Goal: Task Accomplishment & Management: Manage account settings

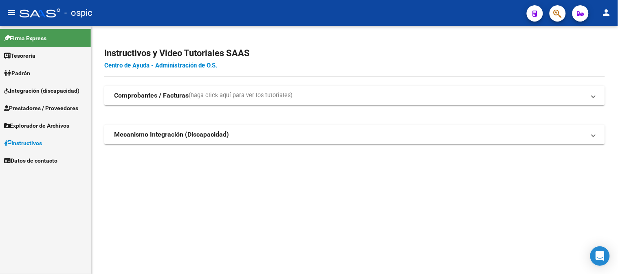
click at [34, 109] on span "Prestadores / Proveedores" at bounding box center [41, 108] width 74 height 9
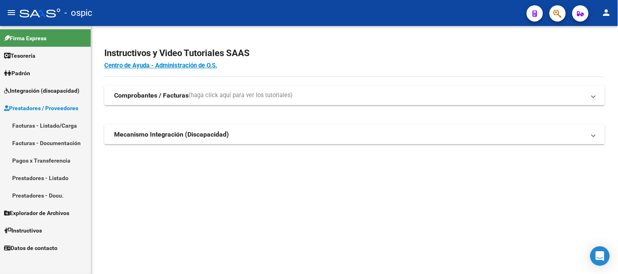
click at [33, 123] on link "Facturas - Listado/Carga" at bounding box center [45, 126] width 91 height 18
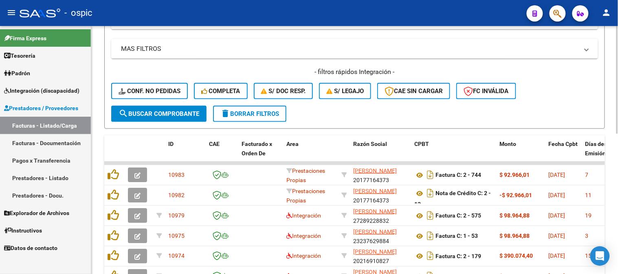
scroll to position [200, 0]
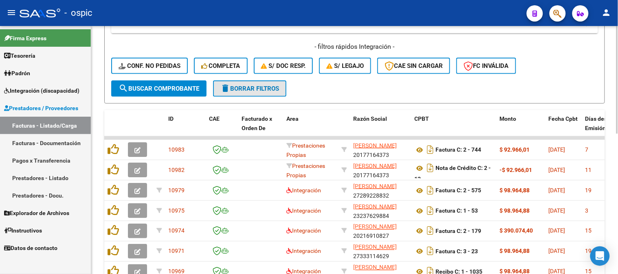
click at [261, 87] on span "delete Borrar Filtros" at bounding box center [249, 88] width 59 height 7
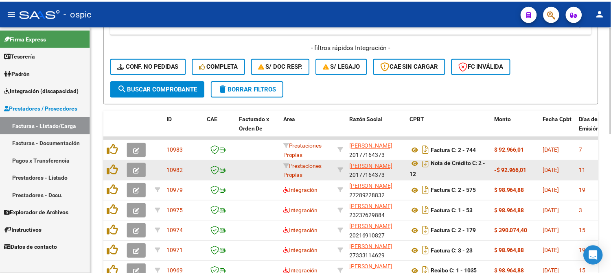
scroll to position [0, 0]
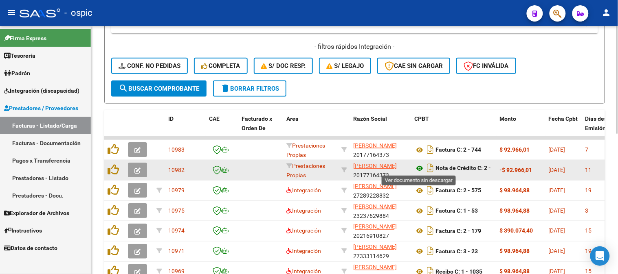
click at [418, 168] on icon at bounding box center [419, 169] width 11 height 10
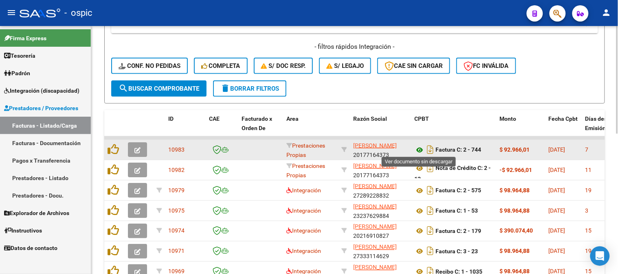
click at [421, 147] on icon at bounding box center [419, 150] width 11 height 10
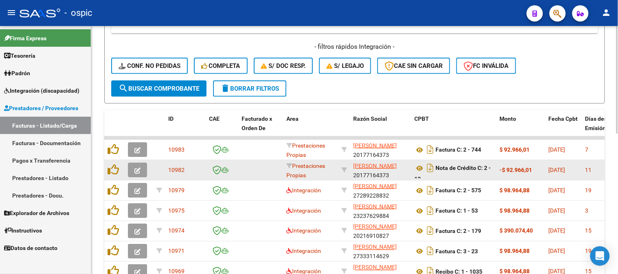
click at [142, 165] on button "button" at bounding box center [137, 170] width 19 height 15
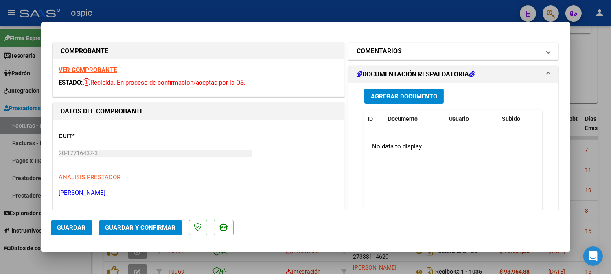
click at [450, 50] on mat-panel-title "COMENTARIOS" at bounding box center [449, 51] width 184 height 10
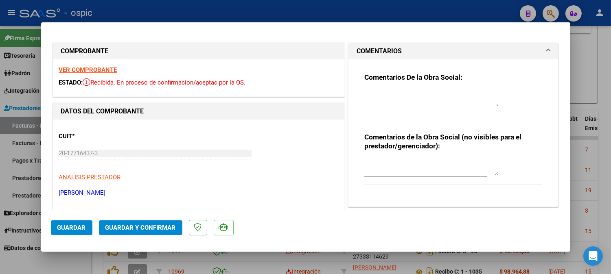
click at [418, 163] on textarea at bounding box center [432, 167] width 134 height 16
type textarea "CORRESPONDE A FC 2-734"
click at [158, 226] on span "Guardar y Confirmar" at bounding box center [140, 227] width 70 height 7
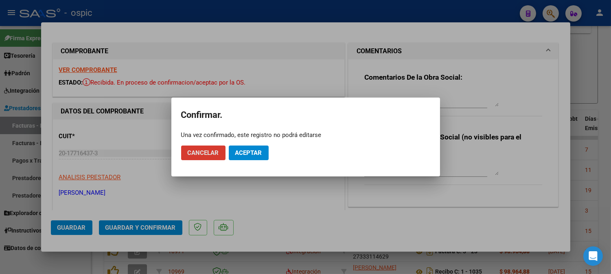
click at [253, 156] on span "Aceptar" at bounding box center [248, 152] width 27 height 7
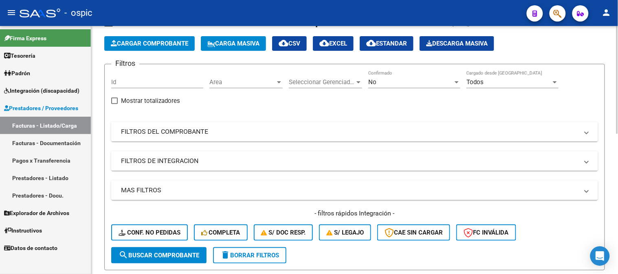
scroll to position [18, 0]
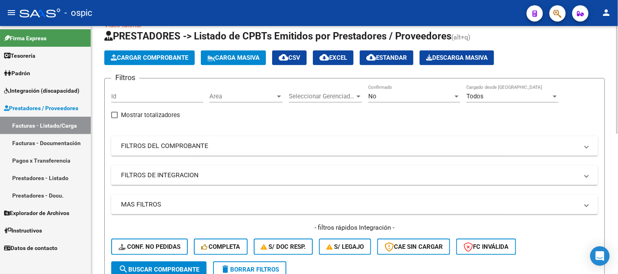
click at [189, 153] on mat-expansion-panel-header "FILTROS DEL COMPROBANTE" at bounding box center [354, 146] width 487 height 20
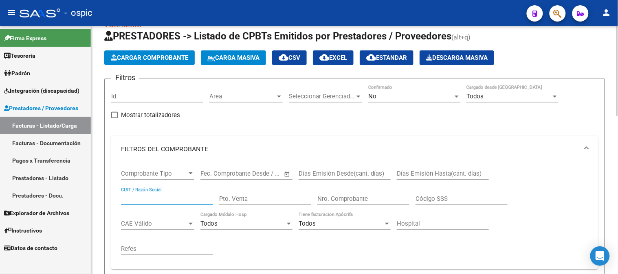
click at [150, 196] on input "CUIT / Razón Social" at bounding box center [167, 198] width 92 height 7
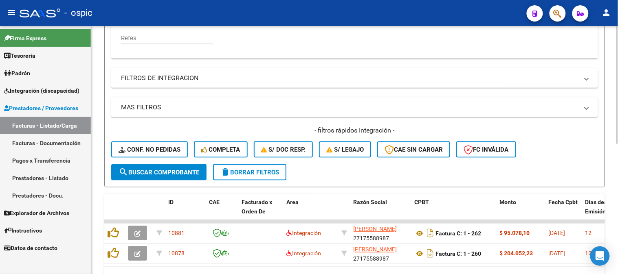
scroll to position [245, 0]
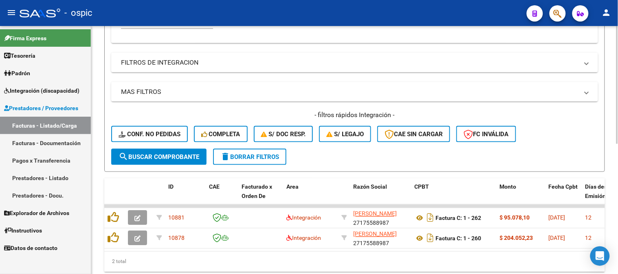
type input "[PERSON_NAME]"
click at [246, 156] on span "delete Borrar Filtros" at bounding box center [249, 157] width 59 height 7
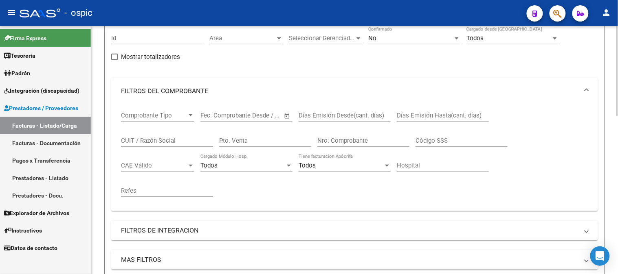
scroll to position [18, 0]
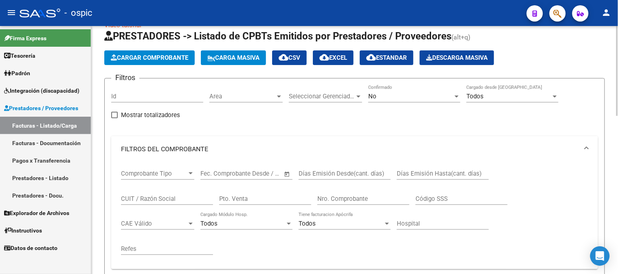
click at [169, 196] on input "CUIT / Razón Social" at bounding box center [167, 198] width 92 height 7
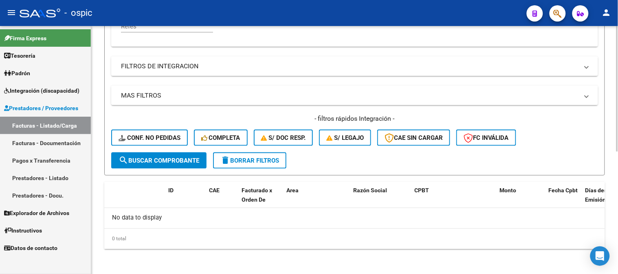
click at [157, 163] on span "search Buscar Comprobante" at bounding box center [159, 160] width 81 height 7
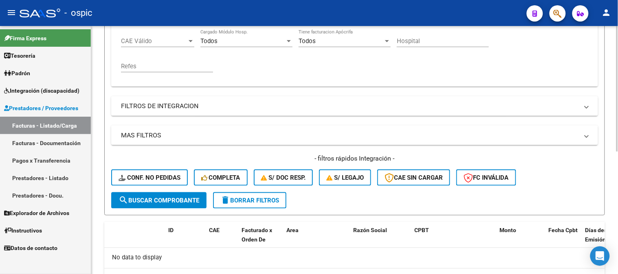
scroll to position [105, 0]
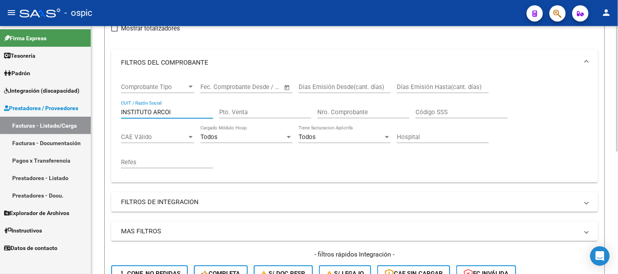
click at [183, 113] on input "INSTITUTO ARCOI" at bounding box center [167, 112] width 92 height 7
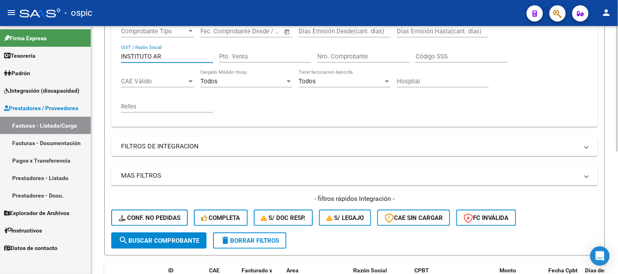
scroll to position [196, 0]
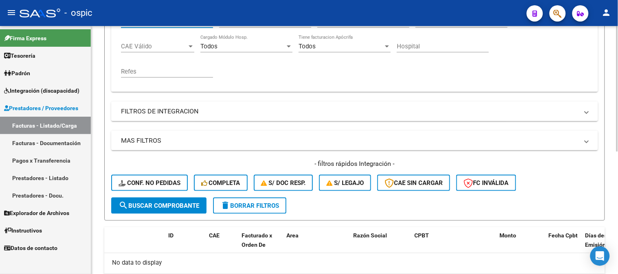
type input "INSTITUTO AR"
click at [170, 202] on span "search Buscar Comprobante" at bounding box center [159, 205] width 81 height 7
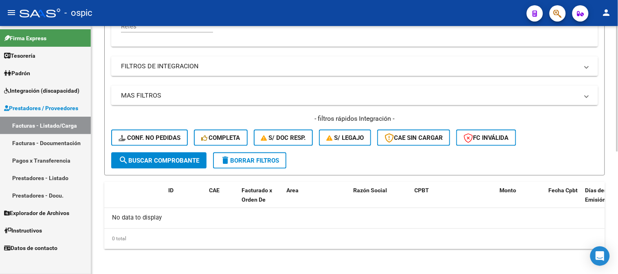
click at [249, 157] on span "delete Borrar Filtros" at bounding box center [249, 160] width 59 height 7
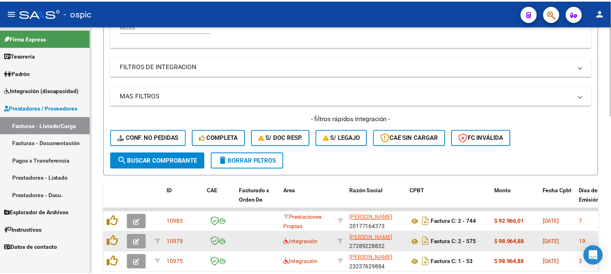
scroll to position [0, 0]
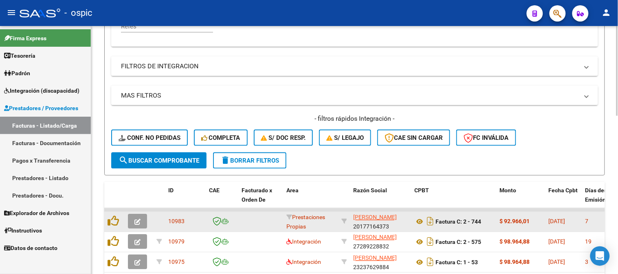
click at [138, 222] on icon "button" at bounding box center [137, 223] width 6 height 6
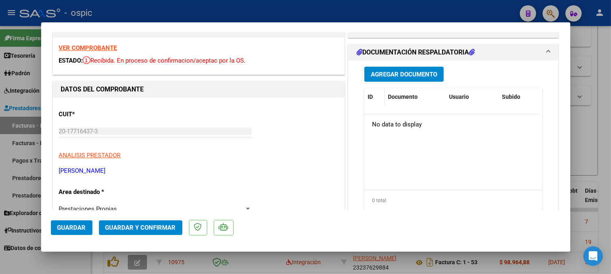
scroll to position [0, 0]
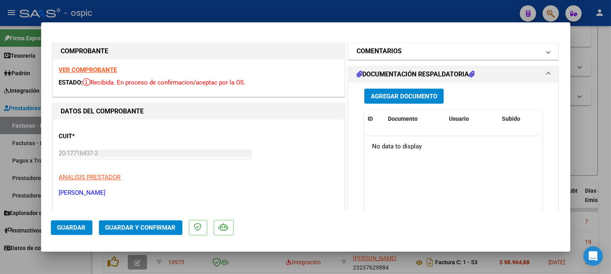
click at [377, 55] on h1 "COMENTARIOS" at bounding box center [379, 51] width 45 height 10
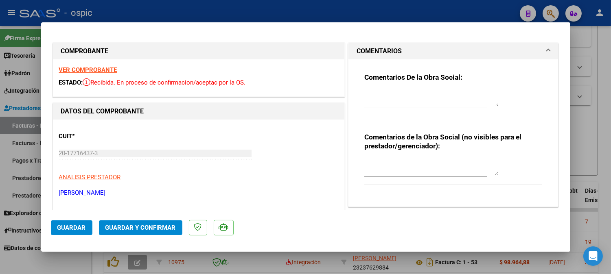
click at [384, 94] on textarea at bounding box center [432, 98] width 134 height 16
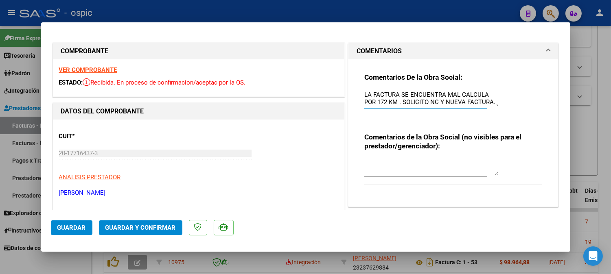
drag, startPoint x: 362, startPoint y: 93, endPoint x: 535, endPoint y: 107, distance: 174.1
click at [535, 107] on div "Comentarios De la Obra Social: LA FACTURA SE ENCUENTRA MAL CALCULA POR 172 KM .…" at bounding box center [454, 99] width 178 height 53
type textarea "LA FACTURA SE ENCUENTRA MAL CALCULA POR 172 KM . SOLICITO NC Y NUEVA FACTURA."
drag, startPoint x: 413, startPoint y: 155, endPoint x: 413, endPoint y: 160, distance: 4.5
click at [414, 156] on div "Comentarios de la Obra Social (no visibles para el prestador/gerenciador):" at bounding box center [454, 163] width 178 height 61
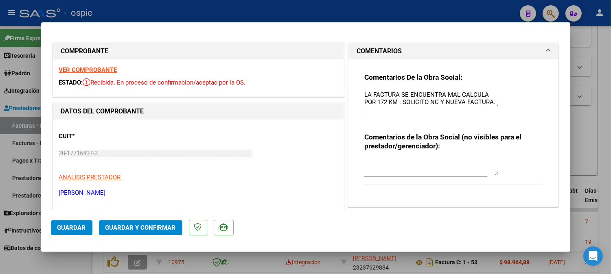
click at [412, 163] on textarea at bounding box center [432, 167] width 134 height 16
paste textarea "LA FACTURA SE ENCUENTRA MAL CALCULA POR 172 KM . SOLICITO NC Y NUEVA FACTURA."
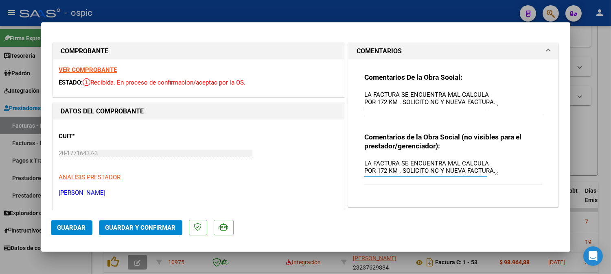
type textarea "LA FACTURA SE ENCUENTRA MAL CALCULA POR 172 KM . SOLICITO NC Y NUEVA FACTURA."
click at [482, 94] on textarea "LA FACTURA SE ENCUENTRA MAL CALCULA POR 172 KM . SOLICITO NC Y NUEVA FACTURA." at bounding box center [432, 98] width 134 height 16
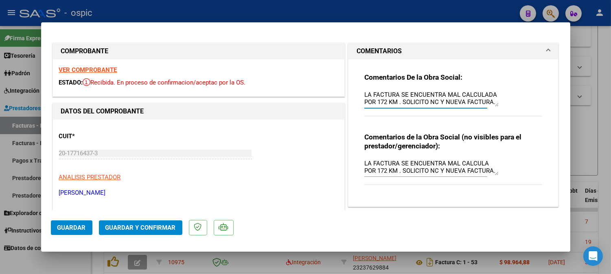
type textarea "LA FACTURA SE ENCUENTRA MAL CALCULADA POR 172 KM . SOLICITO NC Y NUEVA FACTURA."
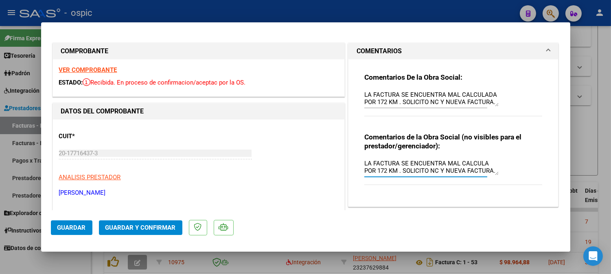
click at [481, 163] on textarea "LA FACTURA SE ENCUENTRA MAL CALCULA POR 172 KM . SOLICITO NC Y NUEVA FACTURA." at bounding box center [432, 167] width 134 height 16
type textarea "LA FACTURA SE ENCUENTRA MAL CALCULADA POR 172 KM . SOLICITO NC Y NUEVA FACTURA."
drag, startPoint x: 478, startPoint y: 167, endPoint x: 528, endPoint y: 178, distance: 51.6
click at [528, 178] on div "Comentarios de la Obra Social (no visibles para el prestador/gerenciador): LA F…" at bounding box center [454, 163] width 178 height 61
click at [454, 95] on textarea "LA FACTURA SE ENCUENTRA MAL CALCULADA POR 172 KM . SOLICITO NC Y NUEVA FACTURA." at bounding box center [432, 98] width 134 height 16
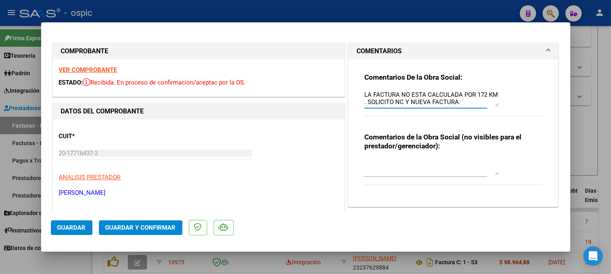
click at [471, 94] on textarea "LA FACTURA NO ESTA CALCULADA POR 172 KM . SOLICITO NC Y NUEVA FACTURA." at bounding box center [432, 98] width 134 height 16
click at [471, 103] on textarea "LA FACTURA NO ESTA CALCULADA POR 172 KM . SOLICITO NC Y NUEVA FACTURA." at bounding box center [432, 98] width 134 height 16
click at [360, 103] on div "Comentarios De la Obra Social: LA FACTURA NO ESTA CALCULADA POR 172 KM . SOLICI…" at bounding box center [453, 129] width 191 height 141
click at [365, 103] on textarea "LA FACTURA NO ESTA CALCULADA POR 172 KM . SOLICITO NC Y NUEVA FACTURA." at bounding box center [432, 98] width 134 height 16
click at [483, 111] on div "Comentarios De la Obra Social: LA FACTURA NO ESTA CALCULADA POR 172 KM. SOLICIT…" at bounding box center [454, 99] width 178 height 53
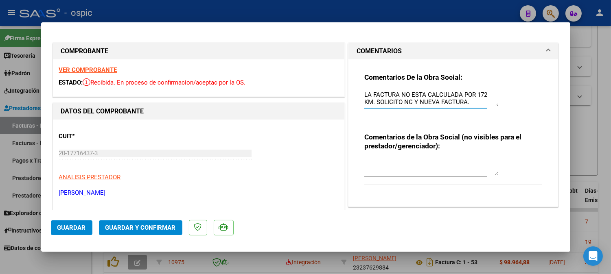
type textarea "LA FACTURA NO ESTA CALCULADA POR 172 KM. SOLICITO NC Y NUEVA FACTURA."
click at [401, 169] on textarea at bounding box center [432, 167] width 134 height 16
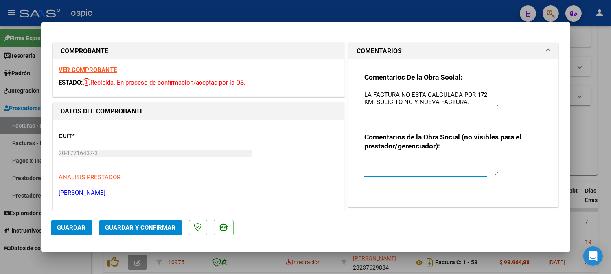
paste textarea "LA FACTURA NO ESTA CALCULADA POR 172 KM. SOLICITO NC Y NUEVA FACTURA."
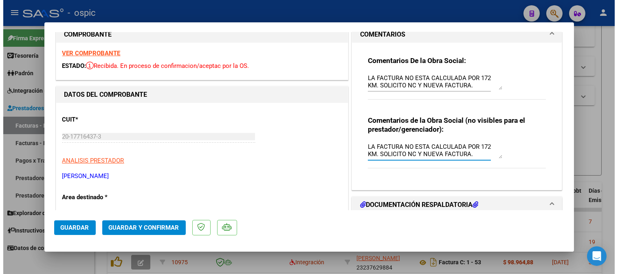
scroll to position [45, 0]
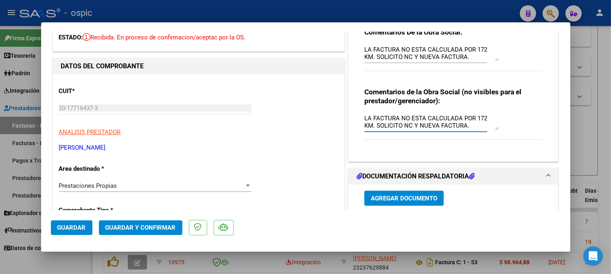
type textarea "LA FACTURA NO ESTA CALCULADA POR 172 KM. SOLICITO NC Y NUEVA FACTURA."
click at [141, 223] on button "Guardar y Confirmar" at bounding box center [140, 228] width 83 height 15
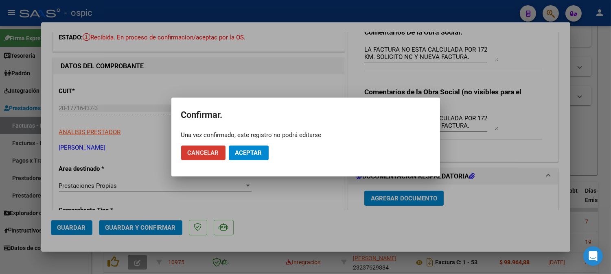
click at [238, 151] on span "Aceptar" at bounding box center [248, 152] width 27 height 7
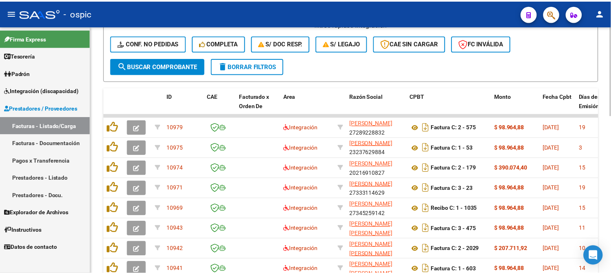
scroll to position [286, 0]
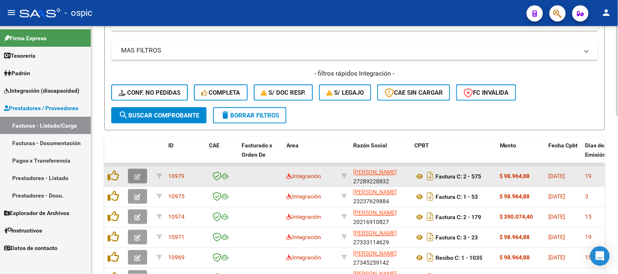
click at [139, 179] on icon "button" at bounding box center [137, 177] width 6 height 6
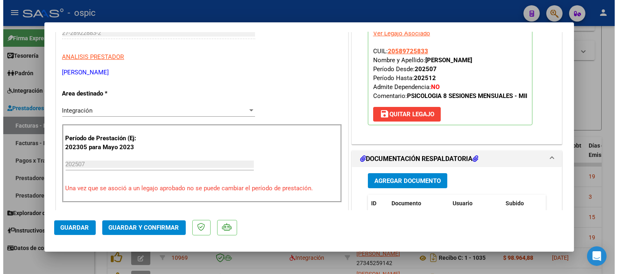
scroll to position [136, 0]
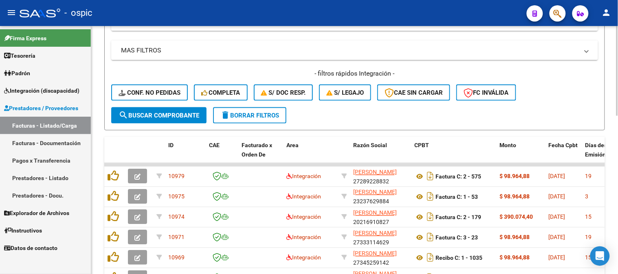
click at [261, 116] on span "delete Borrar Filtros" at bounding box center [249, 115] width 59 height 7
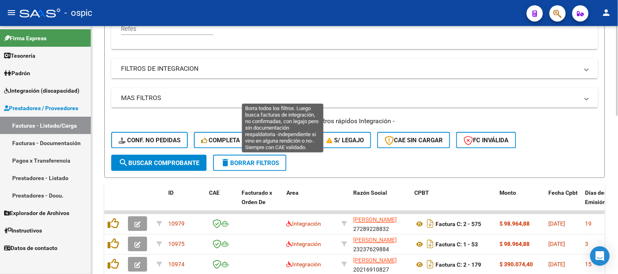
scroll to position [286, 0]
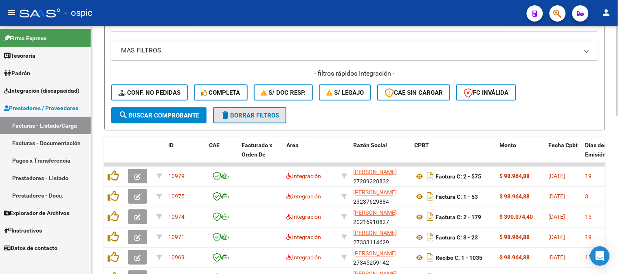
click at [278, 119] on span "delete Borrar Filtros" at bounding box center [249, 115] width 59 height 7
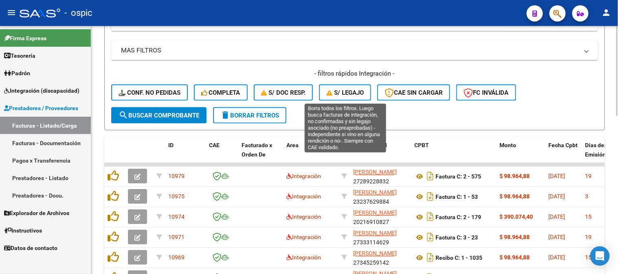
click at [353, 97] on button "S/ legajo" at bounding box center [345, 93] width 52 height 16
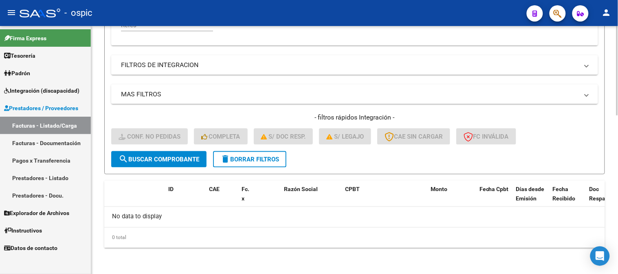
scroll to position [242, 0]
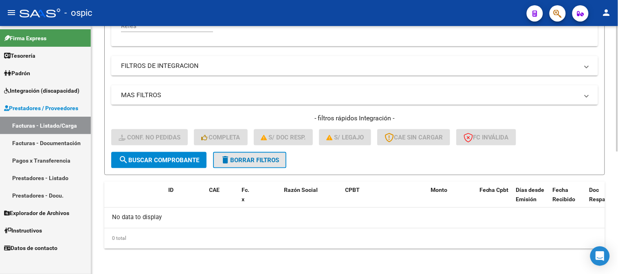
click at [266, 157] on span "delete Borrar Filtros" at bounding box center [249, 160] width 59 height 7
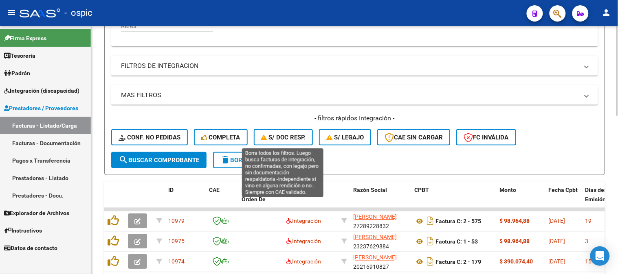
click at [284, 141] on span "S/ Doc Resp." at bounding box center [283, 137] width 45 height 7
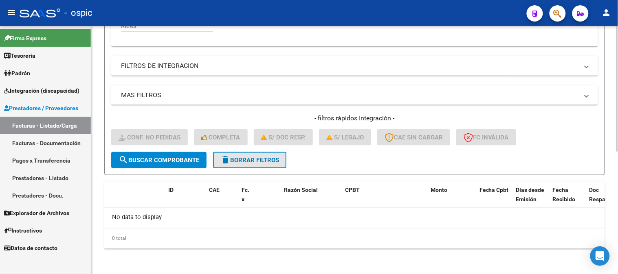
click at [270, 161] on span "delete Borrar Filtros" at bounding box center [249, 160] width 59 height 7
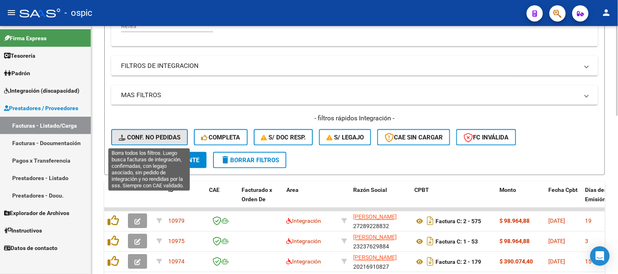
click at [160, 139] on span "Conf. no pedidas" at bounding box center [150, 137] width 62 height 7
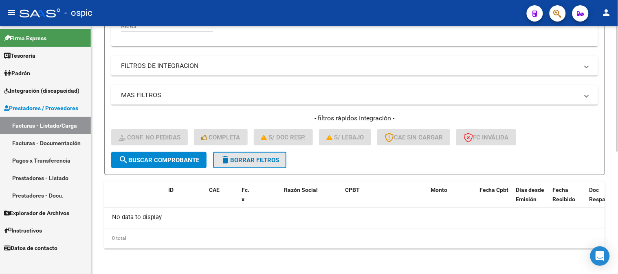
click at [231, 154] on button "delete Borrar Filtros" at bounding box center [249, 160] width 73 height 16
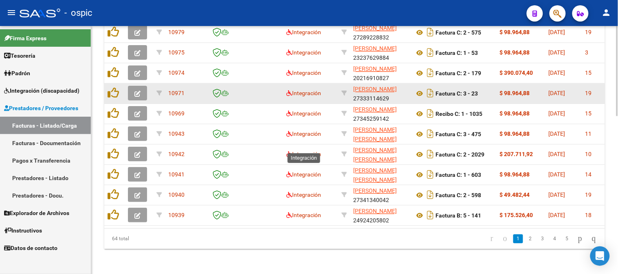
scroll to position [437, 0]
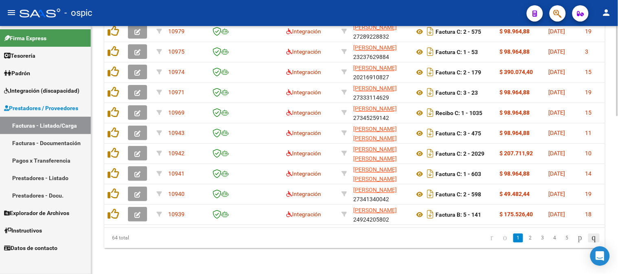
click at [592, 237] on icon "go to last page" at bounding box center [594, 238] width 7 height 10
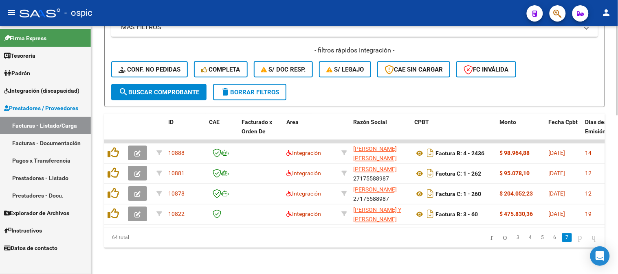
scroll to position [316, 0]
click at [272, 89] on span "delete Borrar Filtros" at bounding box center [249, 92] width 59 height 7
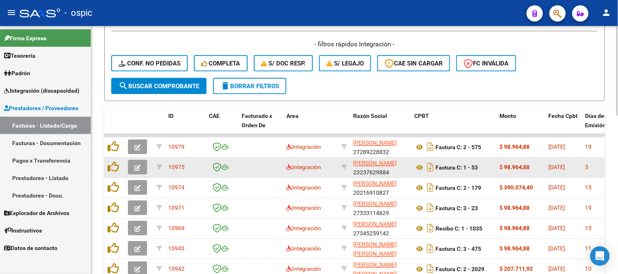
scroll to position [406, 0]
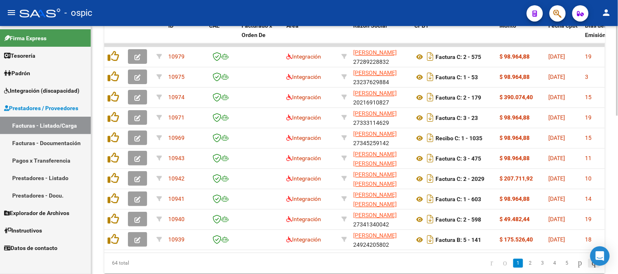
click at [595, 268] on icon "go to last page" at bounding box center [594, 264] width 7 height 10
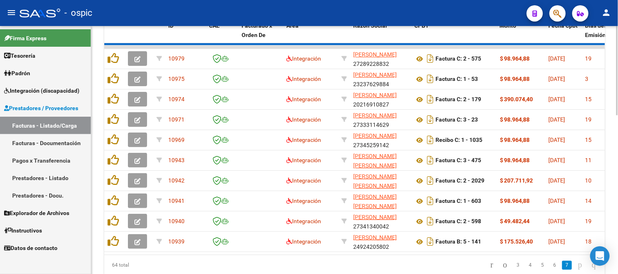
scroll to position [316, 0]
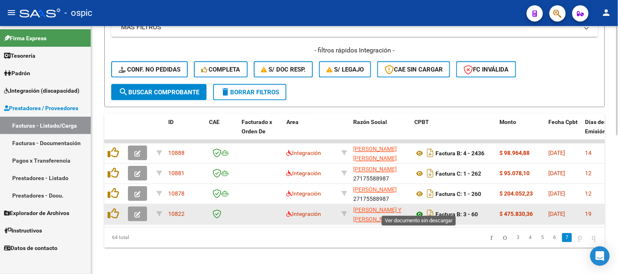
click at [419, 210] on icon at bounding box center [419, 215] width 11 height 10
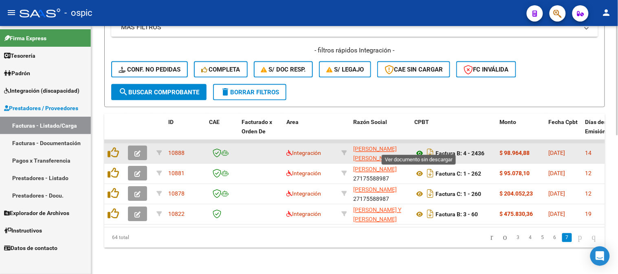
click at [420, 149] on icon at bounding box center [419, 154] width 11 height 10
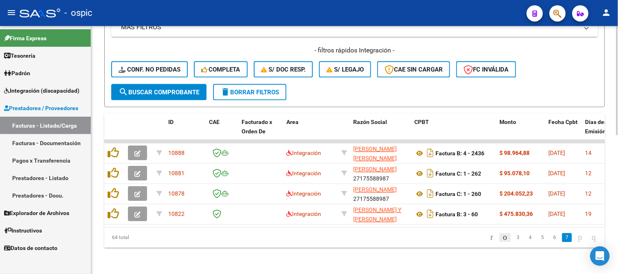
click at [502, 236] on icon "go to previous page" at bounding box center [505, 238] width 7 height 10
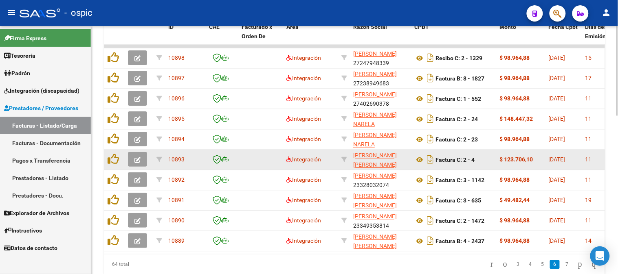
scroll to position [392, 0]
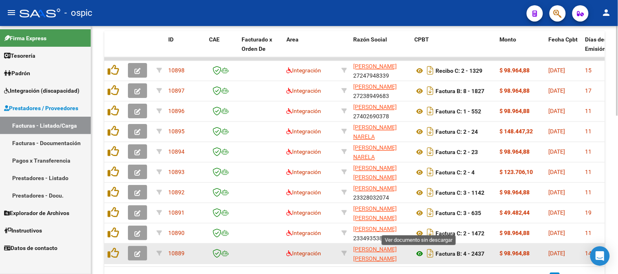
click at [423, 252] on icon at bounding box center [419, 255] width 11 height 10
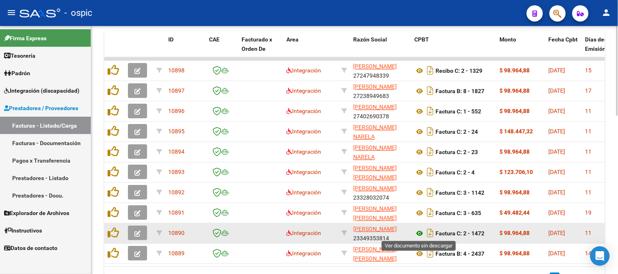
click at [419, 230] on icon at bounding box center [419, 234] width 11 height 10
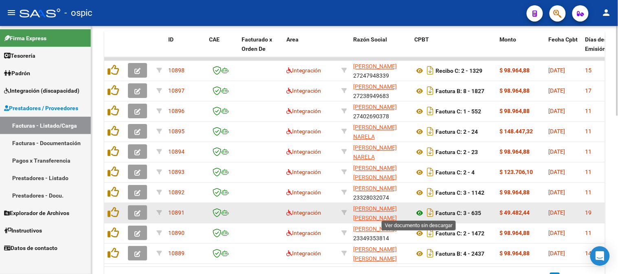
click at [420, 211] on icon at bounding box center [419, 214] width 11 height 10
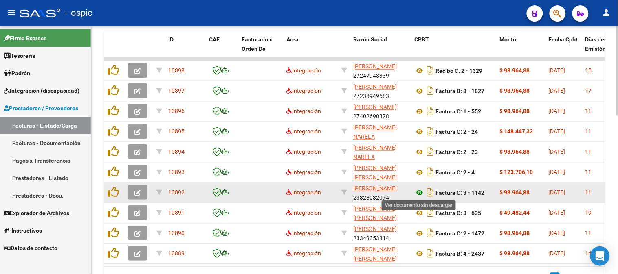
click at [421, 191] on icon at bounding box center [419, 194] width 11 height 10
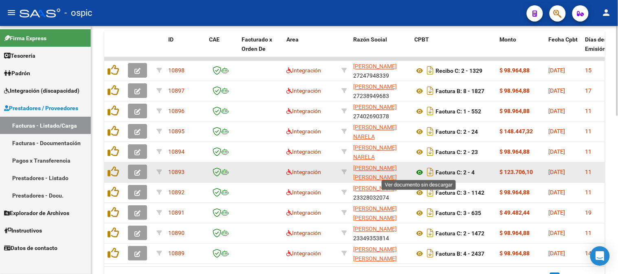
click at [421, 170] on icon at bounding box center [419, 173] width 11 height 10
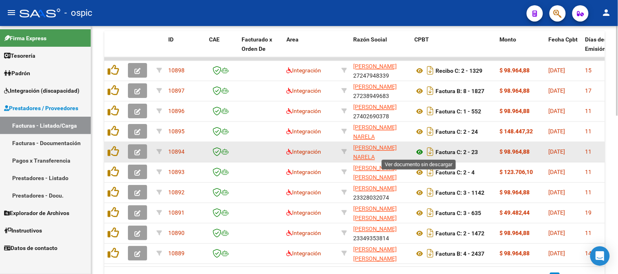
click at [419, 148] on icon at bounding box center [419, 153] width 11 height 10
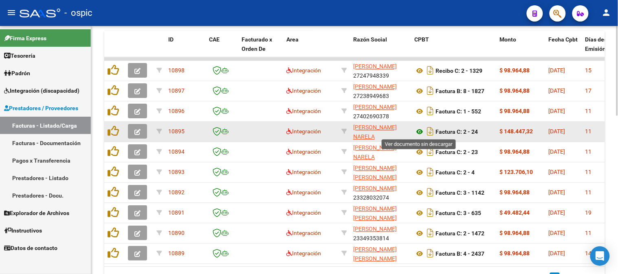
click at [422, 129] on icon at bounding box center [419, 132] width 11 height 10
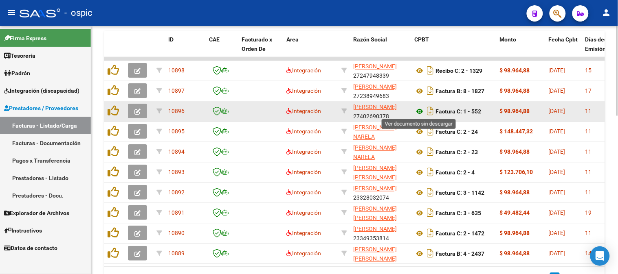
click at [422, 111] on icon at bounding box center [419, 112] width 11 height 10
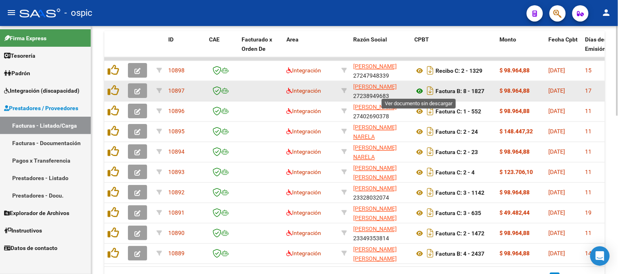
click at [420, 90] on icon at bounding box center [419, 92] width 11 height 10
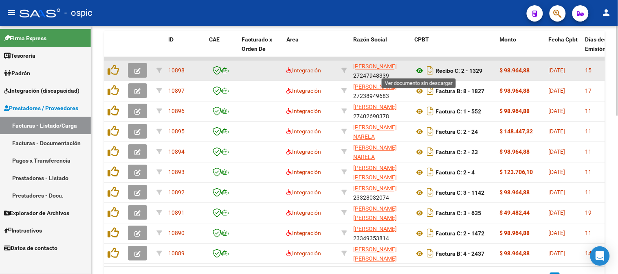
click at [421, 70] on icon at bounding box center [419, 71] width 11 height 10
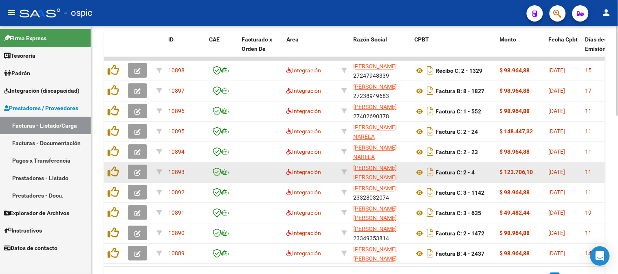
scroll to position [437, 0]
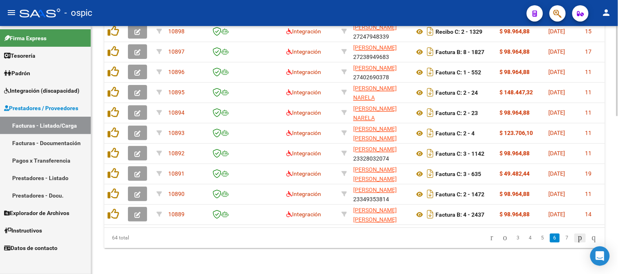
click at [577, 237] on icon "go to next page" at bounding box center [580, 238] width 7 height 10
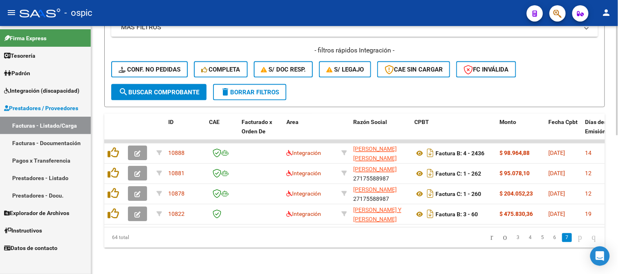
scroll to position [316, 0]
click at [502, 240] on icon "go to previous page" at bounding box center [505, 238] width 7 height 10
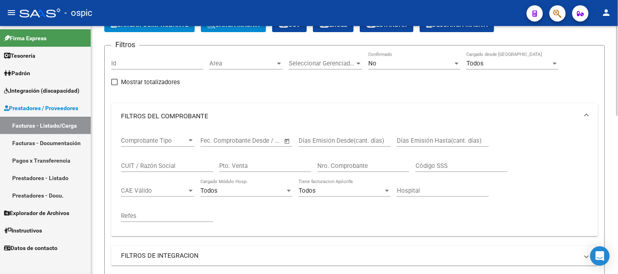
scroll to position [30, 0]
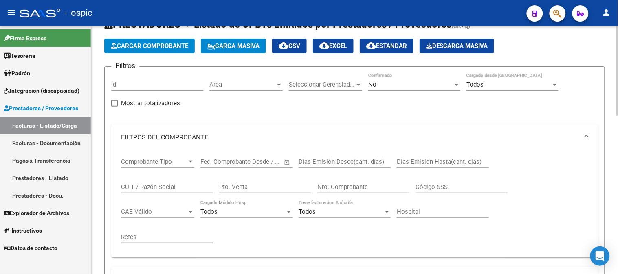
click at [391, 88] on div "No" at bounding box center [410, 84] width 85 height 7
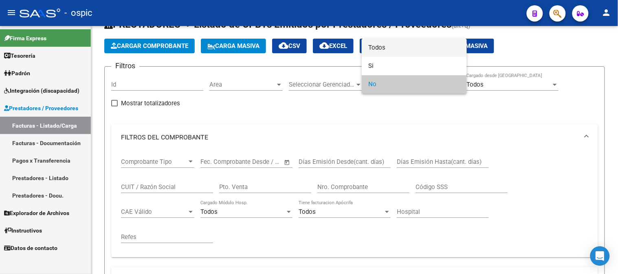
click at [381, 49] on span "Todos" at bounding box center [414, 48] width 92 height 18
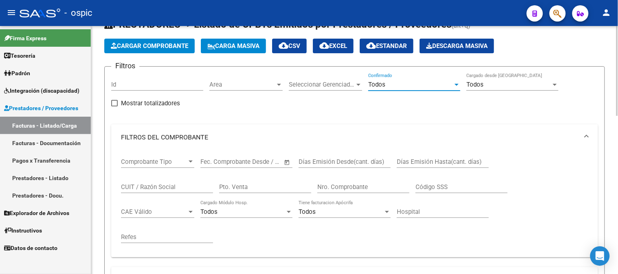
click at [276, 189] on input "Pto. Venta" at bounding box center [265, 187] width 92 height 7
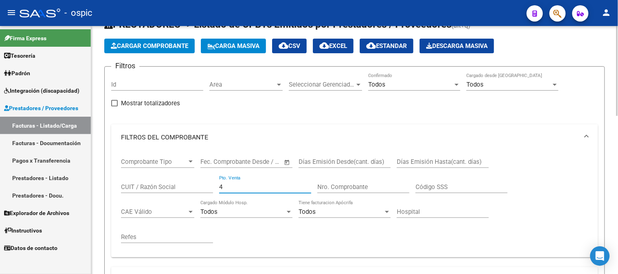
type input "4"
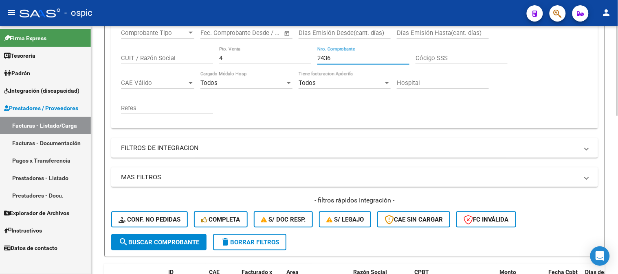
scroll to position [166, 0]
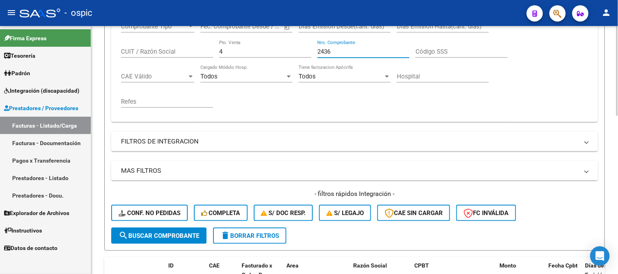
type input "2436"
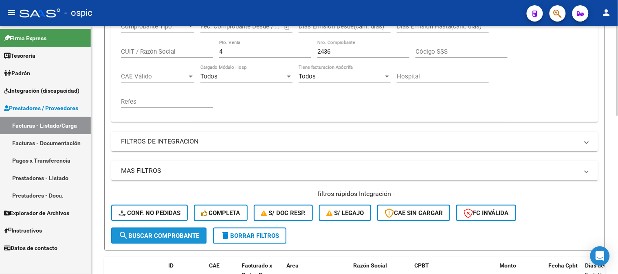
click at [160, 230] on button "search Buscar Comprobante" at bounding box center [158, 236] width 95 height 16
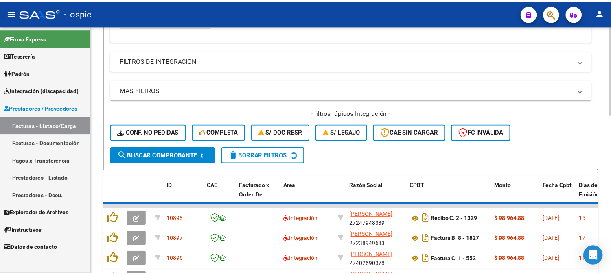
scroll to position [255, 0]
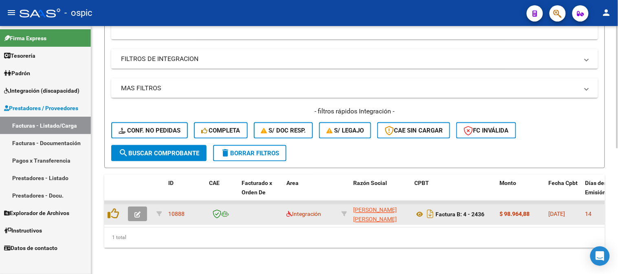
click at [139, 212] on icon "button" at bounding box center [137, 215] width 6 height 6
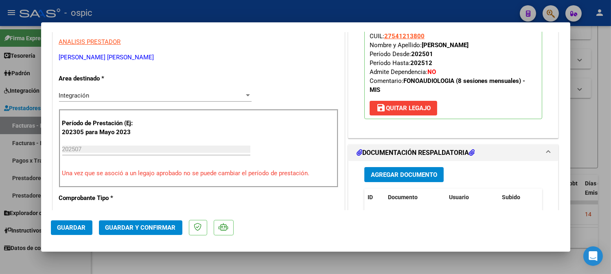
scroll to position [0, 0]
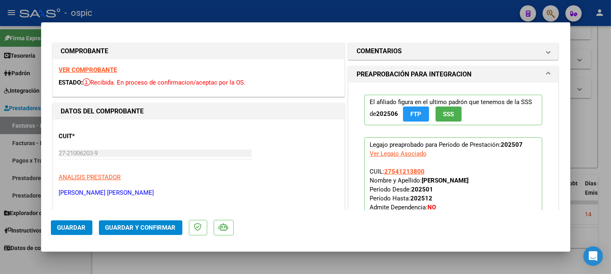
drag, startPoint x: 406, startPoint y: 48, endPoint x: 405, endPoint y: 133, distance: 84.7
click at [406, 50] on mat-panel-title "COMENTARIOS" at bounding box center [449, 51] width 184 height 10
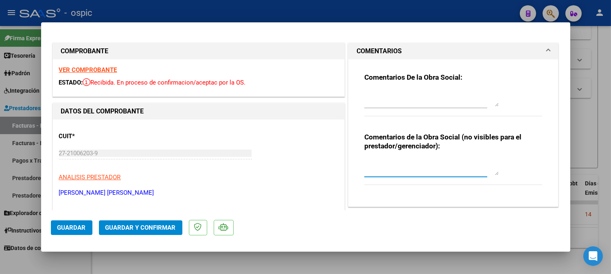
click at [401, 163] on textarea at bounding box center [432, 167] width 134 height 16
type textarea "FONO 8 SESIONES"
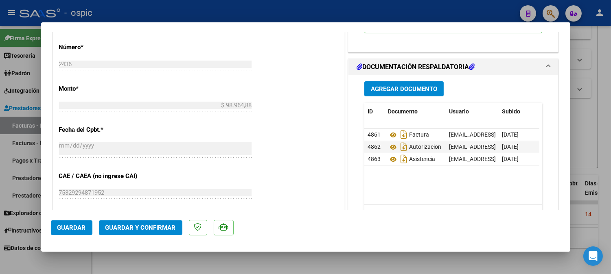
scroll to position [371, 0]
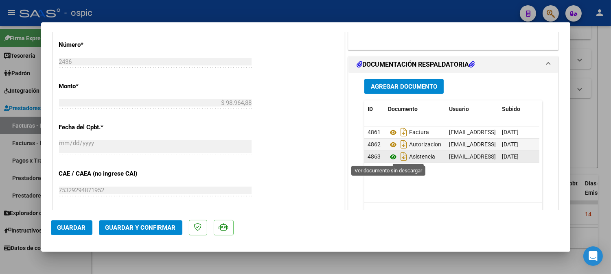
click at [390, 159] on icon at bounding box center [393, 157] width 11 height 10
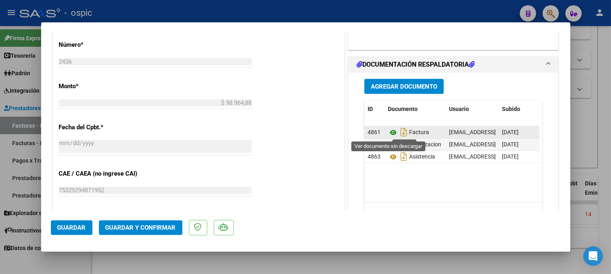
click at [390, 132] on icon at bounding box center [393, 133] width 11 height 10
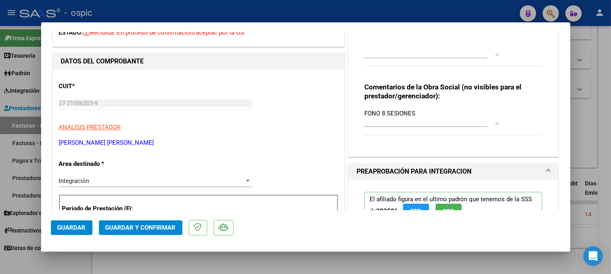
scroll to position [0, 0]
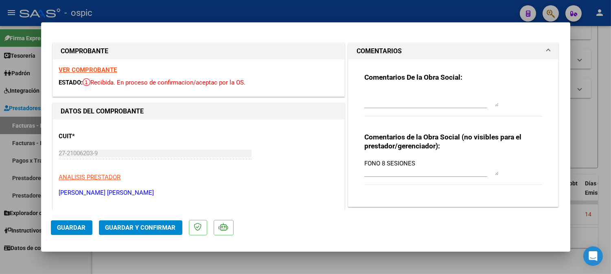
click at [391, 95] on textarea at bounding box center [432, 98] width 134 height 16
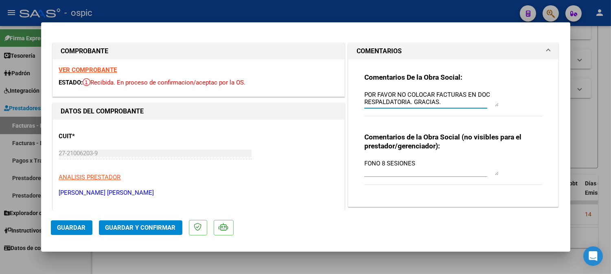
type textarea "POR FAVOR NO COLOCAR FACTURAS EN DOC RESPALDATORIA. GRACIAS."
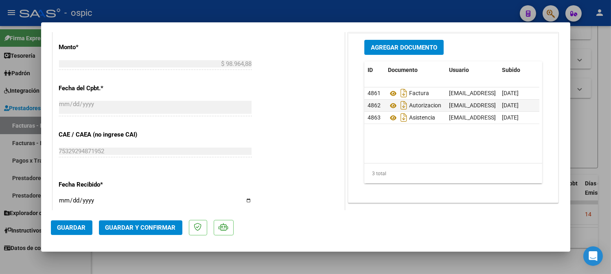
scroll to position [415, 0]
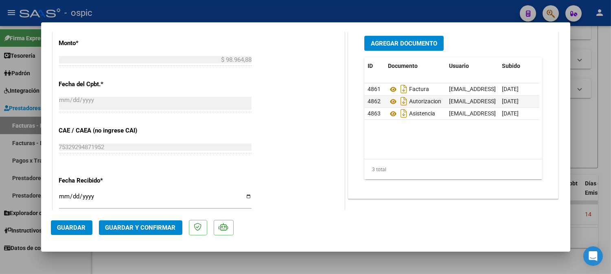
click at [155, 226] on span "Guardar y Confirmar" at bounding box center [140, 227] width 70 height 7
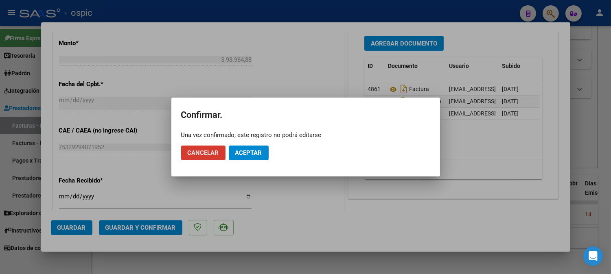
click at [255, 155] on span "Aceptar" at bounding box center [248, 152] width 27 height 7
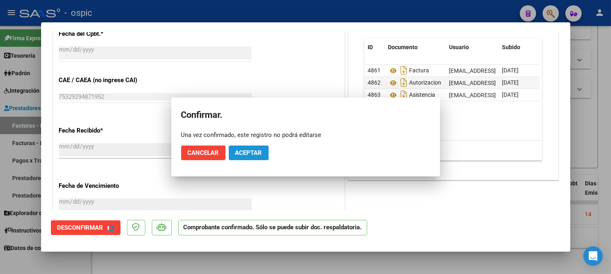
scroll to position [365, 0]
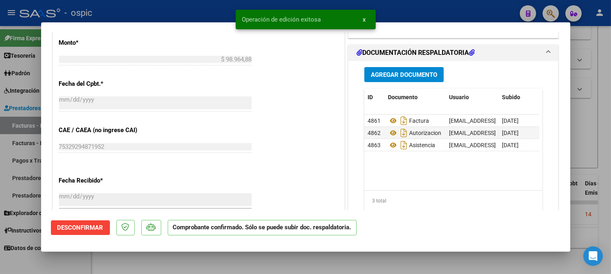
type input "$ 0,00"
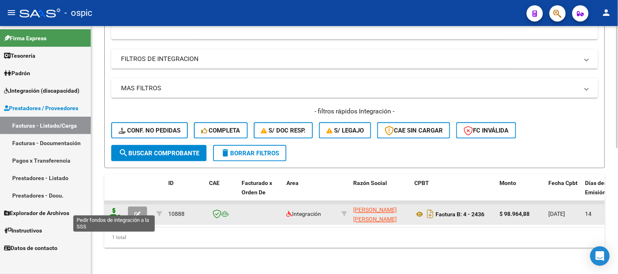
click at [114, 209] on icon at bounding box center [114, 214] width 13 height 11
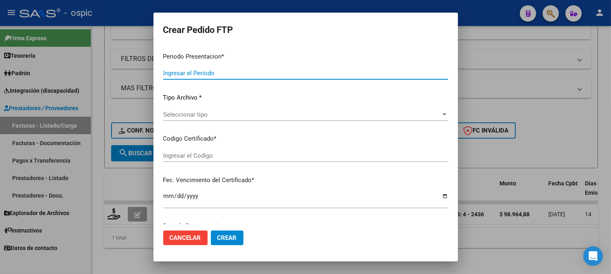
type input "202507"
type input "$ 98.964,88"
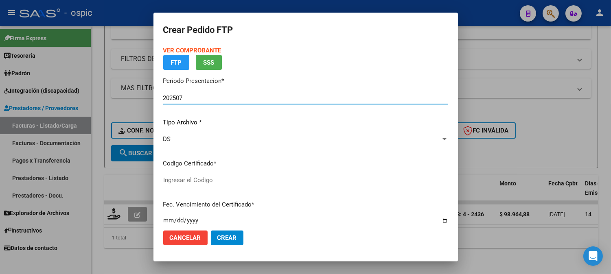
type input "0000000000000000000000000000002829546180"
type input "2026-01-10"
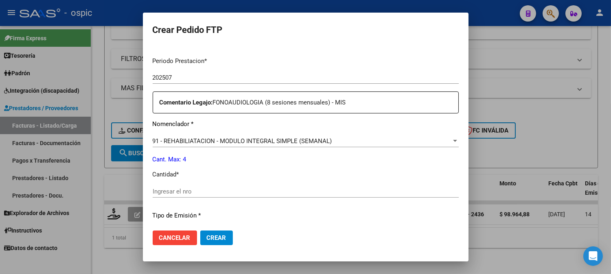
scroll to position [257, 0]
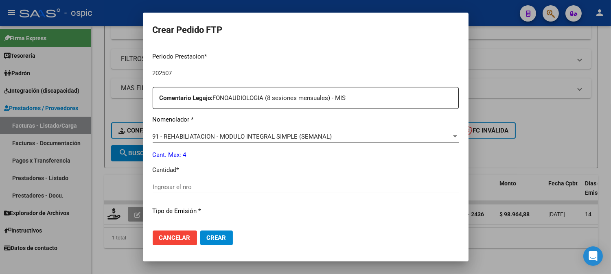
click at [302, 182] on div "Ingresar el nro" at bounding box center [306, 187] width 306 height 12
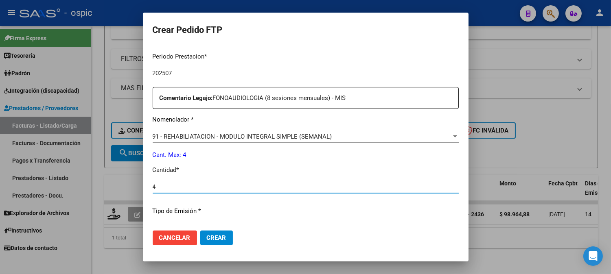
type input "4"
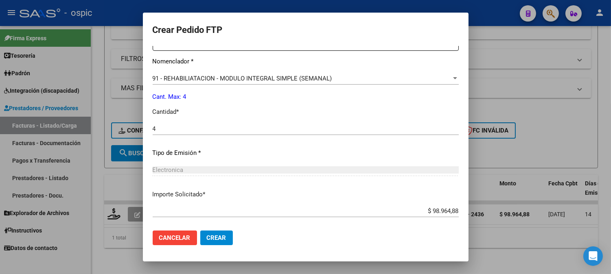
scroll to position [357, 0]
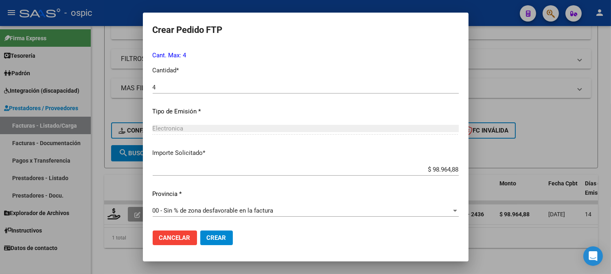
click at [221, 233] on button "Crear" at bounding box center [216, 238] width 33 height 15
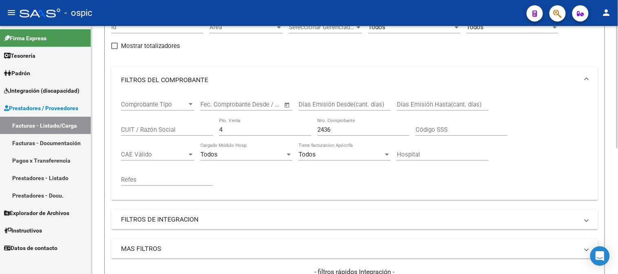
scroll to position [74, 0]
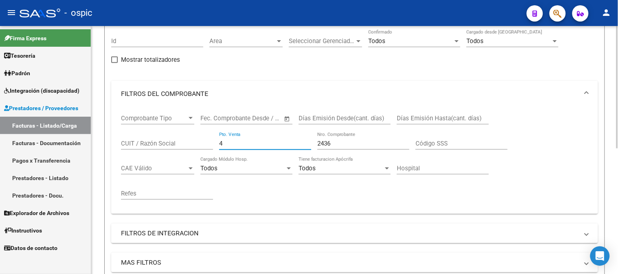
drag, startPoint x: 228, startPoint y: 143, endPoint x: 180, endPoint y: 143, distance: 48.1
click at [180, 143] on div "Comprobante Tipo Comprobante Tipo Start date – End date Fec. Comprobante Desde …" at bounding box center [354, 157] width 467 height 101
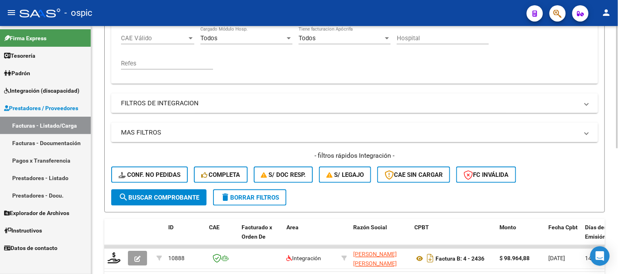
scroll to position [209, 0]
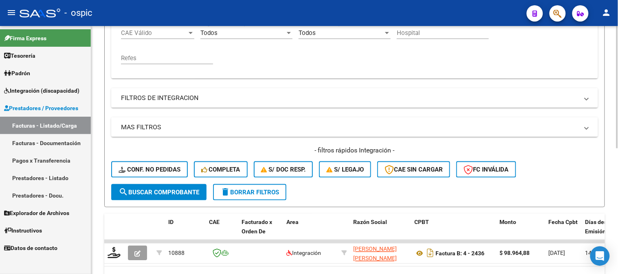
type input "2437"
click at [166, 189] on span "search Buscar Comprobante" at bounding box center [159, 192] width 81 height 7
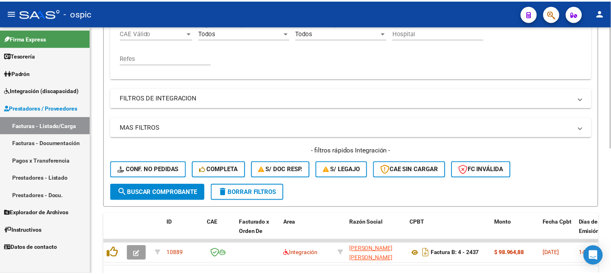
scroll to position [254, 0]
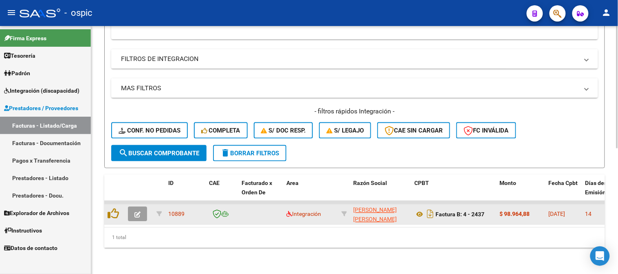
click at [137, 212] on icon "button" at bounding box center [137, 215] width 6 height 6
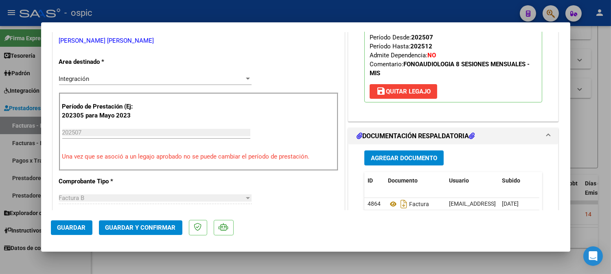
scroll to position [0, 0]
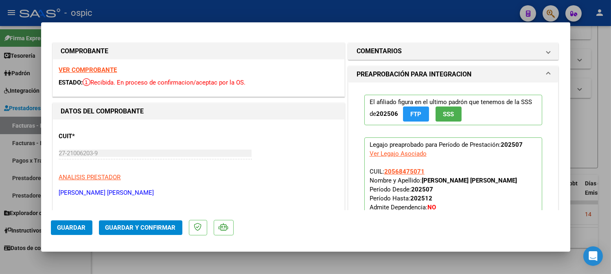
drag, startPoint x: 386, startPoint y: 51, endPoint x: 383, endPoint y: 95, distance: 44.9
click at [386, 50] on h1 "COMENTARIOS" at bounding box center [379, 51] width 45 height 10
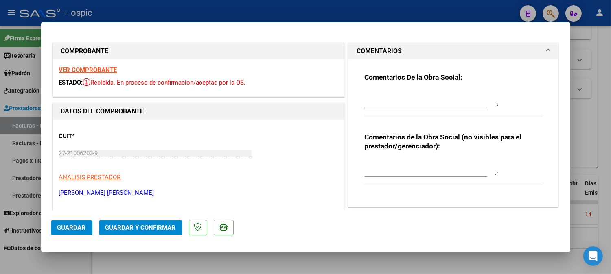
click at [386, 161] on textarea at bounding box center [432, 167] width 134 height 16
type textarea "FONO 8 SESIONES"
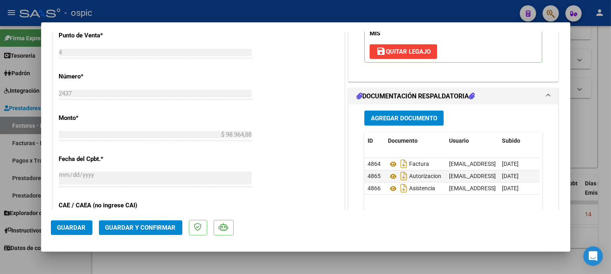
scroll to position [356, 0]
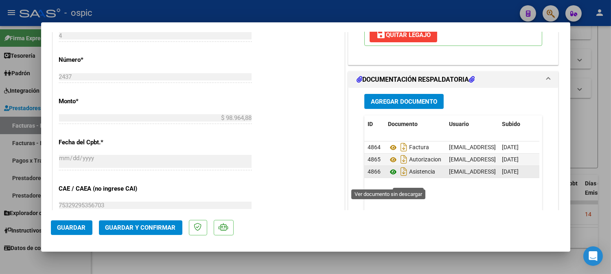
click at [389, 177] on icon at bounding box center [393, 172] width 11 height 10
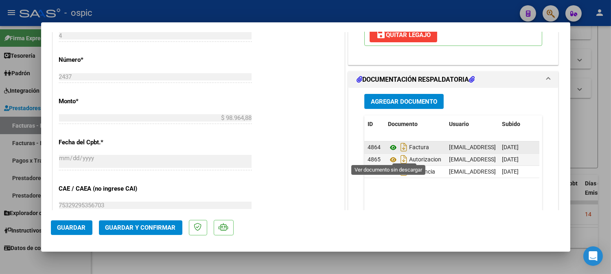
click at [388, 153] on icon at bounding box center [393, 148] width 11 height 10
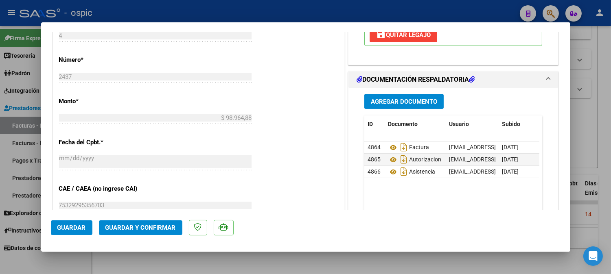
scroll to position [0, 0]
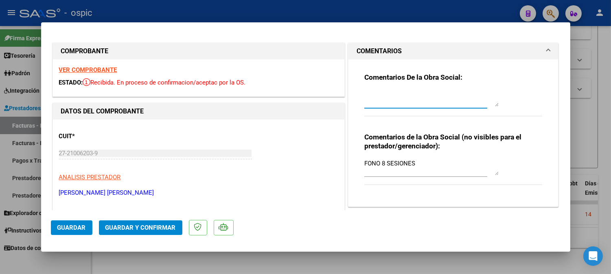
click at [397, 97] on textarea at bounding box center [432, 98] width 134 height 16
type textarea "POR FAVOR NO COLOCAR FACTURAS EN DOC RESPALDATORIA. GRACIAS."
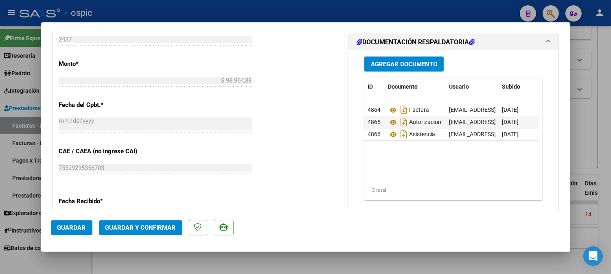
scroll to position [424, 0]
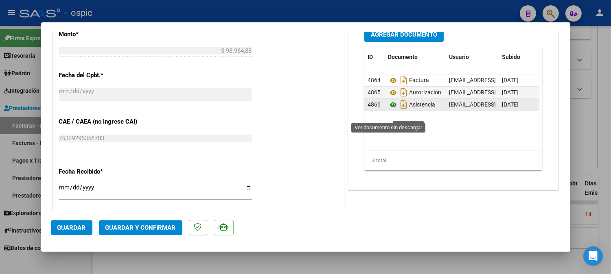
click at [390, 110] on icon at bounding box center [393, 105] width 11 height 10
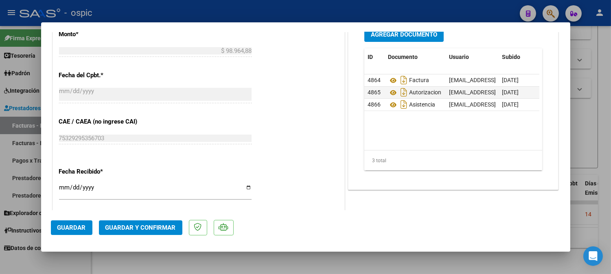
click at [158, 228] on span "Guardar y Confirmar" at bounding box center [140, 227] width 70 height 7
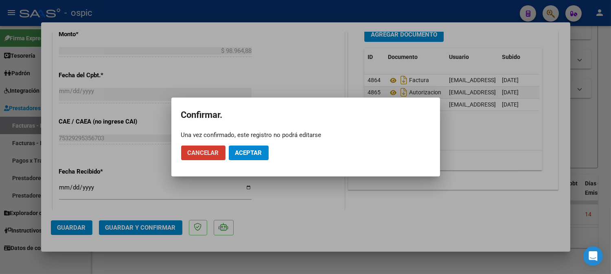
click at [252, 156] on span "Aceptar" at bounding box center [248, 152] width 27 height 7
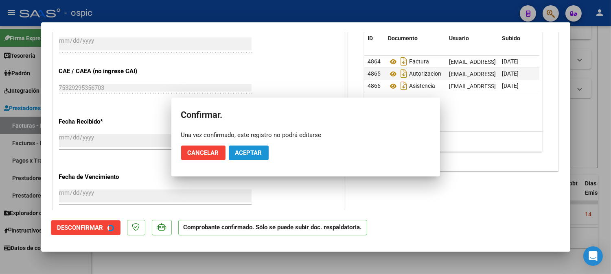
scroll to position [373, 0]
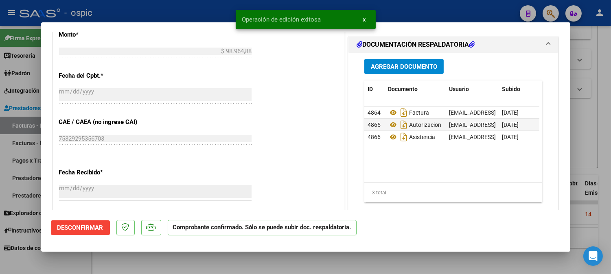
type input "$ 0,00"
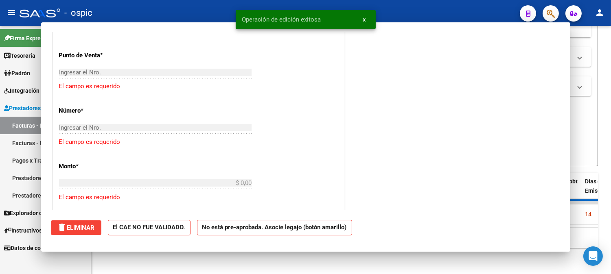
scroll to position [524, 0]
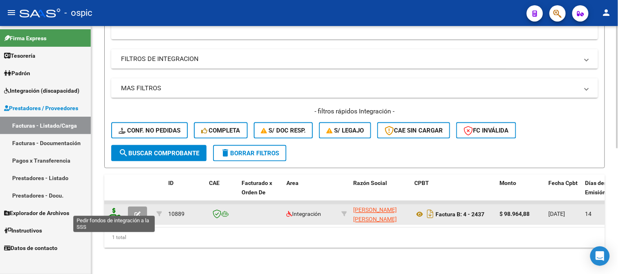
click at [114, 209] on icon at bounding box center [114, 214] width 13 height 11
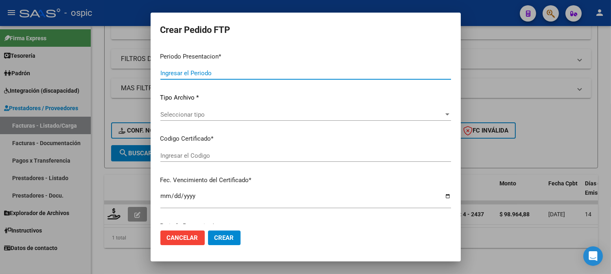
type input "202507"
type input "$ 98.964,88"
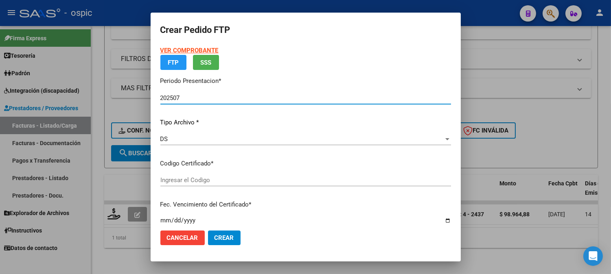
type input "6336610462"
type input "2029-05-31"
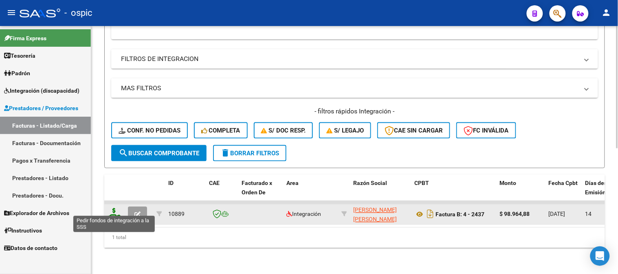
click at [113, 209] on icon at bounding box center [114, 214] width 13 height 11
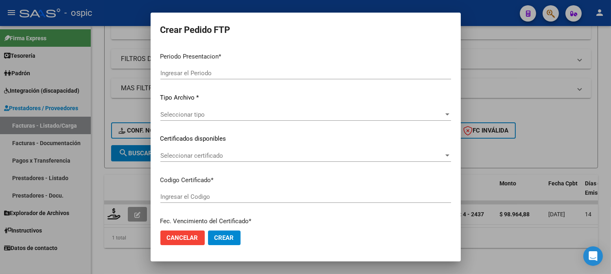
type input "202507"
type input "$ 98.964,88"
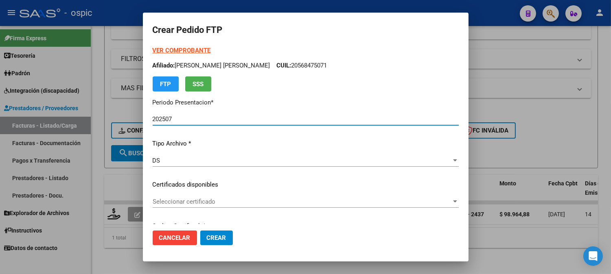
type input "6336610462"
type input "2029-05-31"
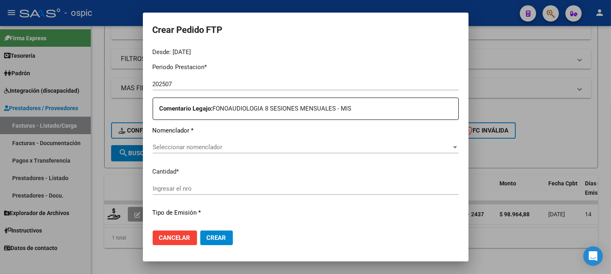
scroll to position [259, 0]
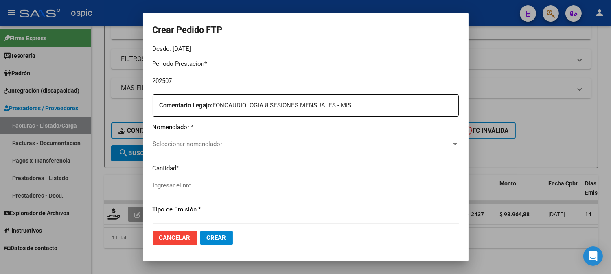
click at [348, 141] on span "Seleccionar nomenclador" at bounding box center [302, 144] width 299 height 7
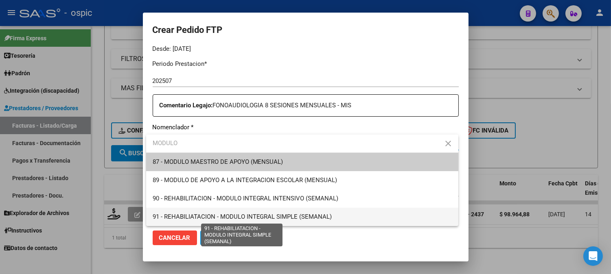
type input "MODULO"
click at [291, 218] on span "91 - REHABILIATACION - MODULO INTEGRAL SIMPLE (SEMANAL)" at bounding box center [243, 216] width 180 height 7
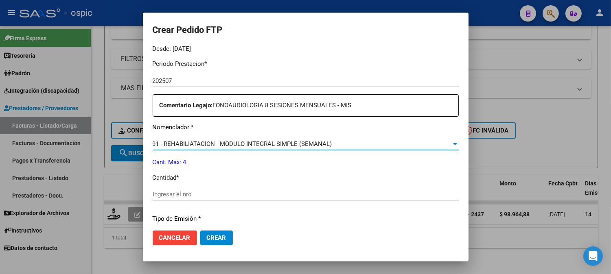
click at [247, 191] on input "Ingresar el nro" at bounding box center [306, 194] width 306 height 7
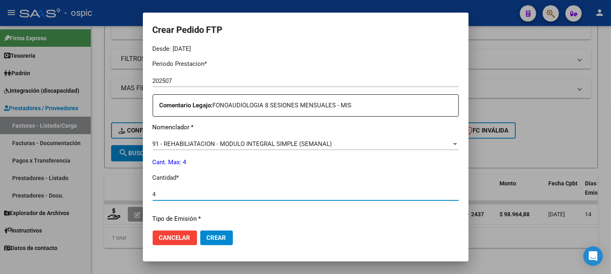
type input "4"
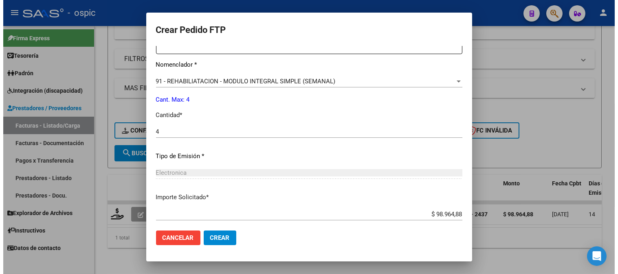
scroll to position [367, 0]
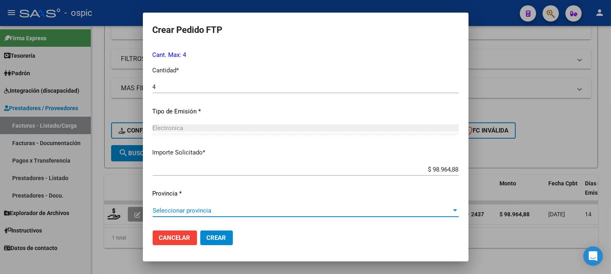
click at [186, 212] on span "Seleccionar provincia" at bounding box center [302, 210] width 299 height 7
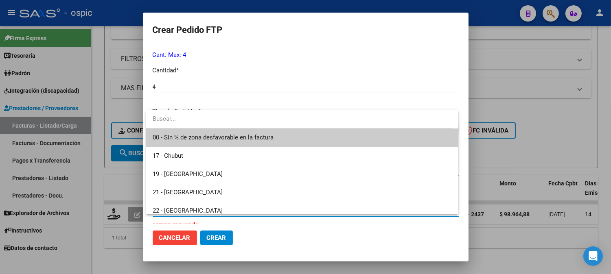
click at [194, 140] on span "00 - Sin % de zona desfavorable en la factura" at bounding box center [213, 137] width 121 height 7
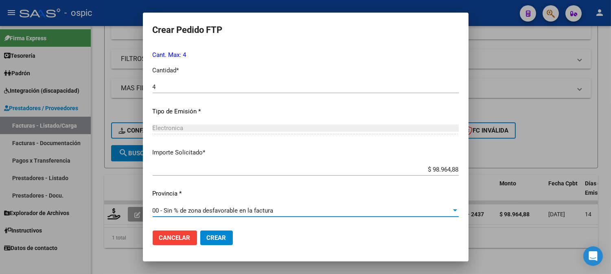
click at [220, 236] on span "Crear" at bounding box center [217, 238] width 20 height 7
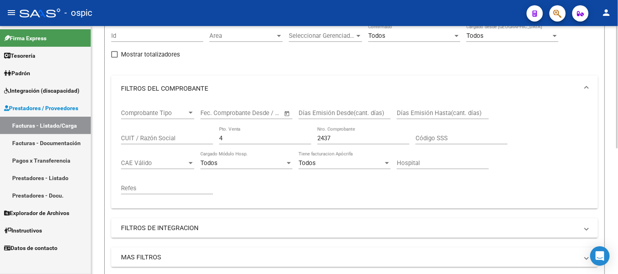
scroll to position [73, 0]
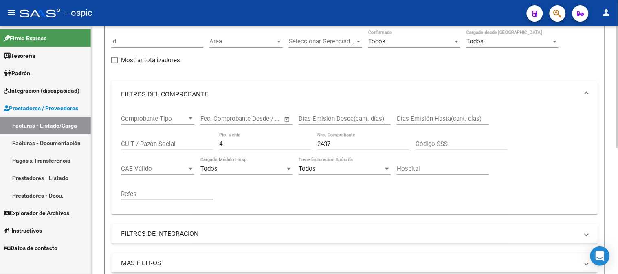
drag, startPoint x: 229, startPoint y: 145, endPoint x: 176, endPoint y: 143, distance: 53.0
click at [165, 145] on div "Comprobante Tipo Comprobante Tipo Start date – End date Fec. Comprobante Desde …" at bounding box center [354, 158] width 467 height 101
type input "2"
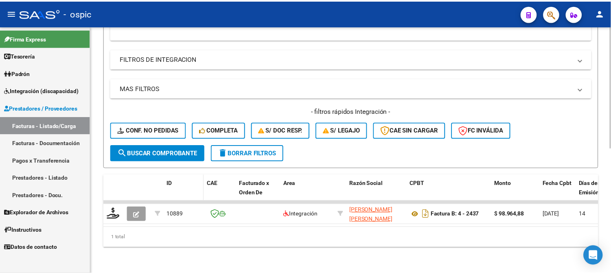
scroll to position [254, 0]
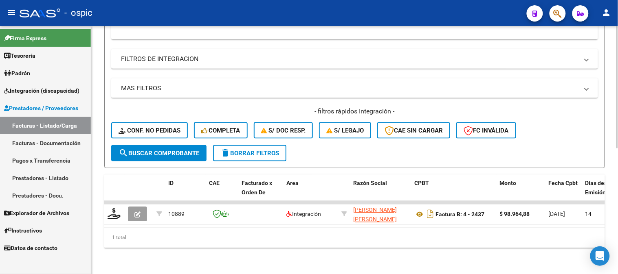
type input "1472"
click at [169, 150] on span "search Buscar Comprobante" at bounding box center [159, 153] width 81 height 7
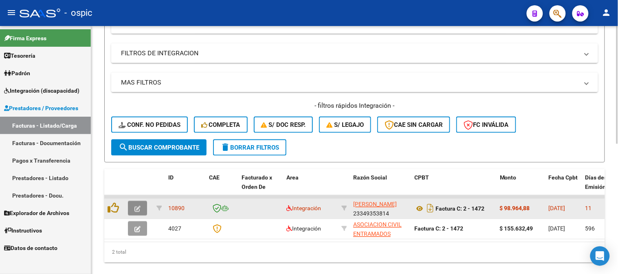
click at [140, 207] on icon "button" at bounding box center [137, 209] width 6 height 6
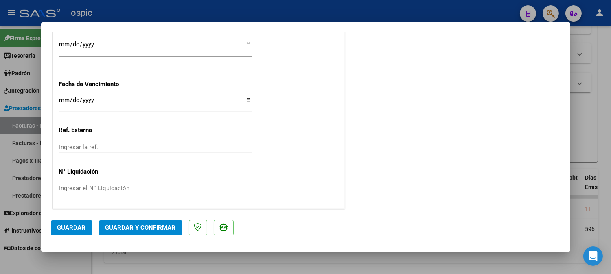
scroll to position [0, 0]
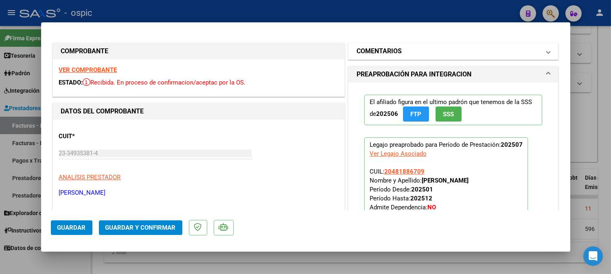
drag, startPoint x: 392, startPoint y: 51, endPoint x: 387, endPoint y: 139, distance: 88.5
click at [392, 51] on h1 "COMENTARIOS" at bounding box center [379, 51] width 45 height 10
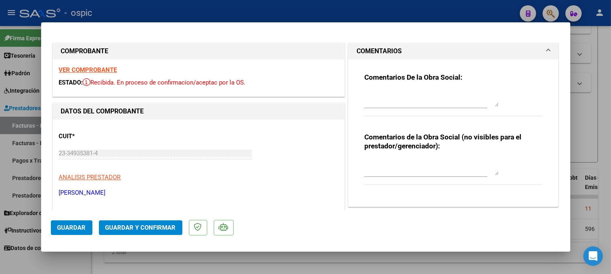
click at [389, 157] on div "Comentarios de la Obra Social (no visibles para el prestador/gerenciador):" at bounding box center [454, 163] width 178 height 61
click at [400, 168] on textarea at bounding box center [432, 167] width 134 height 16
type textarea "FONO 8 SESIONES"
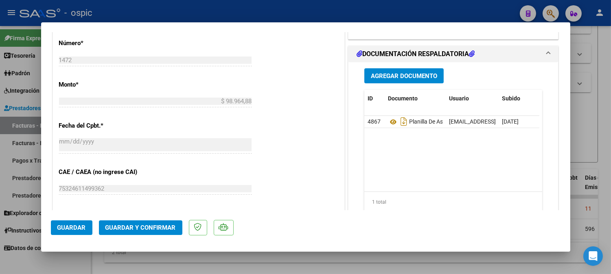
scroll to position [375, 0]
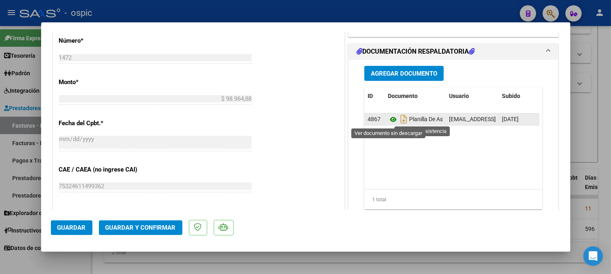
click at [388, 117] on icon at bounding box center [393, 120] width 11 height 10
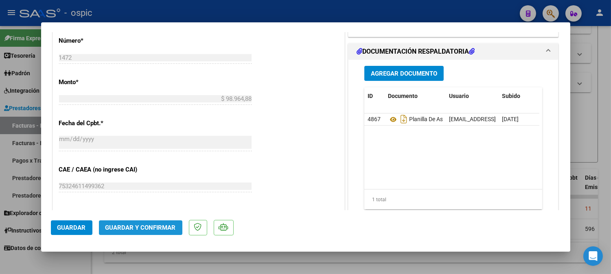
click at [146, 224] on button "Guardar y Confirmar" at bounding box center [140, 228] width 83 height 15
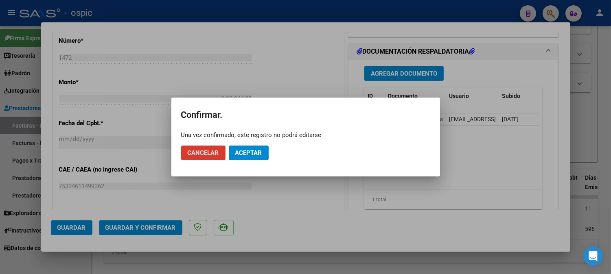
click at [244, 153] on span "Aceptar" at bounding box center [248, 152] width 27 height 7
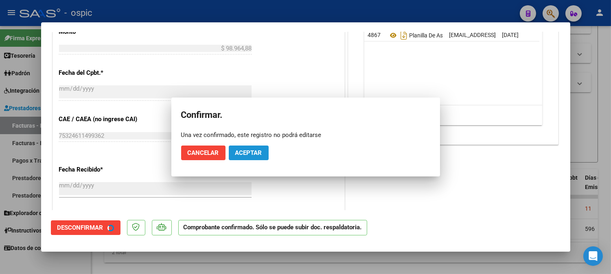
scroll to position [325, 0]
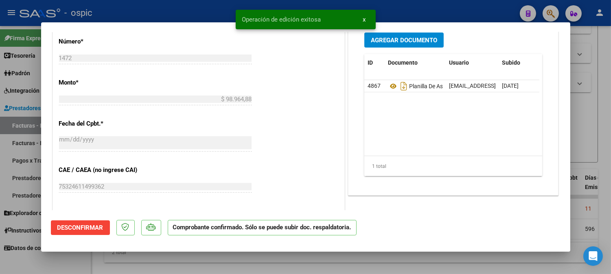
type input "$ 0,00"
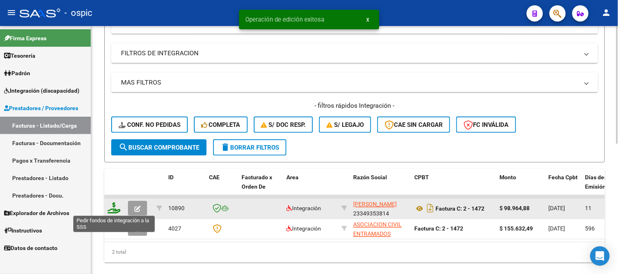
click at [113, 210] on icon at bounding box center [114, 208] width 13 height 11
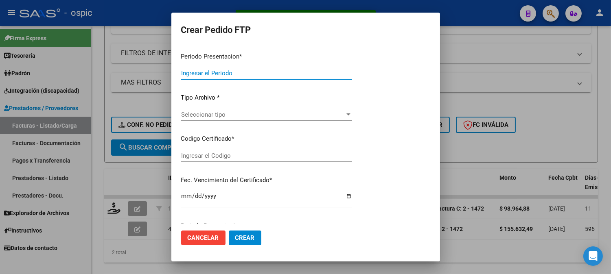
type input "202507"
type input "$ 98.964,88"
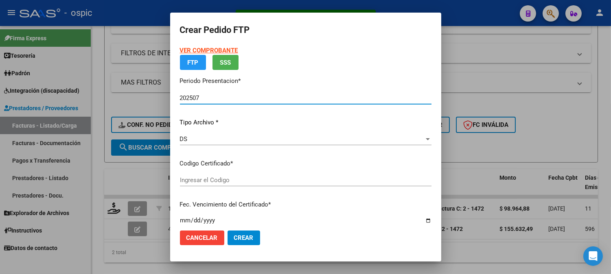
type input "8899284654"
type input "2030-05-31"
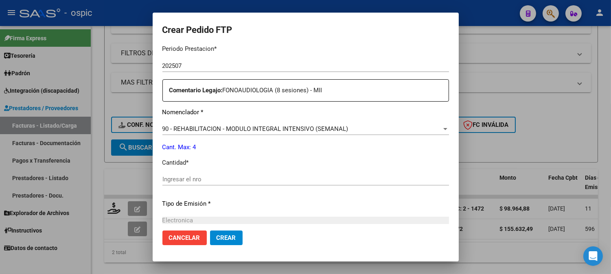
scroll to position [282, 0]
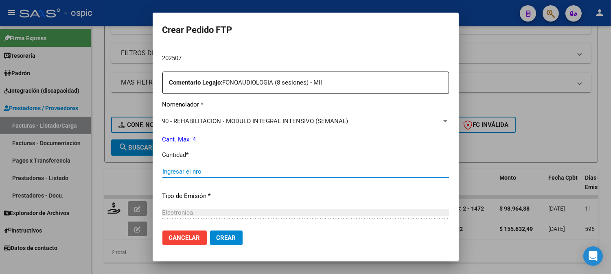
click at [300, 172] on input "Ingresar el nro" at bounding box center [305, 171] width 287 height 7
type input "4"
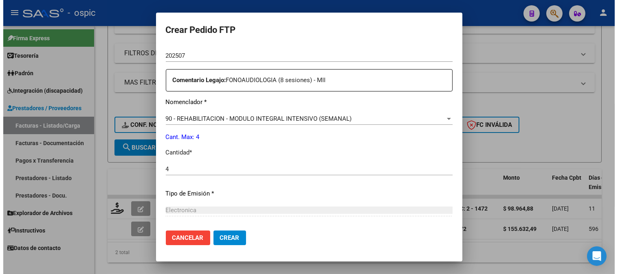
scroll to position [367, 0]
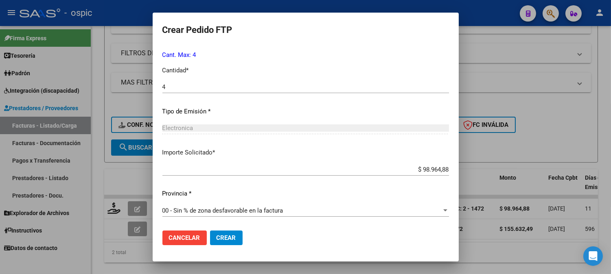
drag, startPoint x: 213, startPoint y: 235, endPoint x: 468, endPoint y: 152, distance: 267.6
click at [217, 235] on span "Crear" at bounding box center [227, 238] width 20 height 7
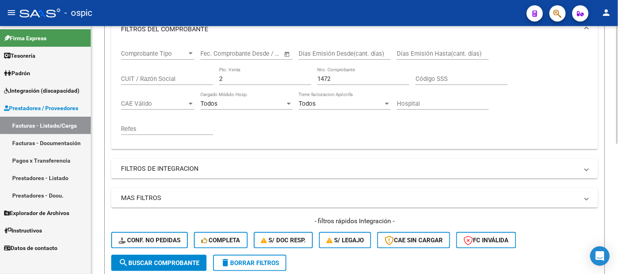
scroll to position [119, 0]
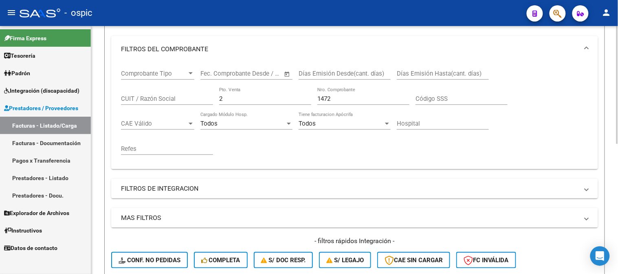
click at [114, 85] on div "Comprobante Tipo Comprobante Tipo Start date – End date Fec. Comprobante Desde …" at bounding box center [354, 115] width 487 height 107
type input "3"
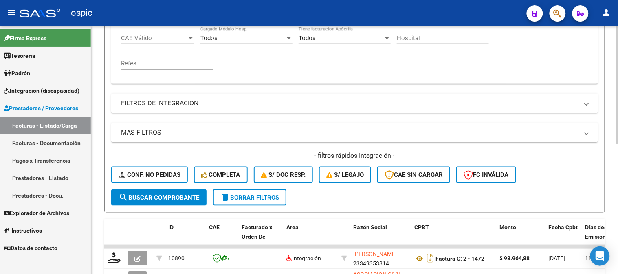
scroll to position [209, 0]
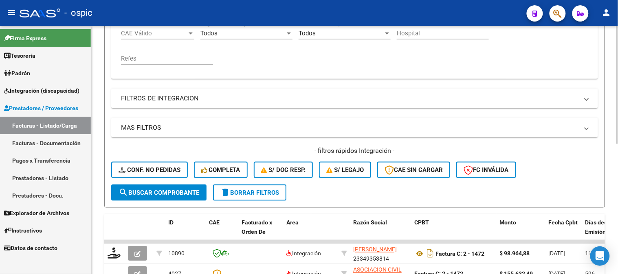
type input "635"
click at [163, 187] on button "search Buscar Comprobante" at bounding box center [158, 193] width 95 height 16
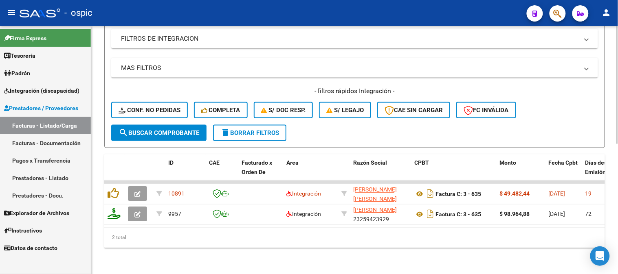
scroll to position [274, 0]
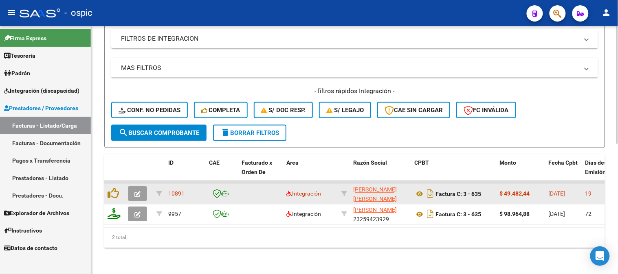
click at [135, 192] on icon "button" at bounding box center [137, 195] width 6 height 6
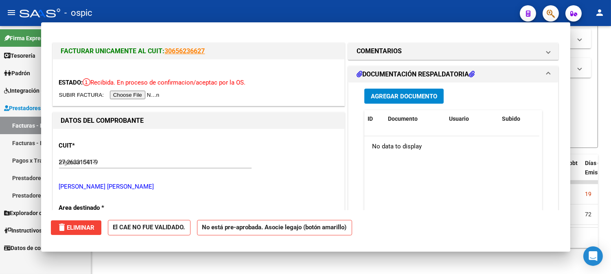
type input "$ 0,00"
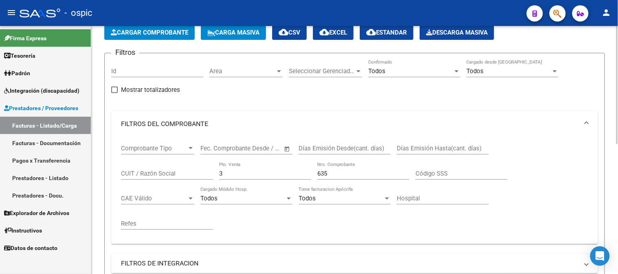
scroll to position [16, 0]
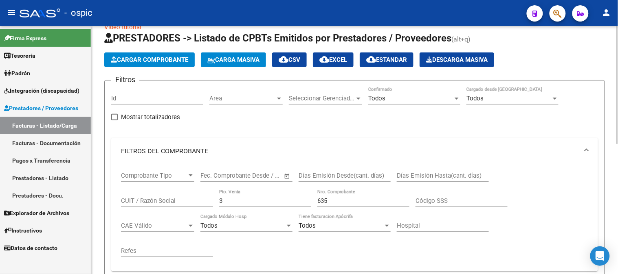
click at [617, 58] on div at bounding box center [617, 93] width 2 height 118
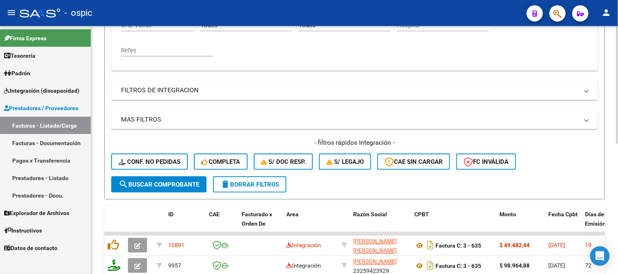
click at [612, 157] on div "Video tutorial PRESTADORES -> Listado de CPBTs Emitidos por Prestadores / Prove…" at bounding box center [355, 67] width 529 height 517
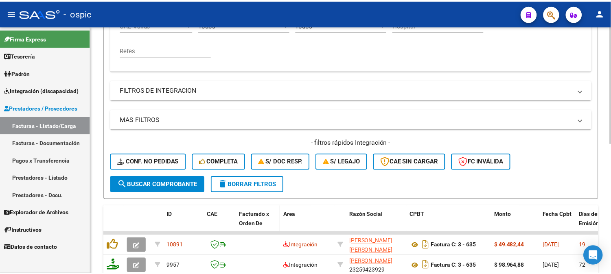
scroll to position [223, 0]
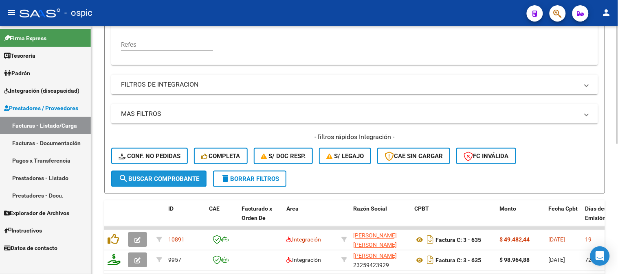
click at [149, 180] on span "search Buscar Comprobante" at bounding box center [159, 179] width 81 height 7
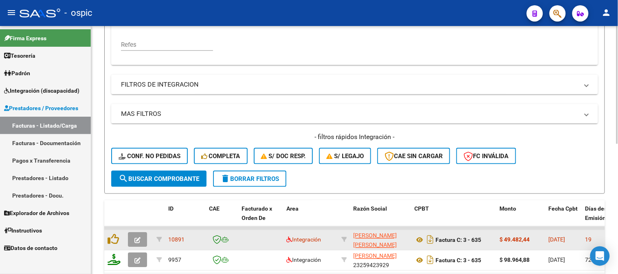
click at [141, 237] on button "button" at bounding box center [137, 240] width 19 height 15
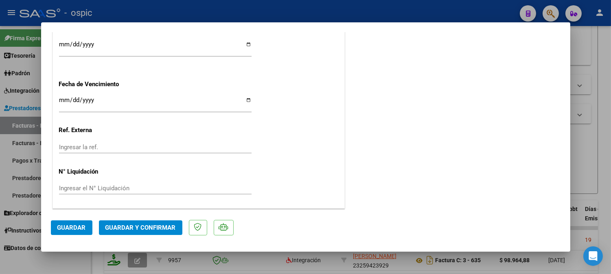
scroll to position [0, 0]
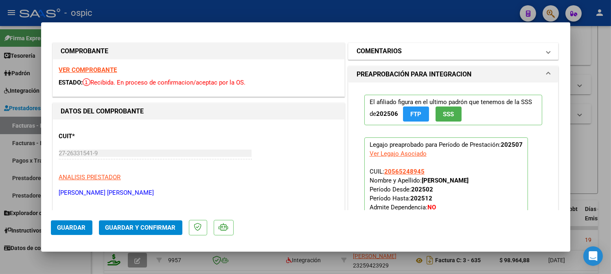
click at [406, 52] on mat-panel-title "COMENTARIOS" at bounding box center [449, 51] width 184 height 10
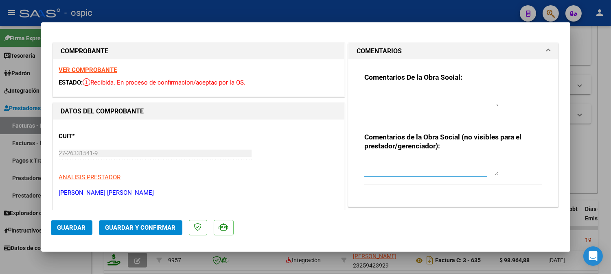
click at [401, 163] on textarea at bounding box center [432, 167] width 134 height 16
type textarea "PSICOMOT 4 SESIONES"
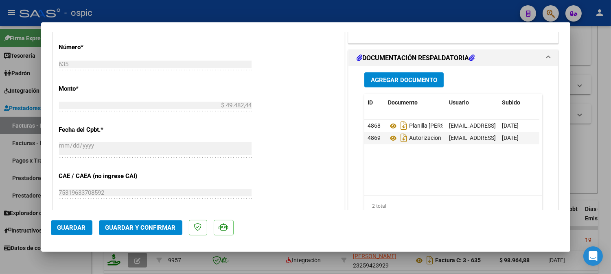
scroll to position [377, 0]
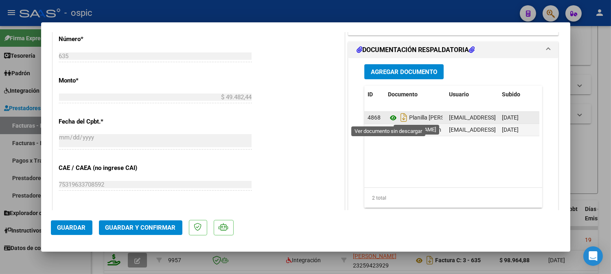
click at [389, 117] on icon at bounding box center [393, 118] width 11 height 10
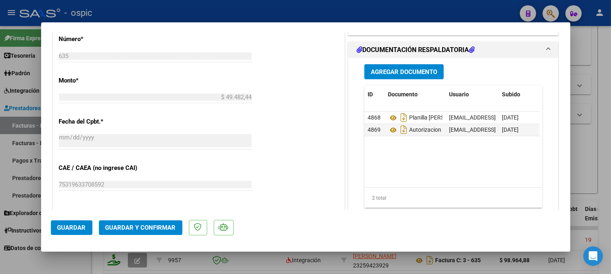
click at [160, 224] on button "Guardar y Confirmar" at bounding box center [140, 228] width 83 height 15
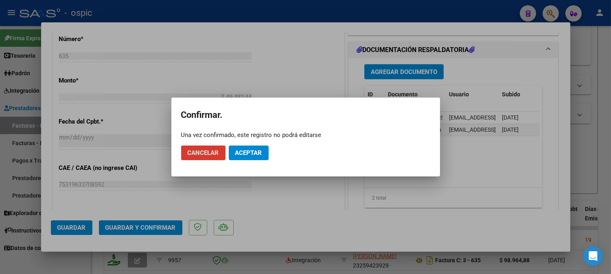
click at [253, 153] on span "Aceptar" at bounding box center [248, 152] width 27 height 7
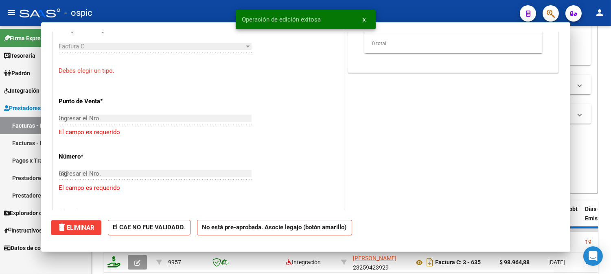
type input "$ 0,00"
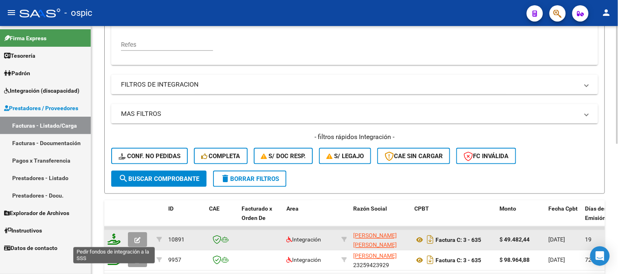
click at [113, 237] on icon at bounding box center [114, 239] width 13 height 11
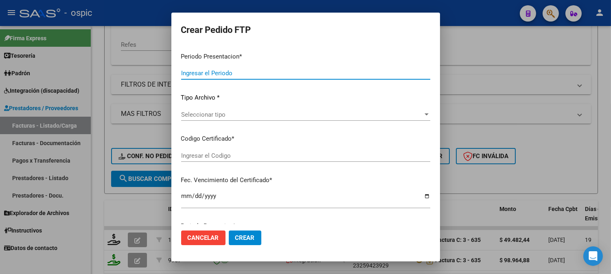
type input "202507"
type input "$ 49.482,44"
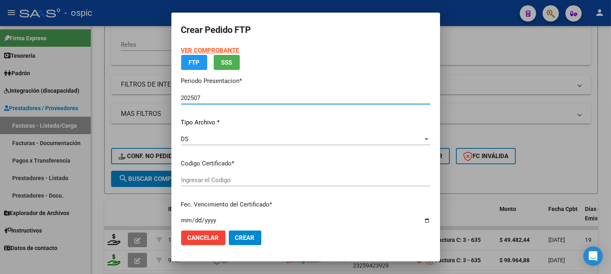
type input "0000000000000000000000000000005886763117"
type input "2027-11-02"
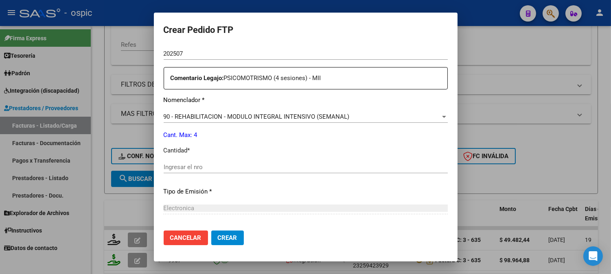
scroll to position [292, 0]
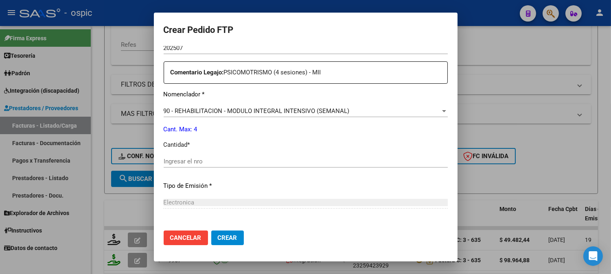
click at [292, 162] on input "Ingresar el nro" at bounding box center [306, 161] width 284 height 7
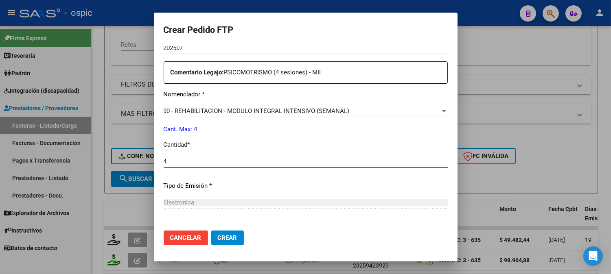
type input "4"
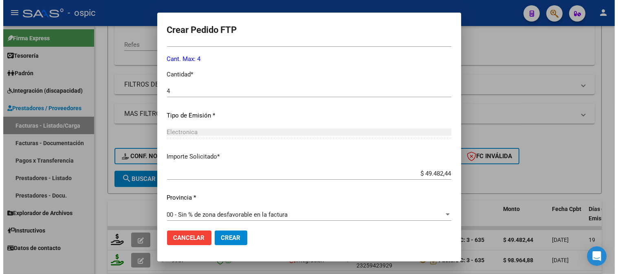
scroll to position [367, 0]
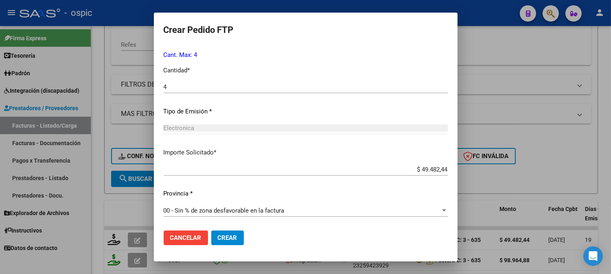
click at [218, 238] on span "Crear" at bounding box center [228, 238] width 20 height 7
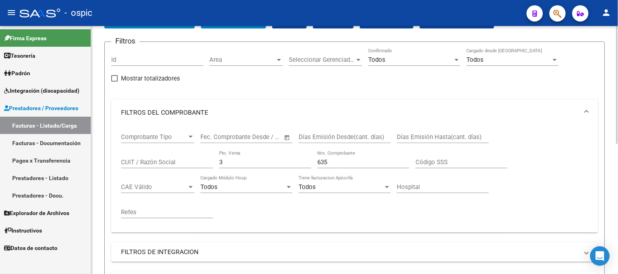
scroll to position [42, 0]
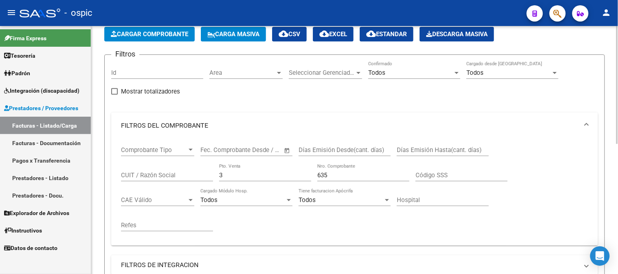
click at [132, 172] on div "Comprobante Tipo Comprobante Tipo Start date – End date Fec. Comprobante Desde …" at bounding box center [354, 189] width 467 height 101
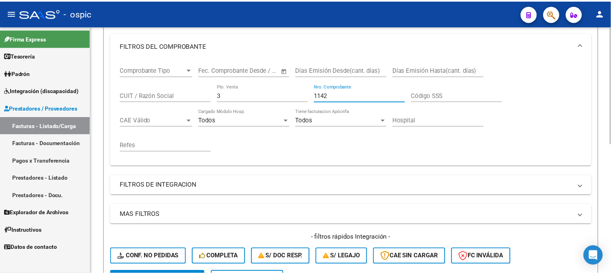
scroll to position [223, 0]
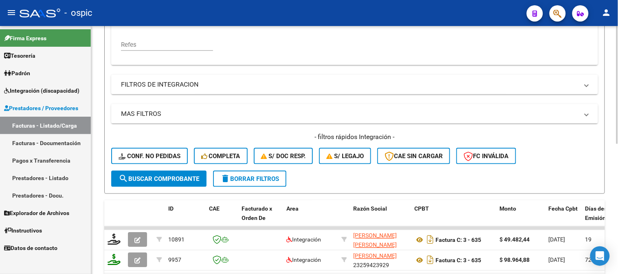
type input "1142"
click at [182, 180] on span "search Buscar Comprobante" at bounding box center [159, 179] width 81 height 7
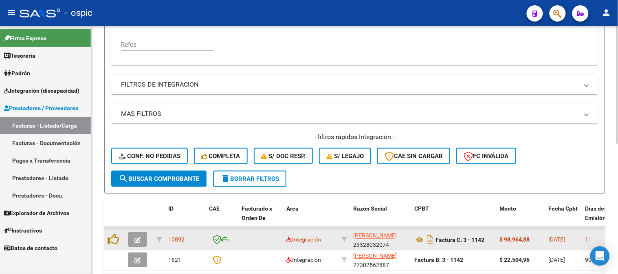
click at [136, 237] on span "button" at bounding box center [137, 240] width 6 height 7
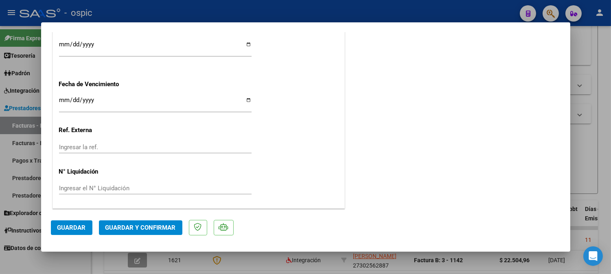
scroll to position [0, 0]
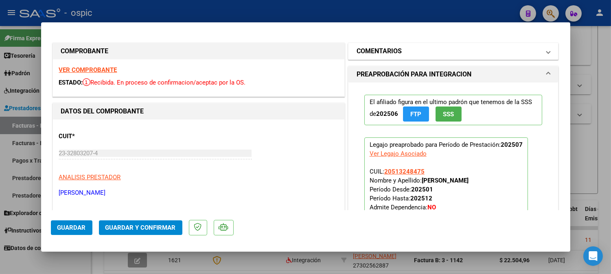
click at [409, 50] on mat-panel-title "COMENTARIOS" at bounding box center [449, 51] width 184 height 10
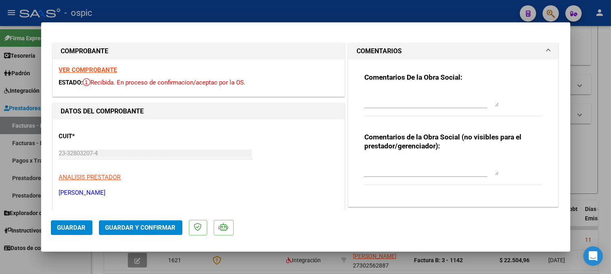
drag, startPoint x: 408, startPoint y: 165, endPoint x: 408, endPoint y: 170, distance: 4.5
click at [408, 168] on textarea at bounding box center [432, 167] width 134 height 16
type textarea "KINESIO 8 SESIONES"
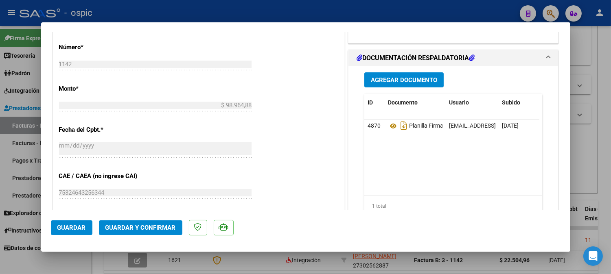
scroll to position [402, 0]
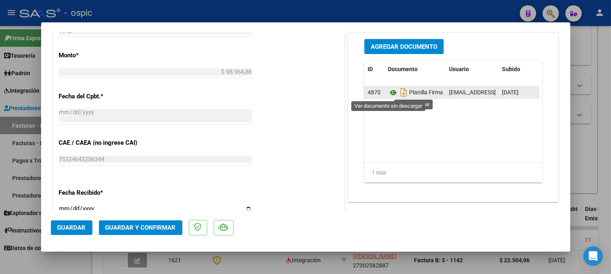
click at [389, 93] on icon at bounding box center [393, 93] width 11 height 10
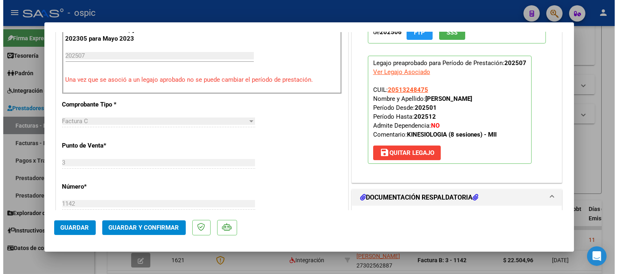
scroll to position [231, 0]
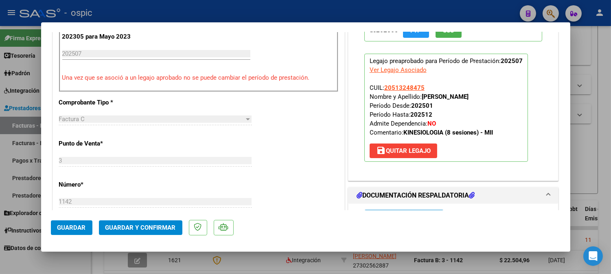
click at [122, 234] on button "Guardar y Confirmar" at bounding box center [140, 228] width 83 height 15
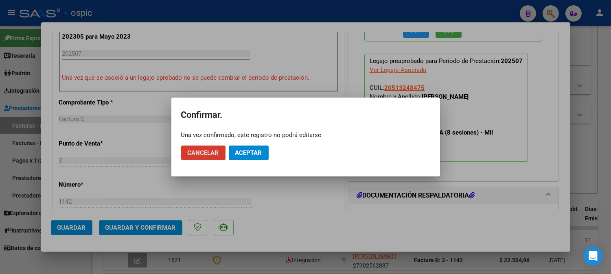
click at [247, 154] on span "Aceptar" at bounding box center [248, 152] width 27 height 7
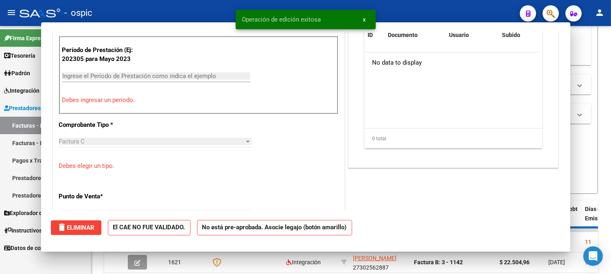
scroll to position [0, 0]
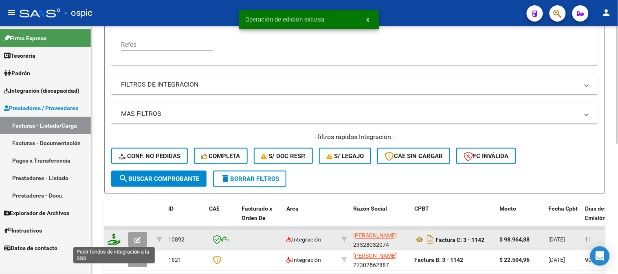
click at [113, 236] on icon at bounding box center [114, 239] width 13 height 11
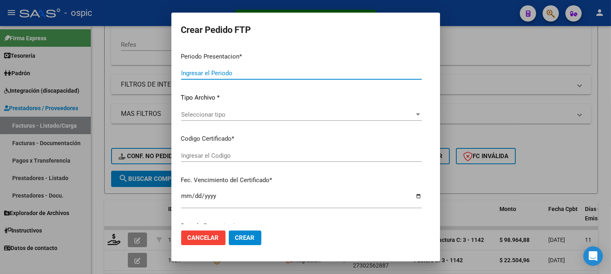
type input "202507"
type input "$ 98.964,88"
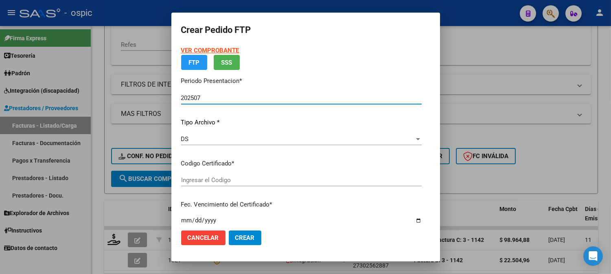
type input "0000000000000000000000000000003662046212"
type input "2028-10-31"
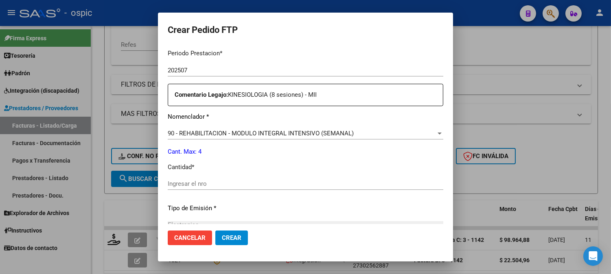
scroll to position [288, 0]
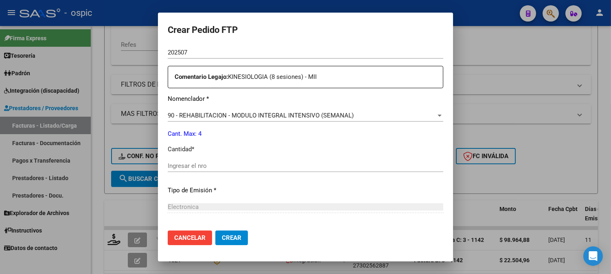
click at [281, 165] on input "Ingresar el nro" at bounding box center [306, 165] width 276 height 7
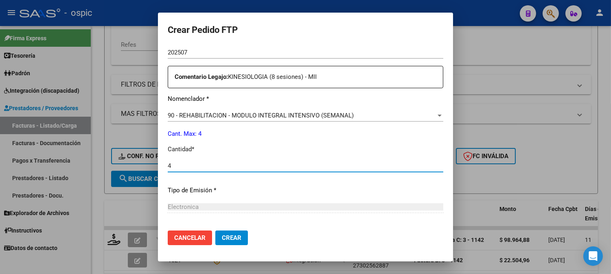
type input "4"
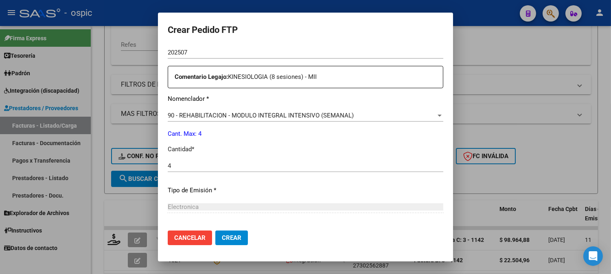
scroll to position [367, 0]
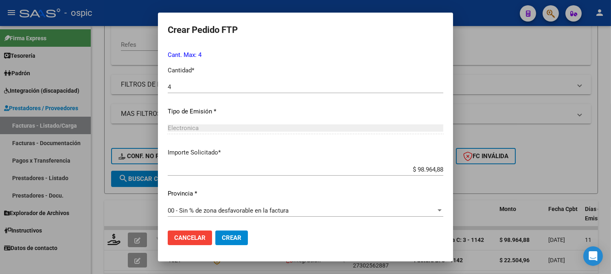
click at [222, 239] on span "Crear" at bounding box center [232, 238] width 20 height 7
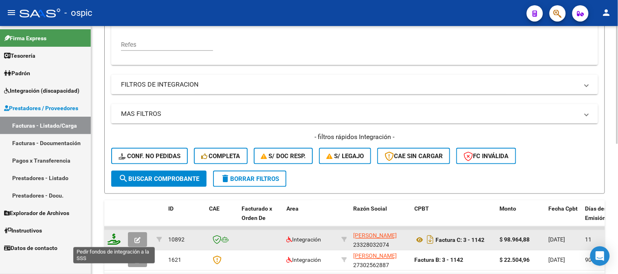
click at [112, 237] on icon at bounding box center [114, 239] width 13 height 11
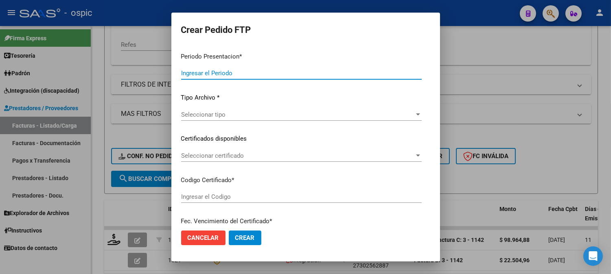
type input "202507"
type input "$ 98.964,88"
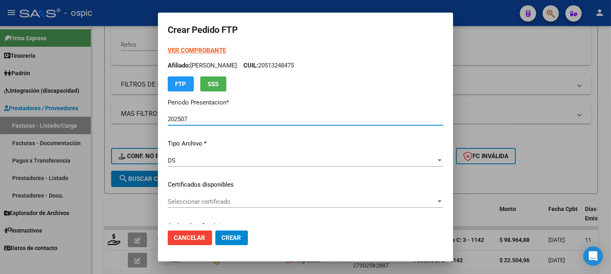
type input "0000000000000000000000000000003662046212"
type input "2028-10-31"
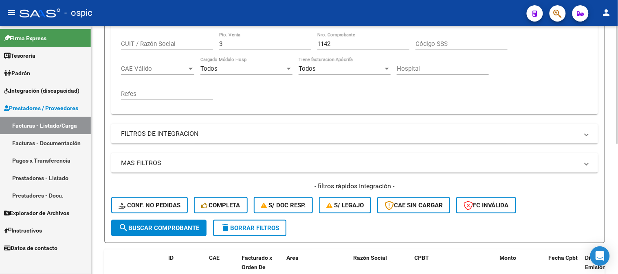
scroll to position [132, 0]
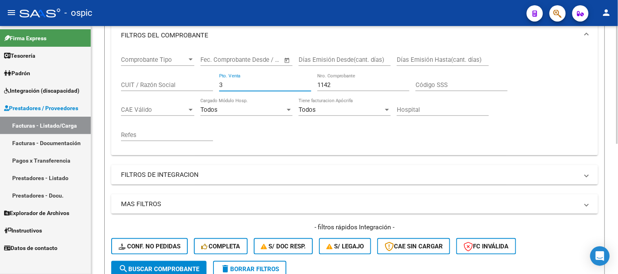
drag, startPoint x: 226, startPoint y: 86, endPoint x: 119, endPoint y: 82, distance: 107.6
click at [119, 83] on div "Comprobante Tipo Comprobante Tipo Start date – End date Fec. Comprobante Desde …" at bounding box center [354, 101] width 487 height 107
type input "2"
type input "4"
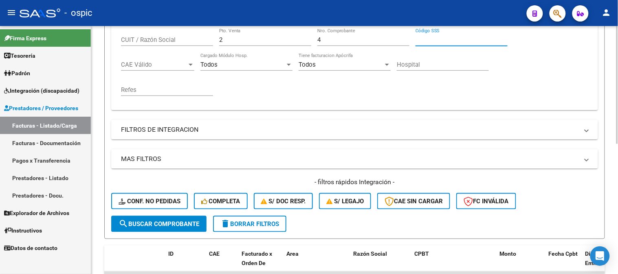
click at [167, 222] on span "search Buscar Comprobante" at bounding box center [159, 224] width 81 height 7
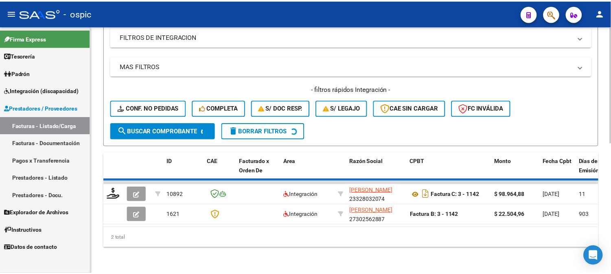
scroll to position [277, 0]
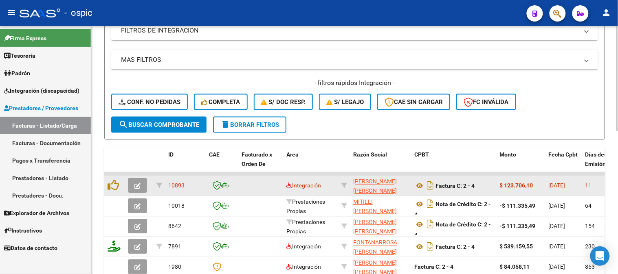
click at [137, 185] on icon "button" at bounding box center [137, 187] width 6 height 6
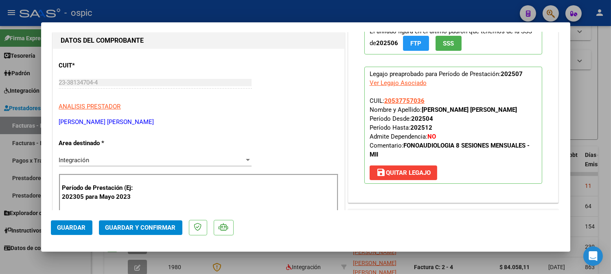
scroll to position [96, 0]
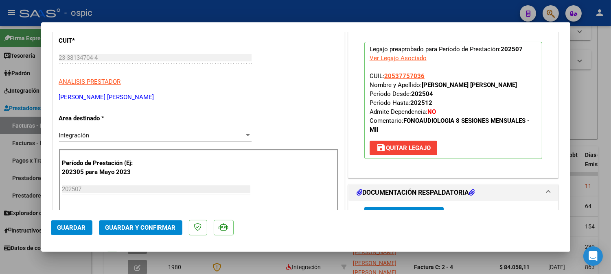
click at [114, 136] on div "Integración" at bounding box center [151, 135] width 185 height 7
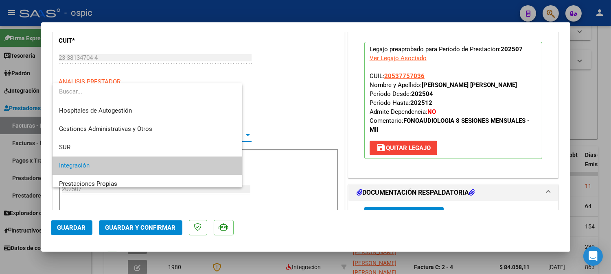
scroll to position [30, 0]
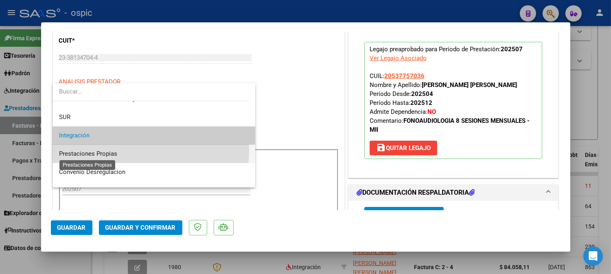
click at [106, 150] on span "Prestaciones Propias" at bounding box center [88, 153] width 58 height 7
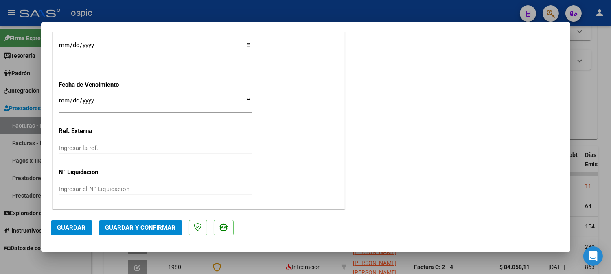
scroll to position [0, 0]
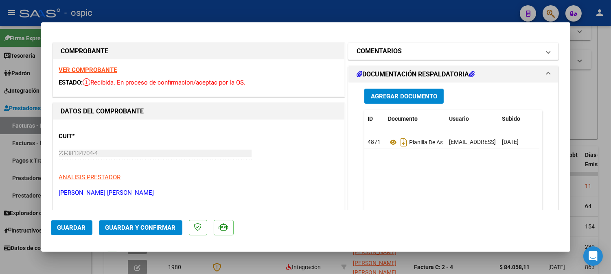
click at [397, 51] on h1 "COMENTARIOS" at bounding box center [379, 51] width 45 height 10
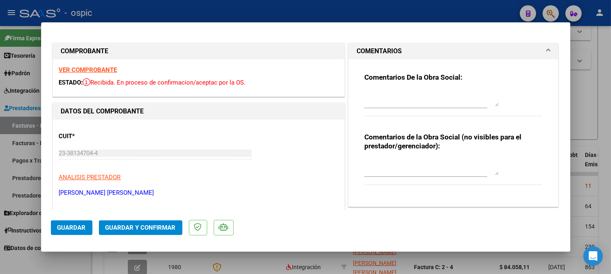
drag, startPoint x: 400, startPoint y: 94, endPoint x: 405, endPoint y: 94, distance: 5.3
click at [400, 94] on textarea at bounding box center [432, 98] width 134 height 16
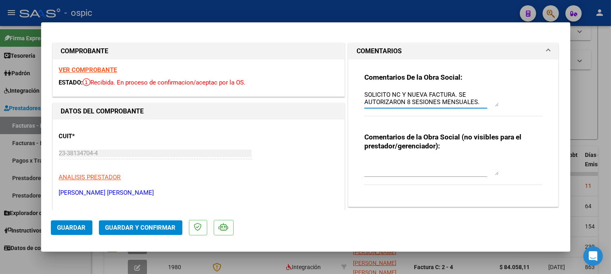
drag, startPoint x: 360, startPoint y: 96, endPoint x: 483, endPoint y: 112, distance: 123.7
click at [483, 112] on div "Comentarios De la Obra Social: SOLICITO NC Y NUEVA FACTURA. SE AUTORIZARON 8 SE…" at bounding box center [454, 99] width 178 height 53
type textarea "SOLICITO NC Y NUEVA FACTURA. SE AUTORIZARON 8 SESIONES MENSUALES."
click at [426, 160] on textarea at bounding box center [432, 167] width 134 height 16
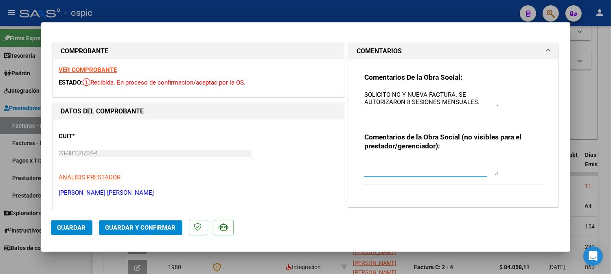
paste textarea "SOLICITO NC Y NUEVA FACTURA. SE AUTORIZARON 8 SESIONES MENSUALES."
click at [388, 163] on textarea "SOLICITO NC Y NUEVA FACTURA. SE AUTORIZARON 8 SESIONES MENSUALES." at bounding box center [432, 167] width 134 height 16
click at [385, 163] on textarea "SOLICITO NC Y NUEVA FACTURA. SE AUTORIZARON 8 SESIONES MENSUALES." at bounding box center [432, 167] width 134 height 16
type textarea "SOLICITE NC Y NUEVA FACTURA. SE AUTORIZARON 8 SESIONES MENSUALES."
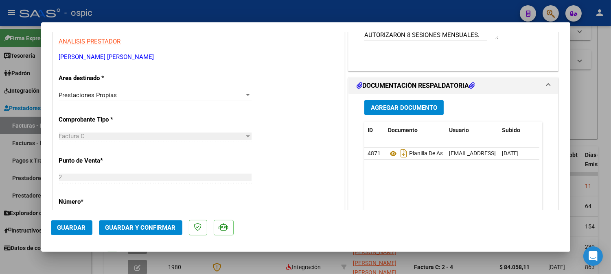
scroll to position [106, 0]
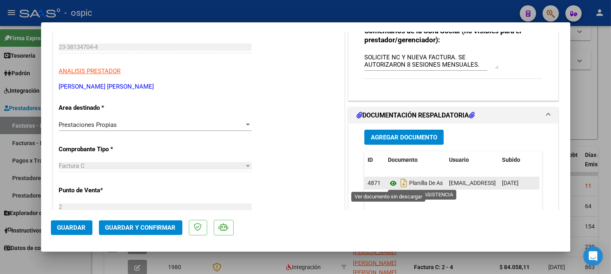
click at [390, 182] on icon at bounding box center [393, 184] width 11 height 10
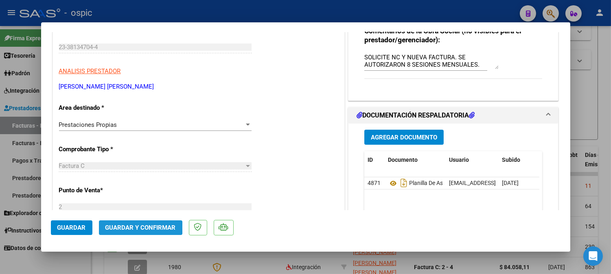
click at [135, 228] on span "Guardar y Confirmar" at bounding box center [140, 227] width 70 height 7
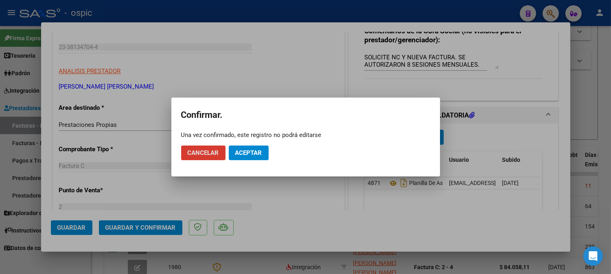
click at [261, 148] on button "Aceptar" at bounding box center [249, 153] width 40 height 15
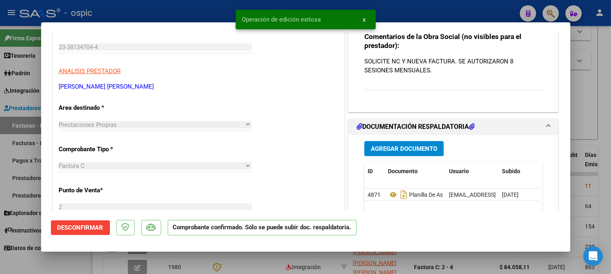
type input "$ 0,00"
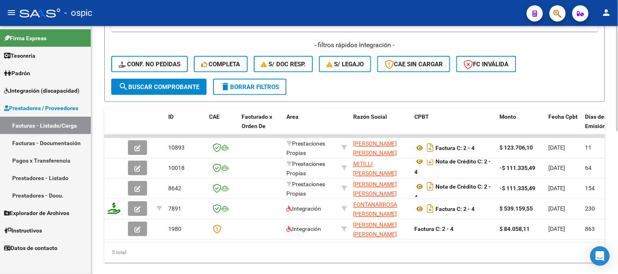
scroll to position [316, 0]
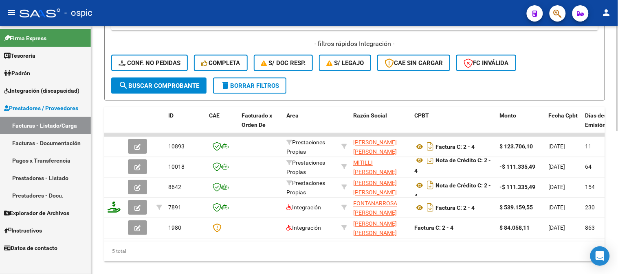
click at [616, 169] on div at bounding box center [617, 215] width 2 height 105
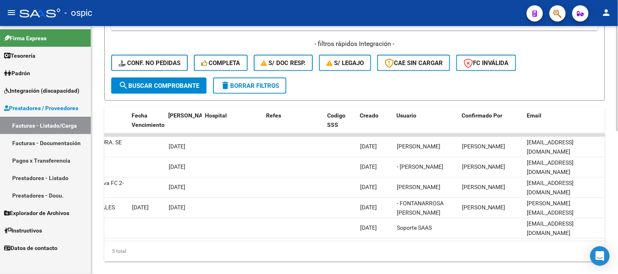
scroll to position [0, 4]
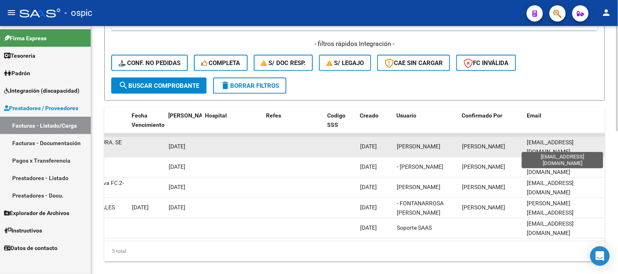
drag, startPoint x: 527, startPoint y: 145, endPoint x: 601, endPoint y: 144, distance: 74.1
click at [574, 144] on span "lic.yamilabattaglini@gmail.com" at bounding box center [550, 148] width 47 height 16
copy span "lic.yamilabattaglini@gmail.com"
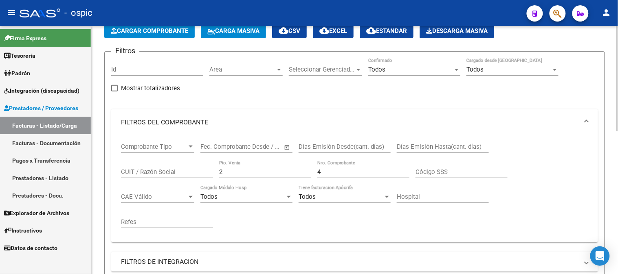
scroll to position [45, 0]
drag, startPoint x: 233, startPoint y: 171, endPoint x: 167, endPoint y: 170, distance: 65.6
click at [173, 170] on div "Comprobante Tipo Comprobante Tipo Start date – End date Fec. Comprobante Desde …" at bounding box center [354, 186] width 467 height 101
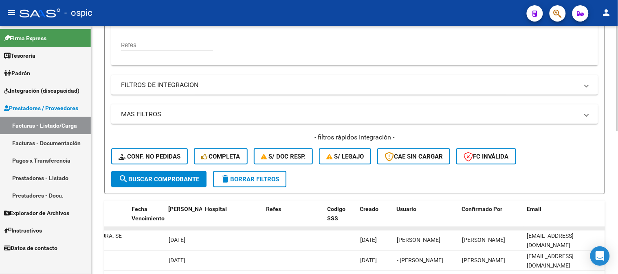
scroll to position [271, 0]
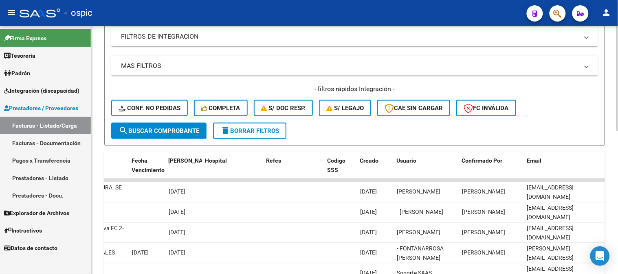
type input "23"
click at [174, 128] on span "search Buscar Comprobante" at bounding box center [159, 130] width 81 height 7
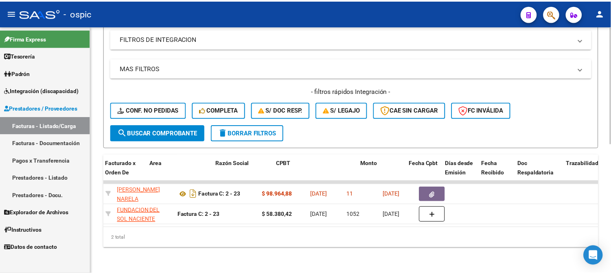
scroll to position [0, 0]
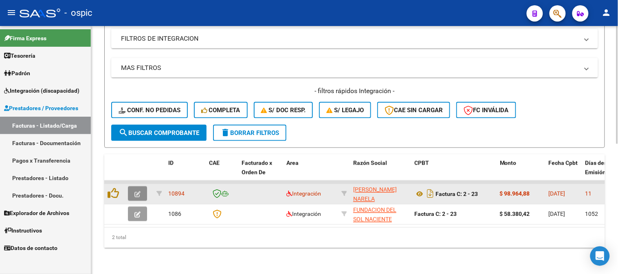
click at [137, 192] on icon "button" at bounding box center [137, 195] width 6 height 6
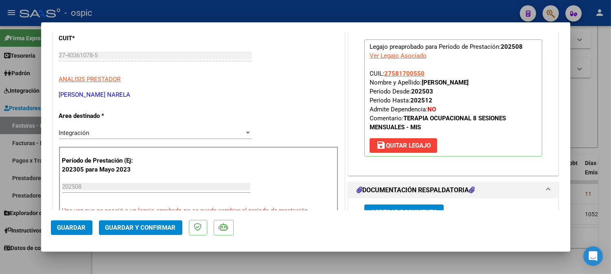
scroll to position [106, 0]
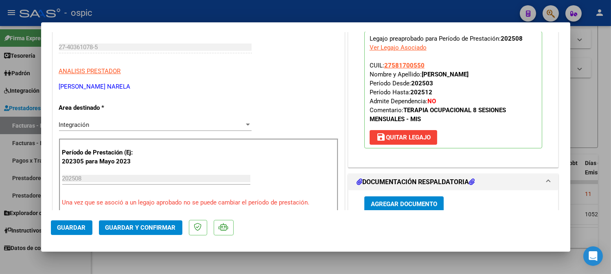
click at [101, 122] on div "Integración" at bounding box center [151, 124] width 185 height 7
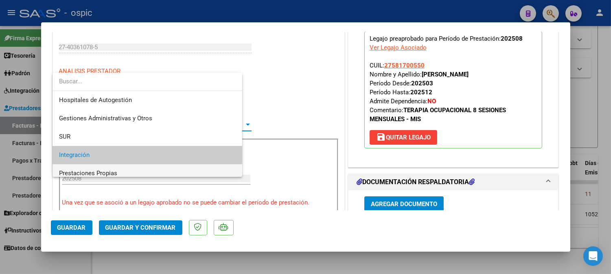
scroll to position [30, 0]
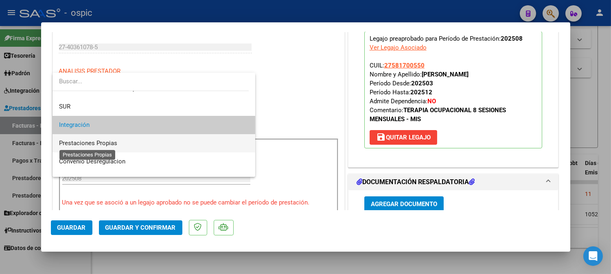
click at [97, 143] on span "Prestaciones Propias" at bounding box center [88, 143] width 58 height 7
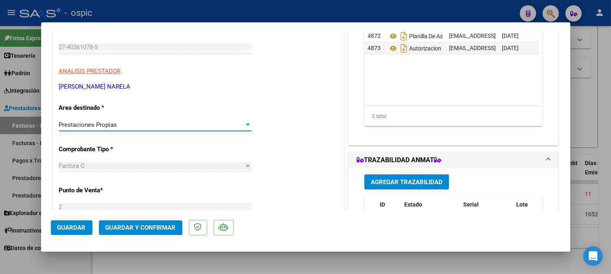
click at [116, 126] on span "Prestaciones Propias" at bounding box center [88, 124] width 58 height 7
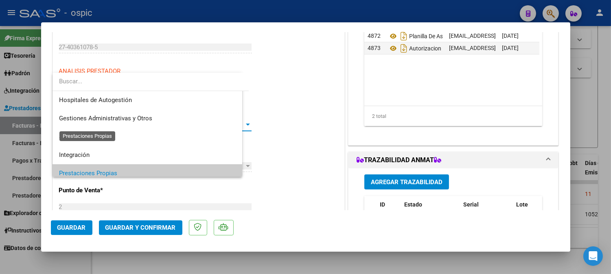
scroll to position [49, 0]
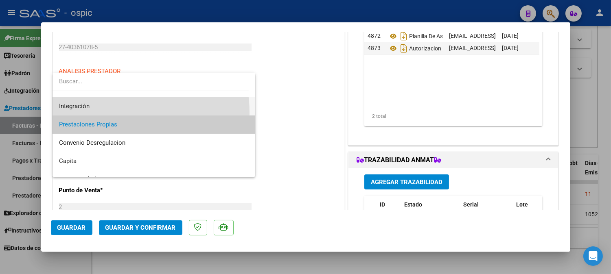
click at [109, 113] on span "Integración" at bounding box center [154, 106] width 190 height 18
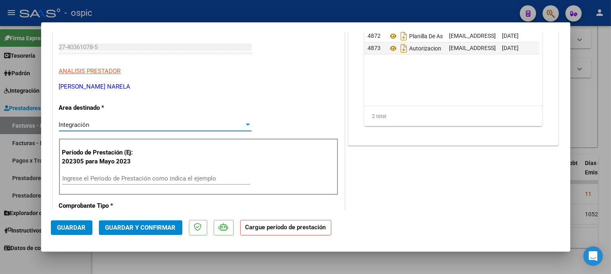
click at [99, 177] on input "Ingrese el Período de Prestación como indica el ejemplo" at bounding box center [156, 178] width 188 height 7
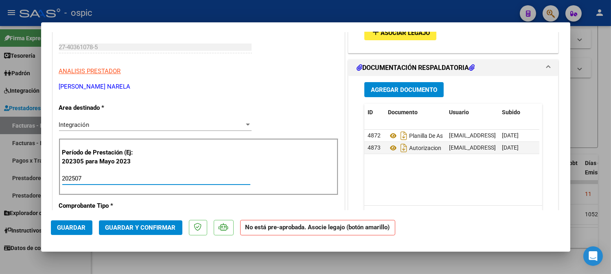
type input "202507"
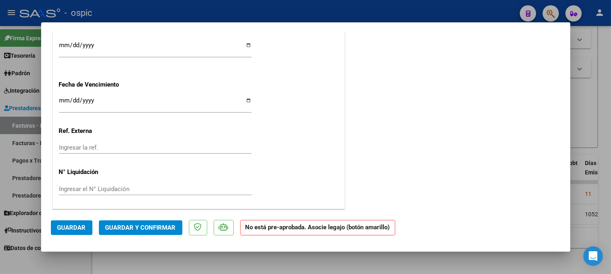
scroll to position [0, 0]
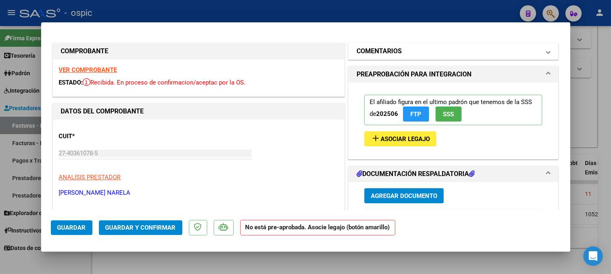
click at [376, 52] on h1 "COMENTARIOS" at bounding box center [379, 51] width 45 height 10
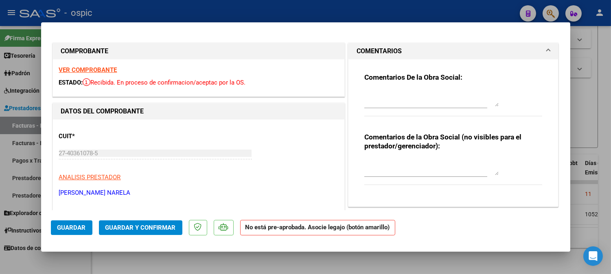
click at [400, 99] on textarea at bounding box center [432, 98] width 134 height 16
type textarea "p"
click at [411, 99] on textarea at bounding box center [432, 98] width 134 height 16
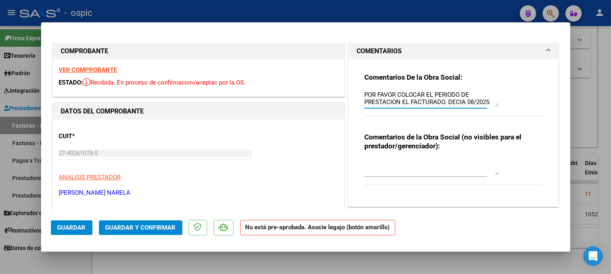
type textarea "POR FAVOR COLOCAR EL PERIODO DE PRESTACION EL FACTURADO. DECIA 08/2025."
click at [400, 169] on textarea at bounding box center [432, 167] width 134 height 16
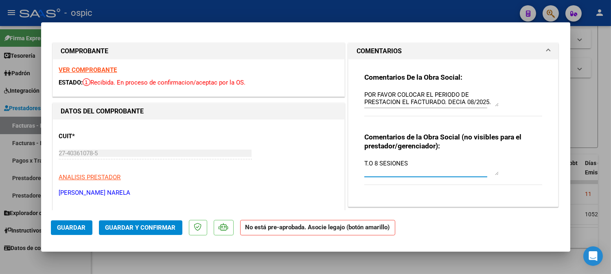
type textarea "T.O 8 SESIONES"
click at [441, 102] on textarea "POR FAVOR COLOCAR EL PERIODO DE PRESTACION EL FACTURADO. DECIA 08/2025." at bounding box center [432, 98] width 134 height 16
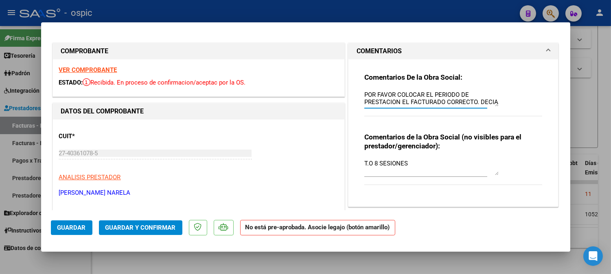
click at [475, 102] on textarea "POR FAVOR COLOCAR EL PERIODO DE PRESTACION EL FACTURADO CORRECTO. DECIA 08/2025." at bounding box center [432, 98] width 134 height 16
click at [406, 101] on textarea "POR FAVOR COLOCAR EL PERIODO DE PRESTACION EL FACTURADO CORRECTO. DECIA 08/2025." at bounding box center [432, 98] width 134 height 16
type textarea "POR FAVOR COLOCAR EL PERIODO DE PRESTACION FACTURADO CORRECTO. DECIA 08/2025."
click at [430, 164] on textarea "T.O 8 SESIONES" at bounding box center [432, 167] width 134 height 16
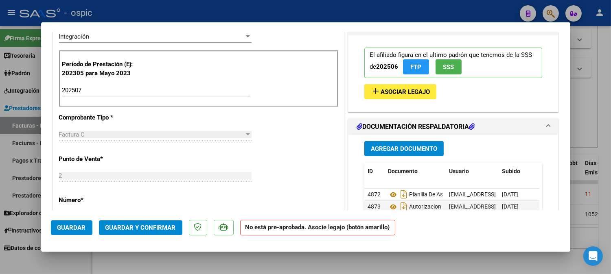
scroll to position [199, 0]
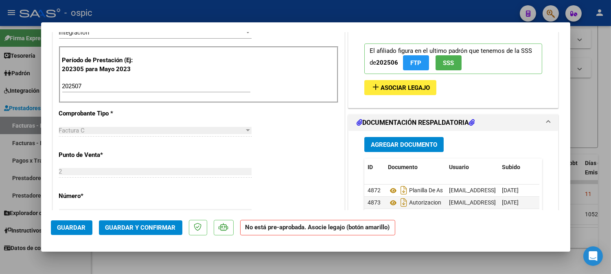
click at [375, 91] on mat-icon "add" at bounding box center [376, 87] width 10 height 10
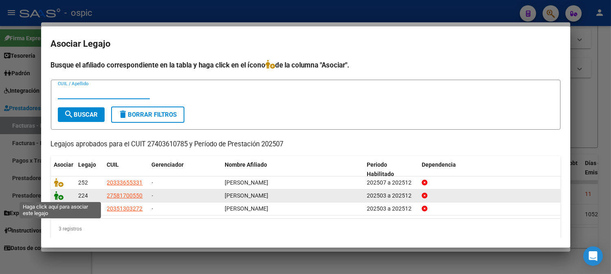
click at [60, 198] on icon at bounding box center [59, 195] width 10 height 9
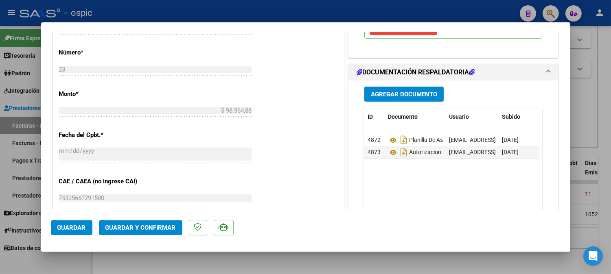
scroll to position [366, 0]
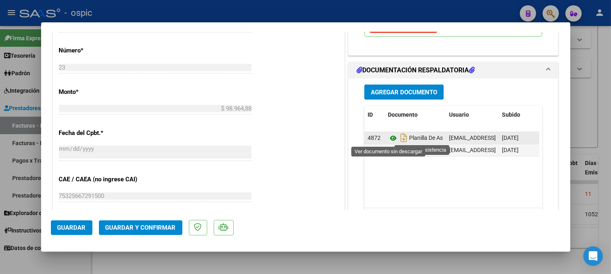
click at [389, 138] on icon at bounding box center [393, 139] width 11 height 10
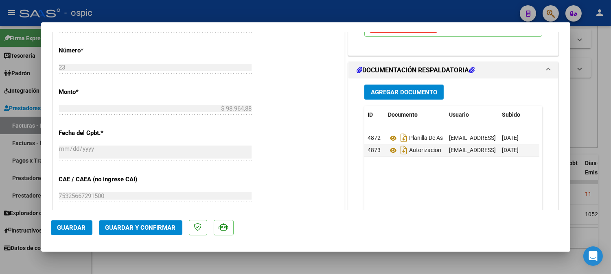
click at [160, 226] on span "Guardar y Confirmar" at bounding box center [140, 227] width 70 height 7
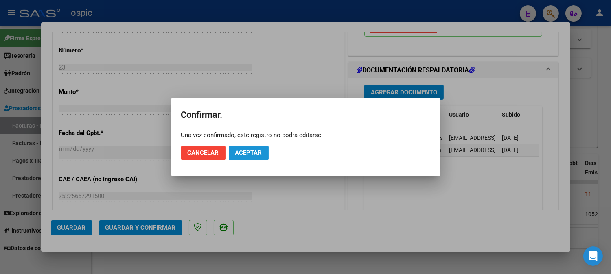
click at [254, 154] on span "Aceptar" at bounding box center [248, 152] width 27 height 7
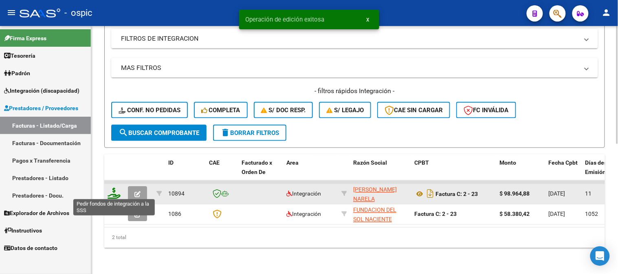
click at [113, 191] on icon at bounding box center [114, 193] width 13 height 11
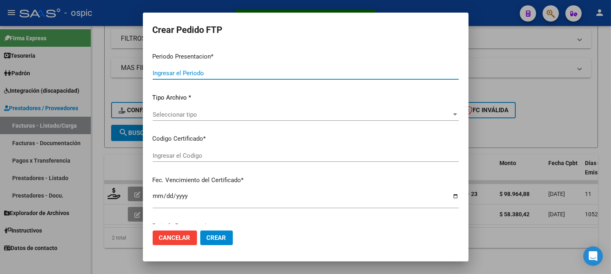
type input "202507"
type input "$ 98.964,88"
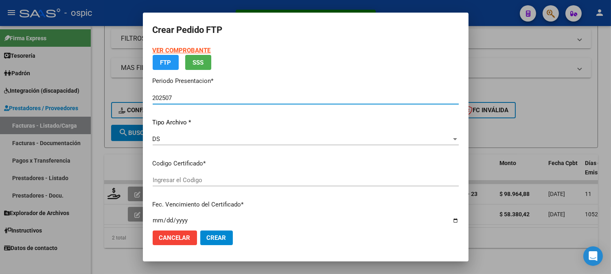
type input "1474416430"
type input "2029-04-30"
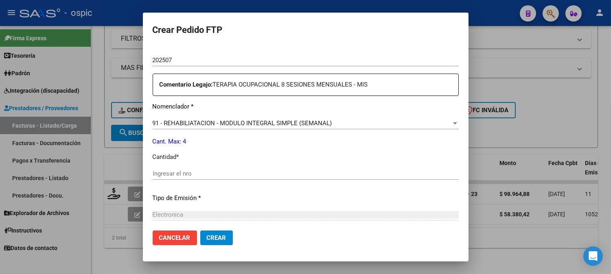
scroll to position [283, 0]
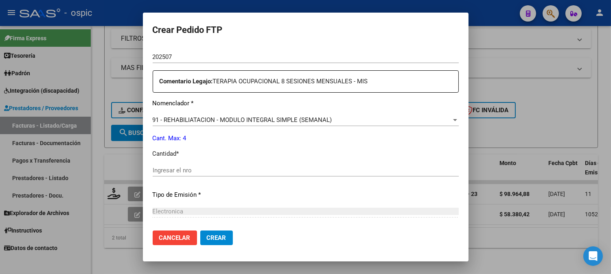
click at [310, 165] on div "Ingresar el nro" at bounding box center [306, 171] width 306 height 12
type input "4"
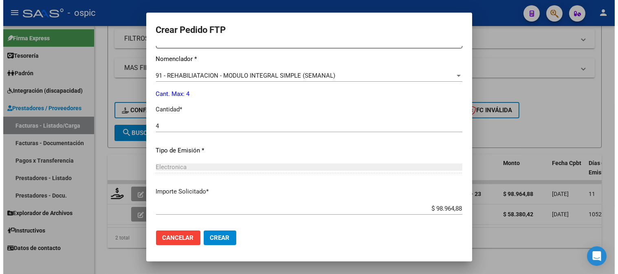
scroll to position [367, 0]
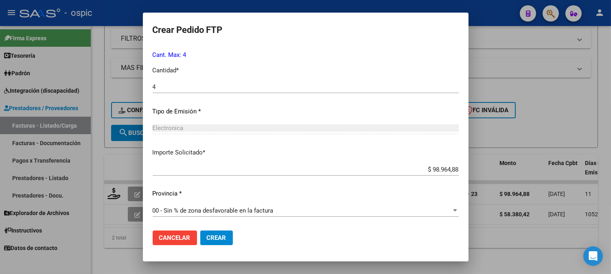
click at [218, 233] on button "Crear" at bounding box center [216, 238] width 33 height 15
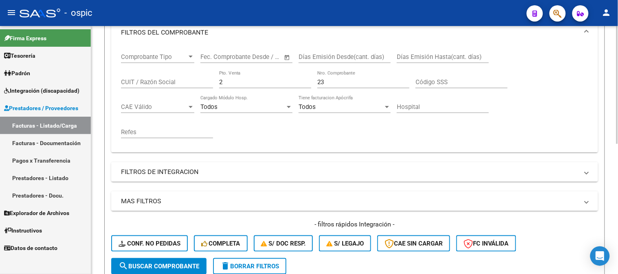
scroll to position [90, 0]
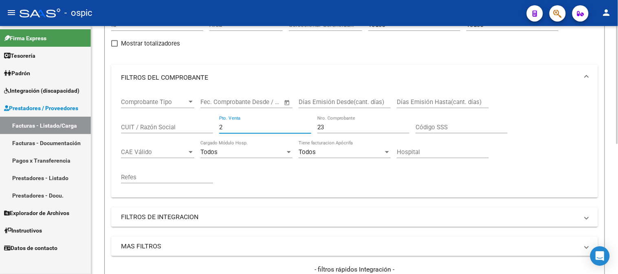
drag, startPoint x: 257, startPoint y: 127, endPoint x: 98, endPoint y: 127, distance: 158.8
click at [100, 127] on div "Video tutorial PRESTADORES -> Listado de CPBTs Emitidos por Prestadores / Prove…" at bounding box center [354, 194] width 527 height 517
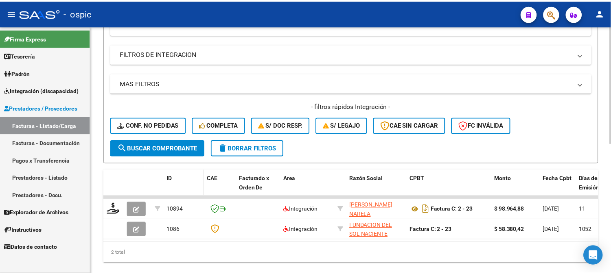
scroll to position [271, 0]
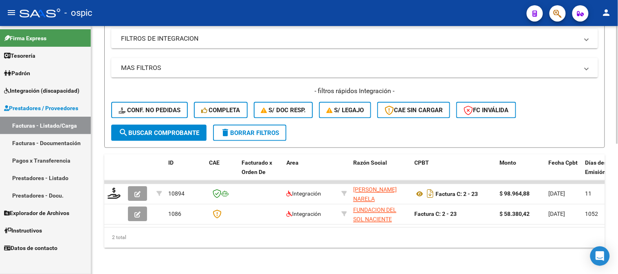
type input "24"
click at [166, 130] on span "search Buscar Comprobante" at bounding box center [159, 133] width 81 height 7
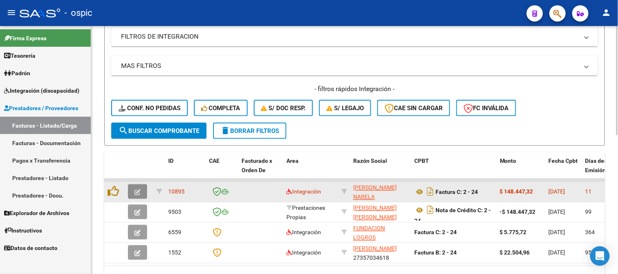
click at [142, 189] on button "button" at bounding box center [137, 192] width 19 height 15
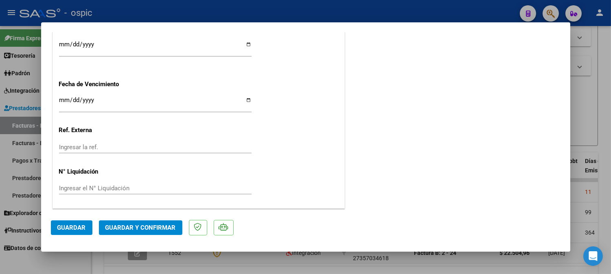
scroll to position [0, 0]
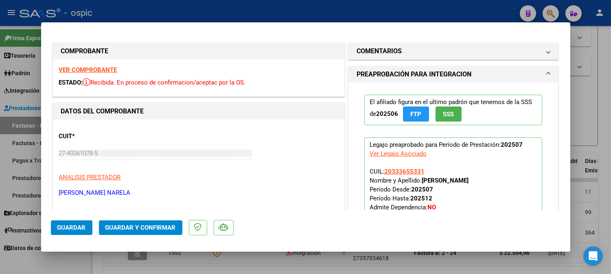
drag, startPoint x: 428, startPoint y: 49, endPoint x: 420, endPoint y: 98, distance: 49.6
click at [428, 50] on mat-panel-title "COMENTARIOS" at bounding box center [449, 51] width 184 height 10
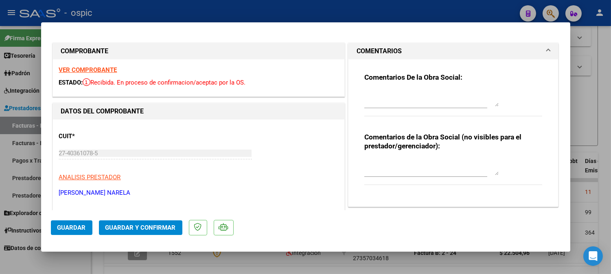
click at [418, 163] on textarea at bounding box center [432, 167] width 134 height 16
type textarea "T.O 12 SESIONES"
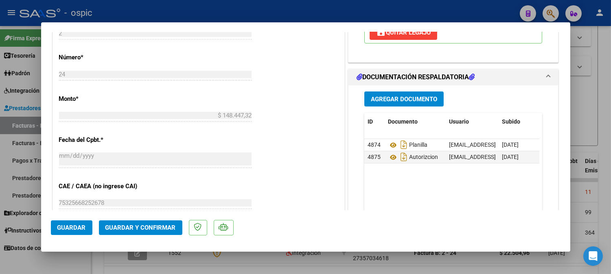
scroll to position [363, 0]
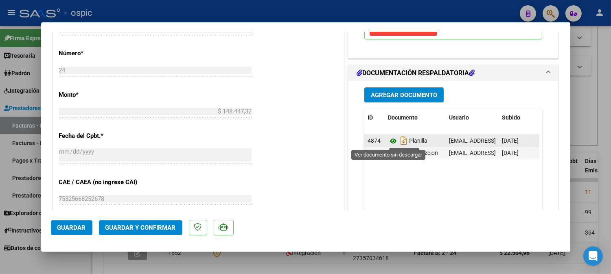
click at [390, 139] on icon at bounding box center [393, 141] width 11 height 10
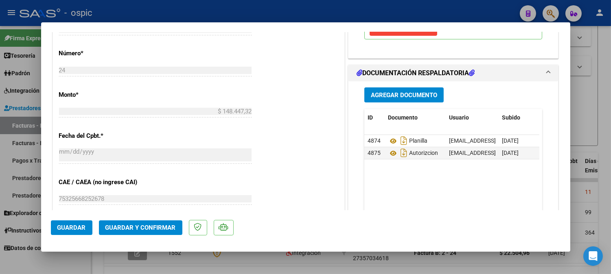
click at [154, 226] on span "Guardar y Confirmar" at bounding box center [140, 227] width 70 height 7
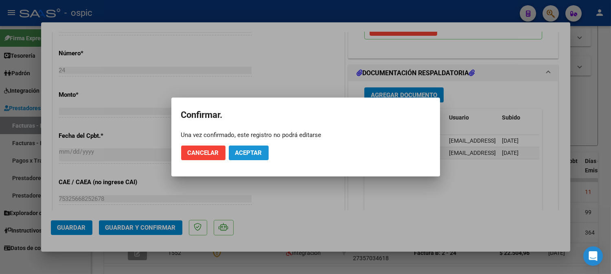
click at [253, 149] on span "Aceptar" at bounding box center [248, 152] width 27 height 7
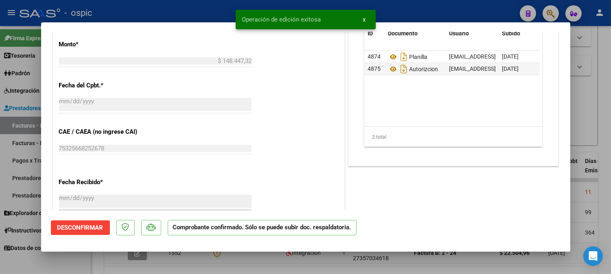
type input "$ 0,00"
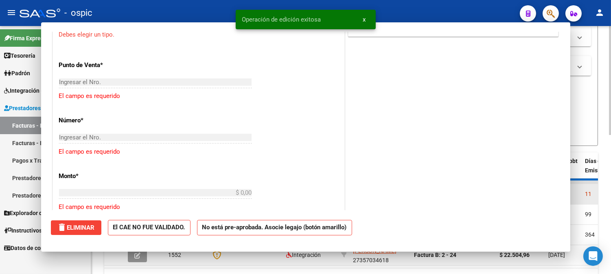
scroll to position [377, 0]
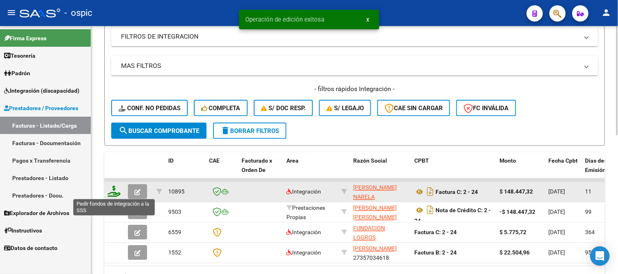
click at [113, 190] on icon at bounding box center [114, 191] width 13 height 11
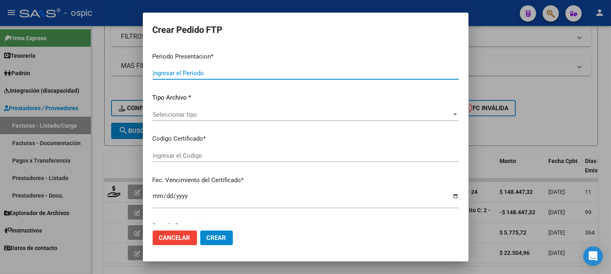
type input "202507"
type input "$ 148.447,32"
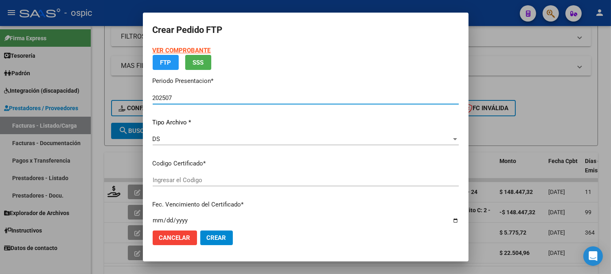
type input "552919869"
type input "2033-09-30"
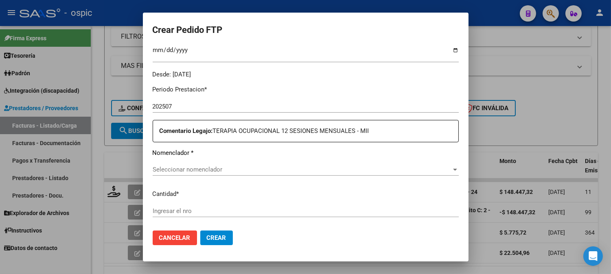
scroll to position [237, 0]
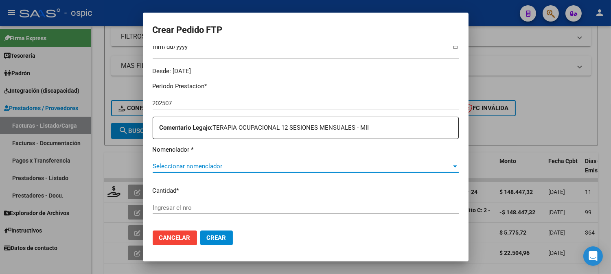
click at [340, 169] on span "Seleccionar nomenclador" at bounding box center [302, 166] width 299 height 7
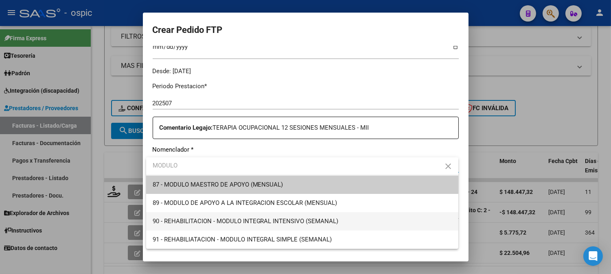
type input "MODULO"
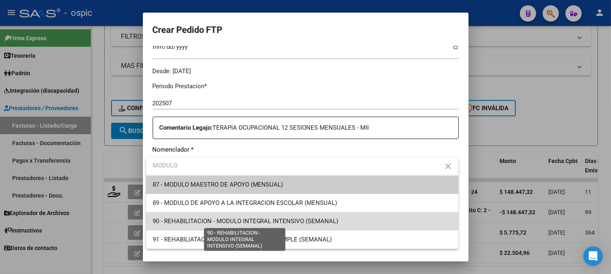
click at [308, 220] on span "90 - REHABILITACION - MODULO INTEGRAL INTENSIVO (SEMANAL)" at bounding box center [246, 221] width 186 height 7
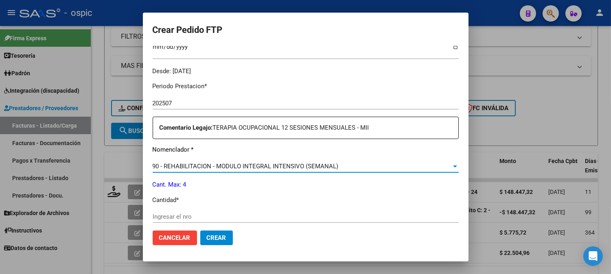
click at [237, 221] on div "Ingresar el nro" at bounding box center [306, 217] width 306 height 12
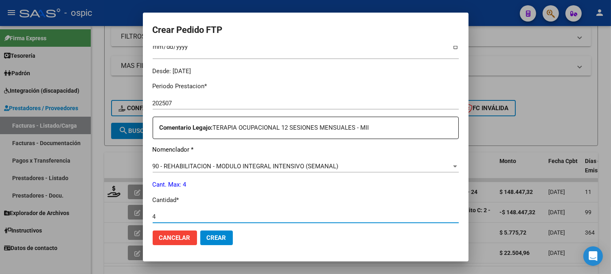
type input "4"
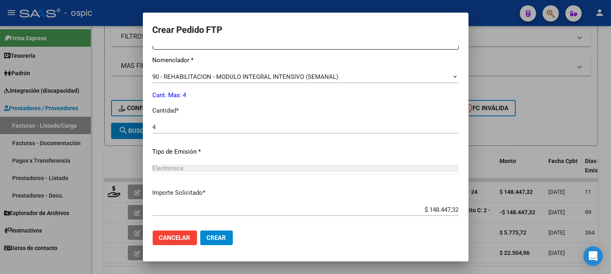
scroll to position [367, 0]
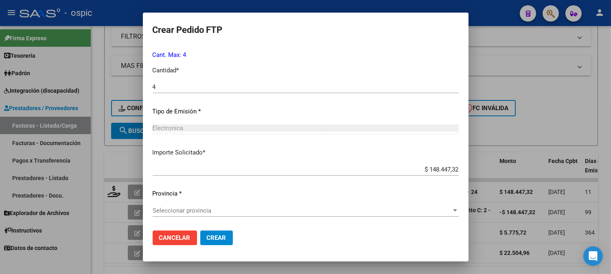
click at [208, 208] on span "Seleccionar provincia" at bounding box center [302, 210] width 299 height 7
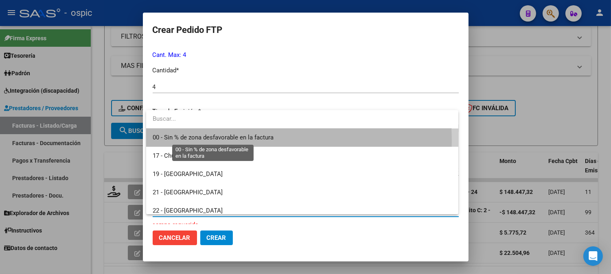
click at [226, 141] on span "00 - Sin % de zona desfavorable en la factura" at bounding box center [213, 137] width 121 height 7
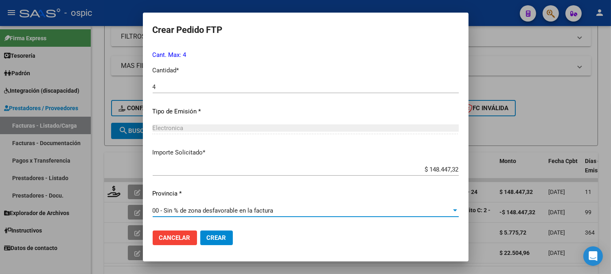
click at [217, 233] on button "Crear" at bounding box center [216, 238] width 33 height 15
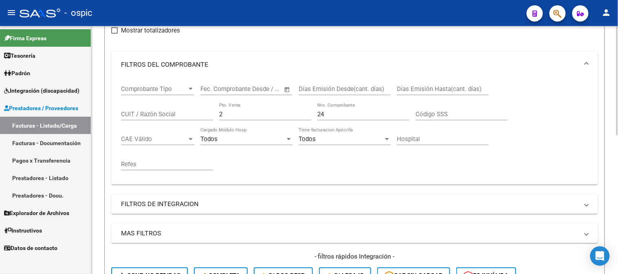
scroll to position [90, 0]
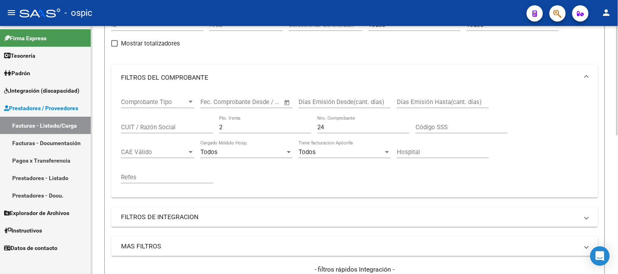
drag, startPoint x: 229, startPoint y: 129, endPoint x: 143, endPoint y: 119, distance: 86.5
click at [145, 119] on div "Comprobante Tipo Comprobante Tipo Start date – End date Fec. Comprobante Desde …" at bounding box center [354, 141] width 467 height 101
type input "1"
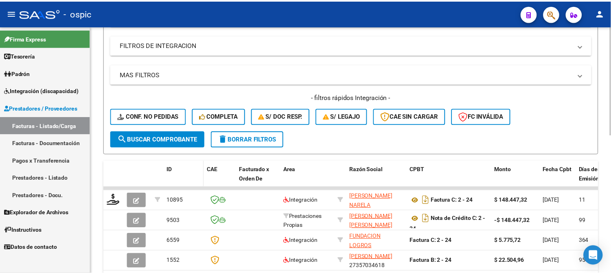
scroll to position [271, 0]
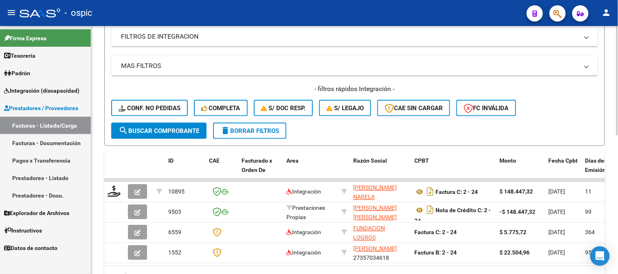
type input "552"
click at [178, 131] on span "search Buscar Comprobante" at bounding box center [159, 130] width 81 height 7
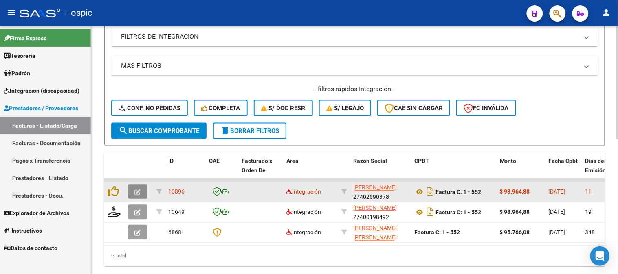
click at [140, 187] on button "button" at bounding box center [137, 192] width 19 height 15
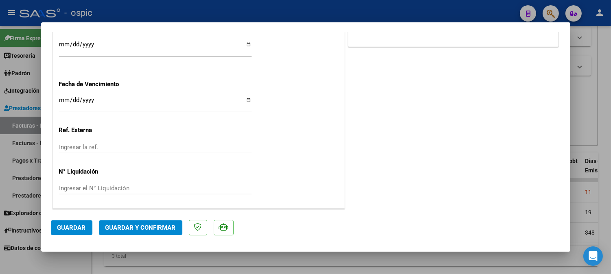
scroll to position [0, 0]
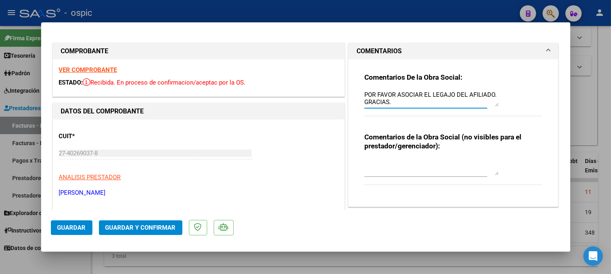
drag, startPoint x: 360, startPoint y: 94, endPoint x: 411, endPoint y: 102, distance: 52.0
click at [411, 102] on textarea "POR FAVOR ASOCIAR EL LEGAJO DEL AFILIADO. GRACIAS." at bounding box center [432, 98] width 134 height 16
click at [397, 166] on textarea at bounding box center [432, 167] width 134 height 16
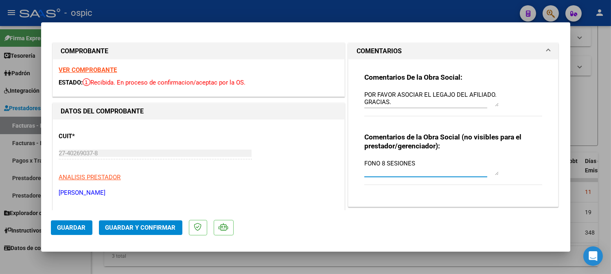
type textarea "FONO 8 SESIONES"
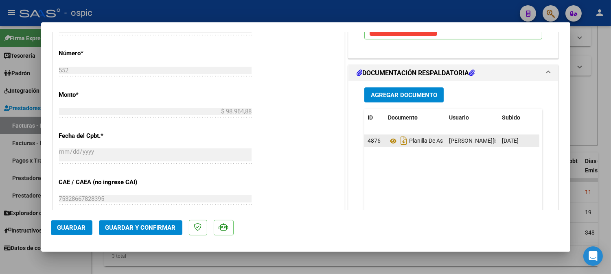
scroll to position [365, 0]
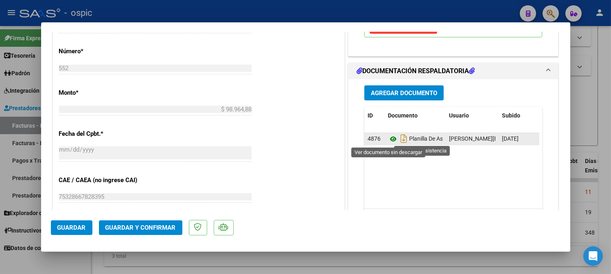
click at [392, 139] on icon at bounding box center [393, 139] width 11 height 10
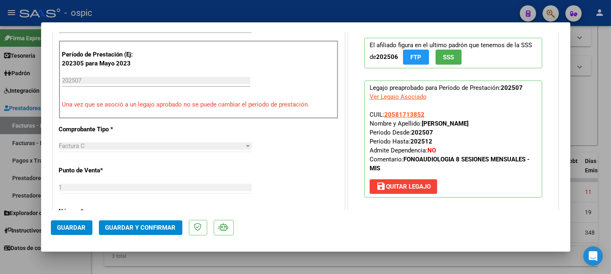
scroll to position [0, 0]
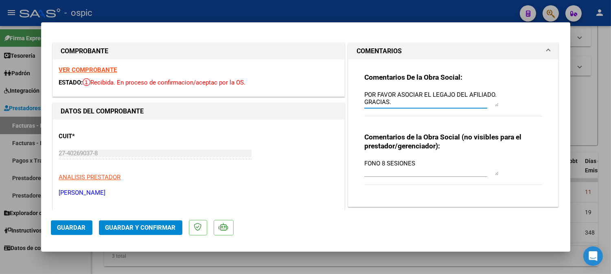
drag, startPoint x: 360, startPoint y: 94, endPoint x: 390, endPoint y: 103, distance: 30.9
click at [390, 103] on textarea "POR FAVOR ASOCIAR EL LEGAJO DEL AFILIADO. GRACIAS." at bounding box center [432, 98] width 134 height 16
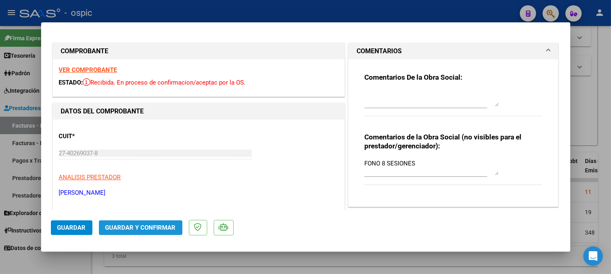
click at [157, 227] on span "Guardar y Confirmar" at bounding box center [140, 227] width 70 height 7
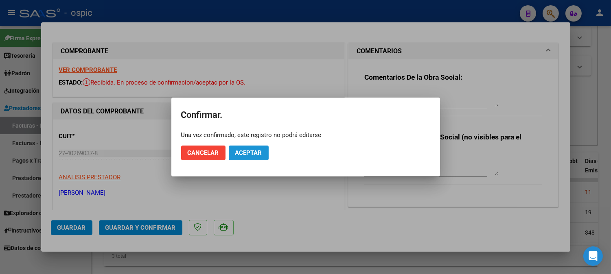
click at [250, 154] on span "Aceptar" at bounding box center [248, 152] width 27 height 7
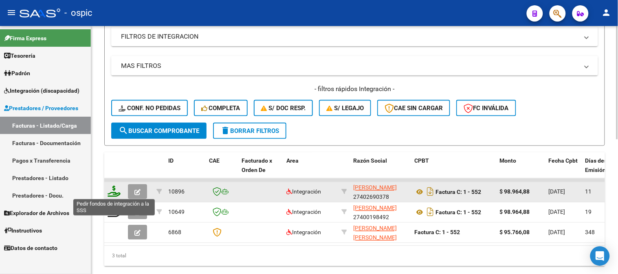
click at [114, 191] on icon at bounding box center [114, 191] width 13 height 11
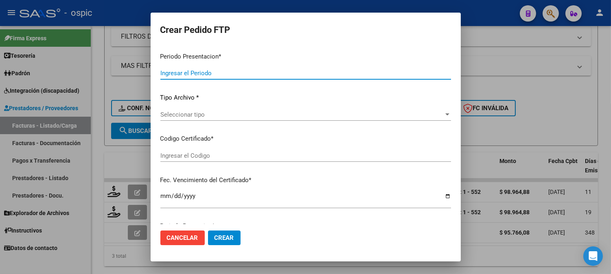
type input "202507"
type input "$ 98.964,88"
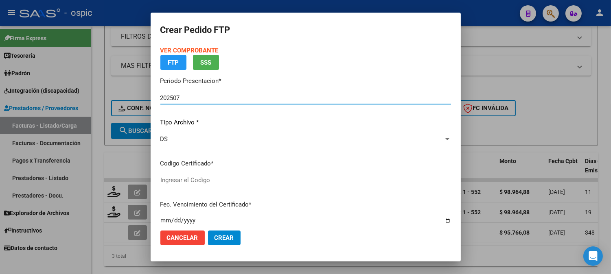
type input "5693494921"
type input "2028-08-31"
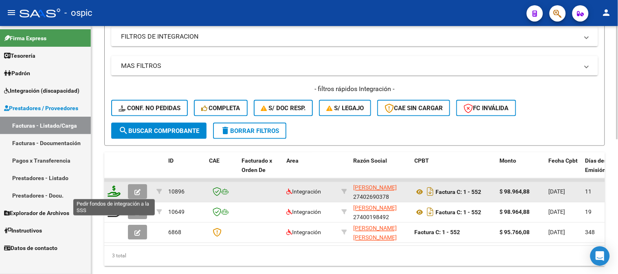
click at [113, 190] on icon at bounding box center [114, 191] width 13 height 11
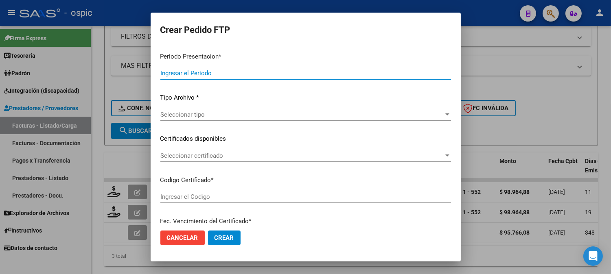
type input "202507"
type input "$ 98.964,88"
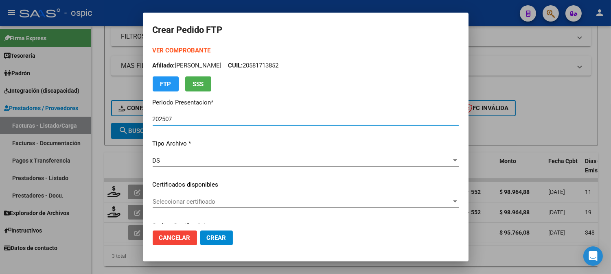
type input "5693494921"
type input "2028-08-31"
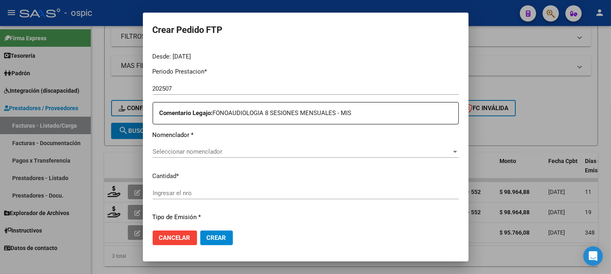
scroll to position [261, 0]
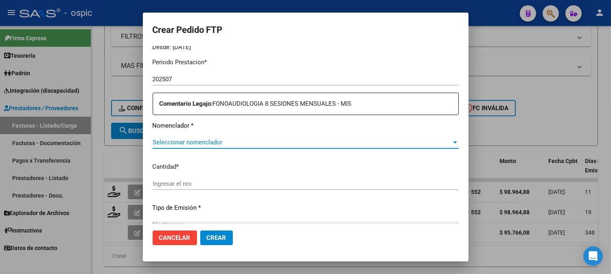
click at [358, 141] on span "Seleccionar nomenclador" at bounding box center [302, 142] width 299 height 7
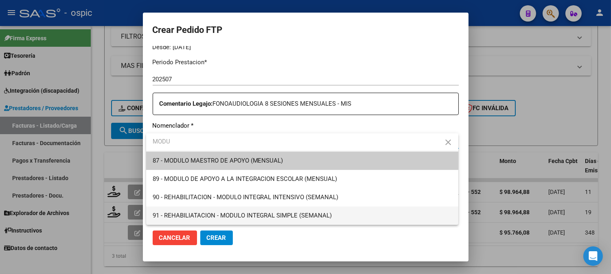
type input "MODU"
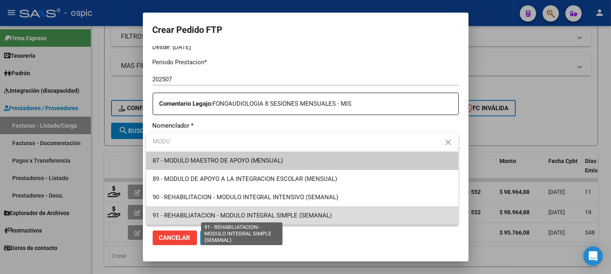
click at [306, 217] on span "91 - REHABILIATACION - MODULO INTEGRAL SIMPLE (SEMANAL)" at bounding box center [243, 215] width 180 height 7
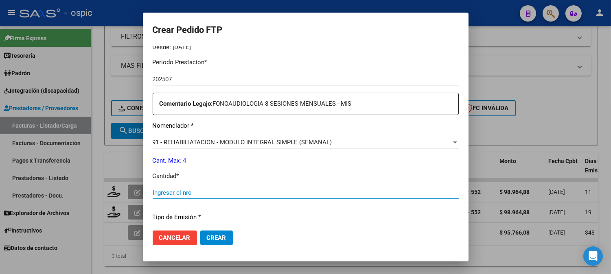
click at [267, 196] on input "Ingresar el nro" at bounding box center [306, 192] width 306 height 7
type input "4"
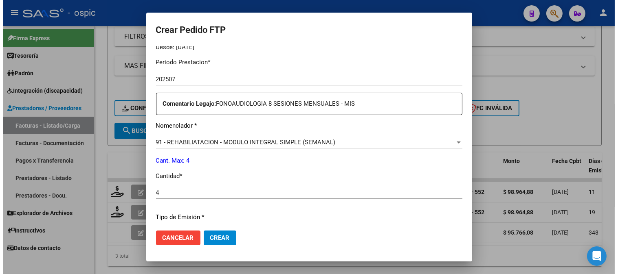
scroll to position [367, 0]
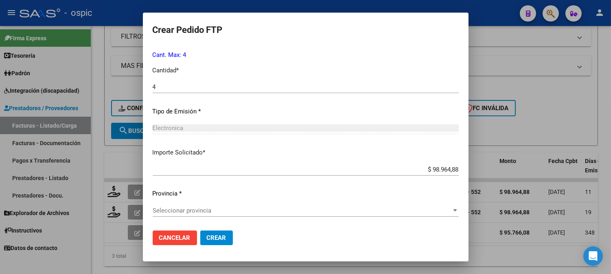
click at [217, 212] on span "Seleccionar provincia" at bounding box center [302, 210] width 299 height 7
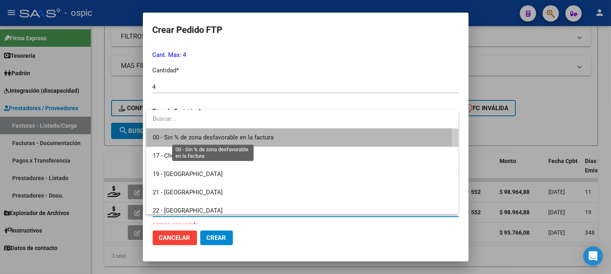
drag, startPoint x: 197, startPoint y: 139, endPoint x: 213, endPoint y: 236, distance: 98.2
click at [197, 140] on span "00 - Sin % de zona desfavorable en la factura" at bounding box center [213, 137] width 121 height 7
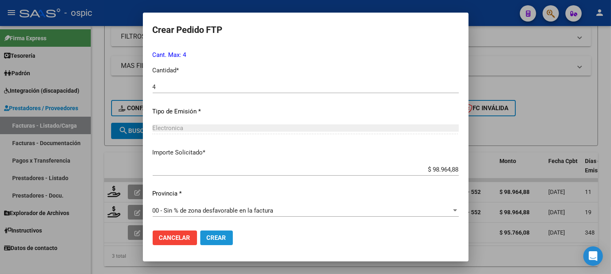
click at [222, 239] on span "Crear" at bounding box center [217, 238] width 20 height 7
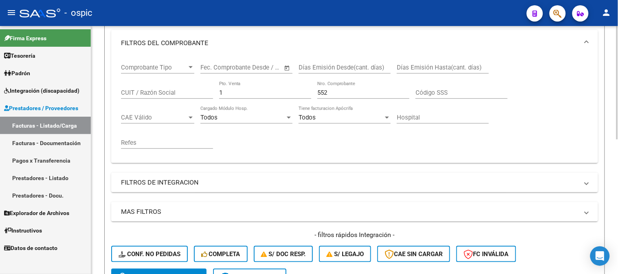
scroll to position [90, 0]
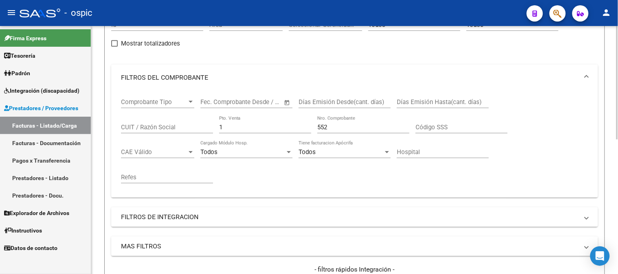
drag, startPoint x: 197, startPoint y: 125, endPoint x: 160, endPoint y: 119, distance: 38.0
click at [161, 120] on div "Comprobante Tipo Comprobante Tipo Start date – End date Fec. Comprobante Desde …" at bounding box center [354, 141] width 467 height 101
type input "8"
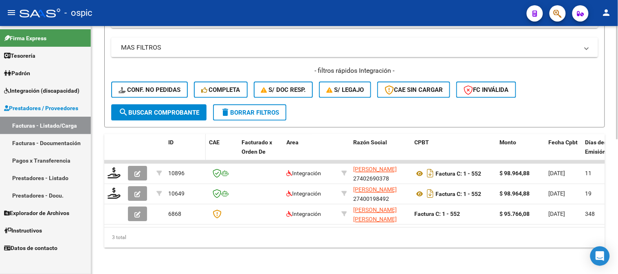
scroll to position [295, 0]
type input "1827"
click at [179, 105] on button "search Buscar Comprobante" at bounding box center [158, 113] width 95 height 16
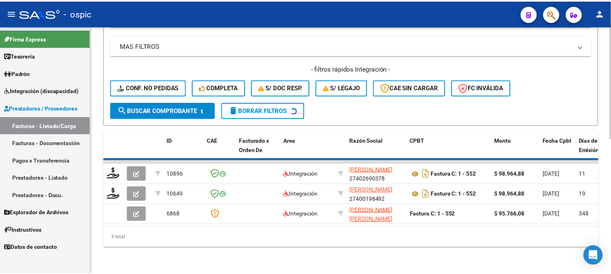
scroll to position [255, 0]
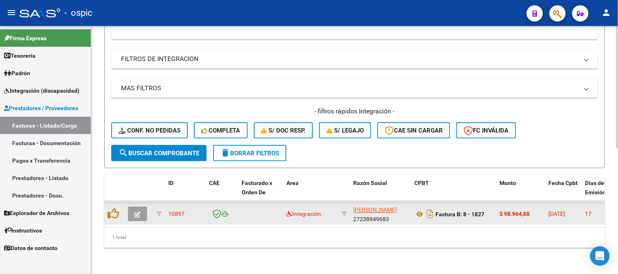
click at [137, 211] on span "button" at bounding box center [137, 214] width 6 height 7
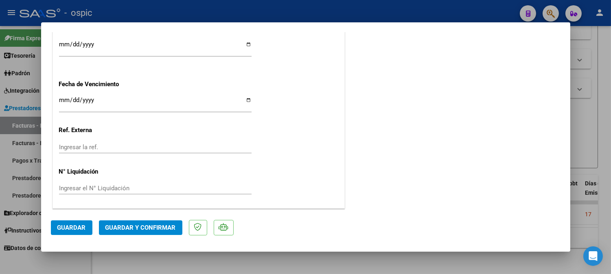
scroll to position [0, 0]
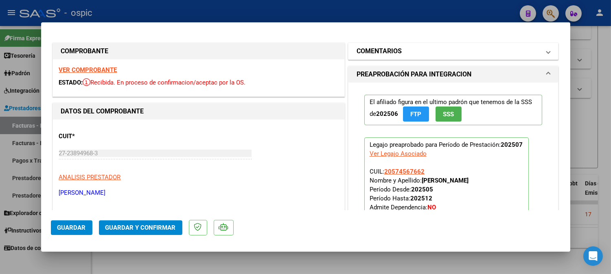
click at [430, 53] on mat-panel-title "COMENTARIOS" at bounding box center [449, 51] width 184 height 10
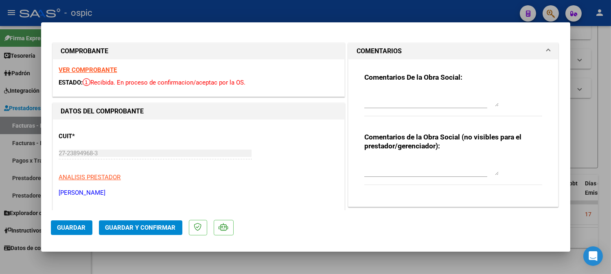
click at [414, 173] on textarea at bounding box center [432, 167] width 134 height 16
type textarea "PSICO 8 SESIONES"
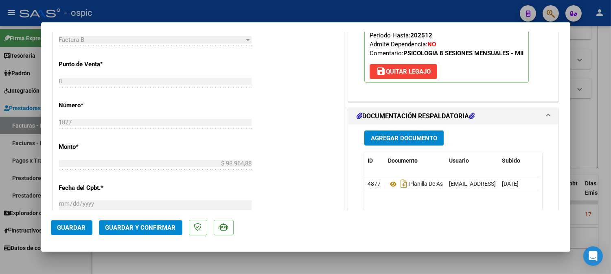
scroll to position [342, 0]
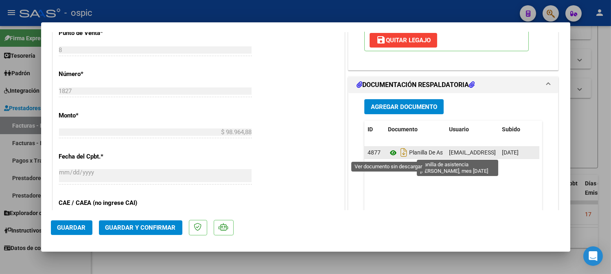
click at [389, 151] on icon at bounding box center [393, 153] width 11 height 10
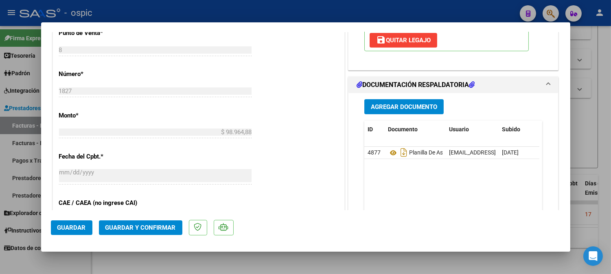
click at [164, 228] on span "Guardar y Confirmar" at bounding box center [140, 227] width 70 height 7
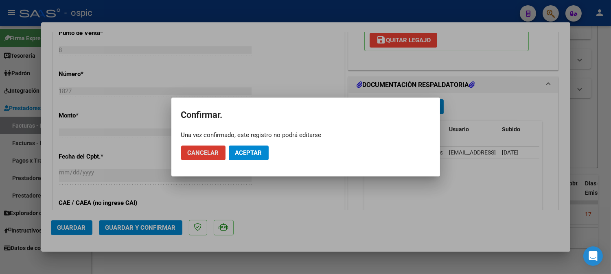
click at [252, 149] on span "Aceptar" at bounding box center [248, 152] width 27 height 7
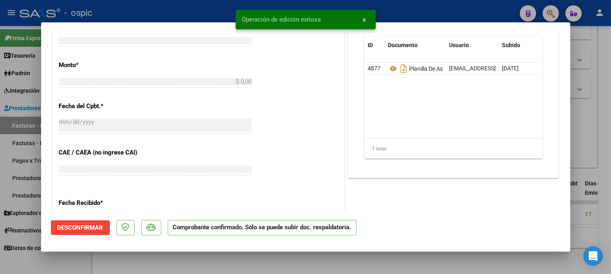
scroll to position [0, 0]
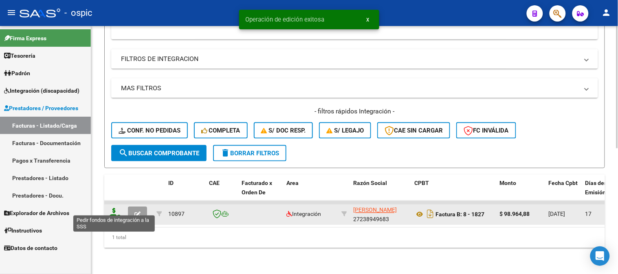
click at [114, 209] on icon at bounding box center [114, 214] width 13 height 11
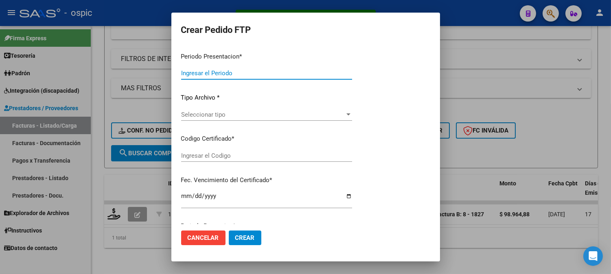
type input "202507"
type input "$ 98.964,88"
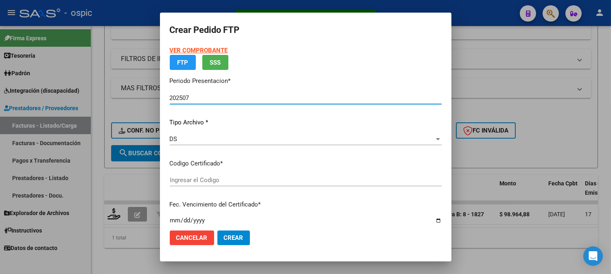
type input "5645380672"
type input "2029-07-31"
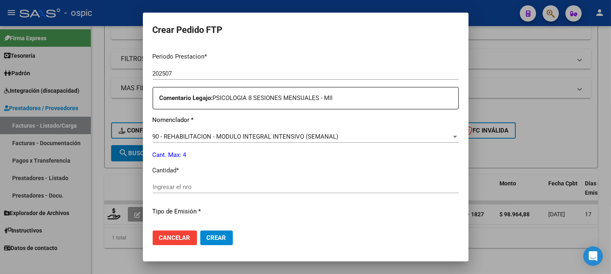
scroll to position [270, 0]
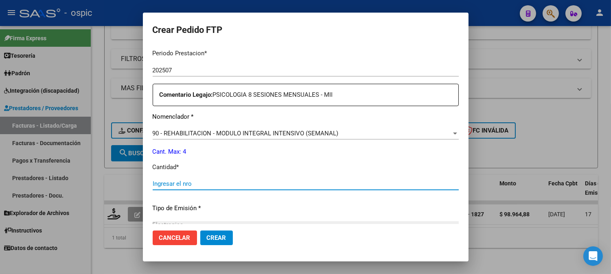
click at [266, 180] on input "Ingresar el nro" at bounding box center [306, 183] width 306 height 7
type input "4"
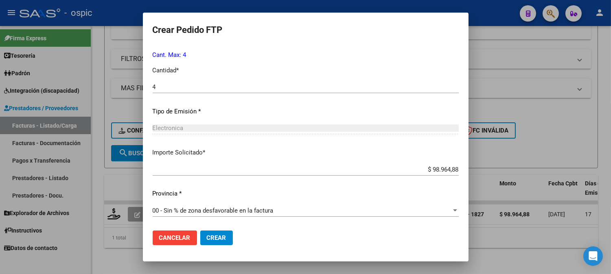
drag, startPoint x: 217, startPoint y: 234, endPoint x: 365, endPoint y: 181, distance: 157.2
click at [218, 235] on span "Crear" at bounding box center [217, 238] width 20 height 7
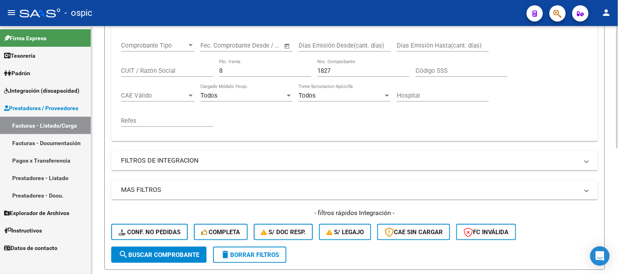
scroll to position [119, 0]
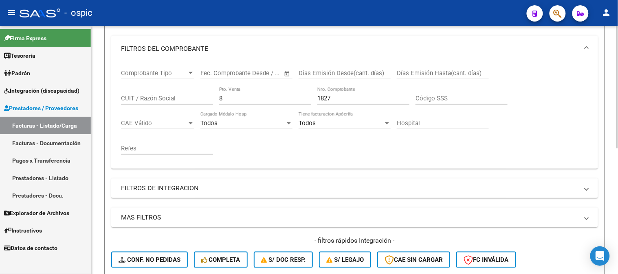
drag, startPoint x: 234, startPoint y: 98, endPoint x: 157, endPoint y: 101, distance: 77.4
click at [164, 100] on div "Comprobante Tipo Comprobante Tipo Start date – End date Fec. Comprobante Desde …" at bounding box center [354, 112] width 467 height 101
type input "2"
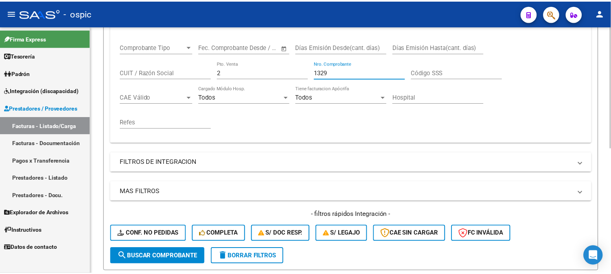
scroll to position [254, 0]
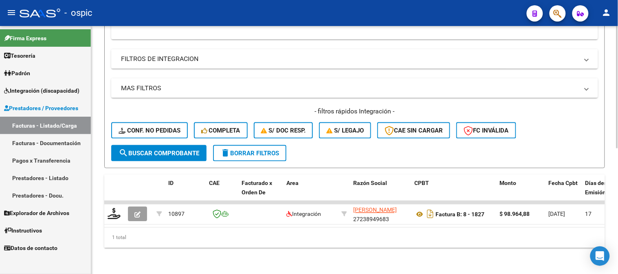
type input "1329"
drag, startPoint x: 175, startPoint y: 144, endPoint x: 183, endPoint y: 119, distance: 26.9
click at [174, 150] on span "search Buscar Comprobante" at bounding box center [159, 153] width 81 height 7
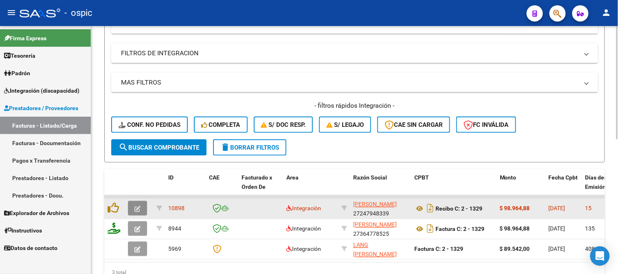
click at [138, 205] on span "button" at bounding box center [137, 208] width 6 height 7
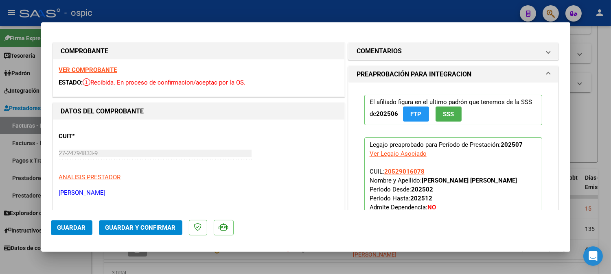
type input "$ 0,00"
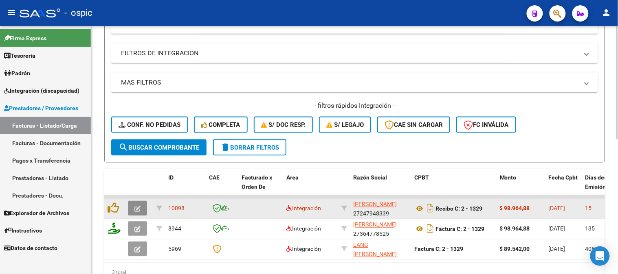
click at [144, 209] on button "button" at bounding box center [137, 209] width 19 height 15
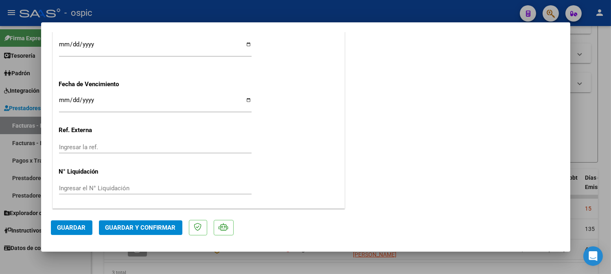
scroll to position [0, 0]
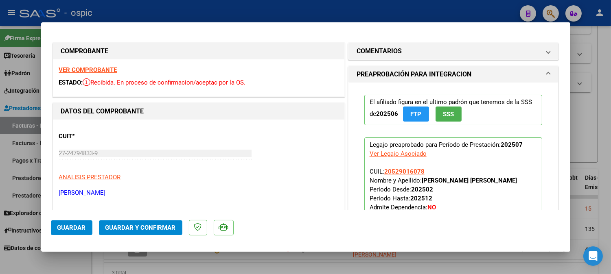
drag, startPoint x: 419, startPoint y: 49, endPoint x: 390, endPoint y: 178, distance: 132.6
click at [417, 51] on mat-panel-title "COMENTARIOS" at bounding box center [449, 51] width 184 height 10
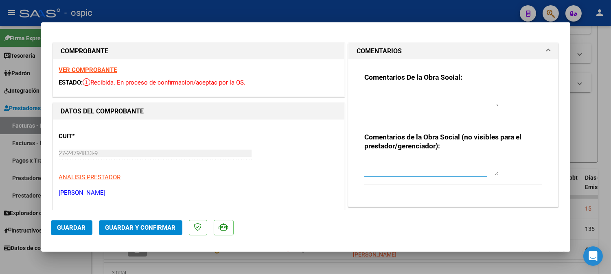
drag, startPoint x: 401, startPoint y: 164, endPoint x: 411, endPoint y: 160, distance: 11.3
click at [401, 164] on textarea at bounding box center [432, 167] width 134 height 16
type textarea "FONO 8 SESIONES"
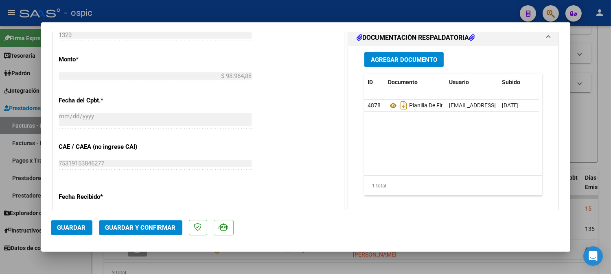
scroll to position [402, 0]
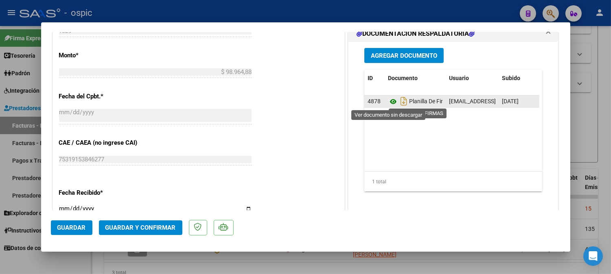
click at [392, 102] on icon at bounding box center [393, 102] width 11 height 10
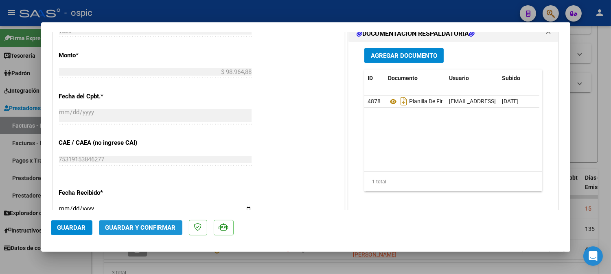
click at [169, 226] on span "Guardar y Confirmar" at bounding box center [140, 227] width 70 height 7
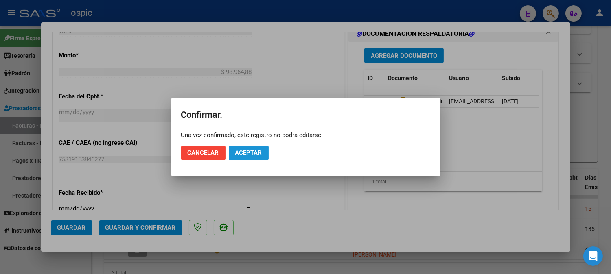
click at [245, 151] on span "Aceptar" at bounding box center [248, 152] width 27 height 7
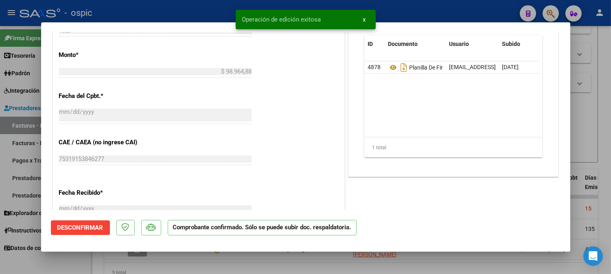
type input "$ 0,00"
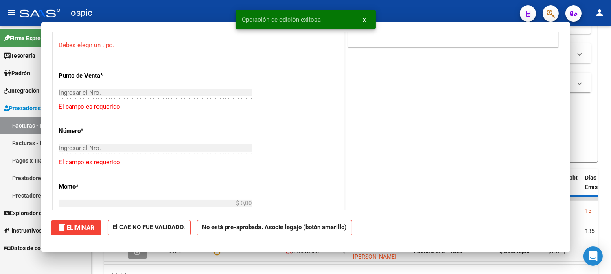
scroll to position [503, 0]
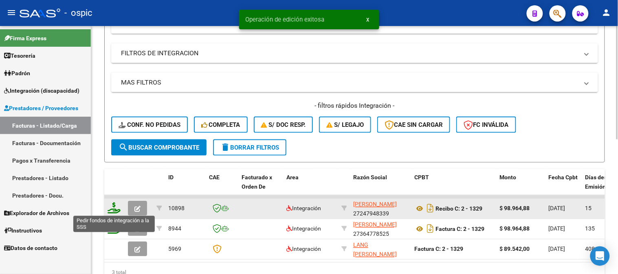
click at [113, 207] on icon at bounding box center [114, 208] width 13 height 11
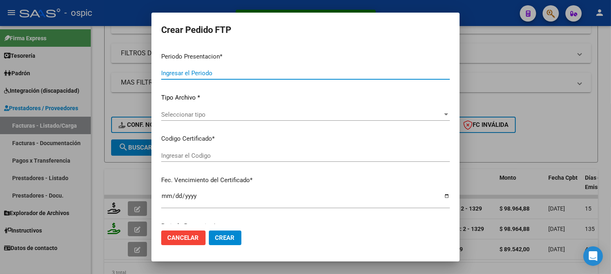
type input "202507"
type input "$ 98.964,88"
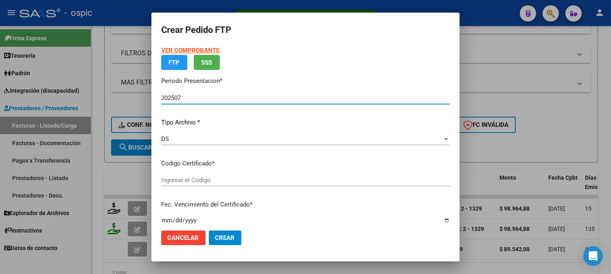
type input "0000000000000000000000000000002915351489"
type input "2026-11-10"
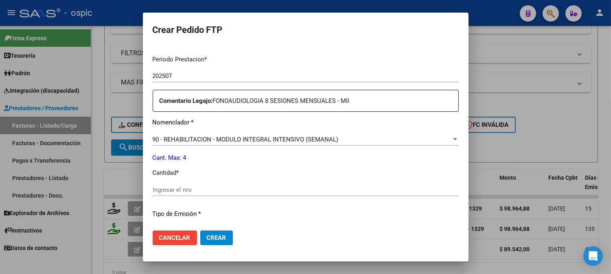
scroll to position [257, 0]
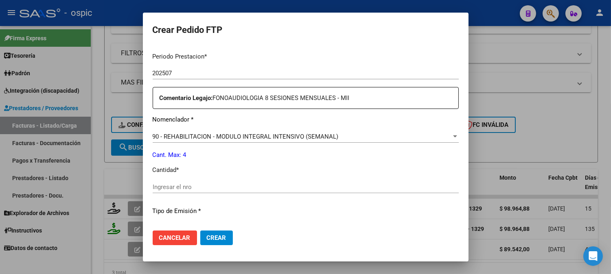
click at [298, 190] on input "Ingresar el nro" at bounding box center [306, 187] width 306 height 7
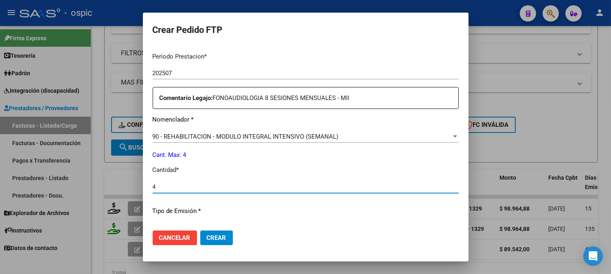
type input "4"
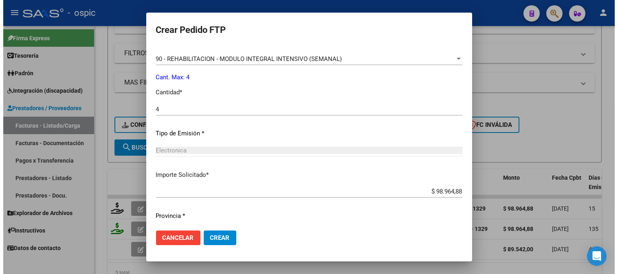
scroll to position [357, 0]
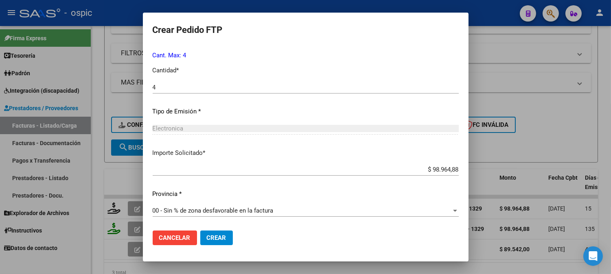
click at [220, 236] on span "Crear" at bounding box center [217, 238] width 20 height 7
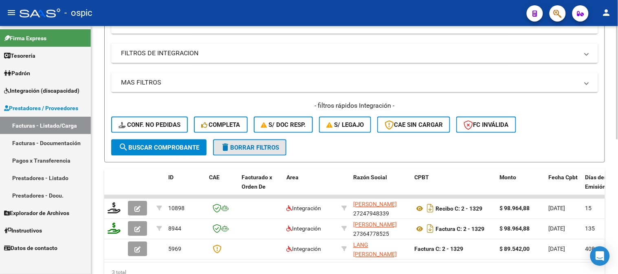
click at [273, 149] on span "delete Borrar Filtros" at bounding box center [249, 147] width 59 height 7
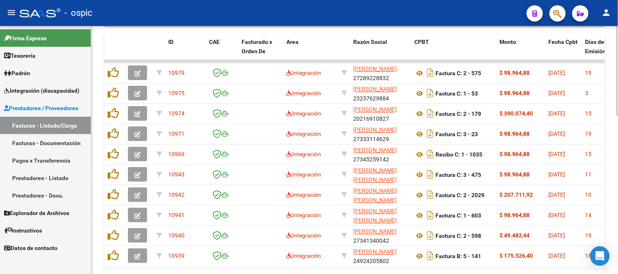
scroll to position [435, 0]
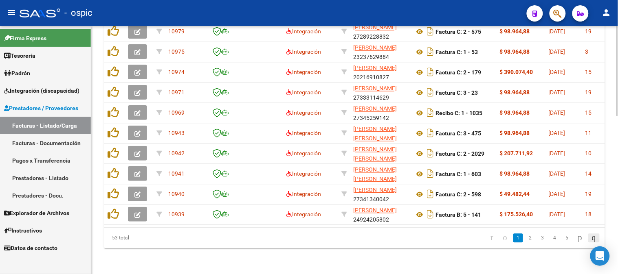
click at [593, 239] on icon "go to last page" at bounding box center [594, 238] width 7 height 10
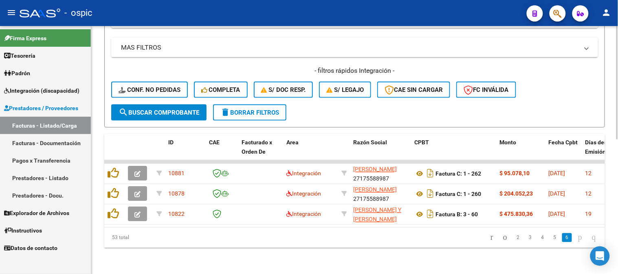
scroll to position [295, 0]
click at [247, 105] on button "delete Borrar Filtros" at bounding box center [249, 113] width 73 height 16
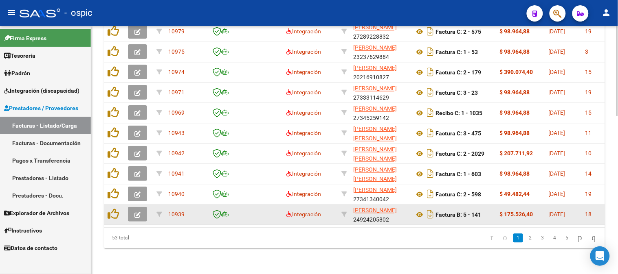
scroll to position [437, 0]
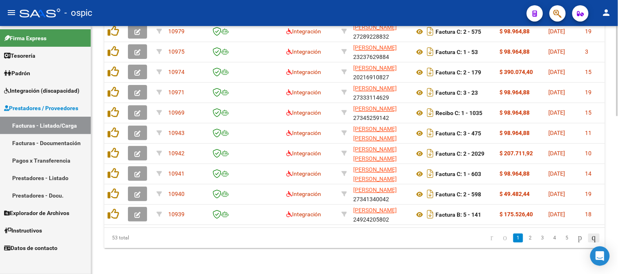
click at [595, 237] on icon "go to last page" at bounding box center [594, 238] width 7 height 10
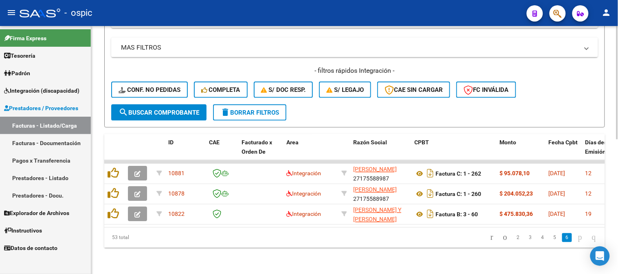
scroll to position [295, 0]
click at [502, 237] on icon "go to previous page" at bounding box center [505, 238] width 7 height 10
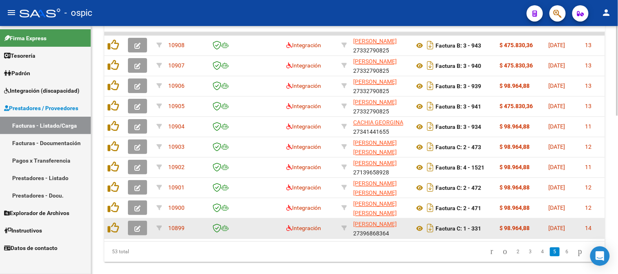
scroll to position [431, 0]
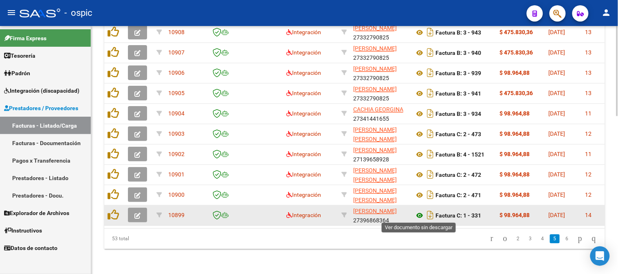
click at [419, 216] on icon at bounding box center [419, 216] width 11 height 10
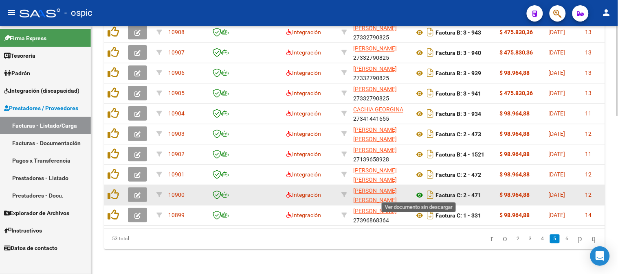
click at [419, 192] on icon at bounding box center [419, 196] width 11 height 10
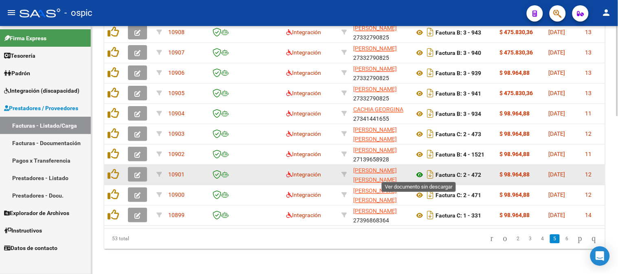
click at [421, 174] on icon at bounding box center [419, 175] width 11 height 10
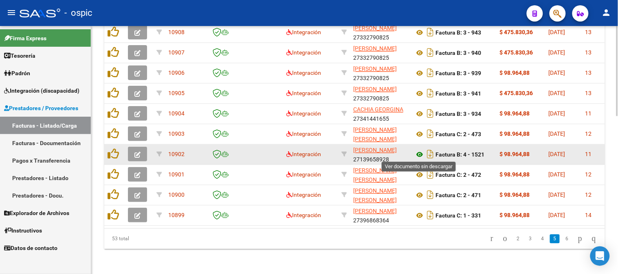
click at [418, 152] on icon at bounding box center [419, 155] width 11 height 10
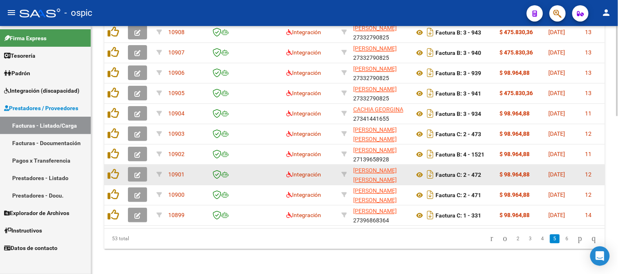
scroll to position [386, 0]
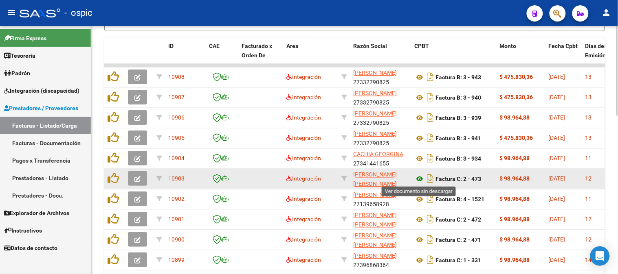
click at [422, 178] on icon at bounding box center [419, 180] width 11 height 10
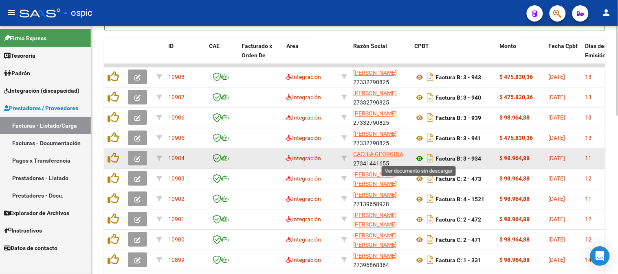
click at [418, 156] on icon at bounding box center [419, 159] width 11 height 10
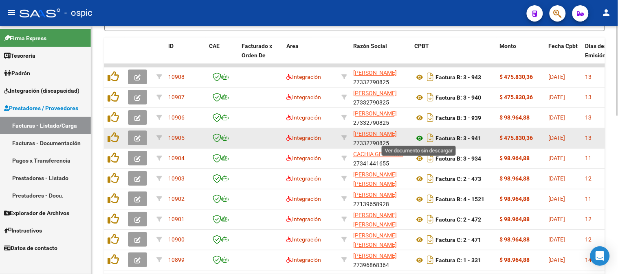
click at [420, 137] on icon at bounding box center [419, 139] width 11 height 10
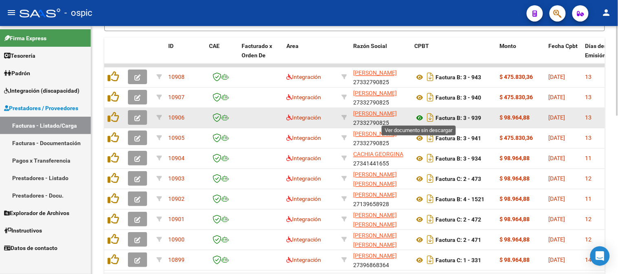
click at [419, 116] on icon at bounding box center [419, 119] width 11 height 10
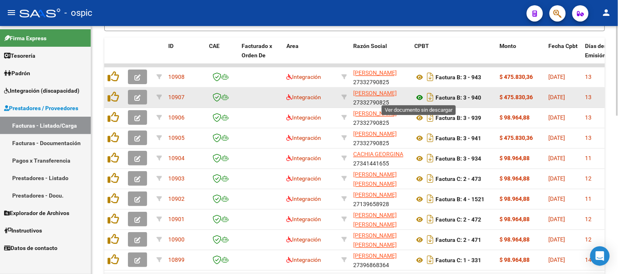
click at [422, 96] on icon at bounding box center [419, 98] width 11 height 10
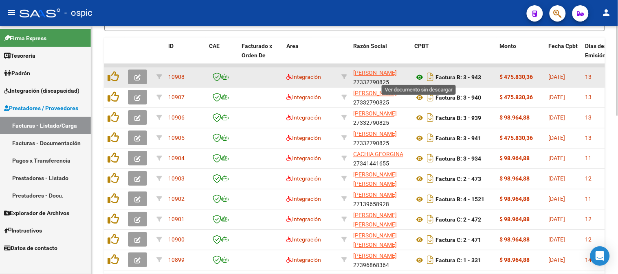
click at [422, 75] on icon at bounding box center [419, 78] width 11 height 10
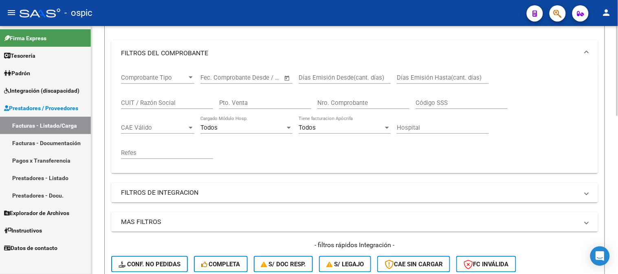
scroll to position [69, 0]
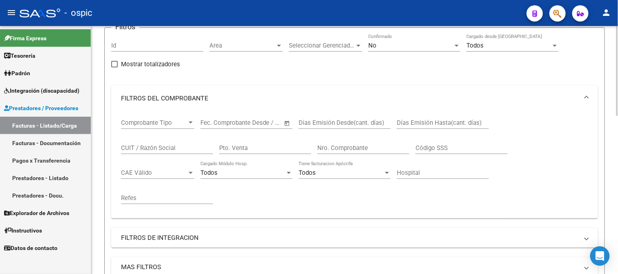
click at [395, 42] on div "No Confirmado" at bounding box center [414, 43] width 92 height 18
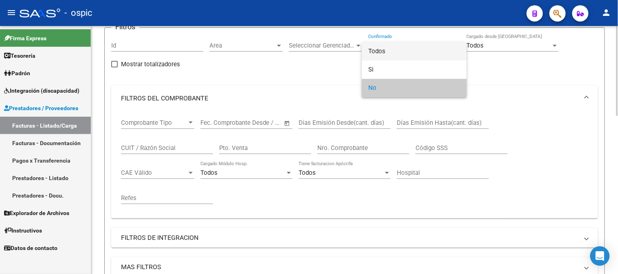
drag, startPoint x: 386, startPoint y: 50, endPoint x: 338, endPoint y: 107, distance: 74.0
click at [384, 53] on span "Todos" at bounding box center [414, 51] width 92 height 18
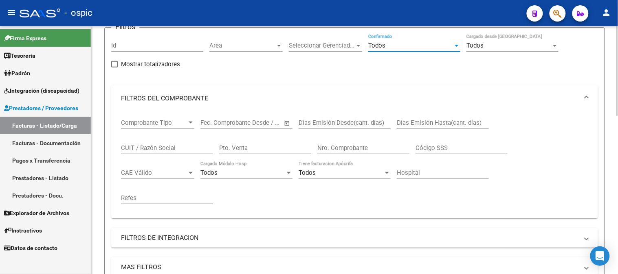
click at [275, 147] on input "Pto. Venta" at bounding box center [265, 148] width 92 height 7
type input "1"
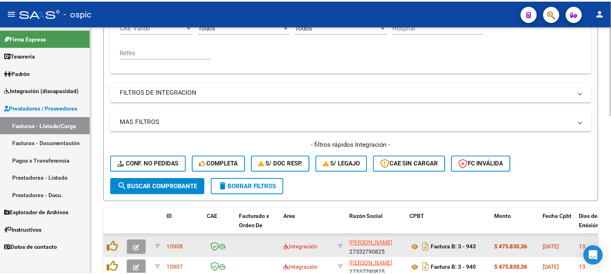
scroll to position [295, 0]
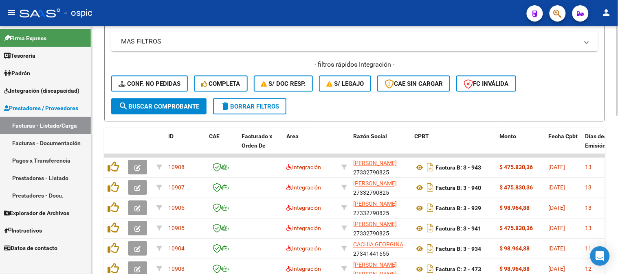
type input "331"
click at [174, 107] on span "search Buscar Comprobante" at bounding box center [159, 106] width 81 height 7
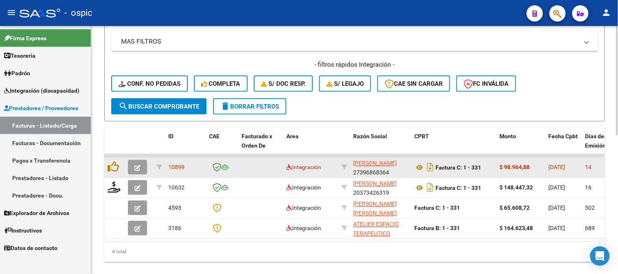
click at [138, 165] on icon "button" at bounding box center [137, 168] width 6 height 6
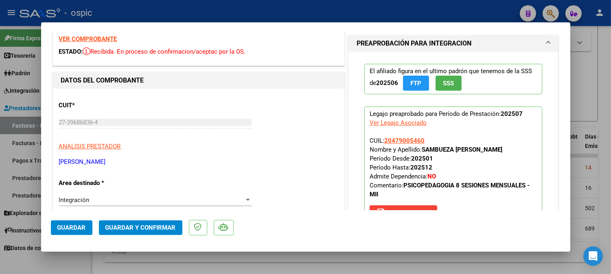
scroll to position [0, 0]
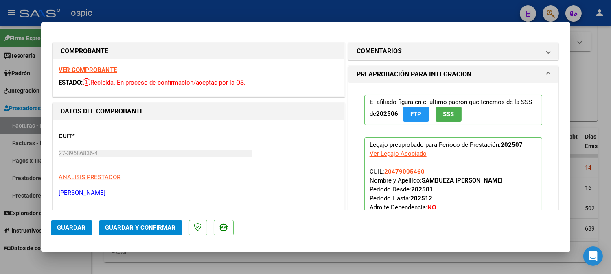
drag, startPoint x: 375, startPoint y: 52, endPoint x: 380, endPoint y: 66, distance: 15.2
click at [376, 55] on h1 "COMENTARIOS" at bounding box center [379, 51] width 45 height 10
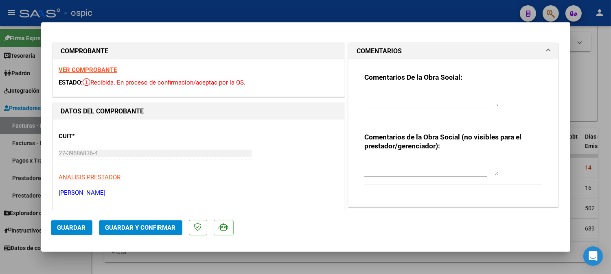
click at [400, 168] on textarea at bounding box center [432, 167] width 134 height 16
type textarea "PSP 8 SESIONES"
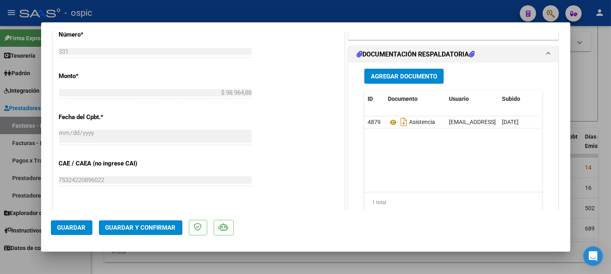
scroll to position [384, 0]
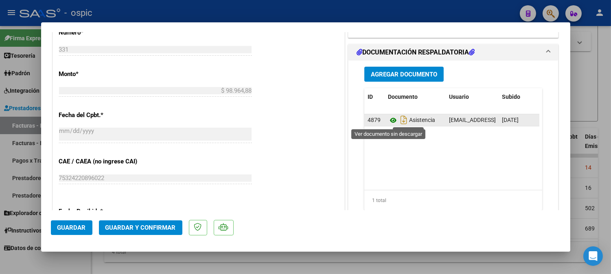
click at [390, 121] on icon at bounding box center [393, 121] width 11 height 10
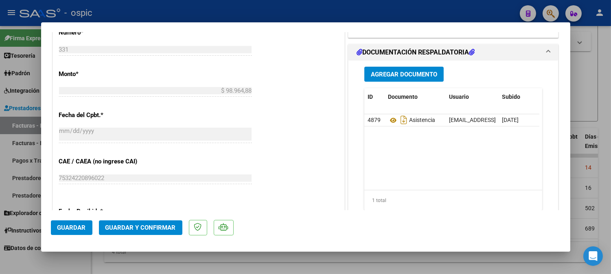
click at [167, 226] on span "Guardar y Confirmar" at bounding box center [140, 227] width 70 height 7
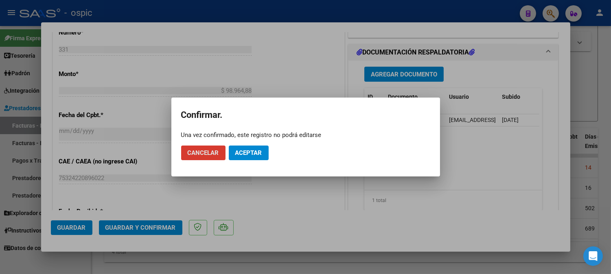
click at [242, 155] on span "Aceptar" at bounding box center [248, 152] width 27 height 7
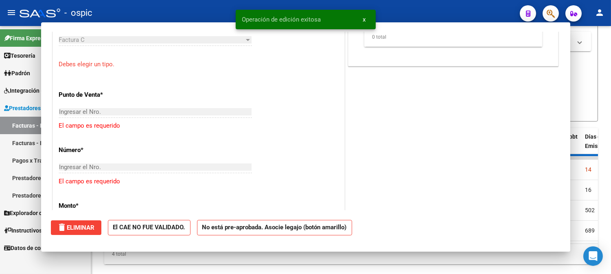
scroll to position [485, 0]
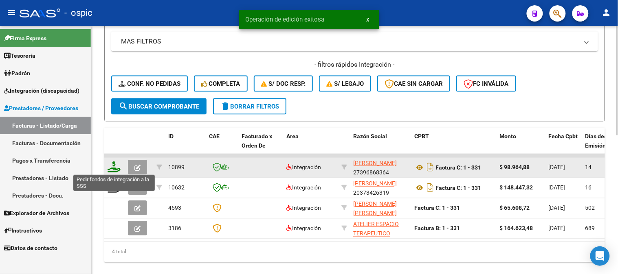
click at [114, 165] on icon at bounding box center [114, 167] width 13 height 11
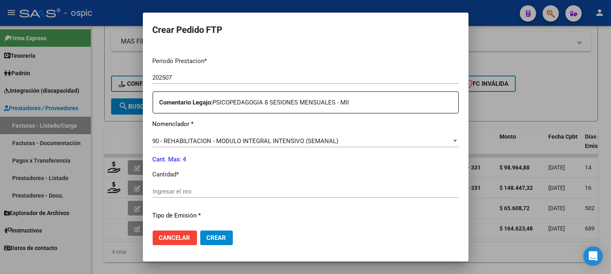
scroll to position [256, 0]
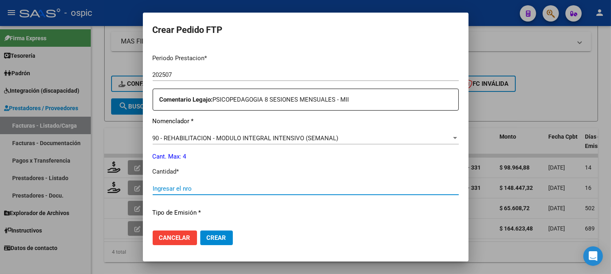
click at [301, 188] on input "Ingresar el nro" at bounding box center [306, 188] width 306 height 7
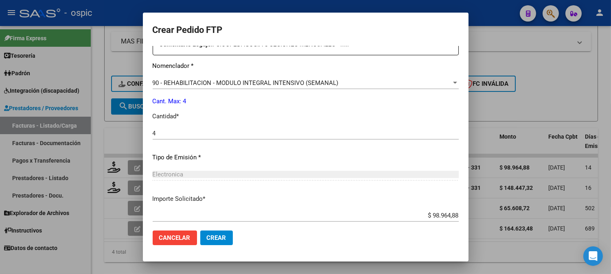
scroll to position [357, 0]
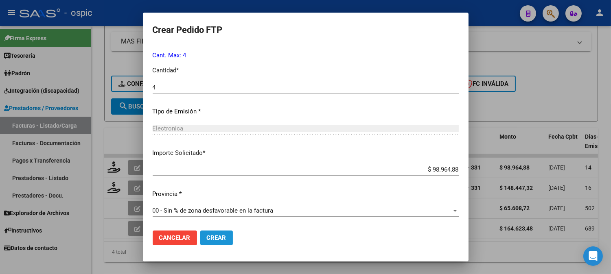
click at [225, 242] on span "Crear" at bounding box center [217, 238] width 20 height 7
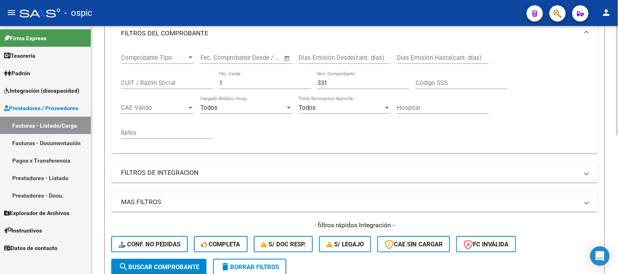
scroll to position [114, 0]
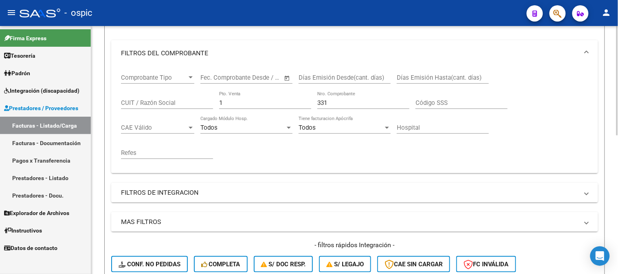
drag, startPoint x: 248, startPoint y: 102, endPoint x: 141, endPoint y: 95, distance: 107.3
click at [141, 95] on div "Comprobante Tipo Comprobante Tipo Start date – End date Fec. Comprobante Desde …" at bounding box center [354, 116] width 467 height 101
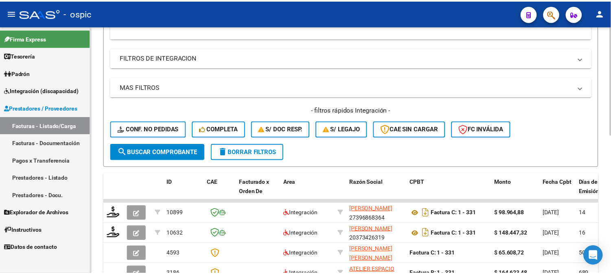
scroll to position [250, 0]
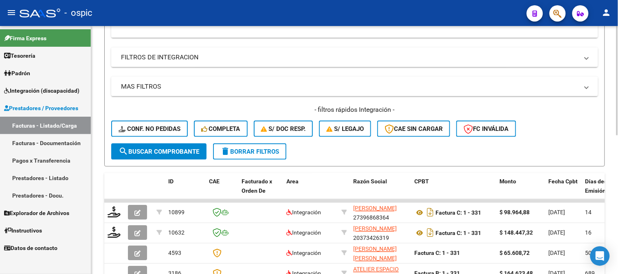
click at [173, 144] on button "search Buscar Comprobante" at bounding box center [158, 152] width 95 height 16
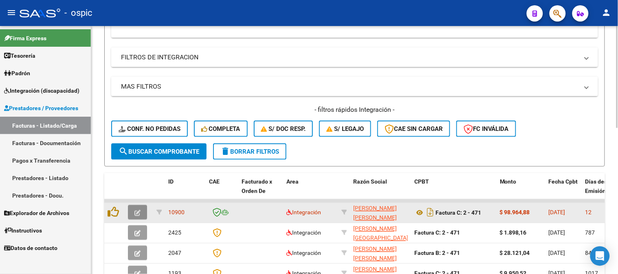
click at [137, 208] on button "button" at bounding box center [137, 213] width 19 height 15
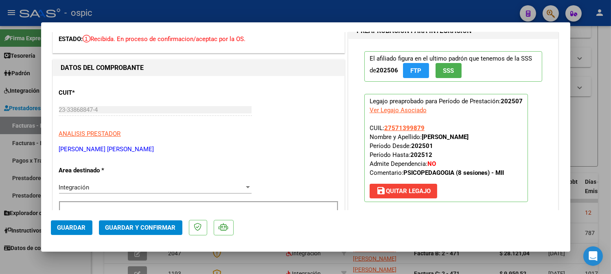
scroll to position [0, 0]
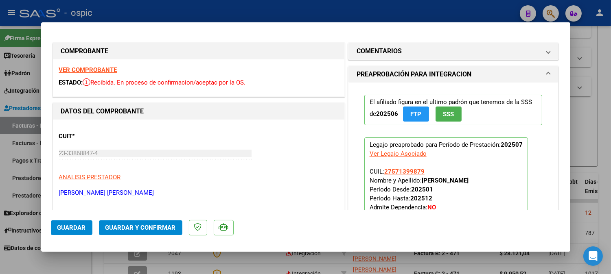
drag, startPoint x: 379, startPoint y: 50, endPoint x: 409, endPoint y: 146, distance: 100.7
click at [379, 51] on h1 "COMENTARIOS" at bounding box center [379, 51] width 45 height 10
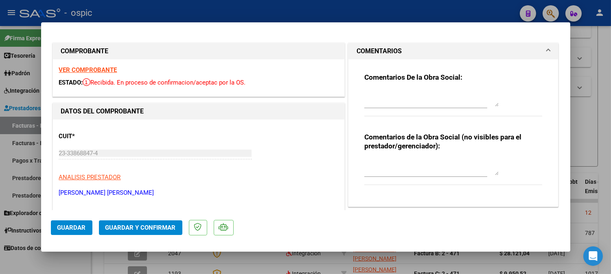
click at [406, 166] on textarea at bounding box center [432, 167] width 134 height 16
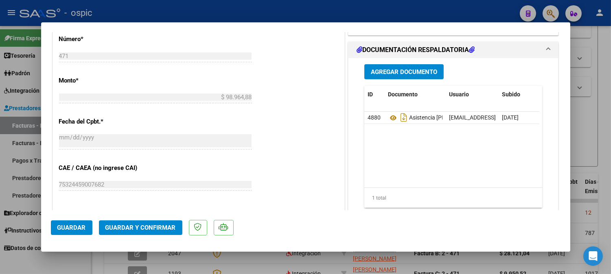
scroll to position [380, 0]
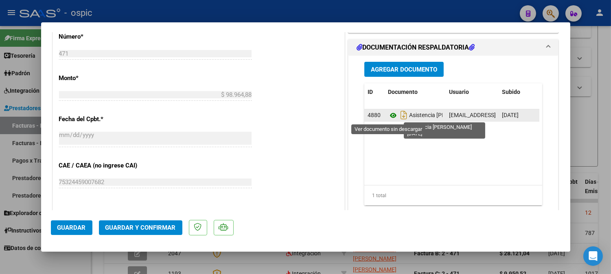
click at [389, 114] on icon at bounding box center [393, 116] width 11 height 10
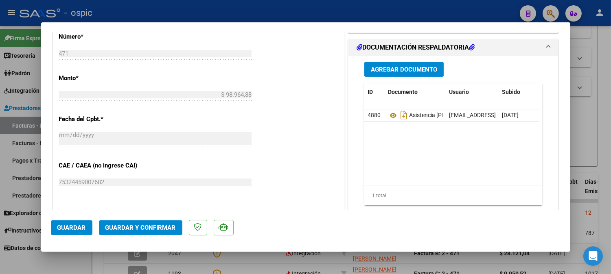
click at [150, 227] on span "Guardar y Confirmar" at bounding box center [140, 227] width 70 height 7
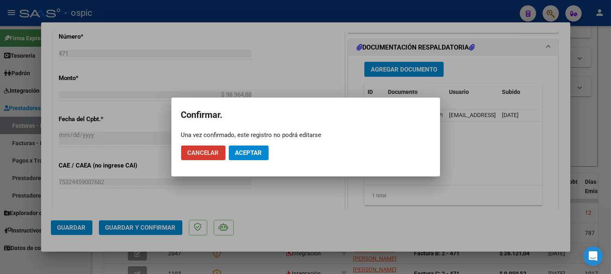
click at [242, 151] on span "Aceptar" at bounding box center [248, 152] width 27 height 7
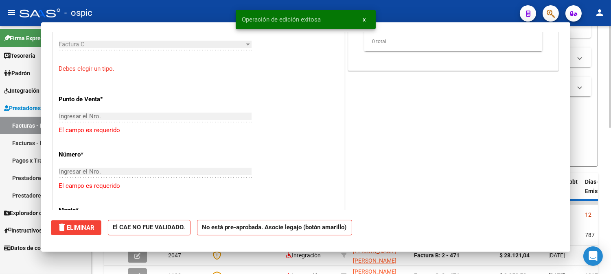
scroll to position [0, 0]
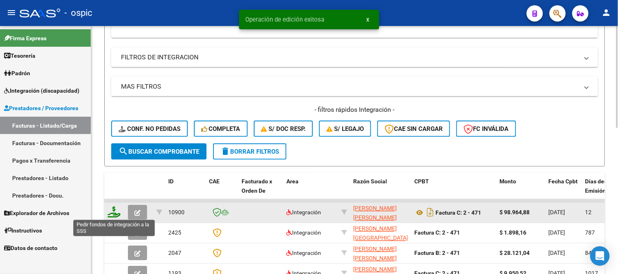
click at [115, 210] on icon at bounding box center [114, 212] width 13 height 11
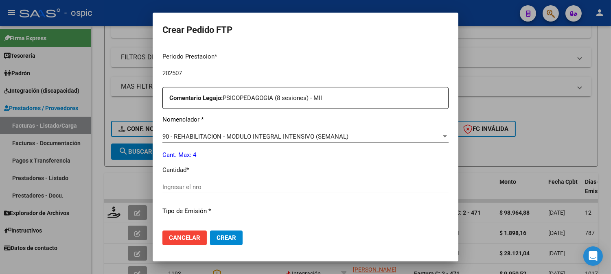
scroll to position [262, 0]
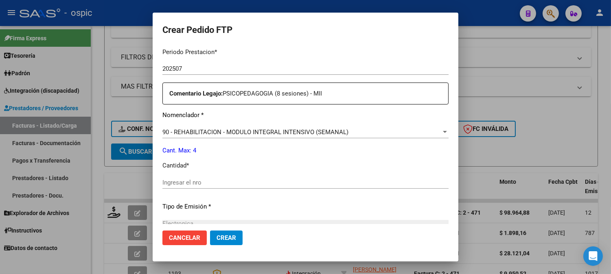
click at [289, 182] on input "Ingresar el nro" at bounding box center [305, 182] width 286 height 7
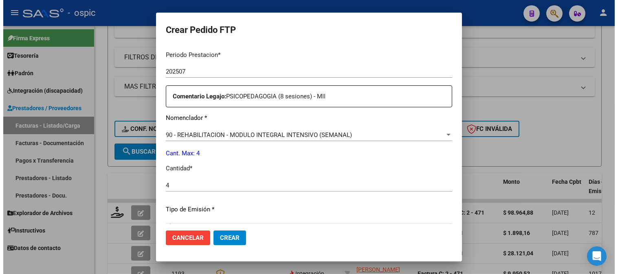
scroll to position [357, 0]
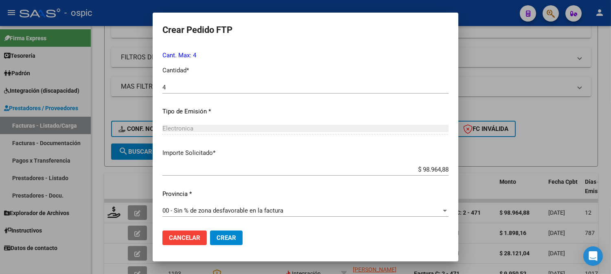
click at [217, 235] on span "Crear" at bounding box center [227, 238] width 20 height 7
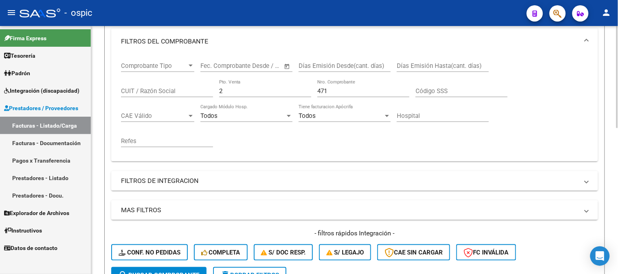
scroll to position [114, 0]
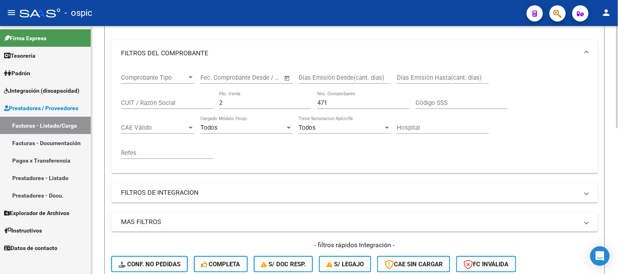
drag, startPoint x: 201, startPoint y: 101, endPoint x: 99, endPoint y: 101, distance: 101.4
click at [108, 101] on form "Filtros Id Area Area Seleccionar Gerenciador Seleccionar Gerenciador Todos Conf…" at bounding box center [354, 142] width 501 height 321
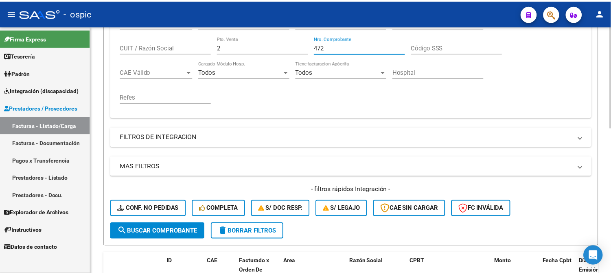
scroll to position [295, 0]
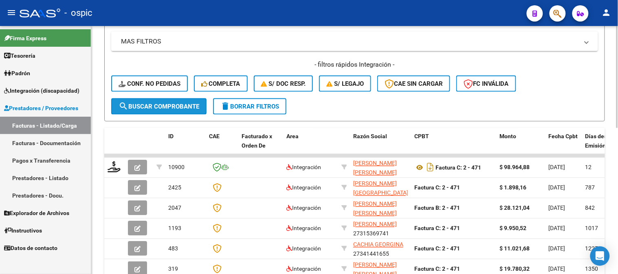
click at [163, 102] on button "search Buscar Comprobante" at bounding box center [158, 107] width 95 height 16
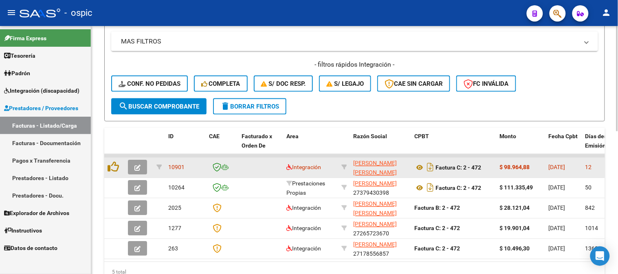
click at [138, 166] on icon "button" at bounding box center [137, 168] width 6 height 6
click at [139, 167] on icon "button" at bounding box center [137, 168] width 6 height 6
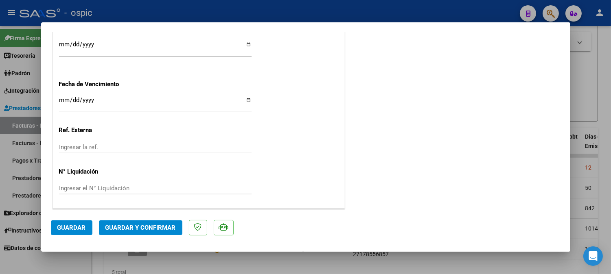
scroll to position [0, 0]
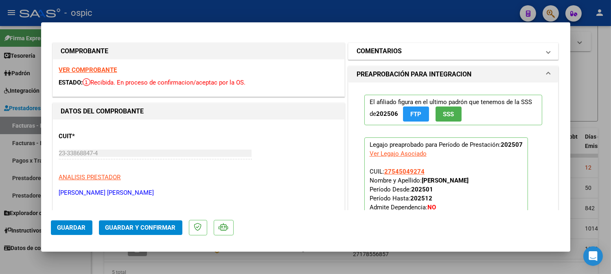
click at [391, 55] on h1 "COMENTARIOS" at bounding box center [379, 51] width 45 height 10
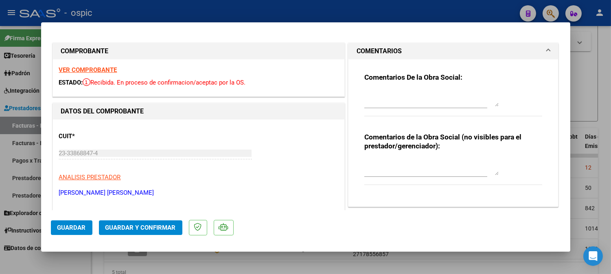
click at [414, 166] on textarea at bounding box center [432, 167] width 134 height 16
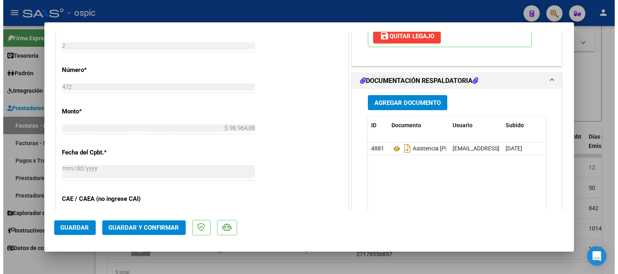
scroll to position [348, 0]
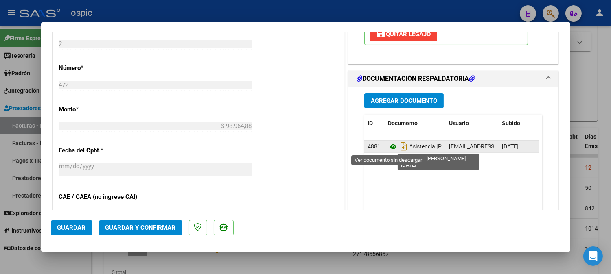
click at [391, 148] on icon at bounding box center [393, 147] width 11 height 10
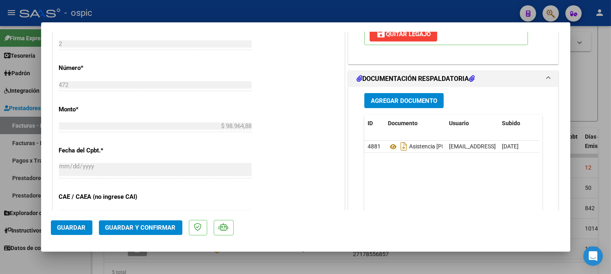
click at [137, 228] on span "Guardar y Confirmar" at bounding box center [140, 227] width 70 height 7
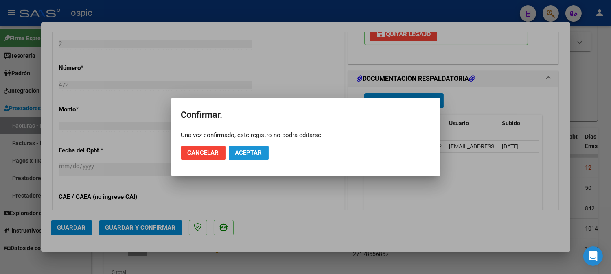
click at [251, 154] on span "Aceptar" at bounding box center [248, 152] width 27 height 7
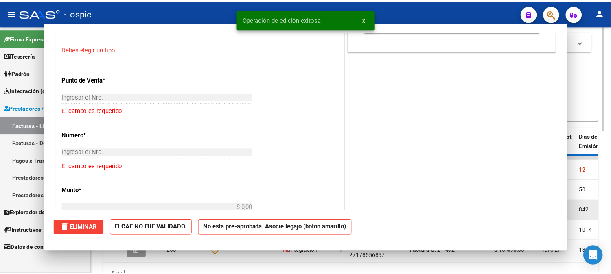
scroll to position [0, 0]
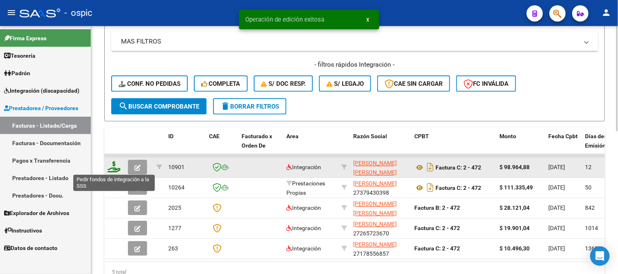
click at [116, 168] on icon at bounding box center [114, 167] width 13 height 11
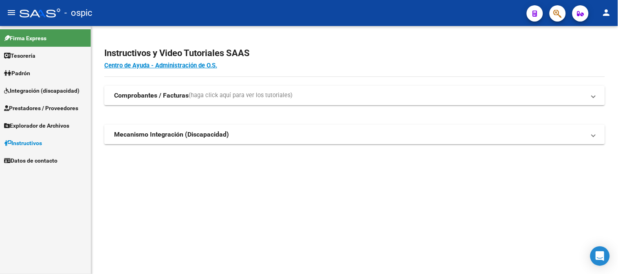
click at [45, 95] on link "Integración (discapacidad)" at bounding box center [45, 91] width 91 height 18
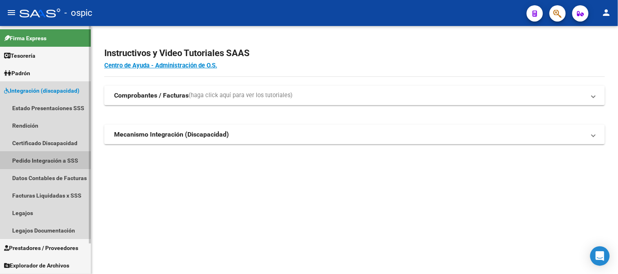
click at [40, 158] on link "Pedido Integración a SSS" at bounding box center [45, 161] width 91 height 18
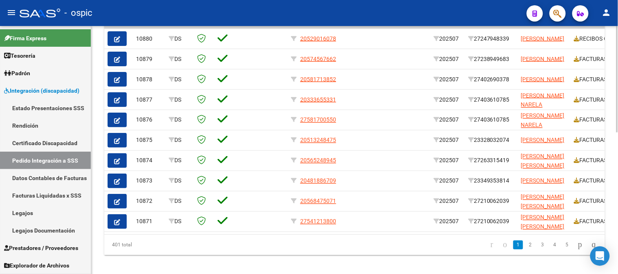
scroll to position [310, 0]
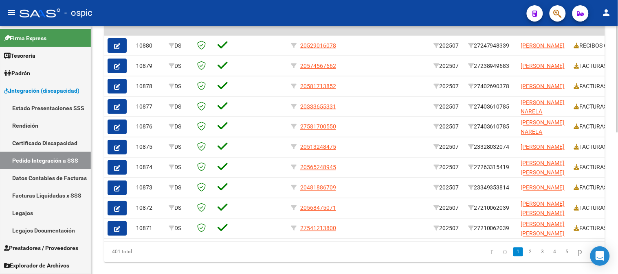
click at [617, 189] on div at bounding box center [617, 215] width 2 height 107
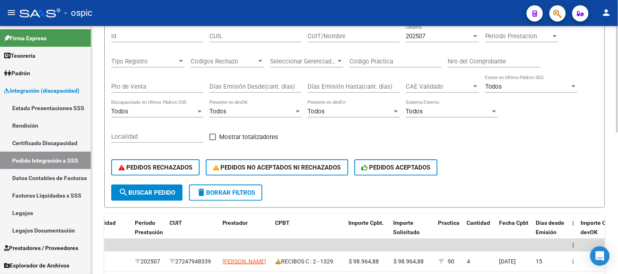
scroll to position [38, 0]
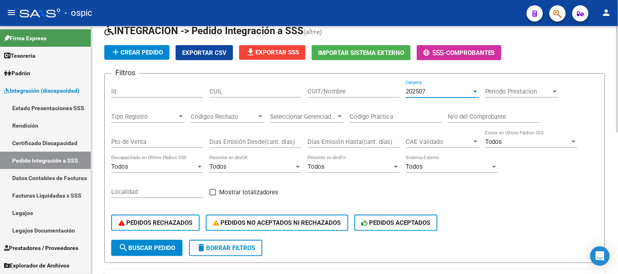
click at [437, 92] on div "202507" at bounding box center [439, 91] width 66 height 7
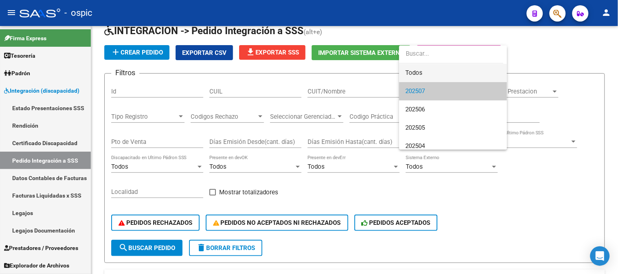
drag, startPoint x: 429, startPoint y: 72, endPoint x: 272, endPoint y: 181, distance: 191.5
click at [429, 73] on span "Todos" at bounding box center [453, 73] width 95 height 18
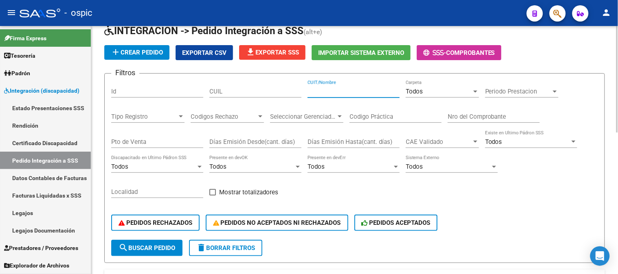
click at [349, 94] on input "CUIT/Nombre" at bounding box center [353, 91] width 92 height 7
type input "[PERSON_NAME]"
click at [255, 89] on input "CUIL" at bounding box center [255, 91] width 92 height 7
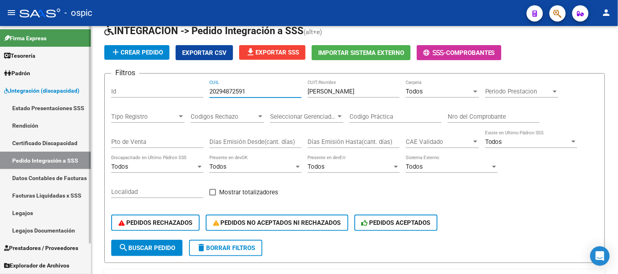
click at [0, 91] on mat-sidenav-container "Firma Express Tesorería Extractos Procesados (csv) Extractos Originales (pdf) P…" at bounding box center [309, 150] width 618 height 248
paste input "532725144"
type input "20532725144"
click at [136, 240] on button "search Buscar Pedido" at bounding box center [146, 248] width 71 height 16
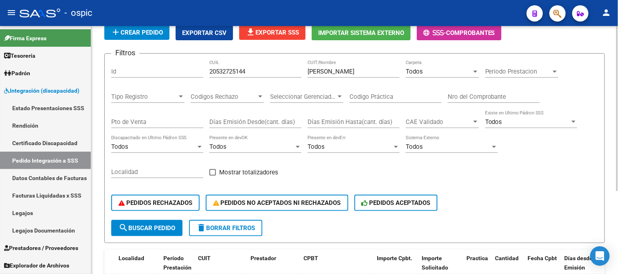
scroll to position [124, 0]
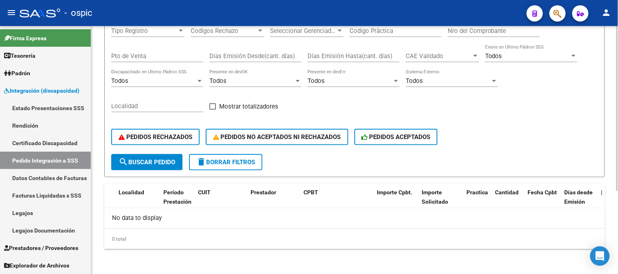
click at [157, 157] on button "search Buscar Pedido" at bounding box center [146, 162] width 71 height 16
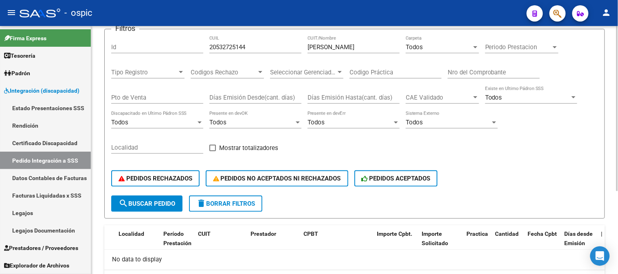
scroll to position [90, 0]
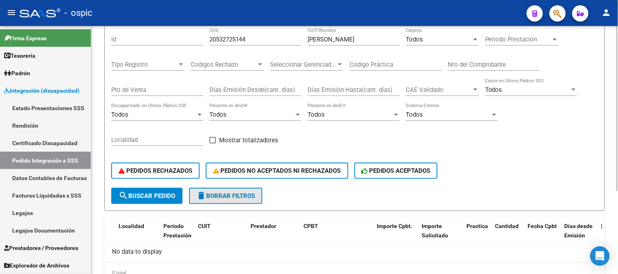
click at [226, 190] on button "delete Borrar Filtros" at bounding box center [225, 196] width 73 height 16
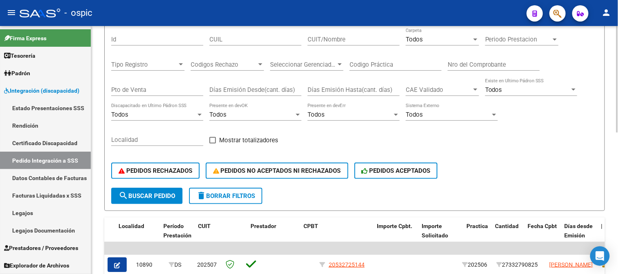
scroll to position [45, 0]
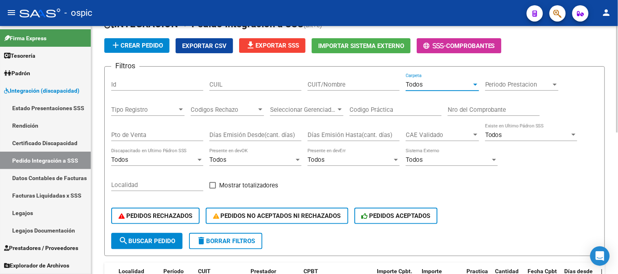
click at [419, 84] on span "Todos" at bounding box center [414, 84] width 17 height 7
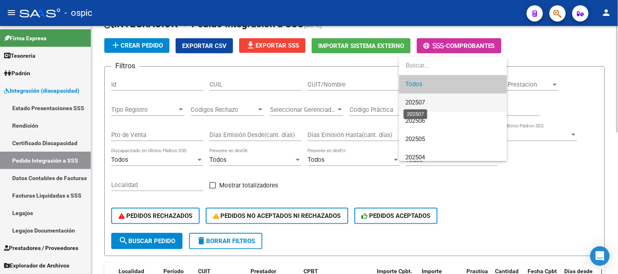
click at [416, 103] on span "202507" at bounding box center [416, 102] width 20 height 7
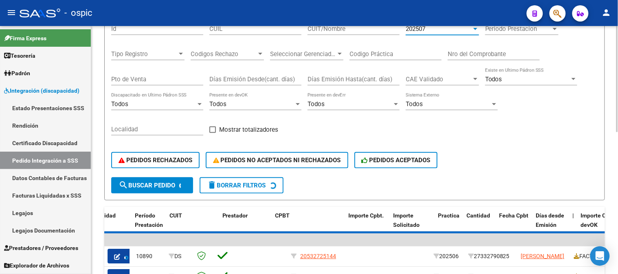
scroll to position [136, 0]
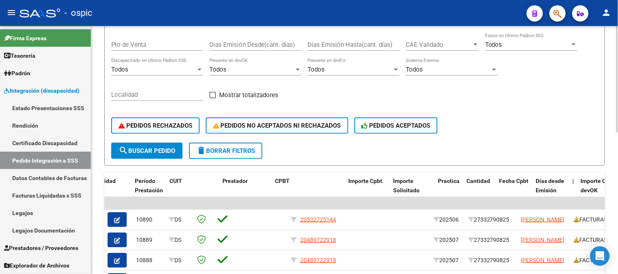
click at [241, 143] on button "delete Borrar Filtros" at bounding box center [225, 151] width 73 height 16
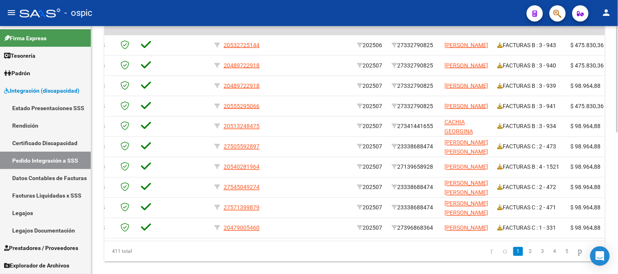
scroll to position [302, 0]
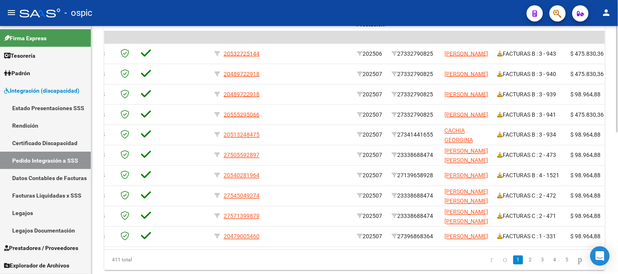
click at [617, 227] on div at bounding box center [617, 211] width 2 height 107
click at [31, 213] on link "Legajos" at bounding box center [45, 213] width 91 height 18
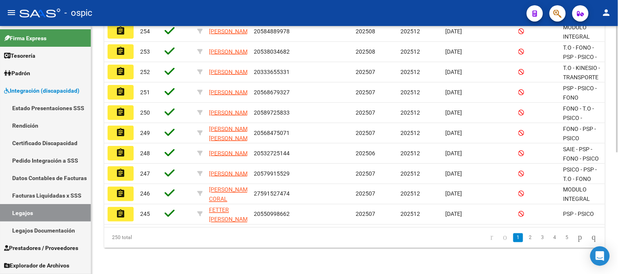
click at [320, 103] on datatable-body-cell at bounding box center [323, 113] width 57 height 20
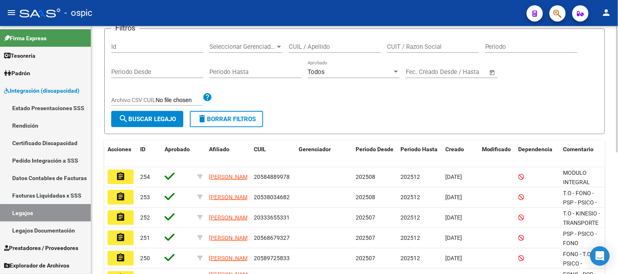
scroll to position [58, 0]
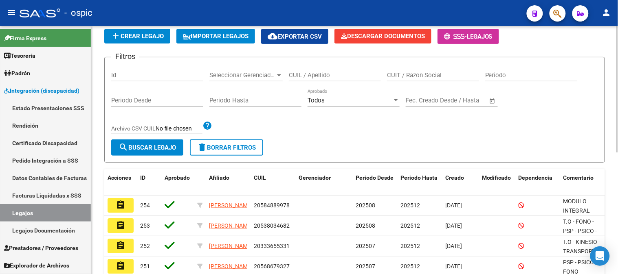
click at [319, 78] on input "CUIL / Apellido" at bounding box center [335, 75] width 92 height 7
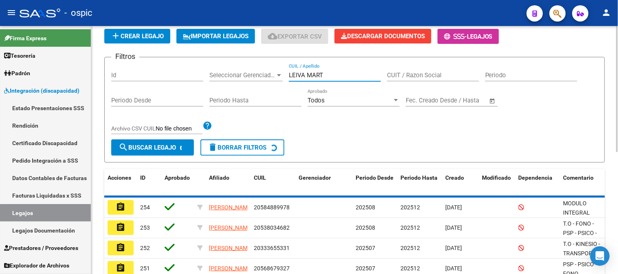
scroll to position [55, 0]
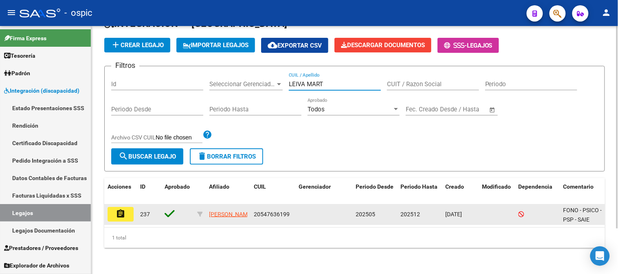
type input "LEIVA MART"
drag, startPoint x: 255, startPoint y: 208, endPoint x: 291, endPoint y: 207, distance: 35.9
click at [291, 210] on div "20547636199" at bounding box center [273, 214] width 38 height 9
copy span "20547636199"
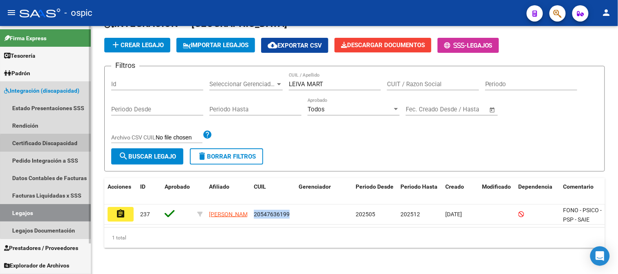
click at [66, 145] on link "Certificado Discapacidad" at bounding box center [45, 143] width 91 height 18
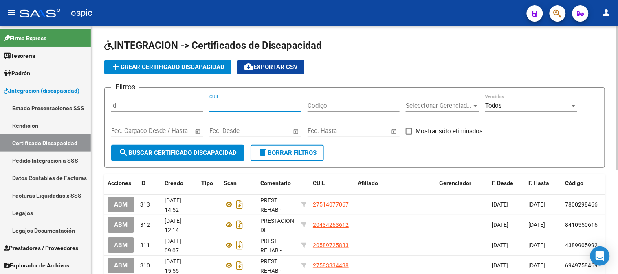
click at [243, 105] on input "CUIL" at bounding box center [255, 105] width 92 height 7
paste input "20-54763619-9"
click at [208, 154] on span "search Buscar Certificado Discapacidad" at bounding box center [178, 152] width 118 height 7
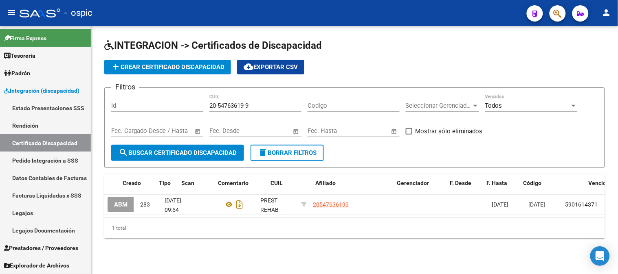
scroll to position [0, 59]
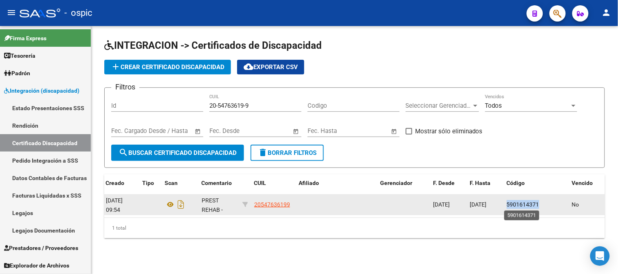
drag, startPoint x: 507, startPoint y: 205, endPoint x: 538, endPoint y: 204, distance: 31.0
click at [538, 204] on span "5901614371" at bounding box center [523, 205] width 33 height 7
copy span "5901614371"
drag, startPoint x: 482, startPoint y: 203, endPoint x: 502, endPoint y: 202, distance: 20.0
click at [502, 202] on datatable-body-cell "28/02/2028" at bounding box center [485, 205] width 37 height 20
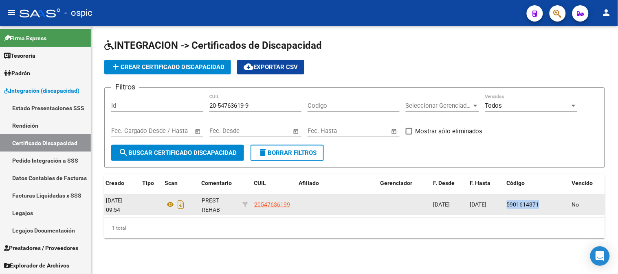
copy span "28/02/2028"
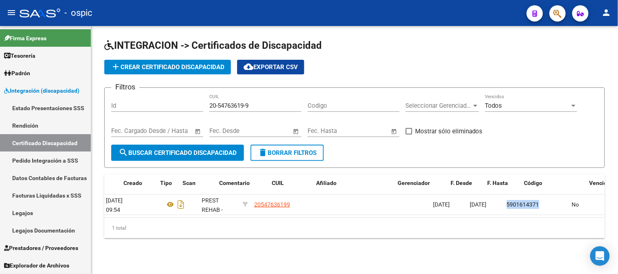
scroll to position [0, 0]
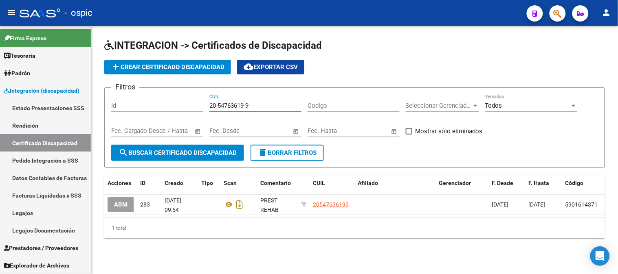
drag, startPoint x: 182, startPoint y: 103, endPoint x: 174, endPoint y: 102, distance: 8.2
click at [175, 103] on div "Filtros Id 20-54763619-9 CUIL Codigo Seleccionar Gerenciador Seleccionar Gerenc…" at bounding box center [354, 119] width 487 height 51
paste input "7456766-2"
type input "20-57456766-2"
click at [193, 150] on span "search Buscar Certificado Discapacidad" at bounding box center [178, 152] width 118 height 7
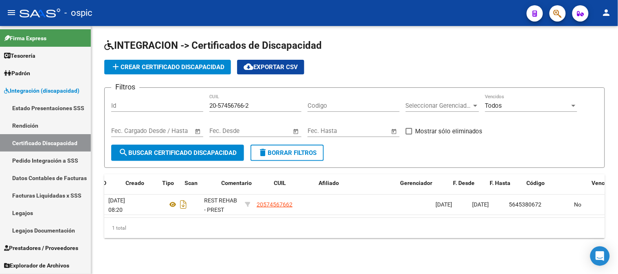
scroll to position [0, 59]
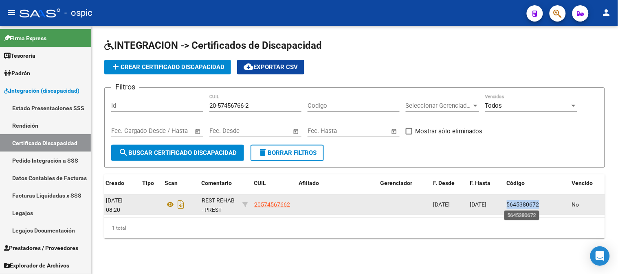
drag, startPoint x: 508, startPoint y: 204, endPoint x: 537, endPoint y: 202, distance: 28.9
click at [537, 202] on span "5645380672" at bounding box center [523, 205] width 33 height 7
copy span "5645380672"
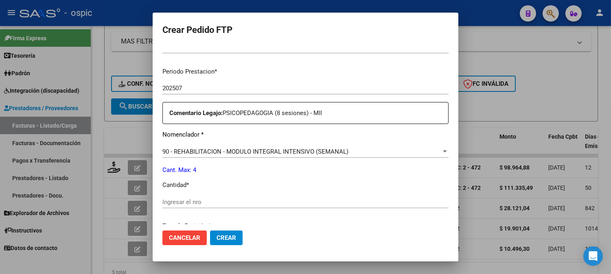
scroll to position [277, 0]
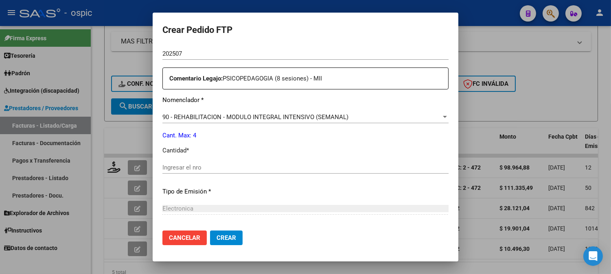
click at [283, 167] on input "Ingresar el nro" at bounding box center [305, 167] width 286 height 7
type input "4"
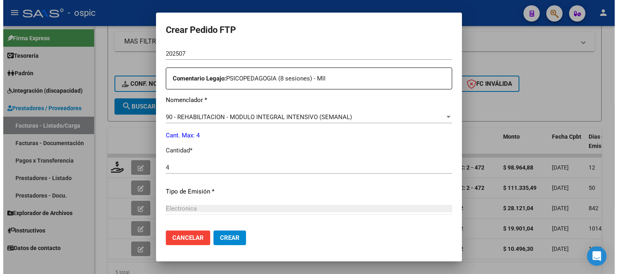
scroll to position [357, 0]
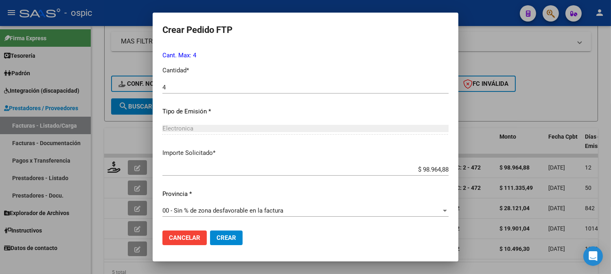
drag, startPoint x: 220, startPoint y: 239, endPoint x: 409, endPoint y: 160, distance: 204.9
click at [221, 238] on span "Crear" at bounding box center [227, 238] width 20 height 7
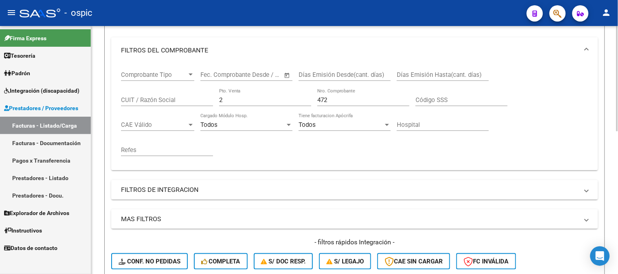
scroll to position [114, 0]
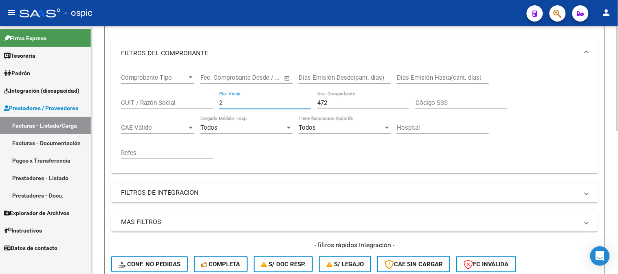
drag, startPoint x: 244, startPoint y: 105, endPoint x: 200, endPoint y: 98, distance: 44.5
click at [200, 98] on div "Comprobante Tipo Comprobante Tipo Start date – End date Fec. Comprobante Desde …" at bounding box center [354, 116] width 467 height 101
type input "4"
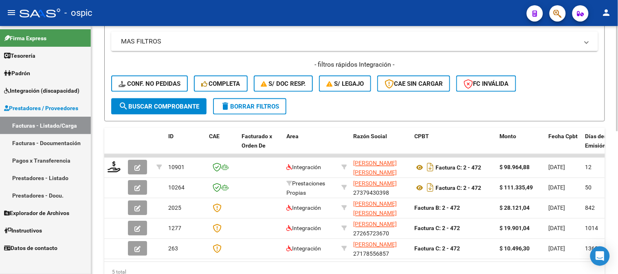
type input "1521"
click at [163, 110] on button "search Buscar Comprobante" at bounding box center [158, 107] width 95 height 16
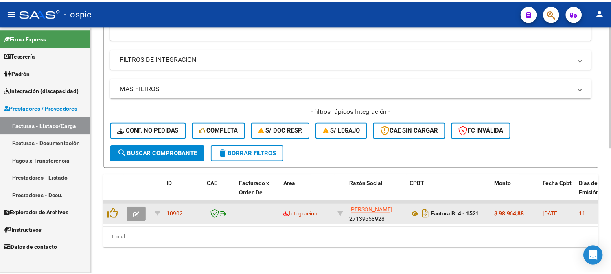
scroll to position [255, 0]
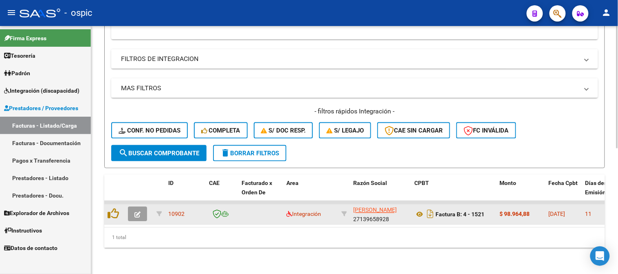
click at [141, 207] on button "button" at bounding box center [137, 214] width 19 height 15
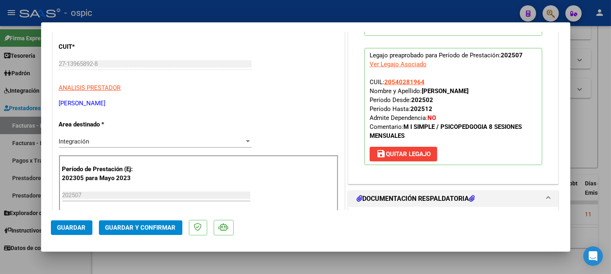
scroll to position [0, 0]
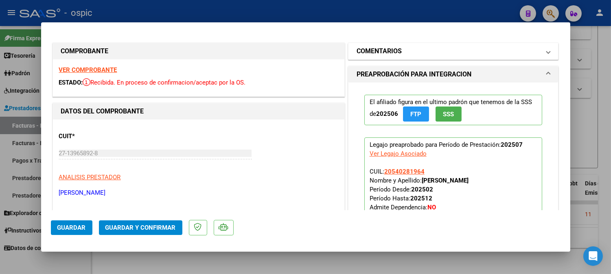
click at [449, 43] on mat-expansion-panel-header "COMENTARIOS" at bounding box center [454, 51] width 210 height 16
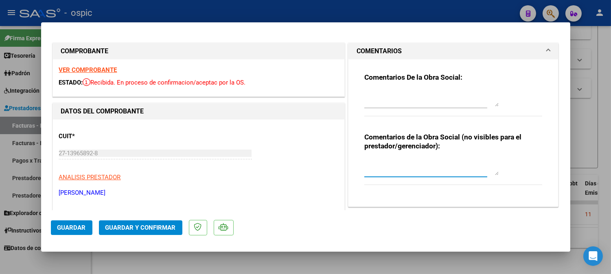
click at [426, 161] on textarea at bounding box center [432, 167] width 134 height 16
type textarea "PSP 8 SESIONES"
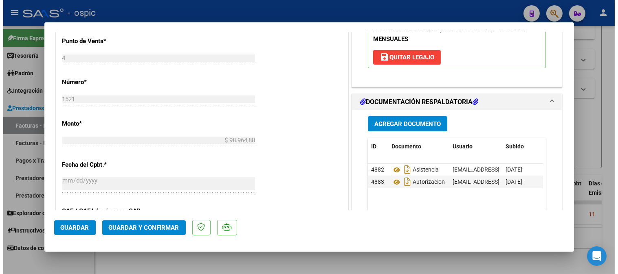
scroll to position [355, 0]
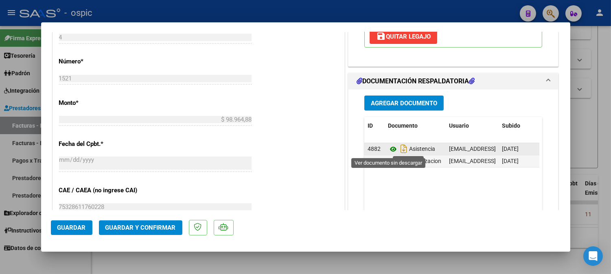
click at [389, 148] on icon at bounding box center [393, 150] width 11 height 10
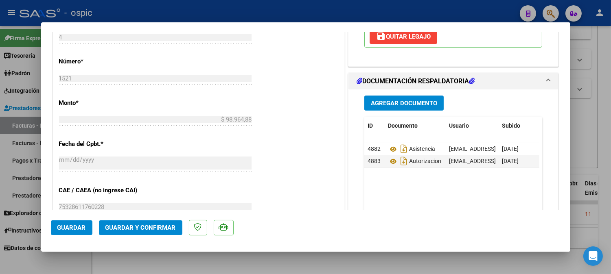
click at [165, 223] on button "Guardar y Confirmar" at bounding box center [140, 228] width 83 height 15
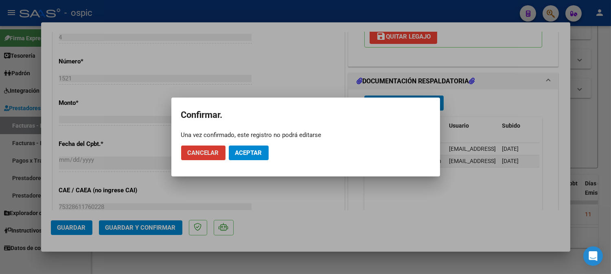
click at [248, 150] on span "Aceptar" at bounding box center [248, 152] width 27 height 7
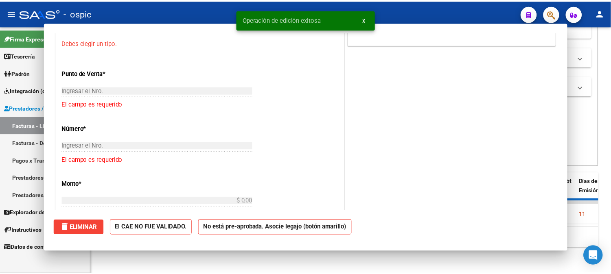
scroll to position [0, 0]
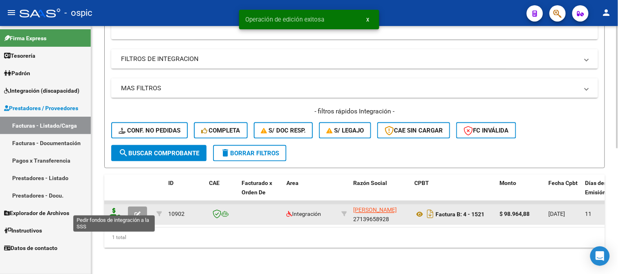
click at [113, 209] on icon at bounding box center [114, 214] width 13 height 11
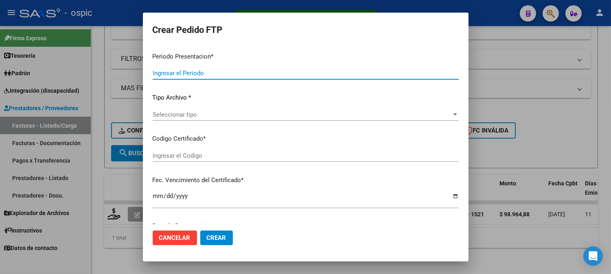
type input "202507"
type input "$ 98.964,88"
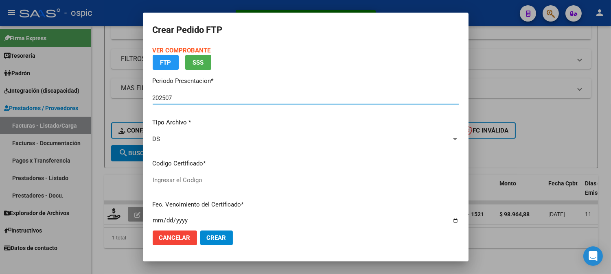
type input "0000000000000000000000000000002273237188"
type input "2027-06-22"
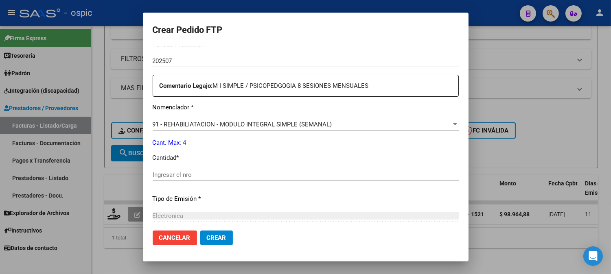
scroll to position [275, 0]
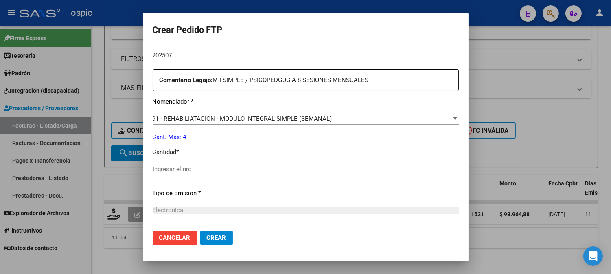
click at [301, 166] on input "Ingresar el nro" at bounding box center [306, 169] width 306 height 7
type input "4"
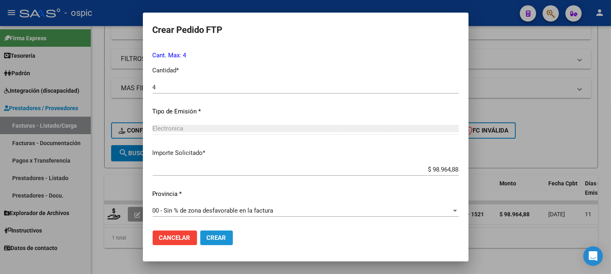
drag, startPoint x: 213, startPoint y: 237, endPoint x: 617, endPoint y: 77, distance: 435.2
click at [217, 235] on span "Crear" at bounding box center [217, 238] width 20 height 7
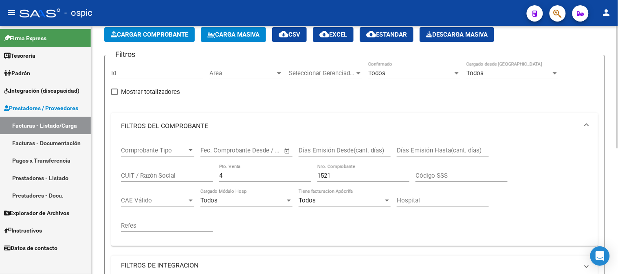
scroll to position [29, 0]
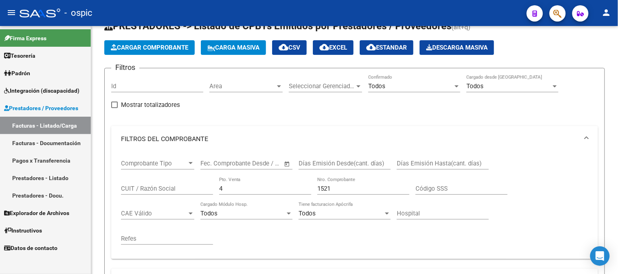
drag, startPoint x: 185, startPoint y: 187, endPoint x: 77, endPoint y: 185, distance: 107.5
click at [84, 185] on mat-sidenav-container "Firma Express Tesorería Extractos Procesados (csv) Extractos Originales (pdf) P…" at bounding box center [309, 150] width 618 height 248
type input "2"
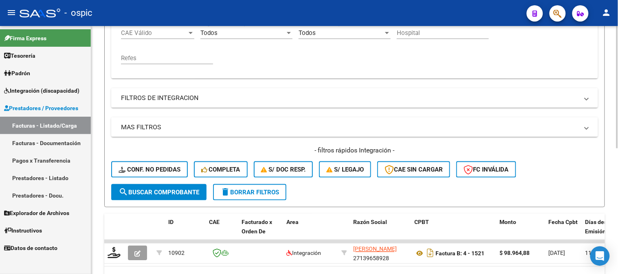
type input "473"
drag, startPoint x: 168, startPoint y: 193, endPoint x: 187, endPoint y: 149, distance: 47.8
click at [168, 192] on span "search Buscar Comprobante" at bounding box center [159, 192] width 81 height 7
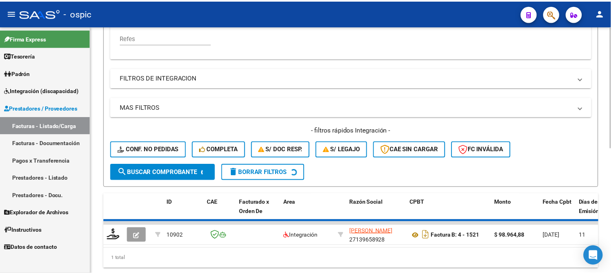
scroll to position [257, 0]
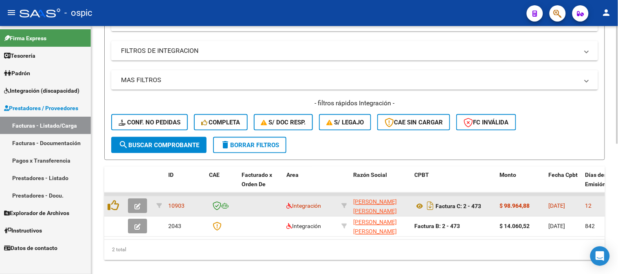
click at [140, 204] on icon "button" at bounding box center [137, 207] width 6 height 6
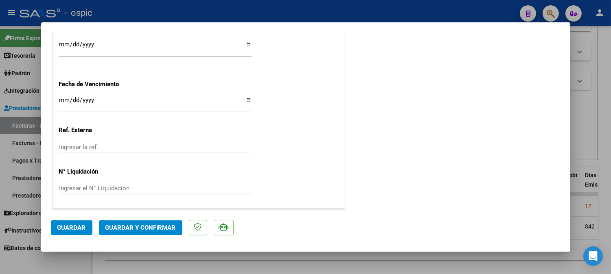
scroll to position [0, 0]
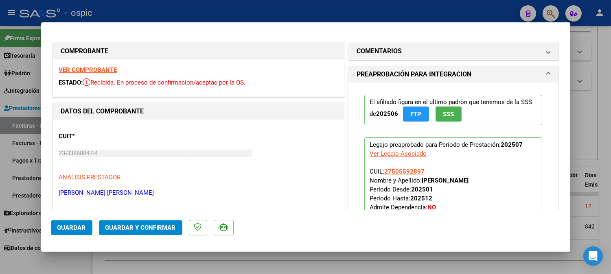
drag, startPoint x: 397, startPoint y: 47, endPoint x: 396, endPoint y: 189, distance: 141.7
click at [396, 50] on h1 "COMENTARIOS" at bounding box center [379, 51] width 45 height 10
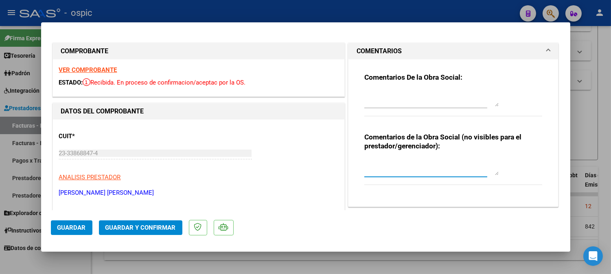
click at [402, 160] on textarea at bounding box center [432, 167] width 134 height 16
type textarea "PSP 8 SESIONES"
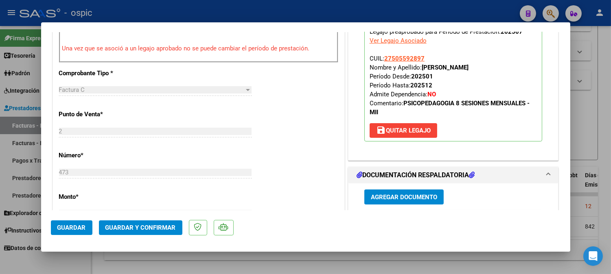
scroll to position [352, 0]
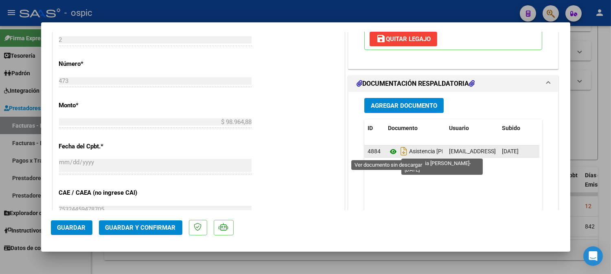
click at [388, 152] on icon at bounding box center [393, 152] width 11 height 10
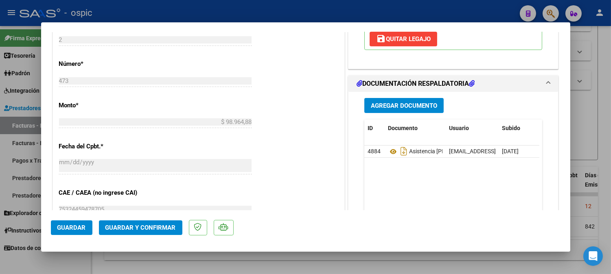
click at [156, 225] on span "Guardar y Confirmar" at bounding box center [140, 227] width 70 height 7
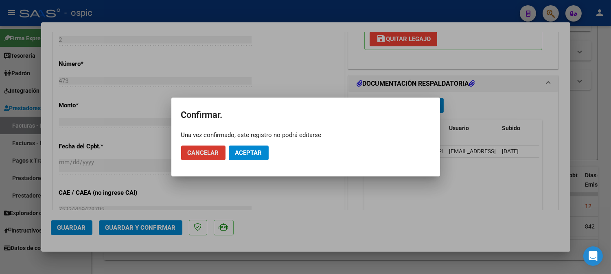
click at [250, 145] on mat-dialog-actions "Cancelar Aceptar" at bounding box center [305, 153] width 249 height 28
click at [253, 150] on span "Aceptar" at bounding box center [248, 152] width 27 height 7
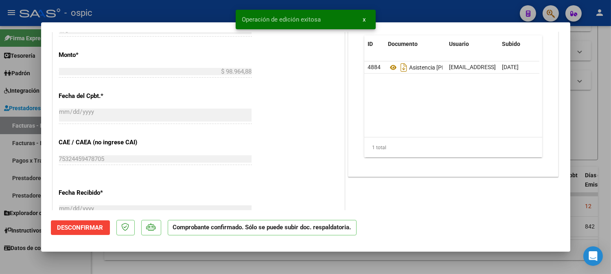
type input "$ 0,00"
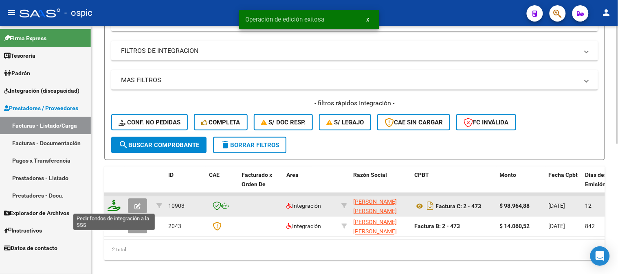
click at [114, 205] on icon at bounding box center [114, 205] width 13 height 11
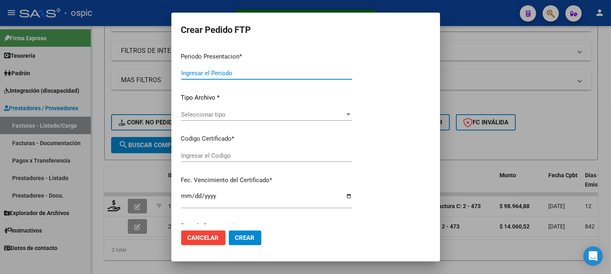
type input "202507"
type input "$ 98.964,88"
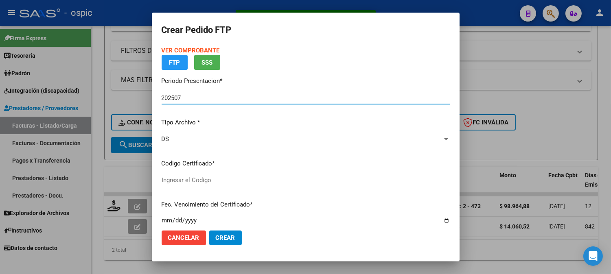
type input "0000000000000000000000000000001258515495"
type input "2027-02-15"
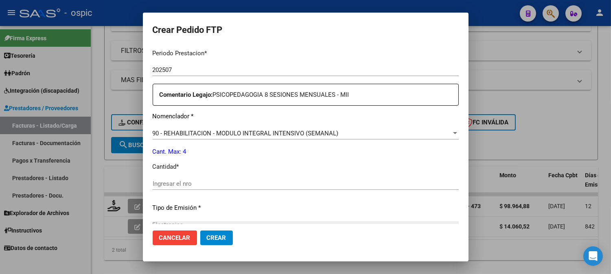
scroll to position [262, 0]
click at [293, 177] on div "Ingresar el nro" at bounding box center [306, 183] width 306 height 12
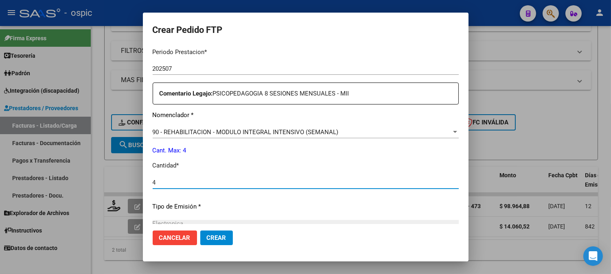
type input "4"
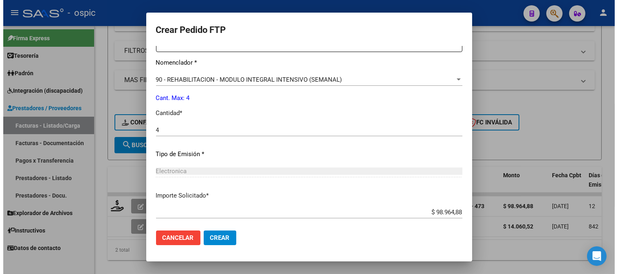
scroll to position [357, 0]
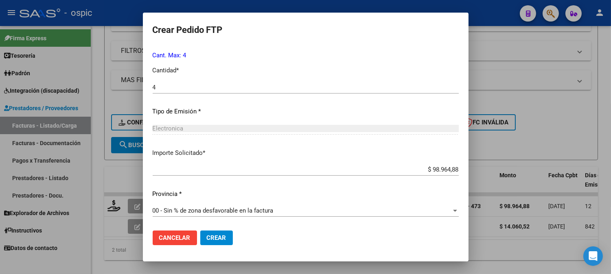
drag, startPoint x: 213, startPoint y: 234, endPoint x: 617, endPoint y: 46, distance: 445.7
click at [215, 233] on button "Crear" at bounding box center [216, 238] width 33 height 15
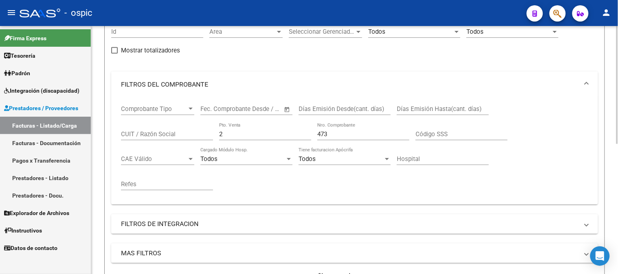
scroll to position [30, 0]
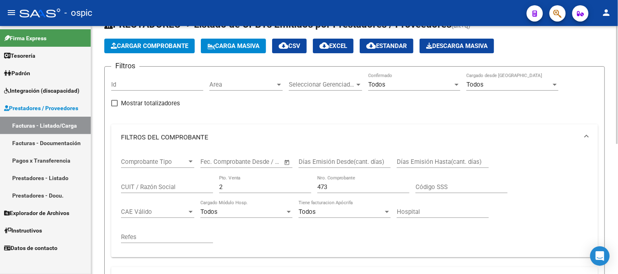
drag, startPoint x: 160, startPoint y: 178, endPoint x: 116, endPoint y: 171, distance: 44.5
click at [116, 172] on div "Comprobante Tipo Comprobante Tipo Start date – End date Fec. Comprobante Desde …" at bounding box center [354, 204] width 487 height 107
type input "3"
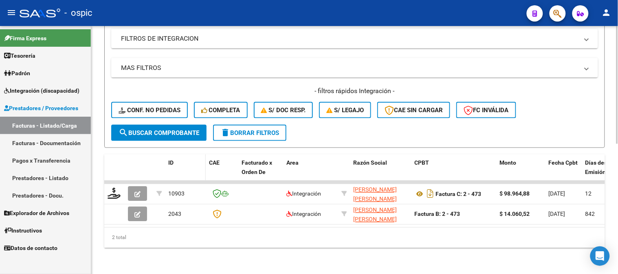
scroll to position [274, 0]
type input "934"
click at [163, 130] on span "search Buscar Comprobante" at bounding box center [159, 133] width 81 height 7
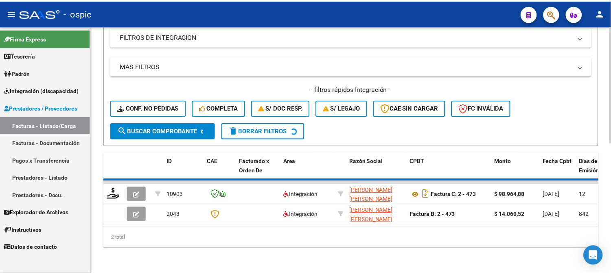
scroll to position [255, 0]
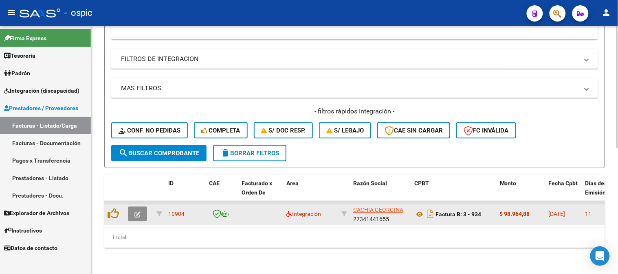
click at [137, 212] on icon "button" at bounding box center [137, 215] width 6 height 6
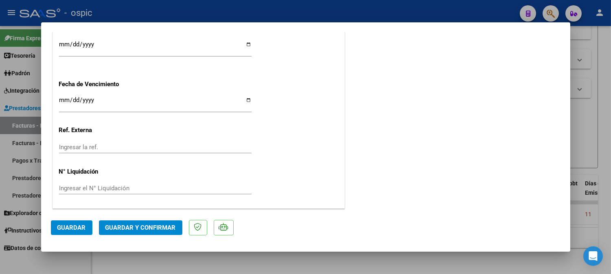
scroll to position [0, 0]
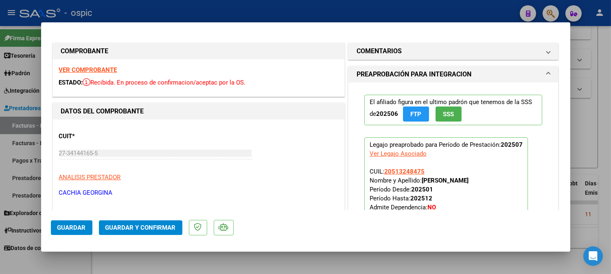
drag, startPoint x: 363, startPoint y: 51, endPoint x: 375, endPoint y: 68, distance: 21.6
click at [367, 57] on mat-expansion-panel-header "COMENTARIOS" at bounding box center [454, 51] width 210 height 16
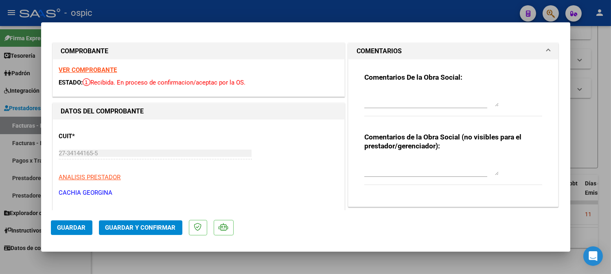
click at [412, 163] on textarea at bounding box center [432, 167] width 134 height 16
type textarea "FONO 8 SESIONES"
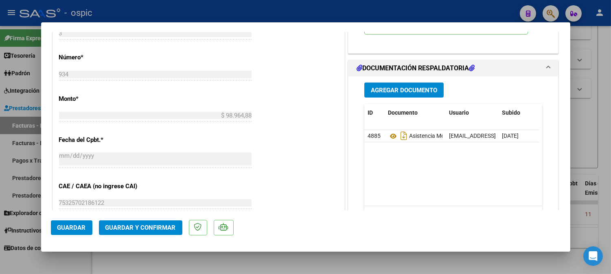
scroll to position [361, 0]
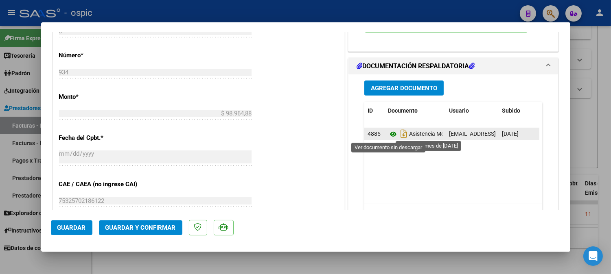
click at [388, 135] on icon at bounding box center [393, 135] width 11 height 10
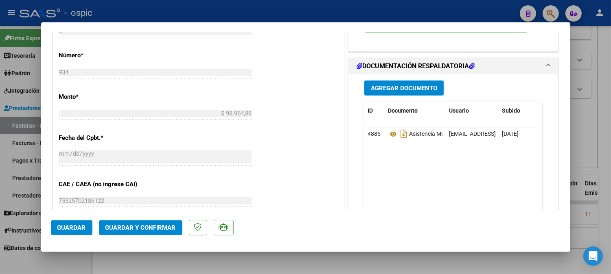
click at [145, 220] on mat-dialog-actions "Guardar Guardar y Confirmar" at bounding box center [306, 227] width 510 height 32
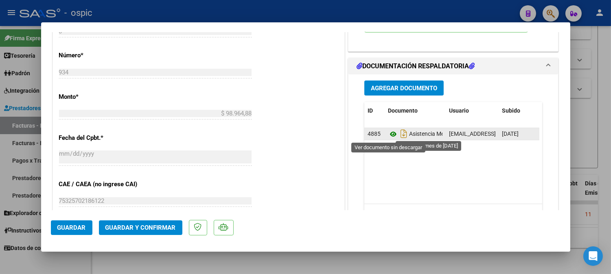
click at [390, 135] on icon at bounding box center [393, 135] width 11 height 10
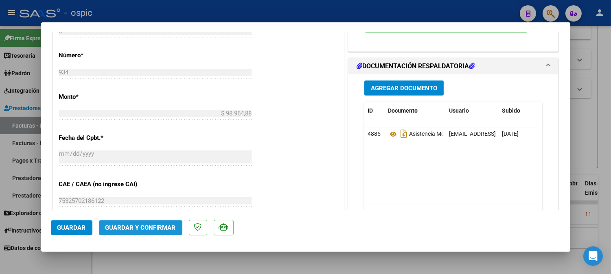
click at [147, 226] on span "Guardar y Confirmar" at bounding box center [140, 227] width 70 height 7
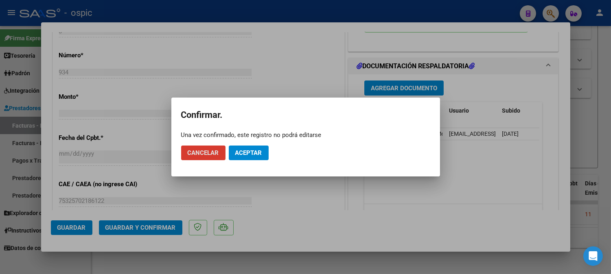
click at [244, 146] on button "Aceptar" at bounding box center [249, 153] width 40 height 15
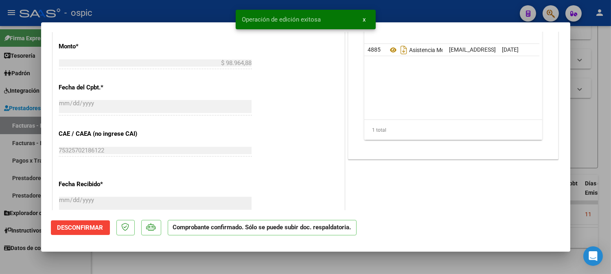
type input "$ 0,00"
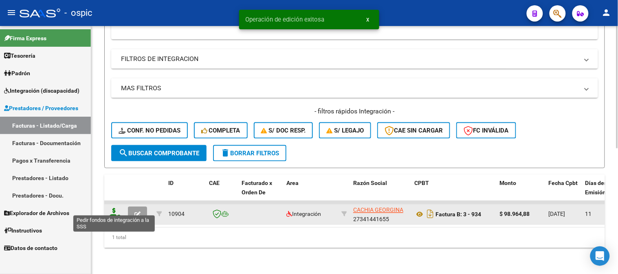
click at [115, 209] on icon at bounding box center [114, 214] width 13 height 11
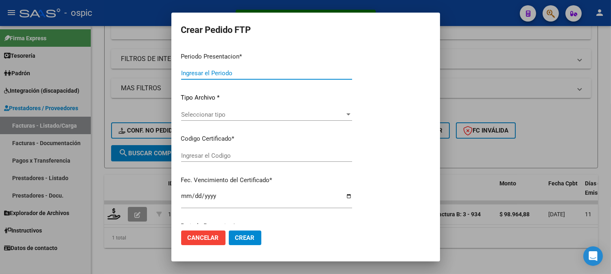
type input "202507"
type input "$ 98.964,88"
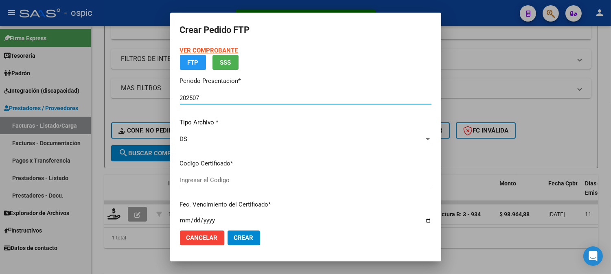
type input "0000000000000000000000000000003662046212"
type input "2028-10-31"
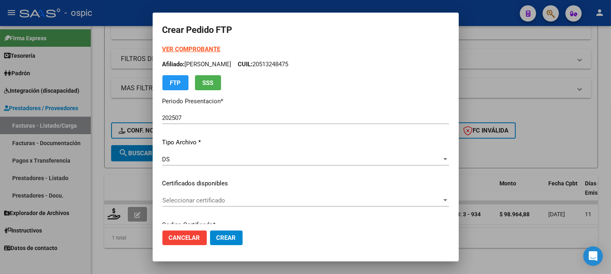
scroll to position [0, 0]
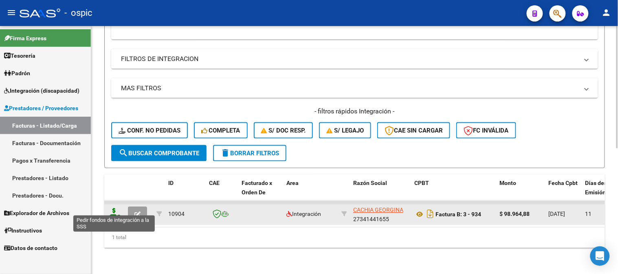
click at [114, 209] on icon at bounding box center [114, 214] width 13 height 11
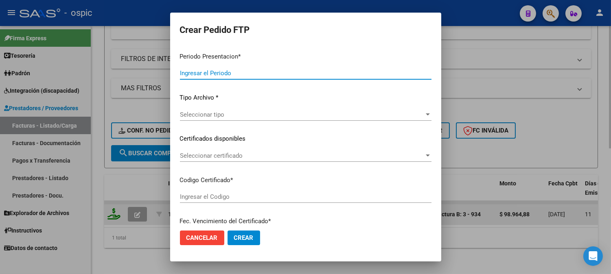
type input "202507"
type input "$ 98.964,88"
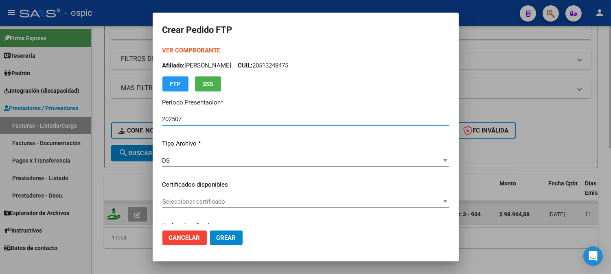
type input "0000000000000000000000000000003662046212"
type input "2028-10-31"
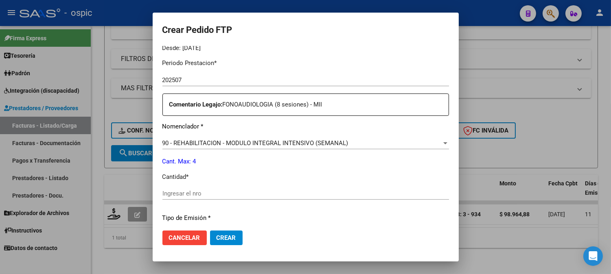
scroll to position [270, 0]
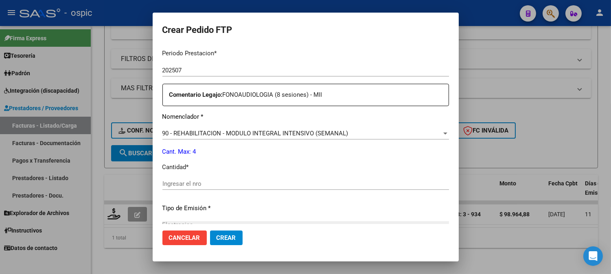
click at [285, 184] on input "Ingresar el nro" at bounding box center [305, 183] width 287 height 7
type input "4"
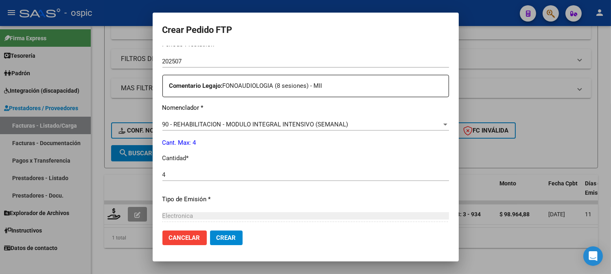
scroll to position [367, 0]
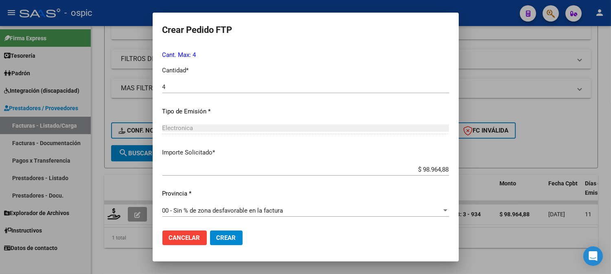
click at [225, 237] on span "Crear" at bounding box center [227, 238] width 20 height 7
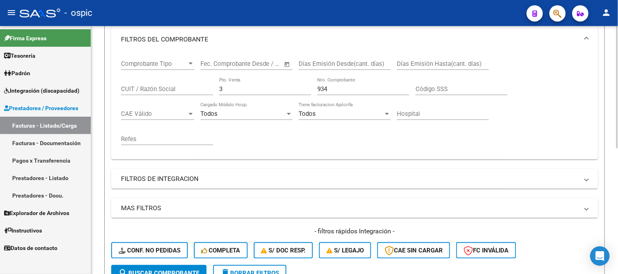
scroll to position [119, 0]
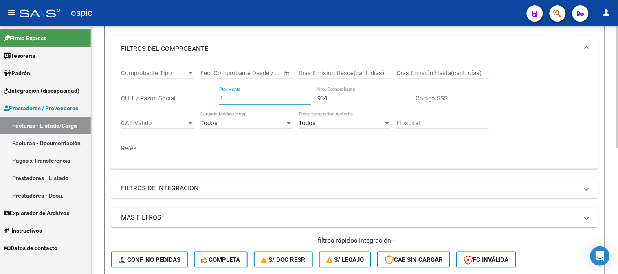
drag, startPoint x: 236, startPoint y: 100, endPoint x: 135, endPoint y: 87, distance: 102.2
click at [139, 88] on div "Comprobante Tipo Comprobante Tipo Start date – End date Fec. Comprobante Desde …" at bounding box center [354, 112] width 467 height 101
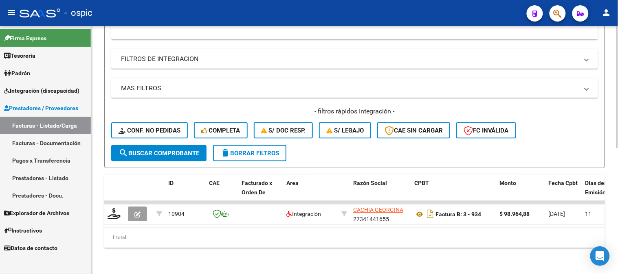
scroll to position [254, 0]
type input "941"
click at [158, 138] on div "- filtros rápidos Integración - Conf. no pedidas Completa S/ Doc Resp. S/ legaj…" at bounding box center [354, 126] width 487 height 38
click at [159, 150] on span "search Buscar Comprobante" at bounding box center [159, 153] width 81 height 7
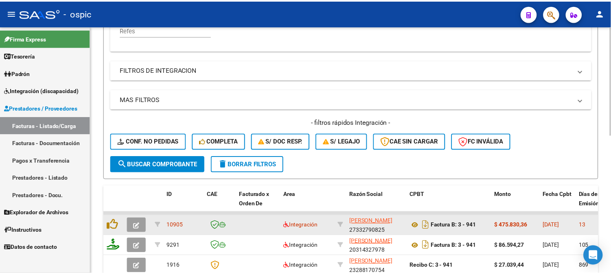
scroll to position [315, 0]
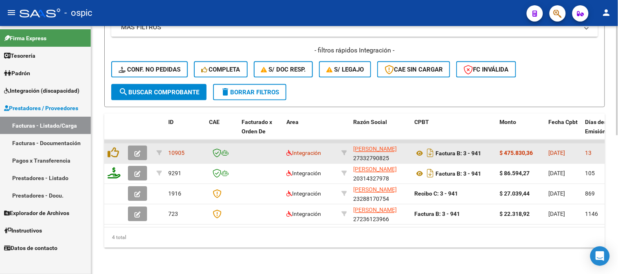
click at [140, 150] on span "button" at bounding box center [137, 153] width 6 height 7
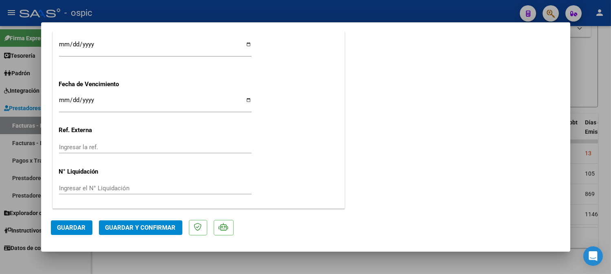
scroll to position [0, 0]
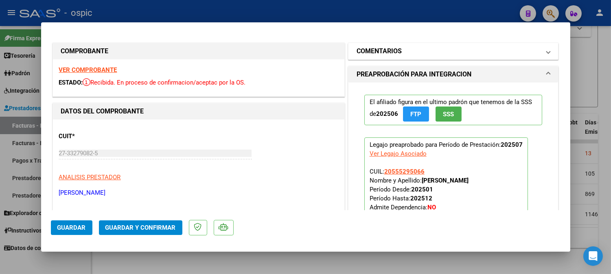
click at [436, 51] on mat-panel-title "COMENTARIOS" at bounding box center [449, 51] width 184 height 10
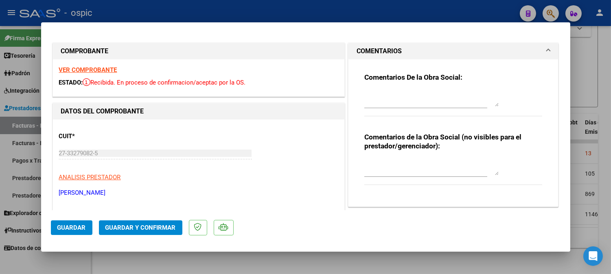
click at [420, 165] on textarea at bounding box center [432, 167] width 134 height 16
type textarea "SAIE"
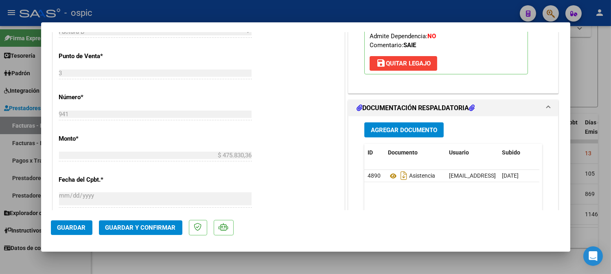
scroll to position [382, 0]
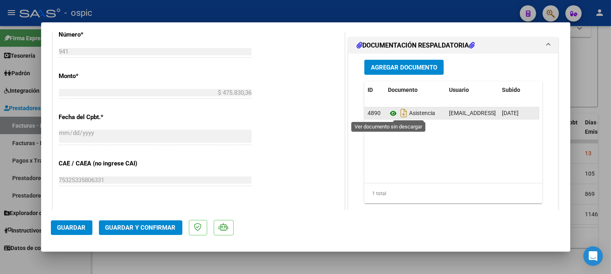
click at [388, 112] on icon at bounding box center [393, 114] width 11 height 10
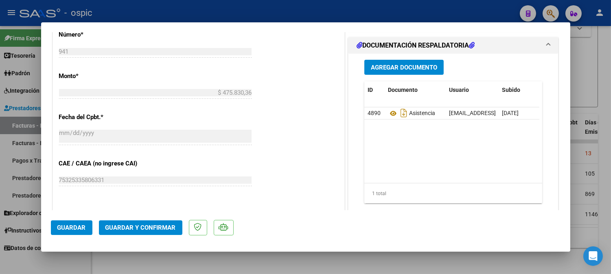
click at [141, 231] on span "Guardar y Confirmar" at bounding box center [140, 227] width 70 height 7
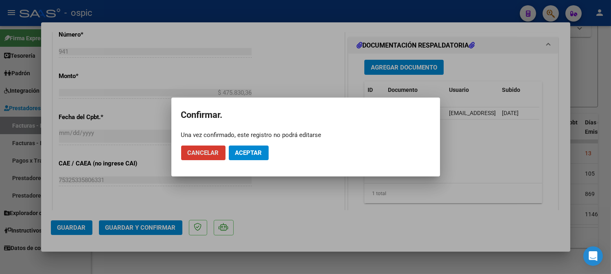
click at [242, 152] on span "Aceptar" at bounding box center [248, 152] width 27 height 7
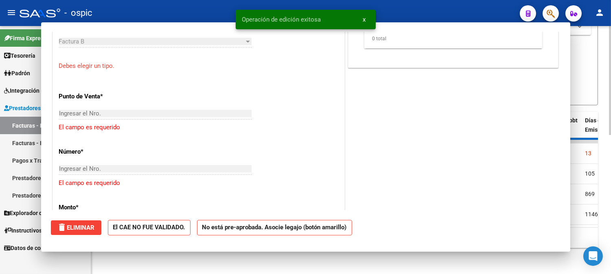
scroll to position [0, 0]
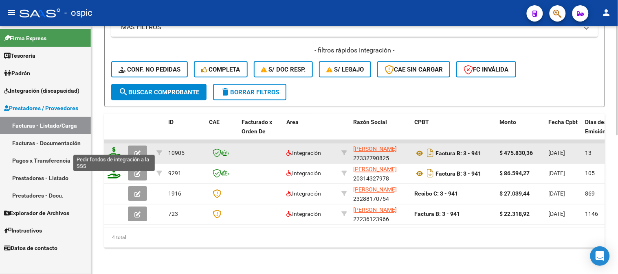
click at [115, 148] on icon at bounding box center [114, 152] width 13 height 11
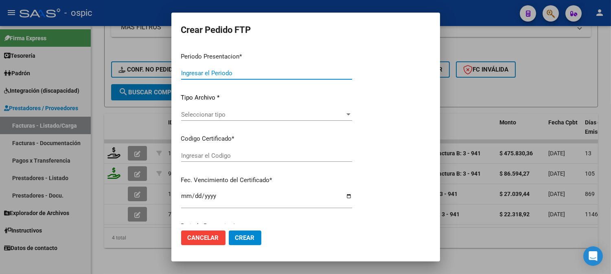
type input "202507"
type input "$ 475.830,36"
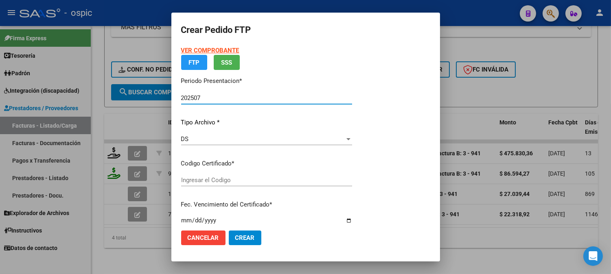
type input "0000000000000000000000000000001131708197"
type input "2028-07-01"
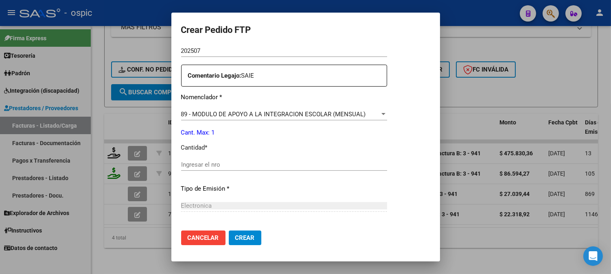
scroll to position [284, 0]
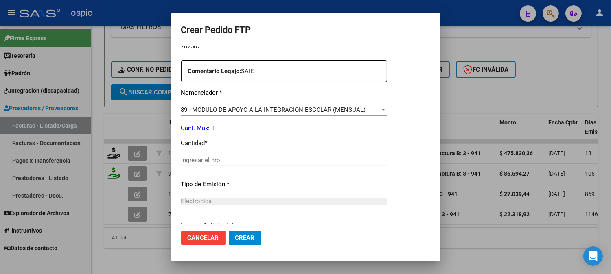
click at [293, 155] on div "Ingresar el nro" at bounding box center [284, 160] width 206 height 12
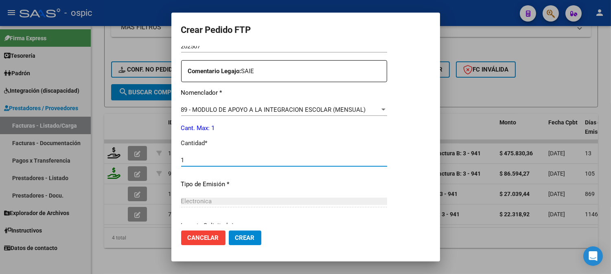
type input "1"
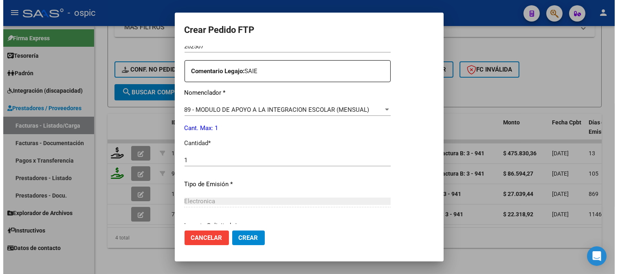
scroll to position [357, 0]
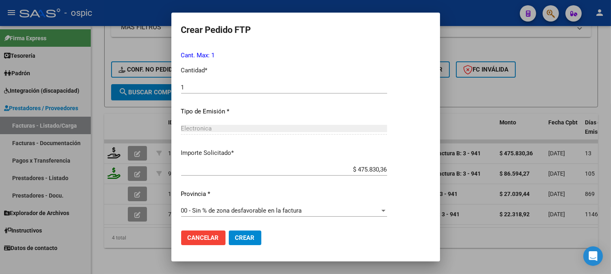
click at [249, 234] on button "Crear" at bounding box center [245, 238] width 33 height 15
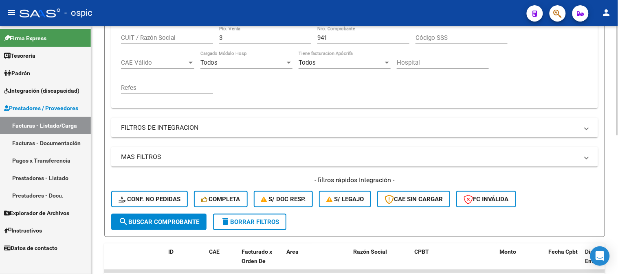
scroll to position [134, 0]
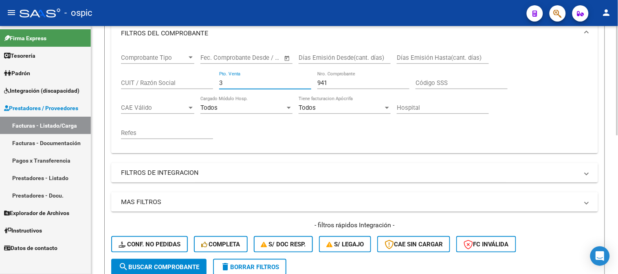
drag, startPoint x: 222, startPoint y: 80, endPoint x: 173, endPoint y: 72, distance: 49.2
click at [175, 72] on div "Comprobante Tipo Comprobante Tipo Start date – End date Fec. Comprobante Desde …" at bounding box center [354, 96] width 467 height 101
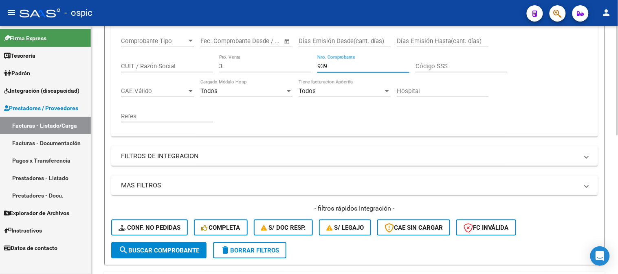
scroll to position [315, 0]
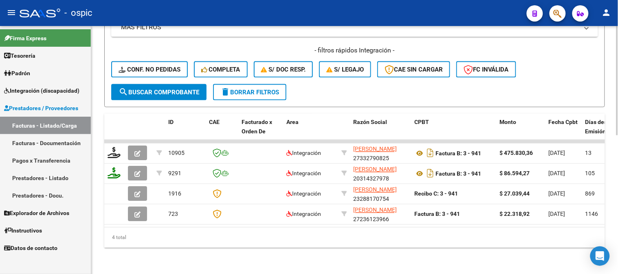
type input "939"
click at [174, 89] on span "search Buscar Comprobante" at bounding box center [159, 92] width 81 height 7
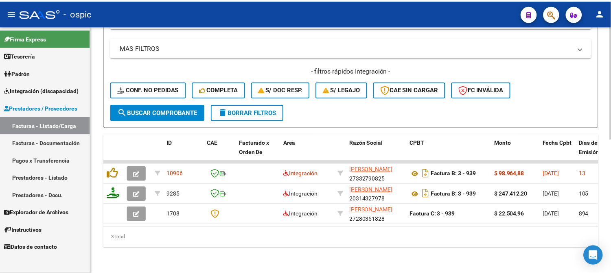
scroll to position [295, 0]
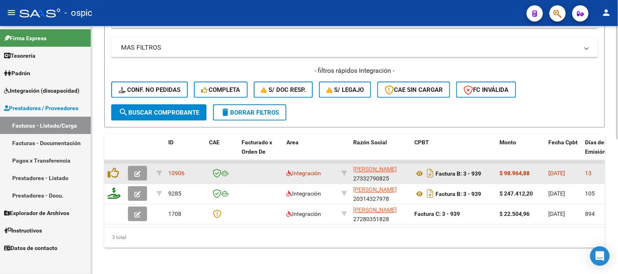
click at [138, 171] on icon "button" at bounding box center [137, 174] width 6 height 6
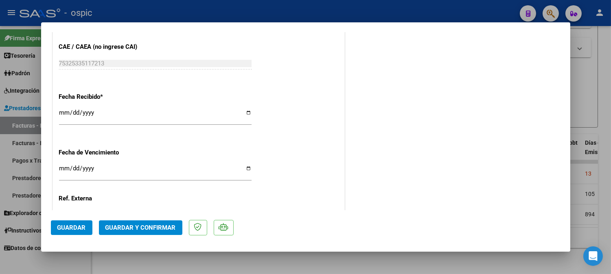
scroll to position [0, 0]
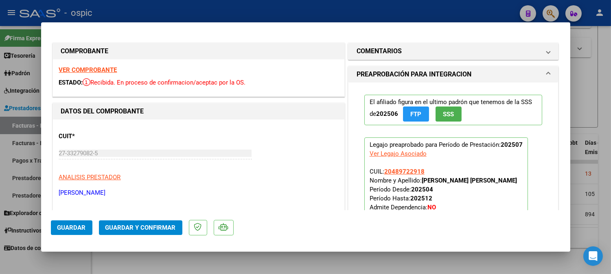
drag, startPoint x: 459, startPoint y: 48, endPoint x: 455, endPoint y: 135, distance: 87.7
click at [459, 54] on mat-panel-title "COMENTARIOS" at bounding box center [449, 51] width 184 height 10
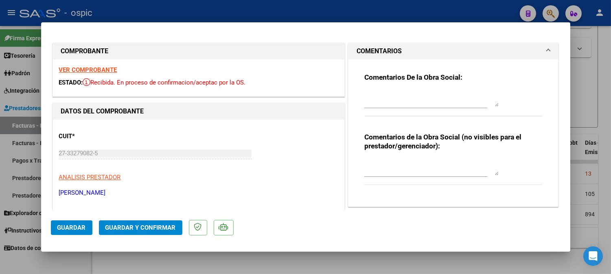
click at [444, 162] on textarea at bounding box center [432, 167] width 134 height 16
type textarea "PSP 8 SESIONES"
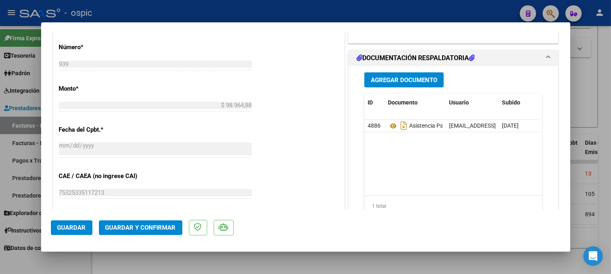
scroll to position [371, 0]
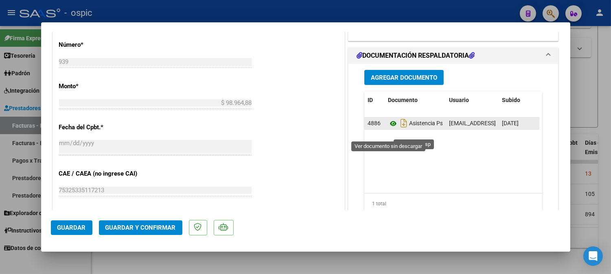
click at [388, 129] on icon at bounding box center [393, 124] width 11 height 10
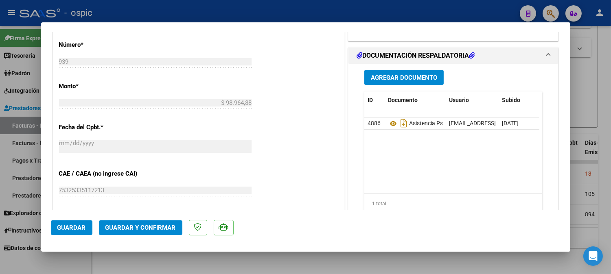
click at [155, 222] on button "Guardar y Confirmar" at bounding box center [140, 228] width 83 height 15
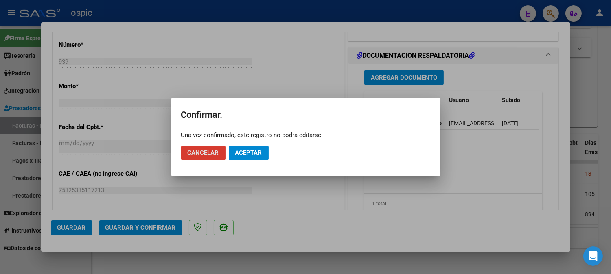
click at [254, 150] on span "Aceptar" at bounding box center [248, 152] width 27 height 7
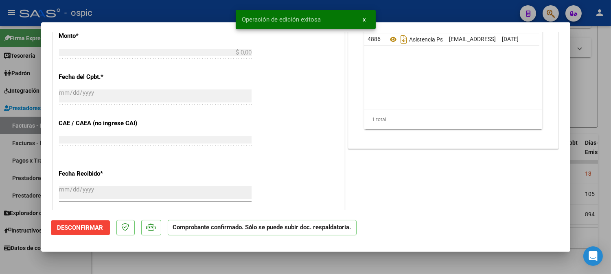
scroll to position [0, 0]
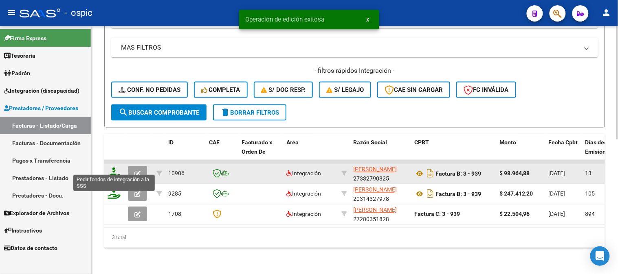
click at [114, 168] on icon at bounding box center [114, 173] width 13 height 11
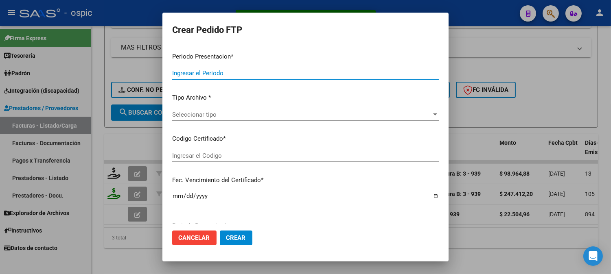
type input "202507"
type input "$ 98.964,88"
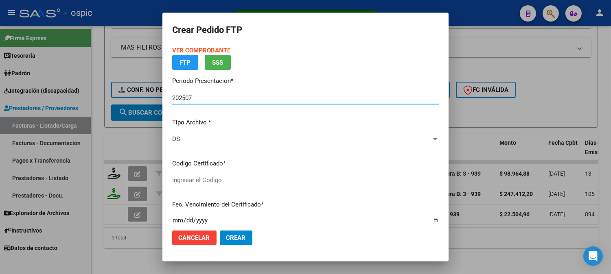
type input "4232083395"
type input "2027-09-30"
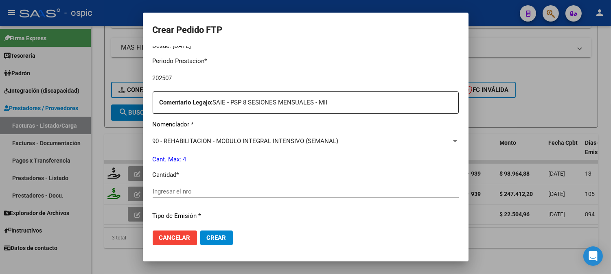
scroll to position [274, 0]
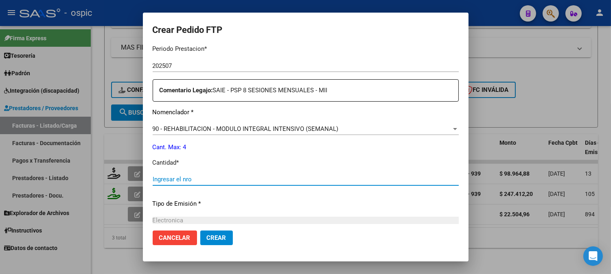
click at [311, 176] on input "Ingresar el nro" at bounding box center [306, 179] width 306 height 7
type input "4"
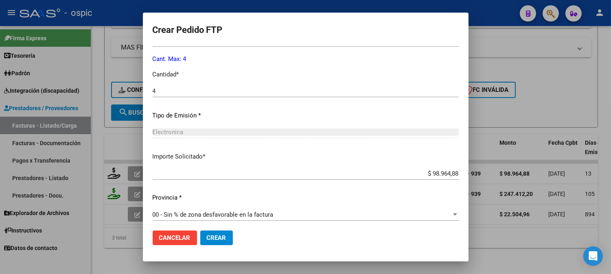
scroll to position [367, 0]
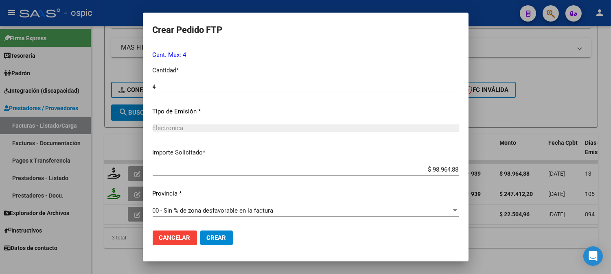
click at [219, 238] on span "Crear" at bounding box center [217, 238] width 20 height 7
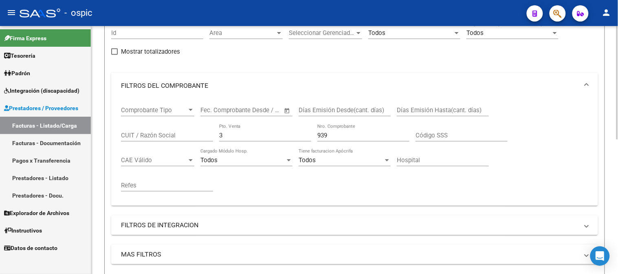
scroll to position [69, 0]
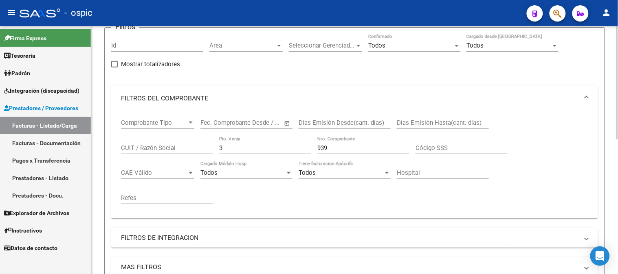
drag, startPoint x: 243, startPoint y: 149, endPoint x: 149, endPoint y: 150, distance: 94.5
click at [149, 150] on div "Comprobante Tipo Comprobante Tipo Start date – End date Fec. Comprobante Desde …" at bounding box center [354, 162] width 467 height 101
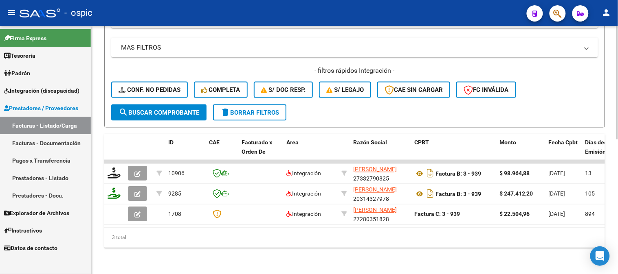
type input "940"
click at [172, 110] on button "search Buscar Comprobante" at bounding box center [158, 113] width 95 height 16
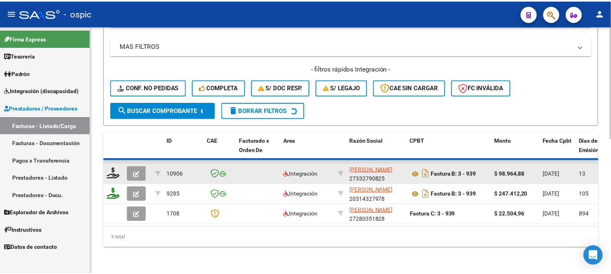
scroll to position [275, 0]
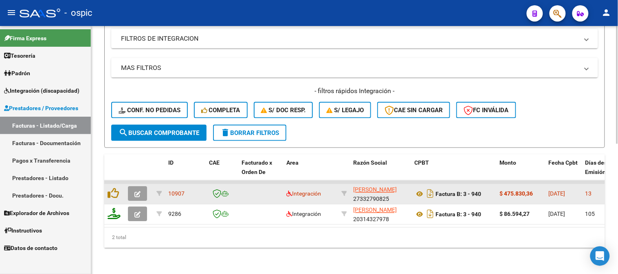
click at [136, 192] on icon "button" at bounding box center [137, 195] width 6 height 6
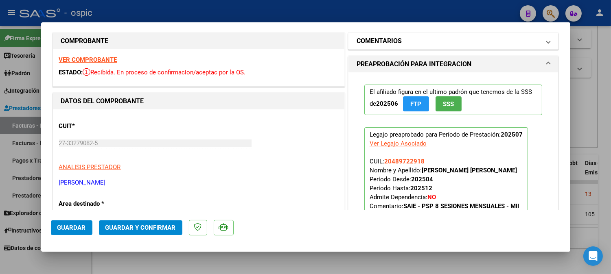
scroll to position [0, 0]
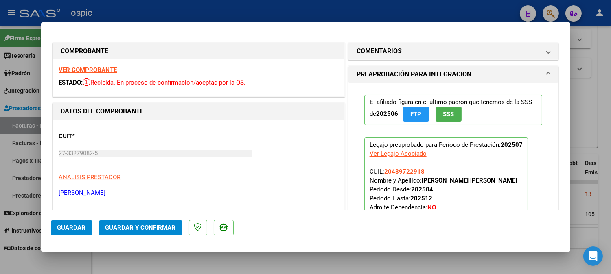
drag, startPoint x: 437, startPoint y: 45, endPoint x: 429, endPoint y: 117, distance: 72.9
click at [436, 47] on mat-expansion-panel-header "COMENTARIOS" at bounding box center [454, 51] width 210 height 16
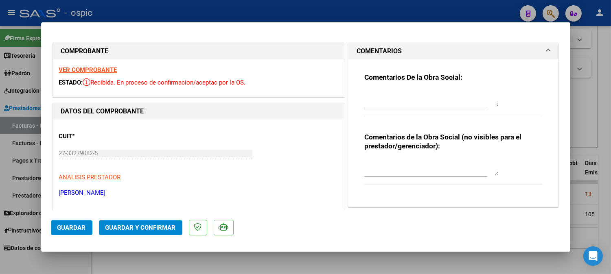
click at [425, 155] on div "Comentarios de la Obra Social (no visibles para el prestador/gerenciador):" at bounding box center [454, 163] width 178 height 61
click at [451, 167] on textarea at bounding box center [432, 167] width 134 height 16
type textarea "SAIE"
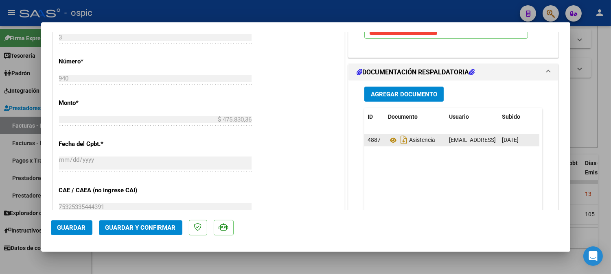
scroll to position [356, 0]
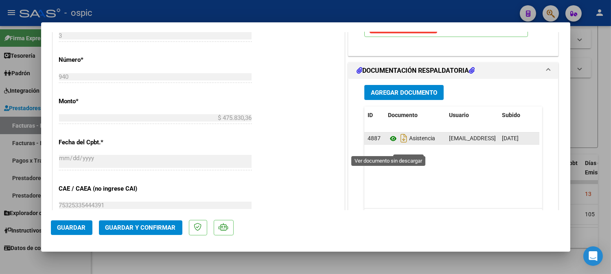
click at [389, 144] on icon at bounding box center [393, 139] width 11 height 10
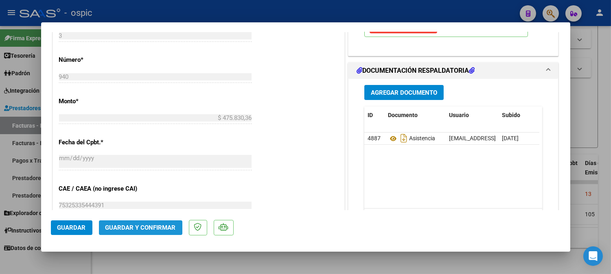
click at [165, 233] on button "Guardar y Confirmar" at bounding box center [140, 228] width 83 height 15
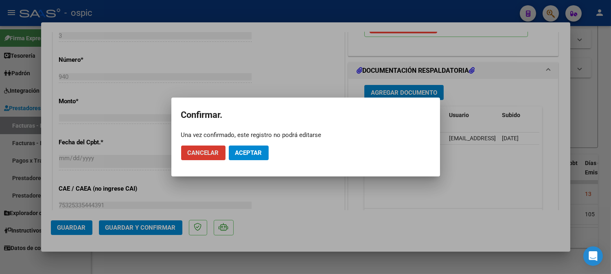
click at [255, 152] on span "Aceptar" at bounding box center [248, 152] width 27 height 7
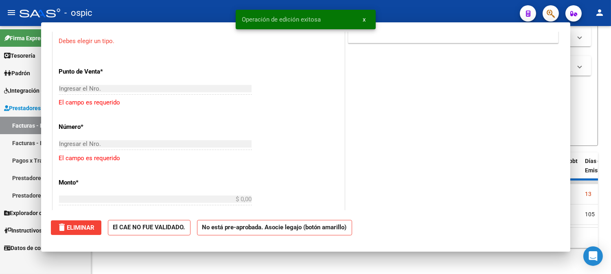
scroll to position [0, 0]
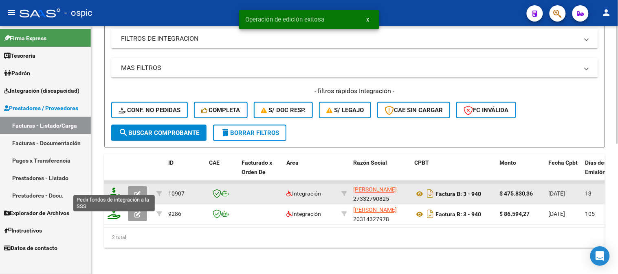
click at [116, 188] on icon at bounding box center [114, 193] width 13 height 11
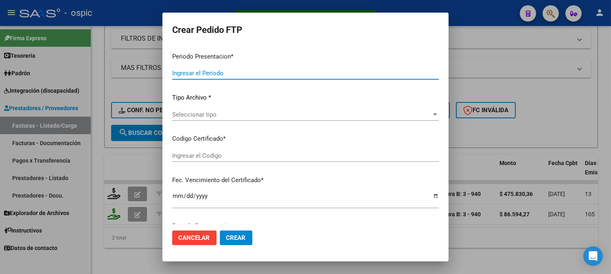
type input "202507"
type input "$ 475.830,36"
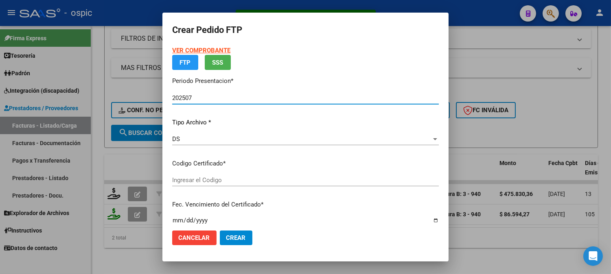
type input "4232083395"
type input "2027-09-30"
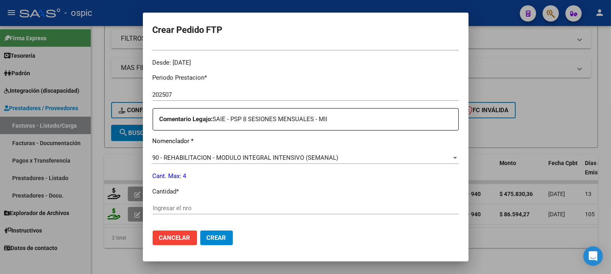
scroll to position [277, 0]
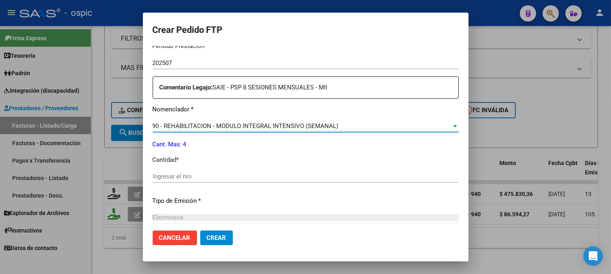
click at [264, 127] on span "90 - REHABILITACION - MODULO INTEGRAL INTENSIVO (SEMANAL)" at bounding box center [246, 126] width 186 height 7
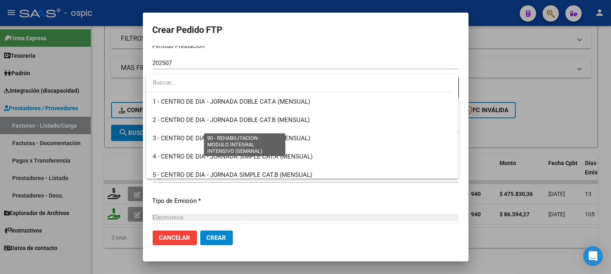
scroll to position [1606, 0]
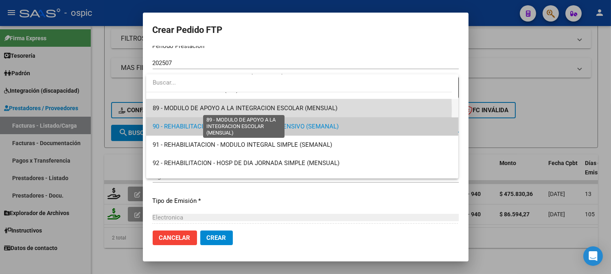
click at [267, 109] on span "89 - MODULO DE APOYO A LA INTEGRACION ESCOLAR (MENSUAL)" at bounding box center [245, 108] width 185 height 7
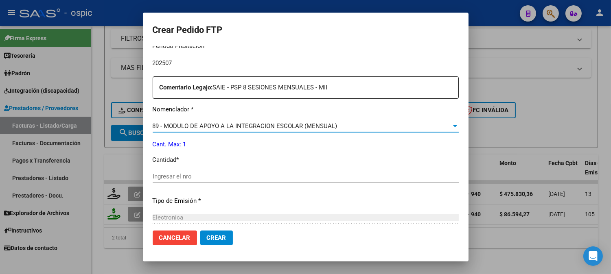
click at [236, 177] on input "Ingresar el nro" at bounding box center [306, 176] width 306 height 7
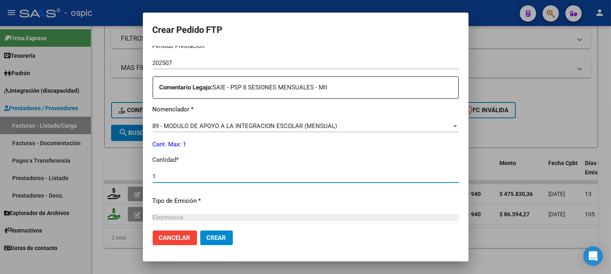
type input "1"
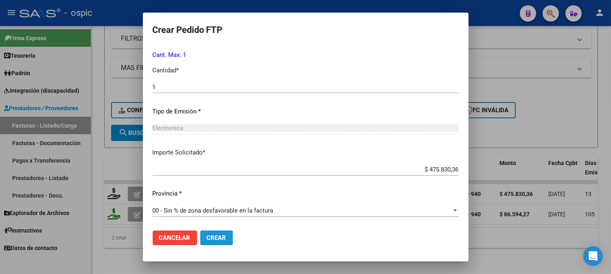
click at [215, 240] on span "Crear" at bounding box center [217, 238] width 20 height 7
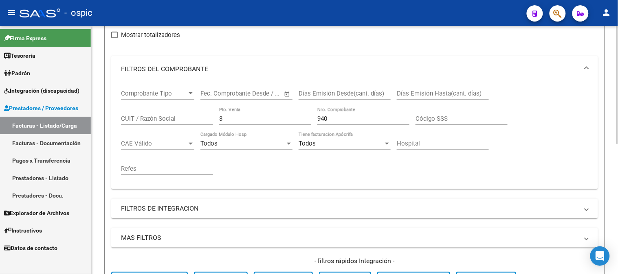
scroll to position [94, 0]
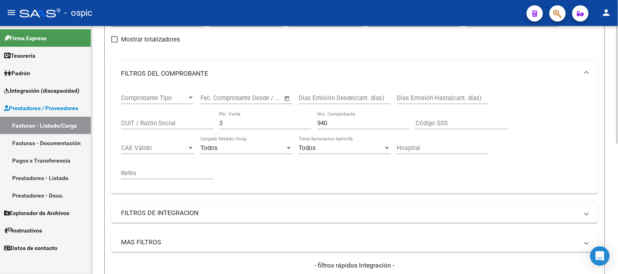
drag, startPoint x: 235, startPoint y: 123, endPoint x: 125, endPoint y: 123, distance: 110.0
click at [126, 123] on div "Comprobante Tipo Comprobante Tipo Start date – End date Fec. Comprobante Desde …" at bounding box center [354, 137] width 467 height 101
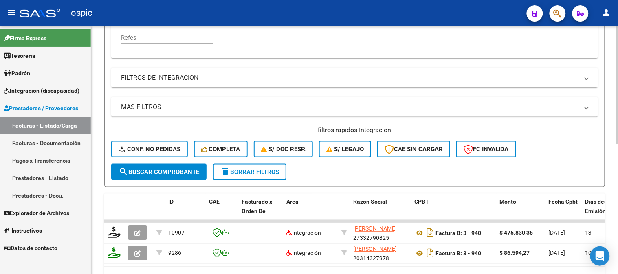
type input "943"
click at [151, 169] on span "search Buscar Comprobante" at bounding box center [159, 172] width 81 height 7
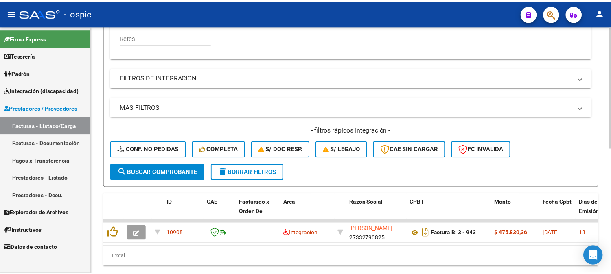
scroll to position [254, 0]
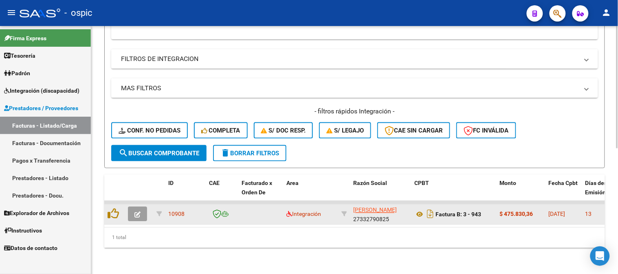
click at [135, 212] on icon "button" at bounding box center [137, 215] width 6 height 6
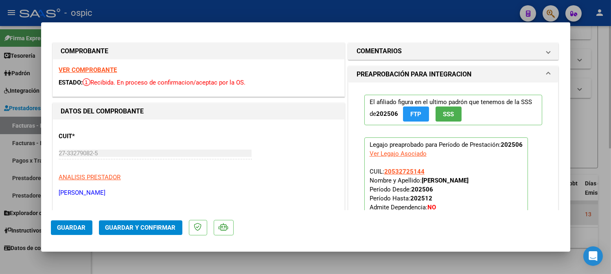
type input "$ 0,00"
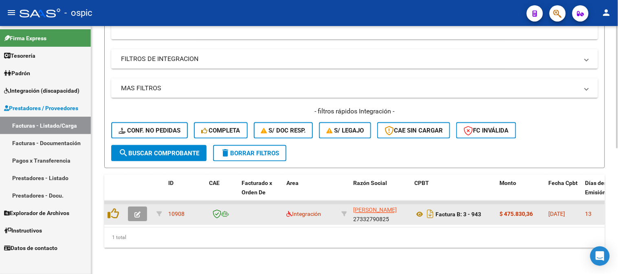
click at [135, 212] on icon "button" at bounding box center [137, 215] width 6 height 6
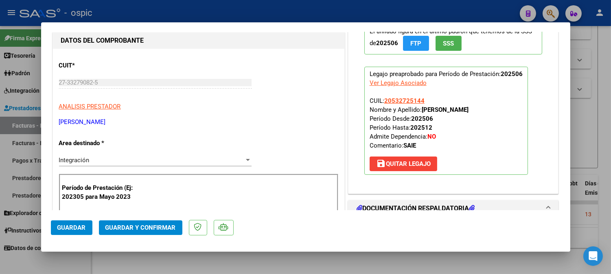
scroll to position [0, 0]
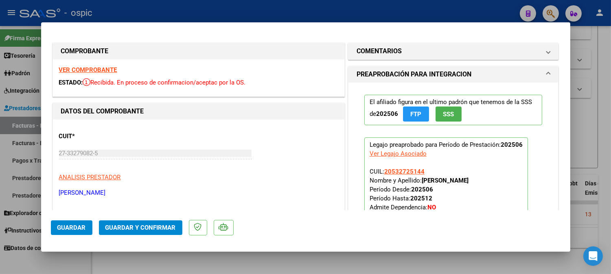
drag, startPoint x: 389, startPoint y: 53, endPoint x: 419, endPoint y: 184, distance: 134.6
click at [389, 54] on h1 "COMENTARIOS" at bounding box center [379, 51] width 45 height 10
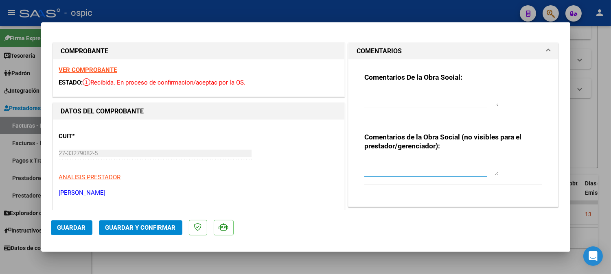
click at [419, 169] on textarea at bounding box center [432, 167] width 134 height 16
type textarea "SAIE"
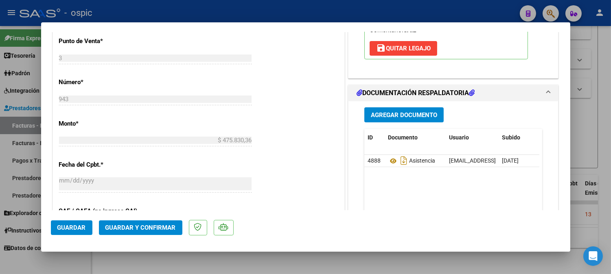
scroll to position [336, 0]
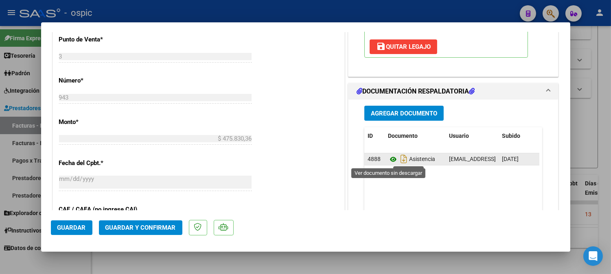
click at [391, 157] on icon at bounding box center [393, 160] width 11 height 10
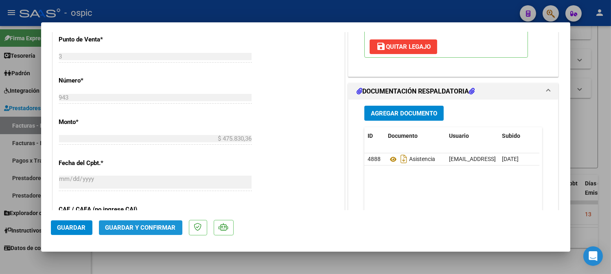
click at [151, 222] on button "Guardar y Confirmar" at bounding box center [140, 228] width 83 height 15
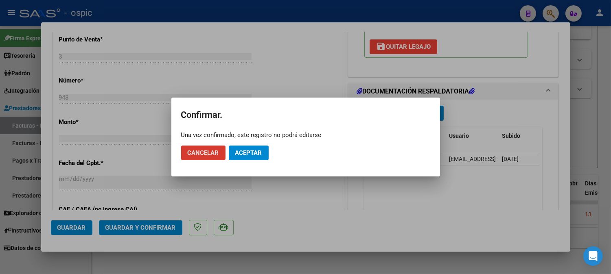
click at [246, 154] on span "Aceptar" at bounding box center [248, 152] width 27 height 7
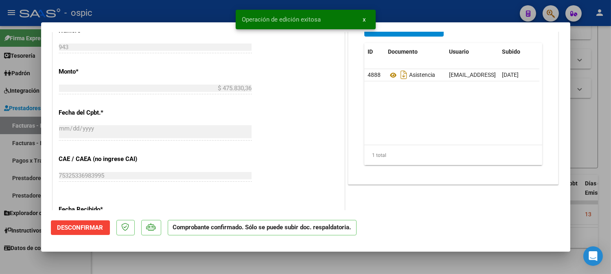
type input "$ 0,00"
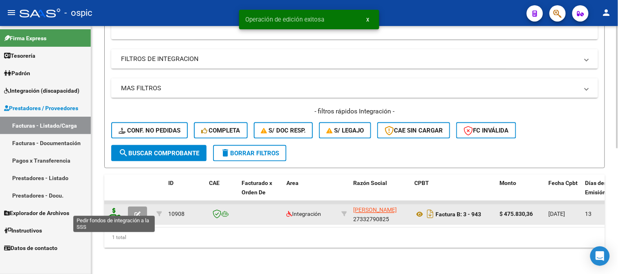
click at [116, 209] on icon at bounding box center [114, 214] width 13 height 11
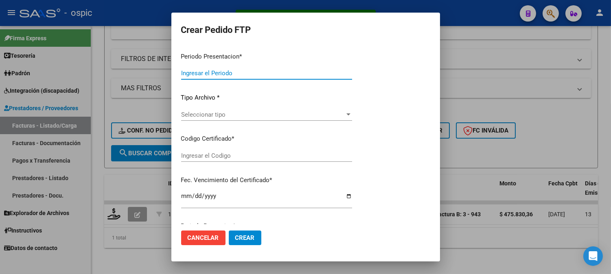
type input "202507"
type input "202506"
type input "$ 475.830,36"
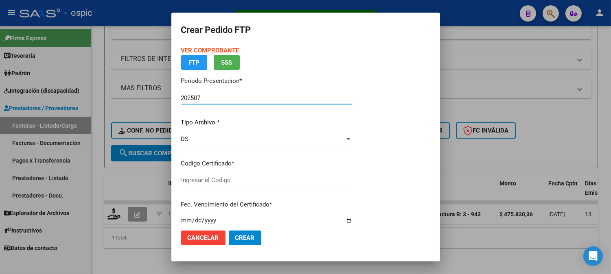
type input "2391405433"
type input "2029-04-30"
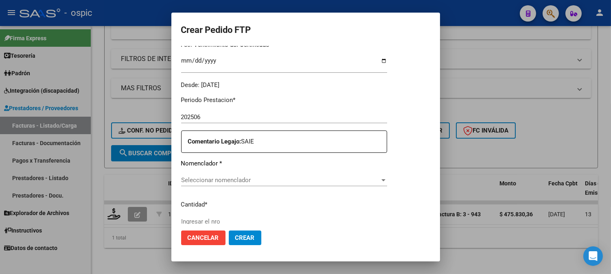
scroll to position [239, 0]
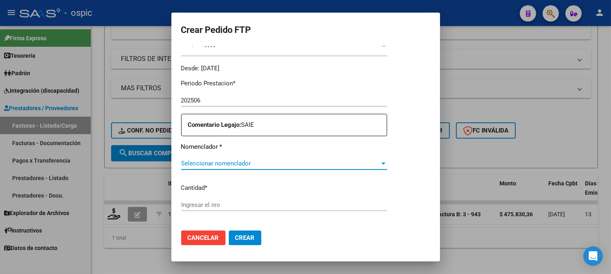
click at [210, 165] on span "Seleccionar nomenclador" at bounding box center [280, 163] width 199 height 7
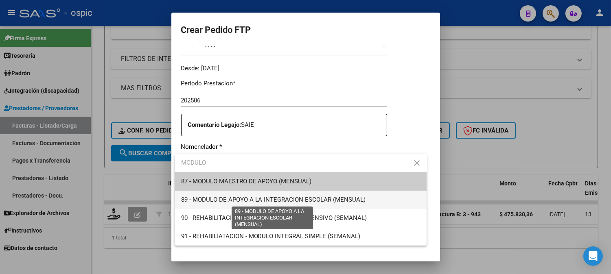
type input "MODULO"
click at [226, 200] on span "89 - MODULO DE APOYO A LA INTEGRACION ESCOLAR (MENSUAL)" at bounding box center [273, 199] width 185 height 7
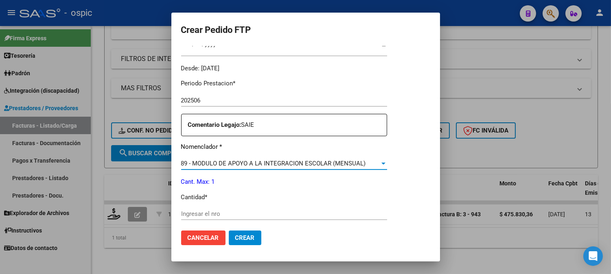
click at [222, 218] on div "Ingresar el nro" at bounding box center [284, 214] width 206 height 12
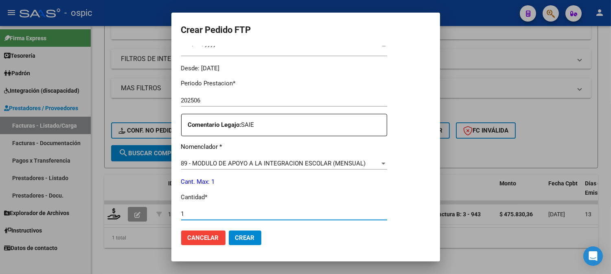
type input "1"
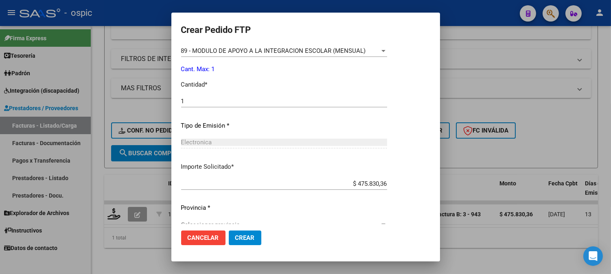
scroll to position [367, 0]
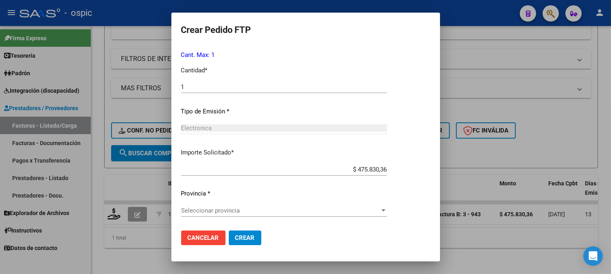
click at [213, 204] on div "Periodo Prestacion * 202506 Ingresar el Periodo Prestacion Comentario Legajo: S…" at bounding box center [284, 85] width 206 height 279
click at [210, 206] on div "Seleccionar provincia Seleccionar provincia" at bounding box center [284, 211] width 206 height 12
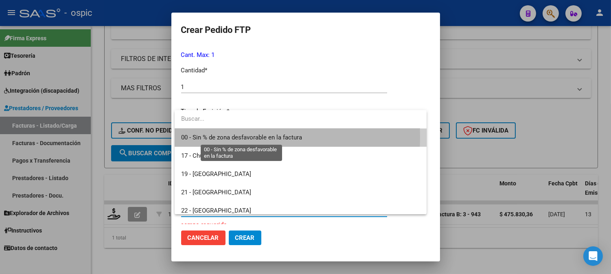
click at [226, 137] on span "00 - Sin % de zona desfavorable en la factura" at bounding box center [241, 137] width 121 height 7
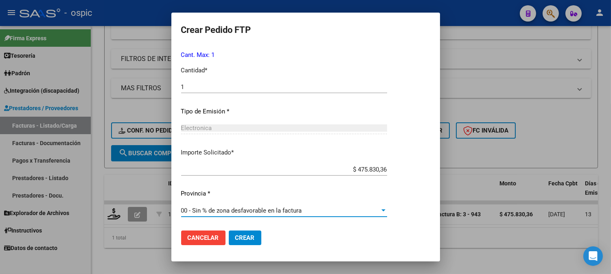
click at [238, 233] on button "Crear" at bounding box center [245, 238] width 33 height 15
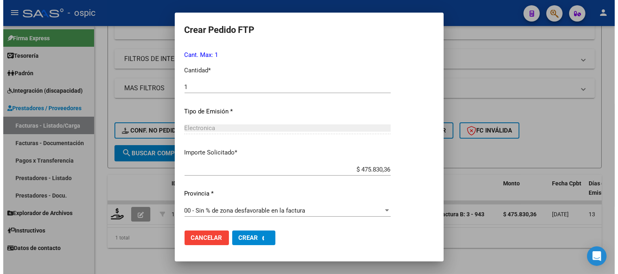
scroll to position [0, 0]
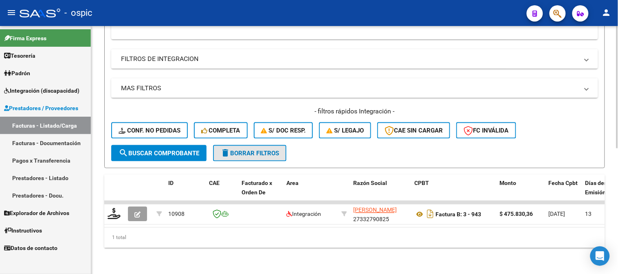
click at [264, 150] on span "delete Borrar Filtros" at bounding box center [249, 153] width 59 height 7
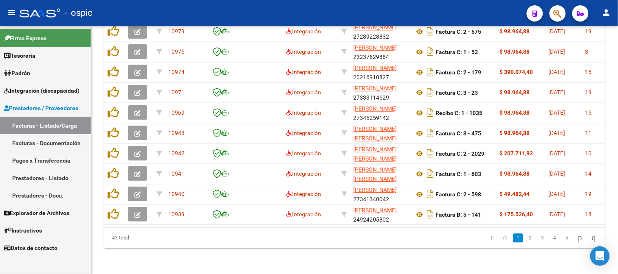
click at [41, 111] on span "Prestadores / Proveedores" at bounding box center [41, 108] width 74 height 9
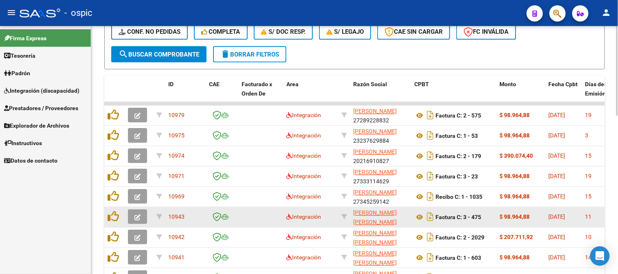
scroll to position [345, 0]
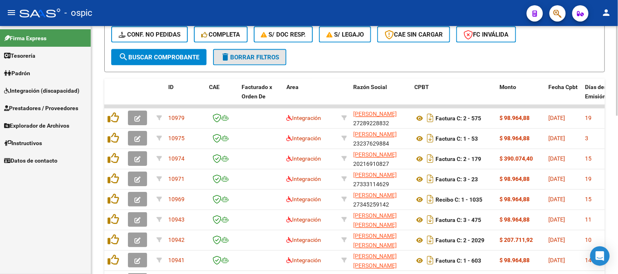
click at [265, 59] on span "delete Borrar Filtros" at bounding box center [249, 57] width 59 height 7
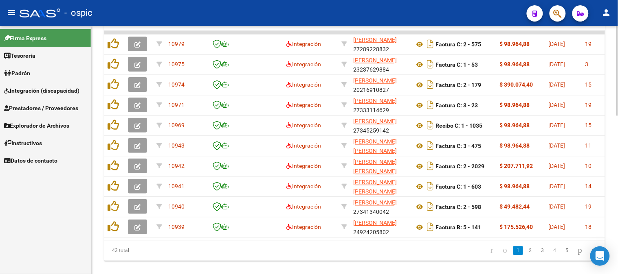
scroll to position [414, 0]
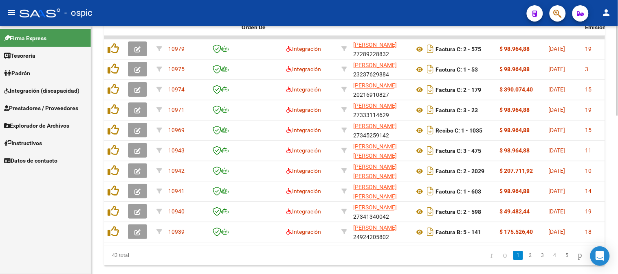
click at [611, 200] on div at bounding box center [617, 223] width 2 height 90
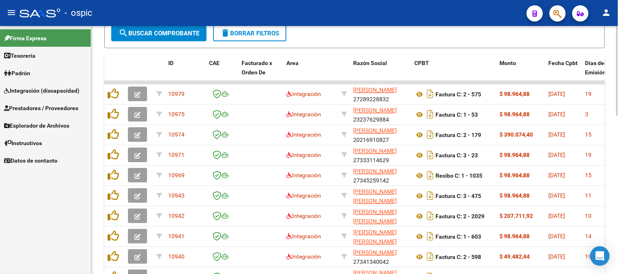
click at [263, 32] on span "delete Borrar Filtros" at bounding box center [249, 33] width 59 height 7
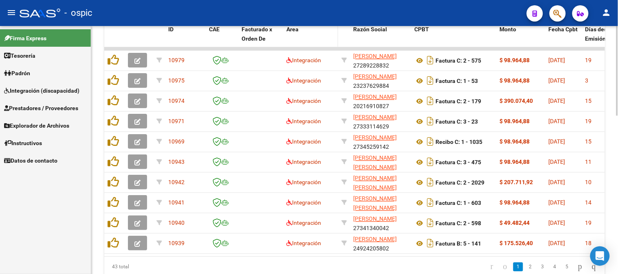
scroll to position [414, 0]
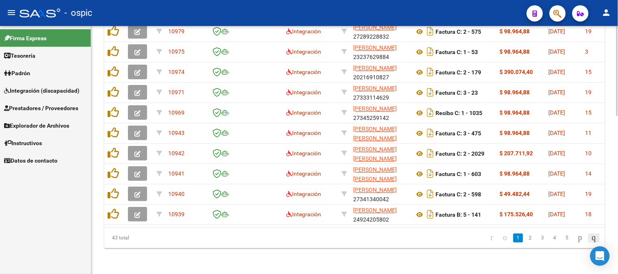
click at [591, 235] on icon "go to last page" at bounding box center [594, 238] width 7 height 10
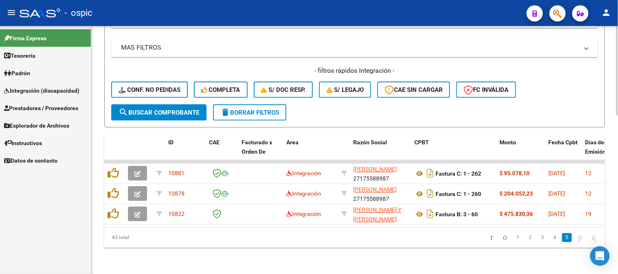
scroll to position [295, 0]
click at [502, 239] on icon "go to previous page" at bounding box center [505, 238] width 7 height 10
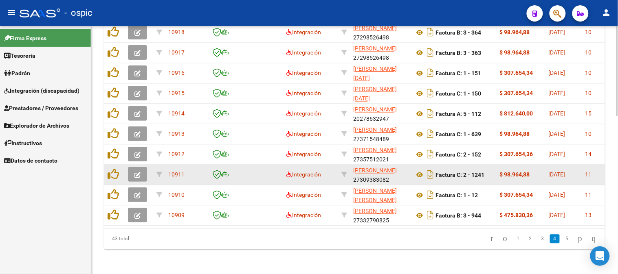
scroll to position [386, 0]
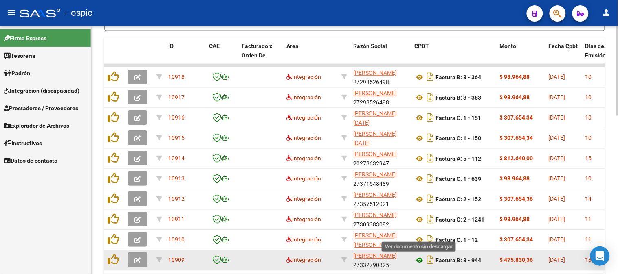
click at [418, 259] on icon at bounding box center [419, 261] width 11 height 10
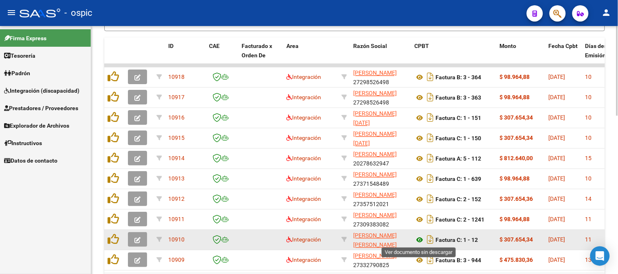
click at [418, 241] on icon at bounding box center [419, 241] width 11 height 10
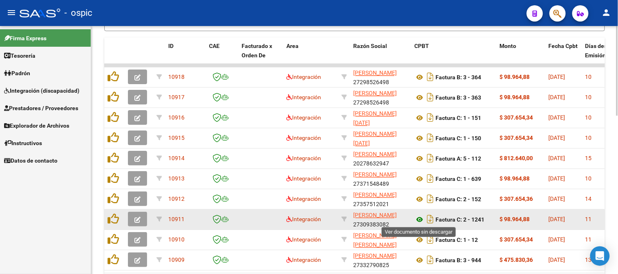
click at [419, 218] on icon at bounding box center [419, 220] width 11 height 10
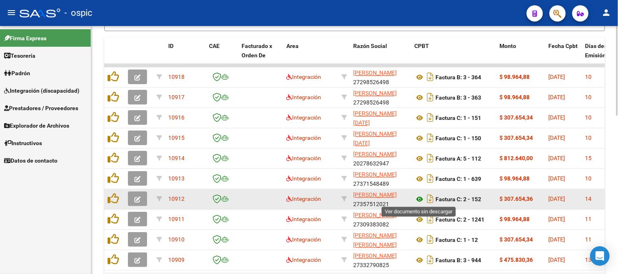
click at [420, 197] on icon at bounding box center [419, 200] width 11 height 10
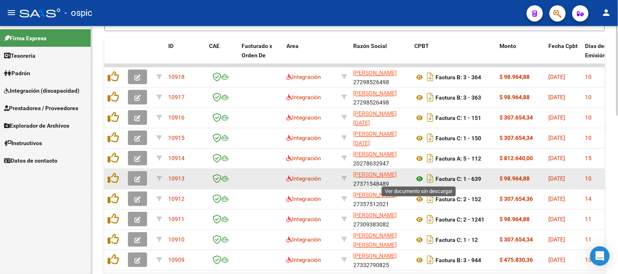
click at [419, 177] on icon at bounding box center [419, 180] width 11 height 10
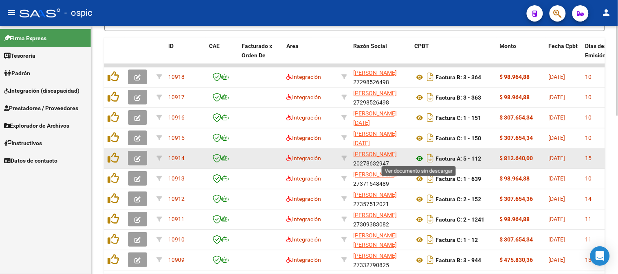
click at [420, 157] on icon at bounding box center [419, 159] width 11 height 10
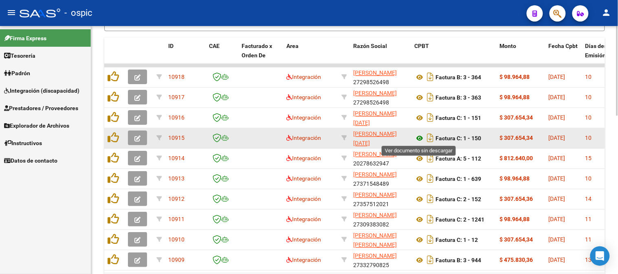
click at [418, 136] on icon at bounding box center [419, 139] width 11 height 10
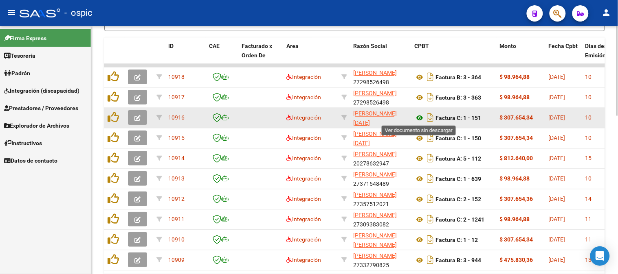
click at [418, 116] on icon at bounding box center [419, 119] width 11 height 10
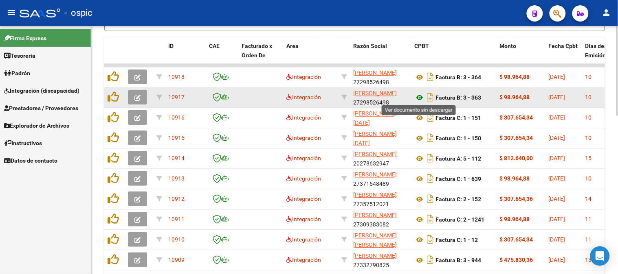
click at [418, 95] on icon at bounding box center [419, 98] width 11 height 10
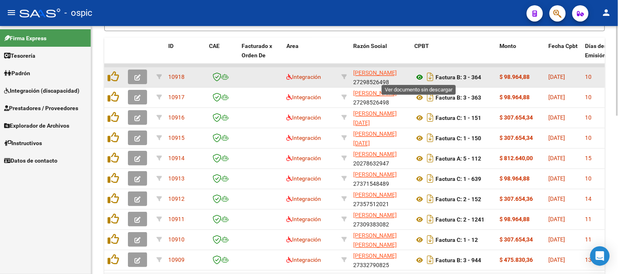
click at [422, 76] on icon at bounding box center [419, 78] width 11 height 10
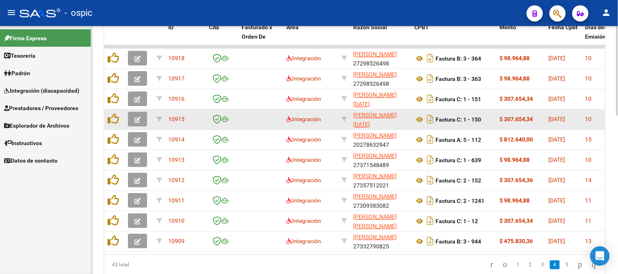
scroll to position [437, 0]
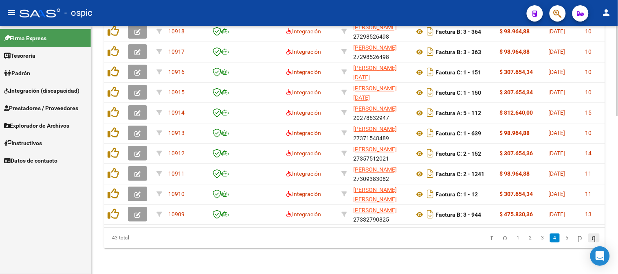
click at [594, 237] on icon "go to last page" at bounding box center [594, 238] width 7 height 10
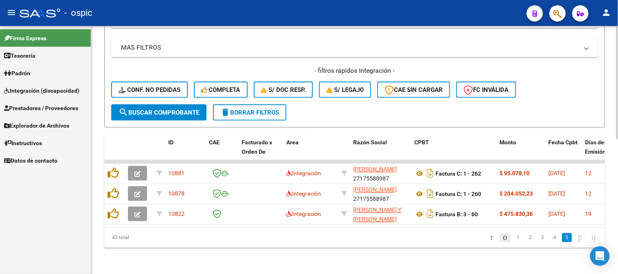
click at [502, 239] on icon "go to previous page" at bounding box center [505, 238] width 7 height 10
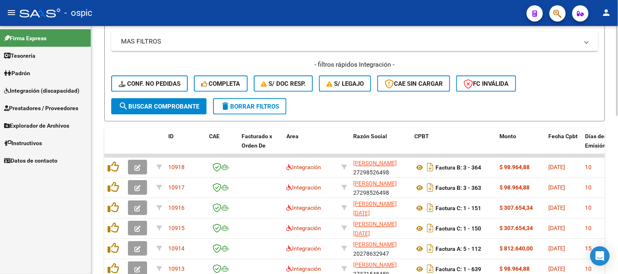
click at [234, 104] on span "delete Borrar Filtros" at bounding box center [249, 106] width 59 height 7
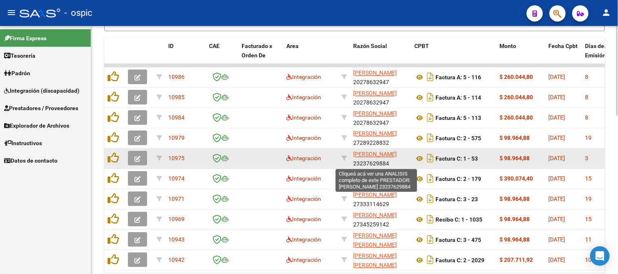
scroll to position [10, 0]
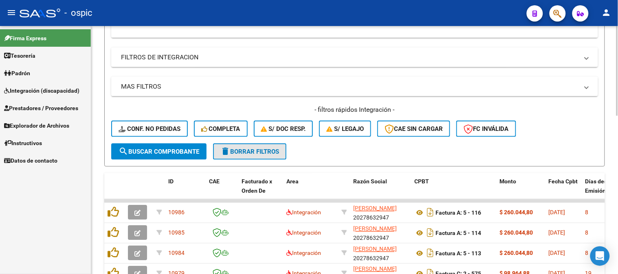
click at [268, 149] on span "delete Borrar Filtros" at bounding box center [249, 151] width 59 height 7
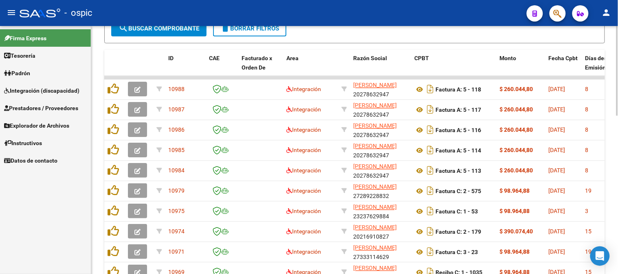
scroll to position [431, 0]
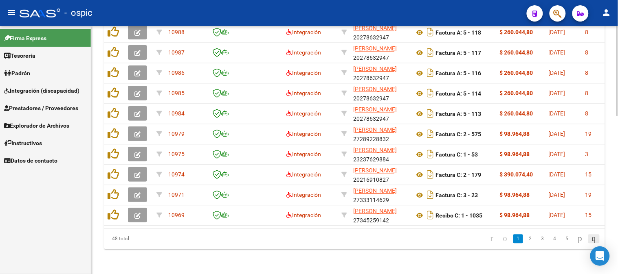
click at [591, 241] on icon "go to last page" at bounding box center [594, 239] width 7 height 10
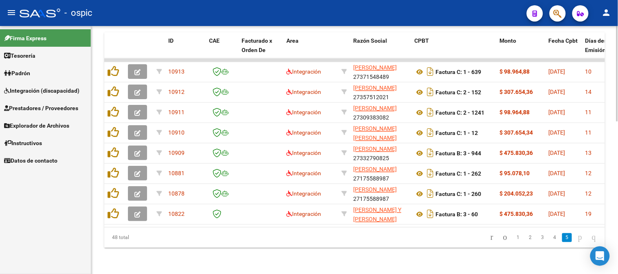
scroll to position [397, 0]
click at [502, 235] on icon "go to previous page" at bounding box center [505, 238] width 7 height 10
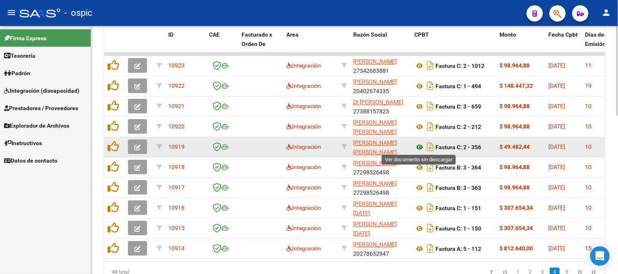
click at [419, 147] on icon at bounding box center [419, 148] width 11 height 10
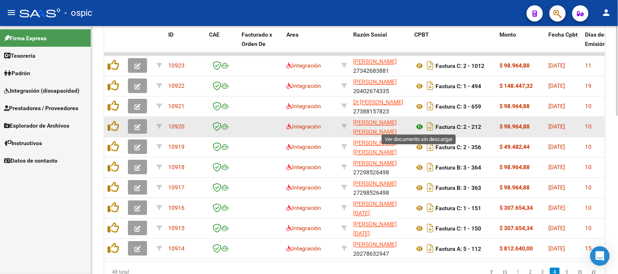
click at [418, 124] on icon at bounding box center [419, 128] width 11 height 10
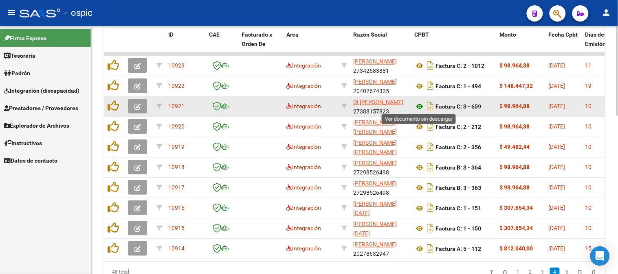
click at [419, 103] on icon at bounding box center [419, 107] width 11 height 10
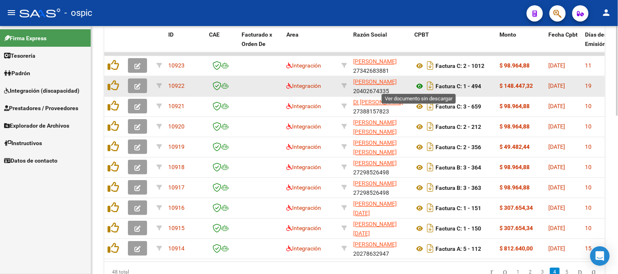
click at [418, 84] on icon at bounding box center [419, 87] width 11 height 10
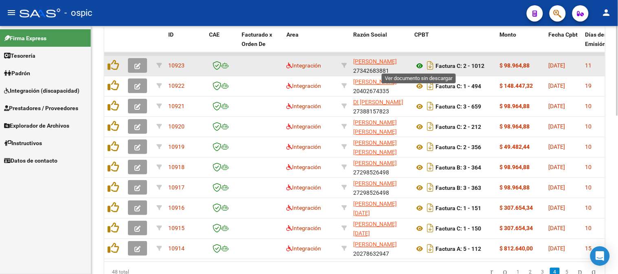
click at [417, 63] on icon at bounding box center [419, 66] width 11 height 10
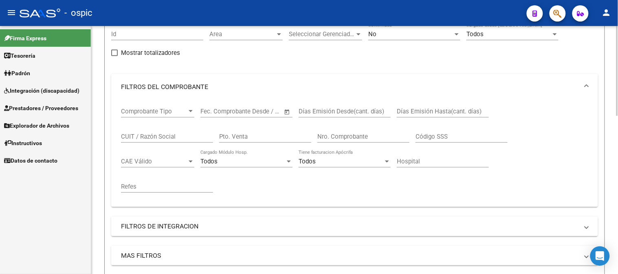
scroll to position [35, 0]
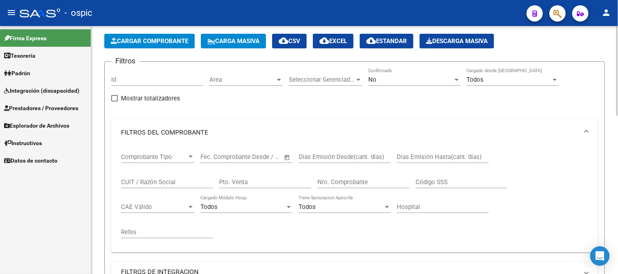
click at [380, 86] on div "No Confirmado" at bounding box center [414, 80] width 92 height 25
click at [380, 81] on div "No" at bounding box center [410, 79] width 85 height 7
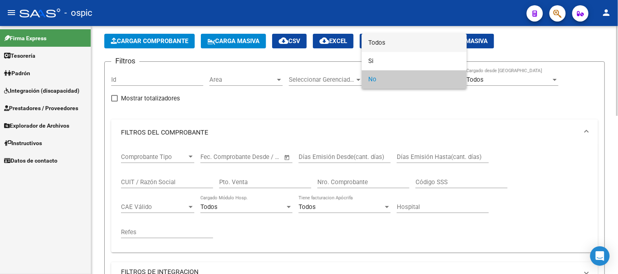
click at [386, 39] on span "Todos" at bounding box center [414, 43] width 92 height 18
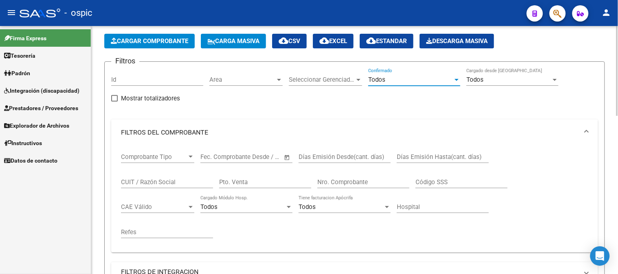
click at [262, 182] on input "Pto. Venta" at bounding box center [265, 182] width 92 height 7
type input "3"
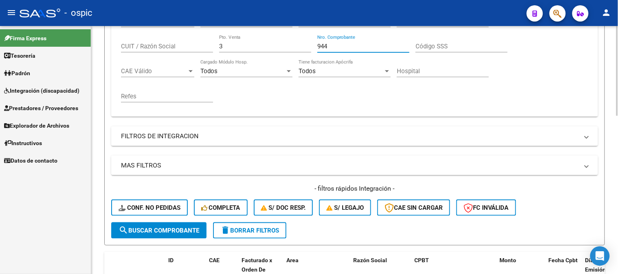
type input "944"
click at [173, 227] on span "search Buscar Comprobante" at bounding box center [159, 230] width 81 height 7
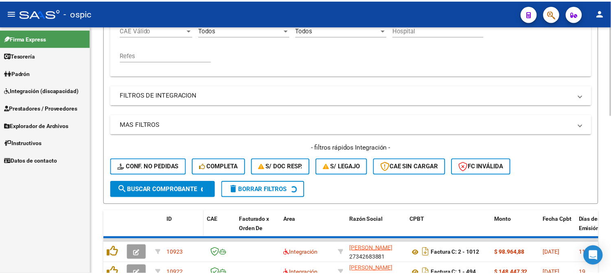
scroll to position [261, 0]
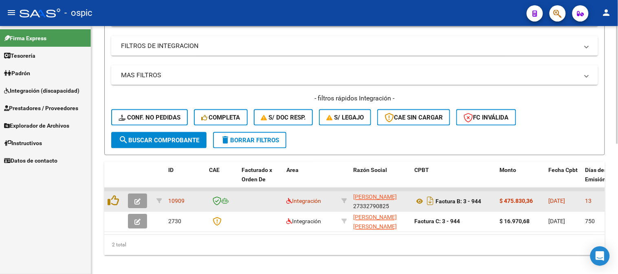
click at [140, 198] on span "button" at bounding box center [137, 201] width 6 height 7
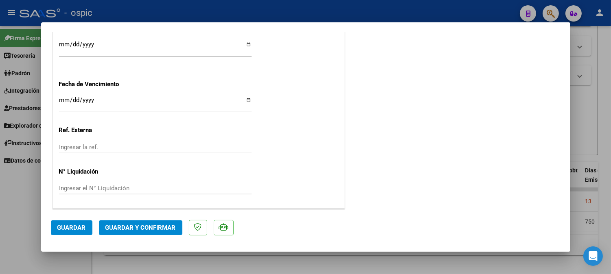
scroll to position [0, 0]
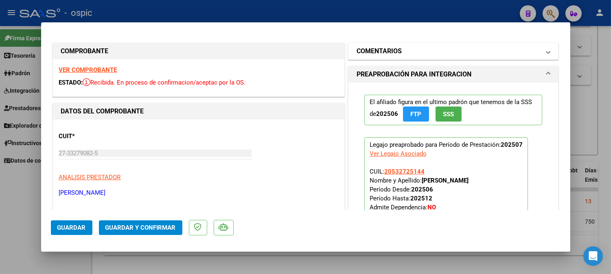
click at [426, 56] on mat-expansion-panel-header "COMENTARIOS" at bounding box center [454, 51] width 210 height 16
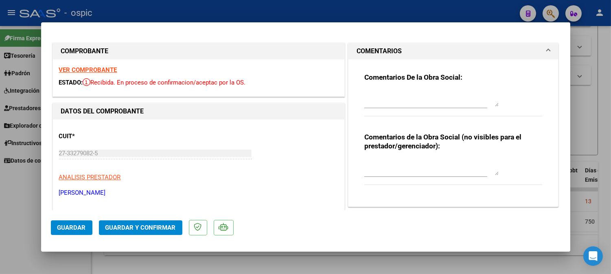
click at [408, 161] on textarea at bounding box center [432, 167] width 134 height 16
type textarea "s"
type textarea "SAIE"
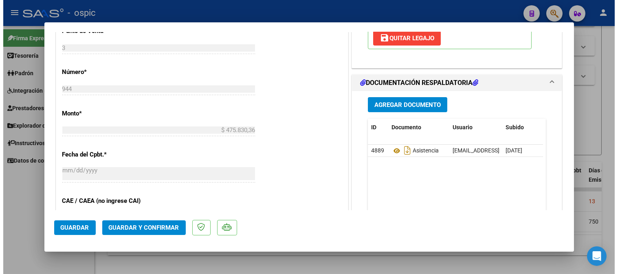
scroll to position [351, 0]
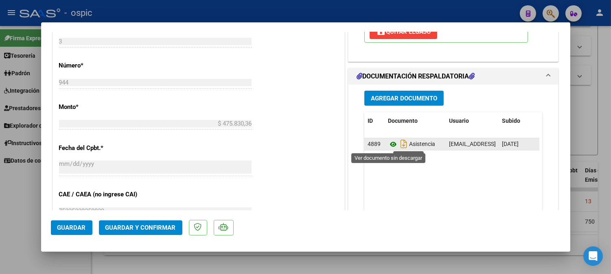
click at [392, 145] on icon at bounding box center [393, 145] width 11 height 10
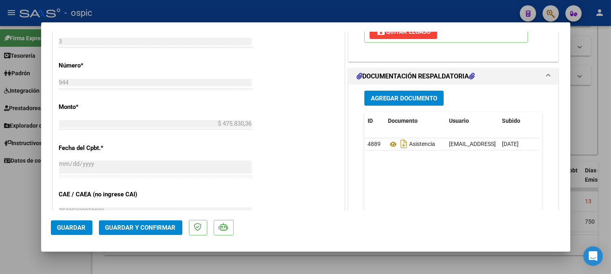
click at [169, 227] on span "Guardar y Confirmar" at bounding box center [140, 227] width 70 height 7
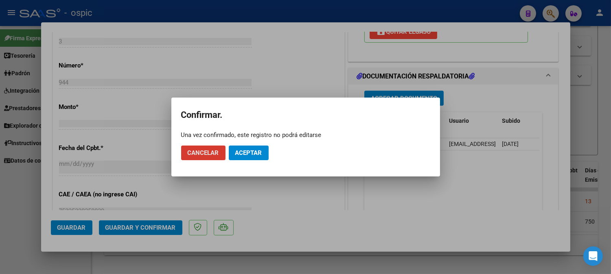
click at [259, 153] on span "Aceptar" at bounding box center [248, 152] width 27 height 7
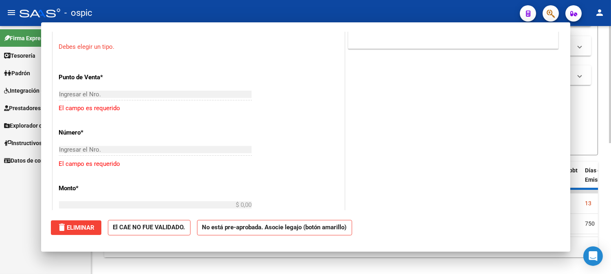
scroll to position [0, 0]
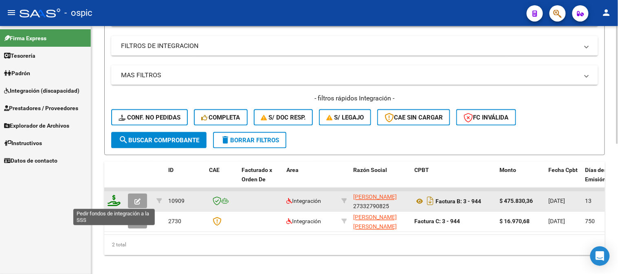
click at [113, 200] on icon at bounding box center [114, 200] width 13 height 11
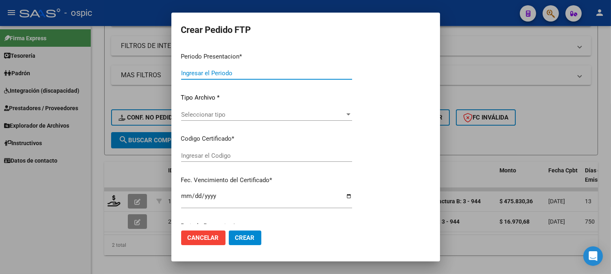
type input "202507"
type input "$ 475.830,36"
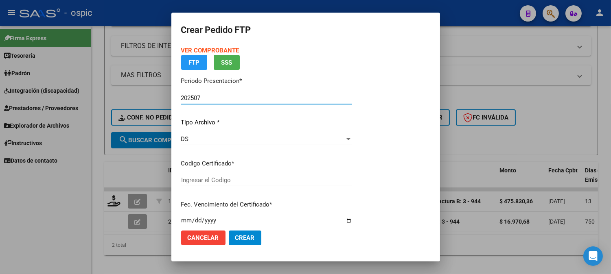
type input "2391405433"
type input "2029-04-30"
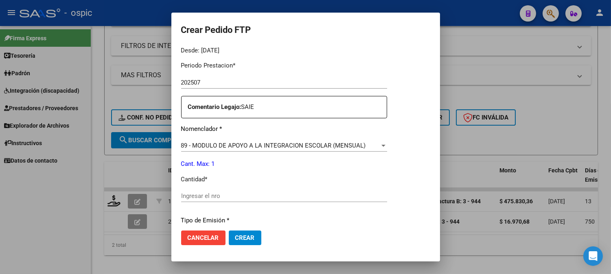
scroll to position [316, 0]
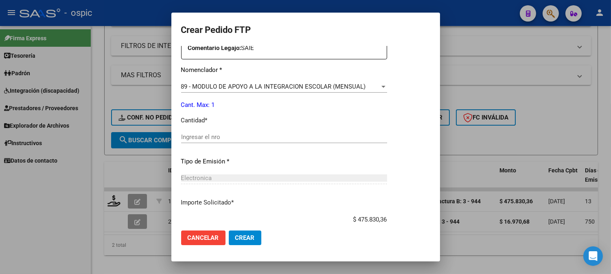
click at [330, 138] on input "Ingresar el nro" at bounding box center [284, 137] width 206 height 7
type input "1"
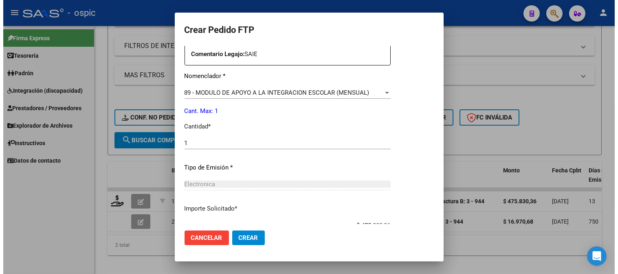
scroll to position [367, 0]
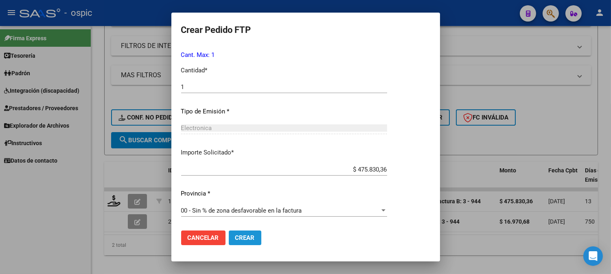
click at [241, 238] on span "Crear" at bounding box center [245, 238] width 20 height 7
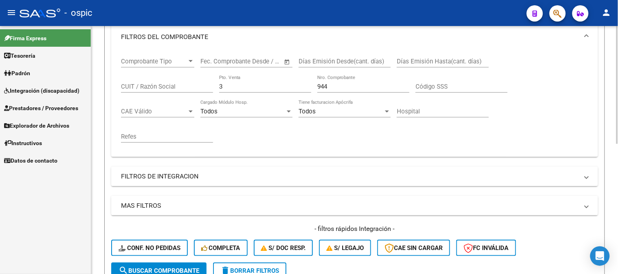
scroll to position [125, 0]
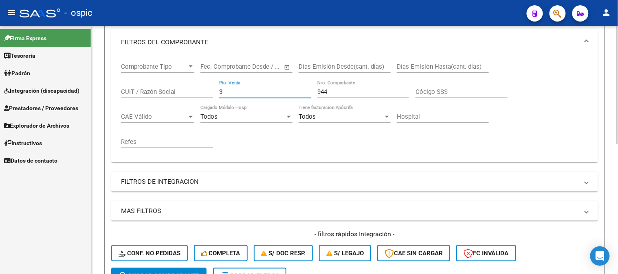
drag, startPoint x: 193, startPoint y: 92, endPoint x: 265, endPoint y: 75, distance: 74.7
click at [191, 92] on div "Comprobante Tipo Comprobante Tipo Start date – End date Fec. Comprobante Desde …" at bounding box center [354, 105] width 467 height 101
type input "1"
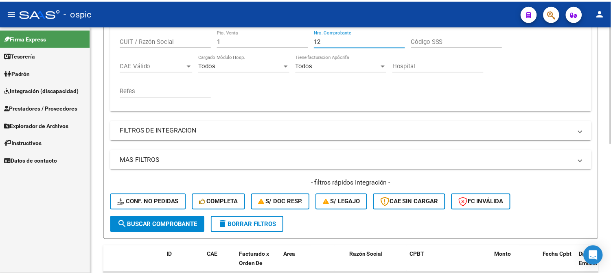
scroll to position [261, 0]
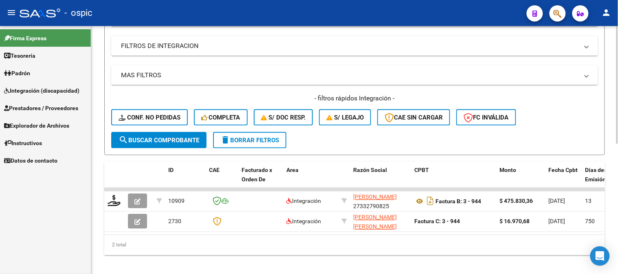
type input "12"
click at [172, 140] on span "search Buscar Comprobante" at bounding box center [159, 140] width 81 height 7
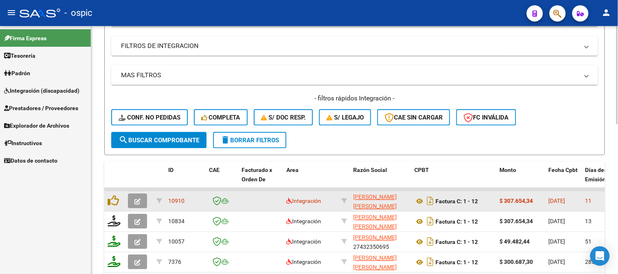
click at [143, 198] on button "button" at bounding box center [137, 201] width 19 height 15
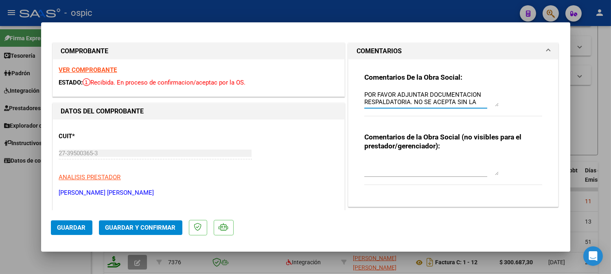
scroll to position [7, 0]
drag, startPoint x: 470, startPoint y: 102, endPoint x: 408, endPoint y: 103, distance: 61.9
click at [470, 102] on textarea "POR FAVOR ADJUNTAR DOCUMENTACION RESPALDATORIA. NO SE ACEPTA SIN LA PLANILLA DE…" at bounding box center [432, 98] width 134 height 16
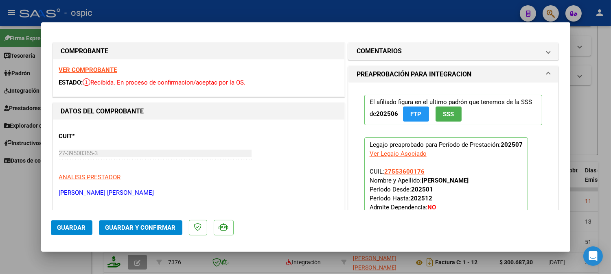
drag, startPoint x: 408, startPoint y: 49, endPoint x: 400, endPoint y: 132, distance: 82.7
click at [408, 51] on mat-panel-title "COMENTARIOS" at bounding box center [449, 51] width 184 height 10
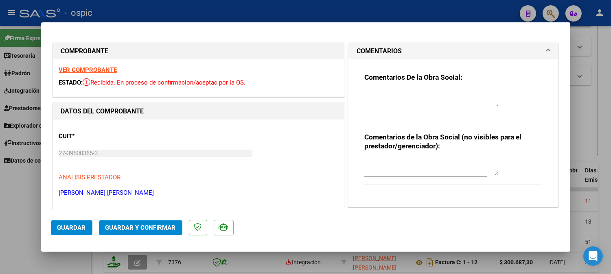
click at [393, 158] on div at bounding box center [432, 168] width 134 height 20
type textarea "m"
type textarea "O"
type textarea "MODULO MAESTRA DE APOYO"
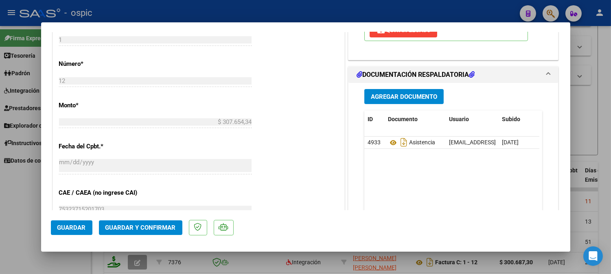
scroll to position [355, 0]
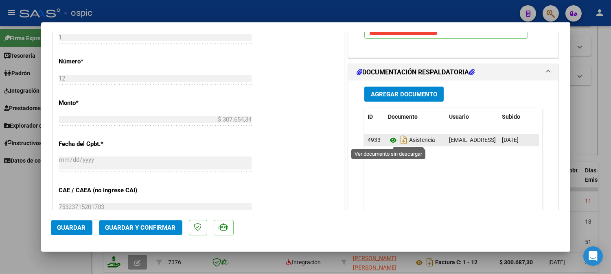
click at [389, 139] on icon at bounding box center [393, 141] width 11 height 10
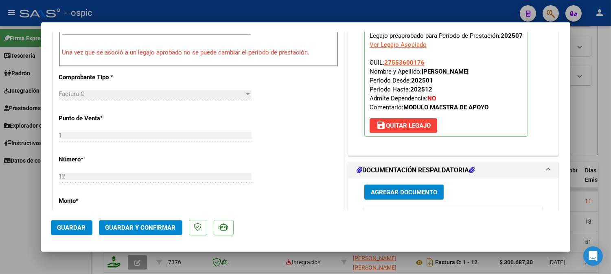
scroll to position [227, 0]
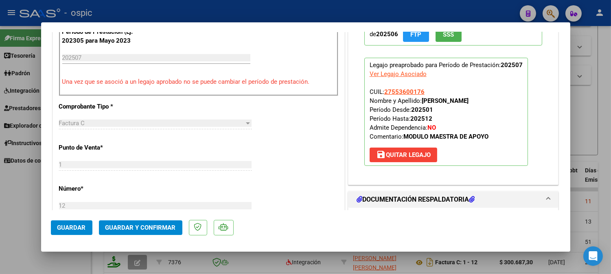
click at [135, 233] on button "Guardar y Confirmar" at bounding box center [140, 228] width 83 height 15
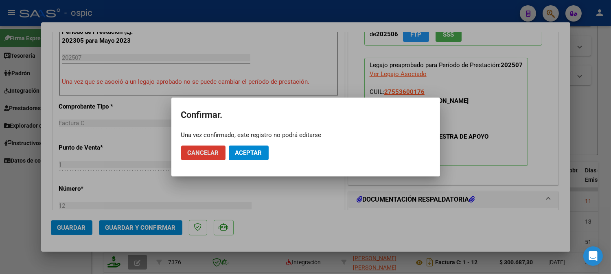
drag, startPoint x: 255, startPoint y: 157, endPoint x: 234, endPoint y: 164, distance: 22.2
click at [254, 158] on button "Aceptar" at bounding box center [249, 153] width 40 height 15
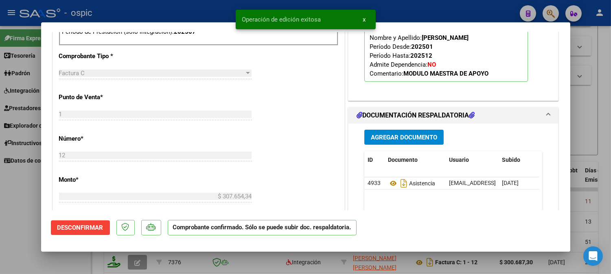
type input "$ 0,00"
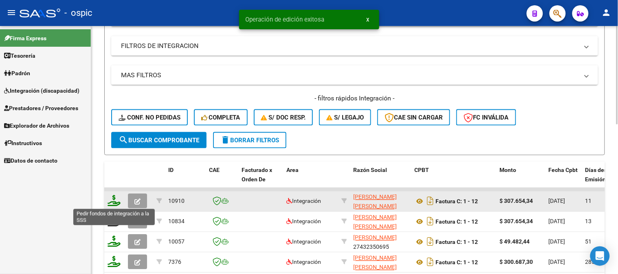
click at [113, 200] on icon at bounding box center [114, 200] width 13 height 11
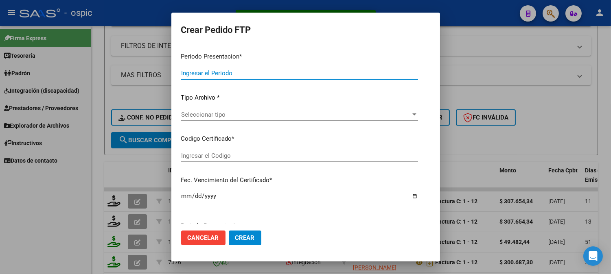
type input "202507"
type input "$ 307.654,34"
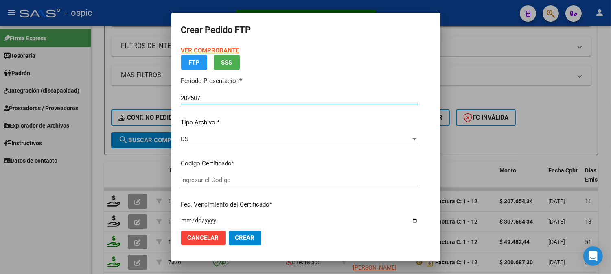
type input "0000000000000000000000000000006546471627"
type input "2029-09-30"
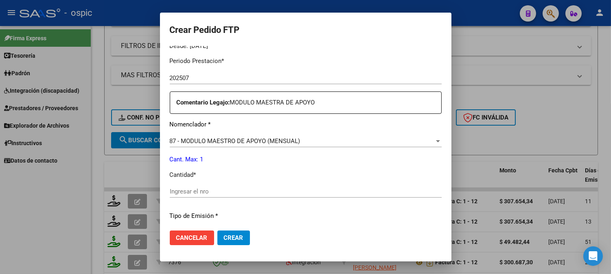
scroll to position [272, 0]
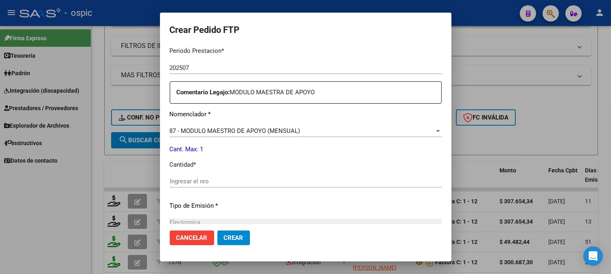
click at [245, 184] on input "Ingresar el nro" at bounding box center [306, 181] width 272 height 7
type input "1"
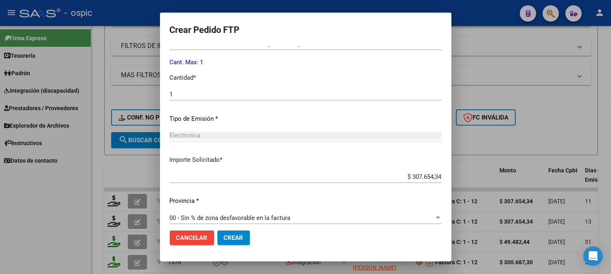
scroll to position [362, 0]
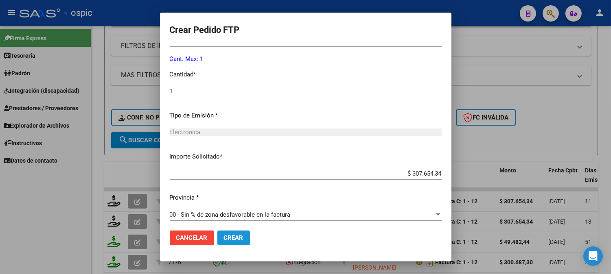
click at [224, 239] on span "Crear" at bounding box center [234, 238] width 20 height 7
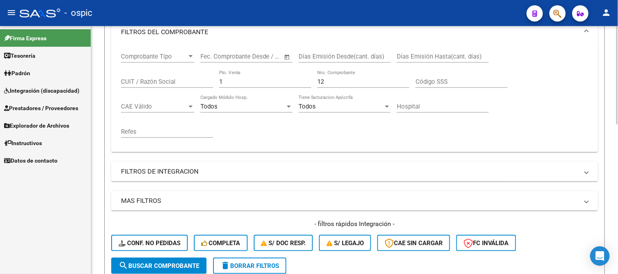
scroll to position [80, 0]
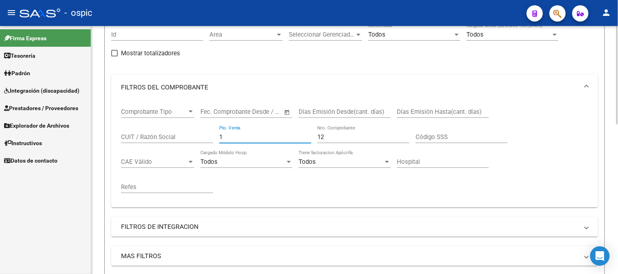
drag, startPoint x: 229, startPoint y: 139, endPoint x: 92, endPoint y: 127, distance: 137.8
click at [68, 137] on mat-sidenav-container "Firma Express Tesorería Extractos Procesados (csv) Extractos Originales (pdf) P…" at bounding box center [309, 150] width 618 height 248
type input "2"
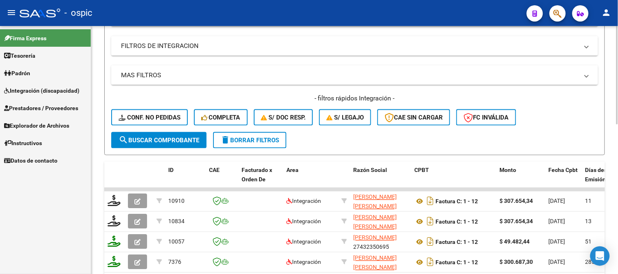
type input "1241"
click at [169, 137] on span "search Buscar Comprobante" at bounding box center [159, 140] width 81 height 7
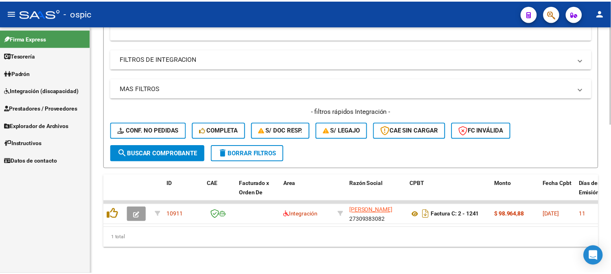
scroll to position [255, 0]
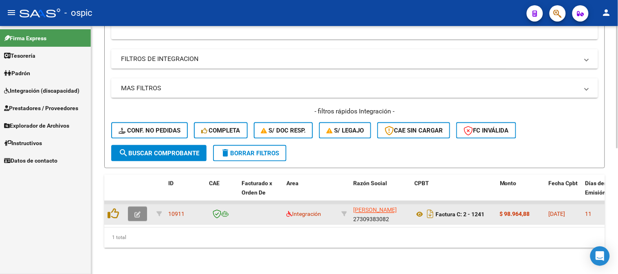
click at [138, 212] on icon "button" at bounding box center [137, 215] width 6 height 6
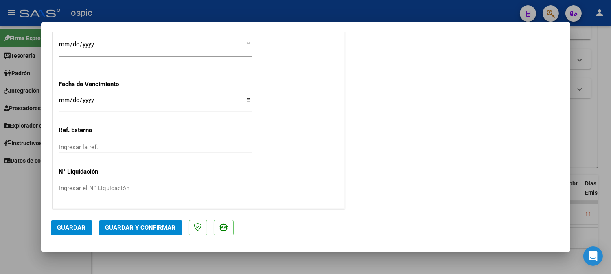
scroll to position [0, 0]
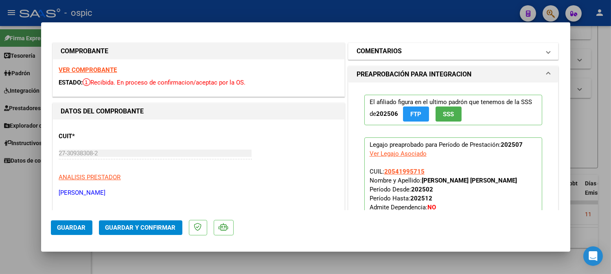
click at [463, 45] on mat-expansion-panel-header "COMENTARIOS" at bounding box center [454, 51] width 210 height 16
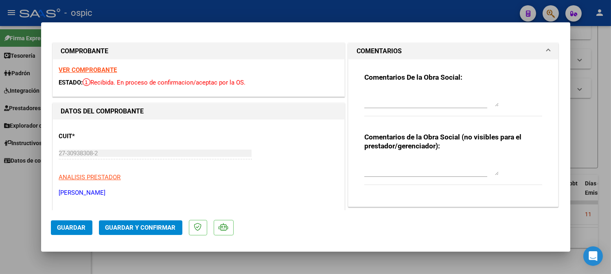
click at [434, 159] on div at bounding box center [432, 168] width 134 height 20
type textarea "PSP 8 SESIONES"
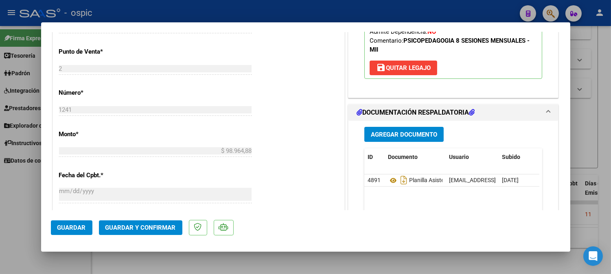
scroll to position [325, 0]
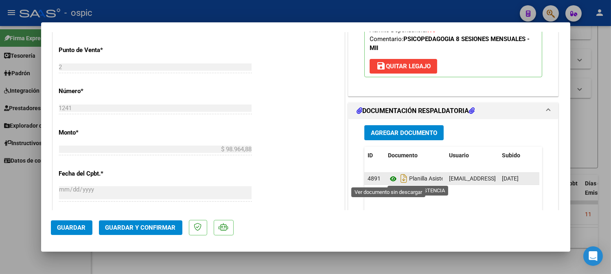
click at [388, 180] on icon at bounding box center [393, 179] width 11 height 10
click at [392, 178] on icon at bounding box center [393, 179] width 11 height 10
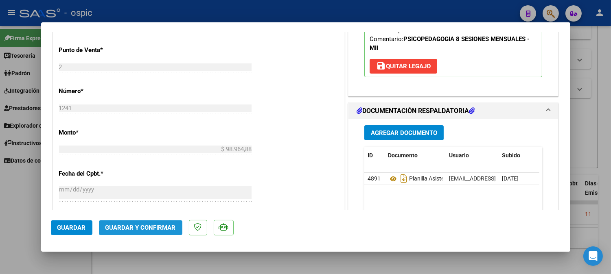
click at [156, 231] on span "Guardar y Confirmar" at bounding box center [140, 227] width 70 height 7
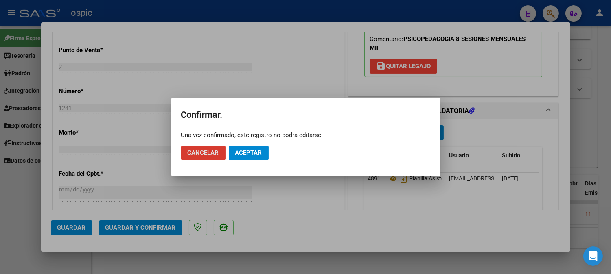
click at [257, 155] on span "Aceptar" at bounding box center [248, 152] width 27 height 7
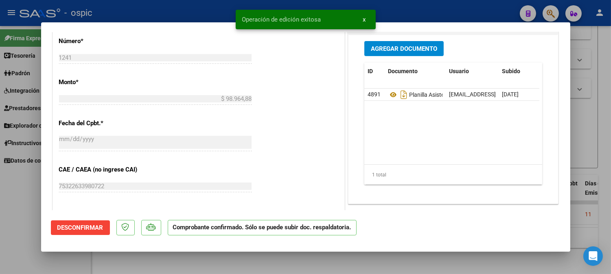
type input "$ 0,00"
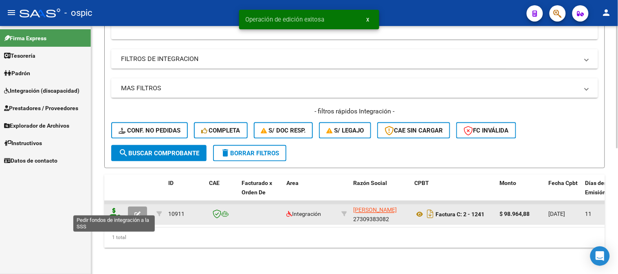
click at [115, 209] on icon at bounding box center [114, 214] width 13 height 11
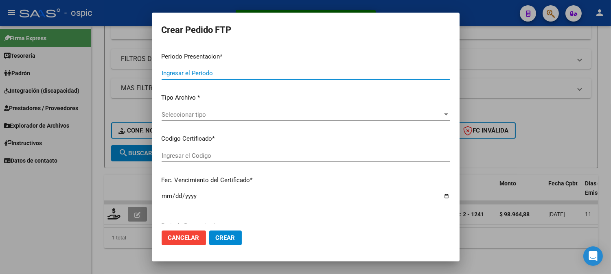
type input "202507"
type input "$ 98.964,88"
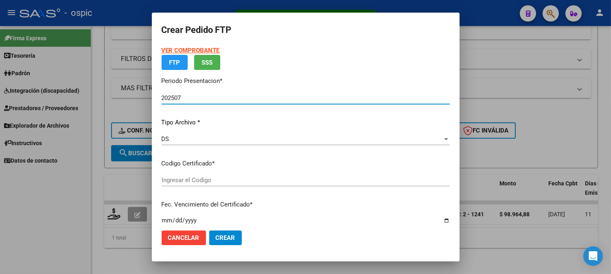
type input "6085506595"
type input "2033-04-30"
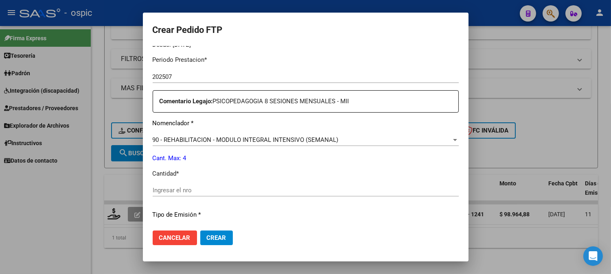
scroll to position [271, 0]
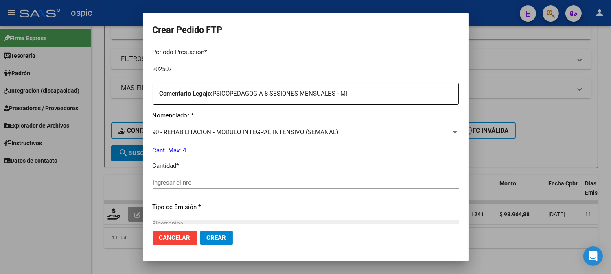
click at [281, 184] on input "Ingresar el nro" at bounding box center [306, 182] width 306 height 7
type input "4"
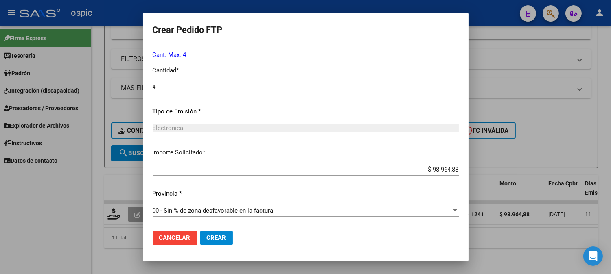
click at [217, 236] on span "Crear" at bounding box center [217, 238] width 20 height 7
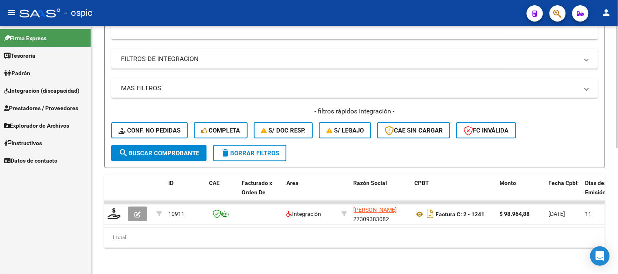
scroll to position [119, 0]
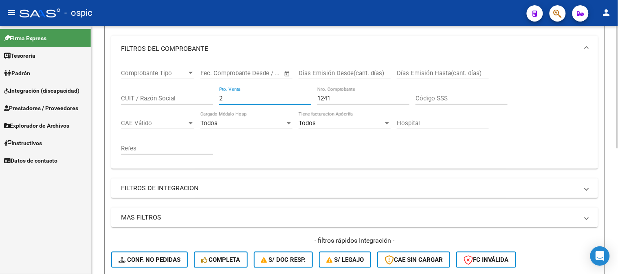
drag, startPoint x: 210, startPoint y: 94, endPoint x: 138, endPoint y: 79, distance: 72.9
click at [139, 80] on div "Comprobante Tipo Comprobante Tipo Start date – End date Fec. Comprobante Desde …" at bounding box center [354, 112] width 467 height 101
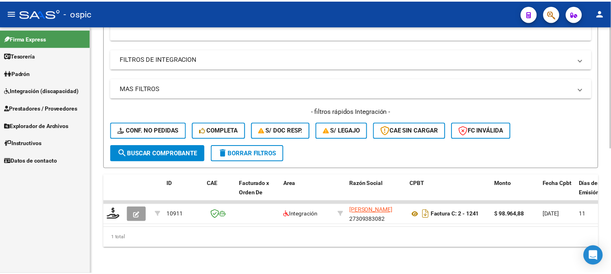
scroll to position [254, 0]
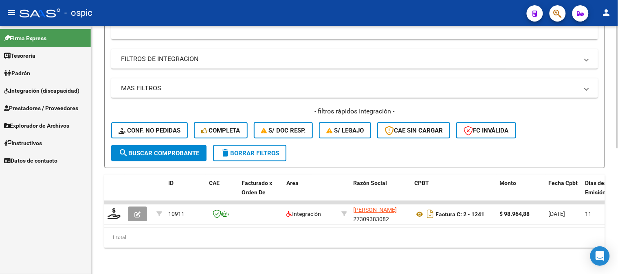
type input "152"
click at [189, 150] on span "search Buscar Comprobante" at bounding box center [159, 153] width 81 height 7
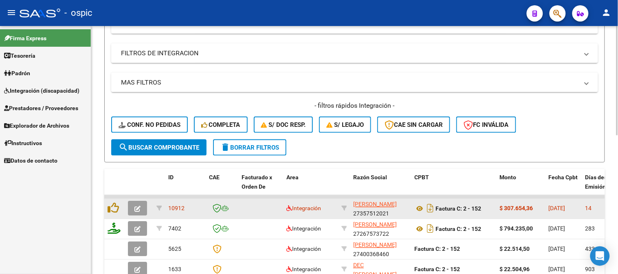
click at [138, 208] on icon "button" at bounding box center [137, 209] width 6 height 6
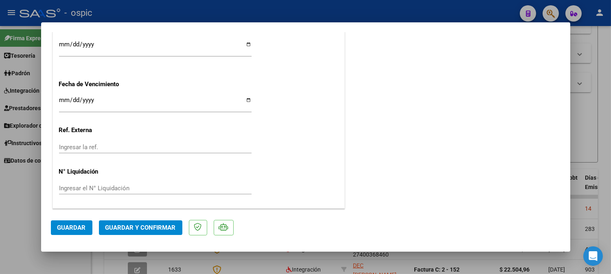
scroll to position [0, 0]
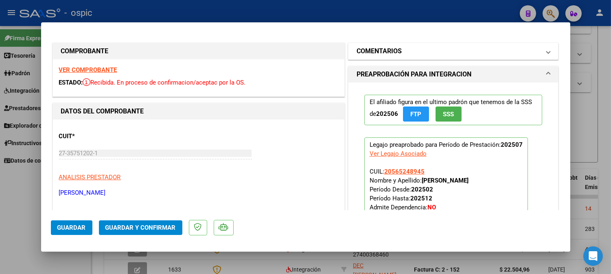
click at [365, 46] on mat-expansion-panel-header "COMENTARIOS" at bounding box center [454, 51] width 210 height 16
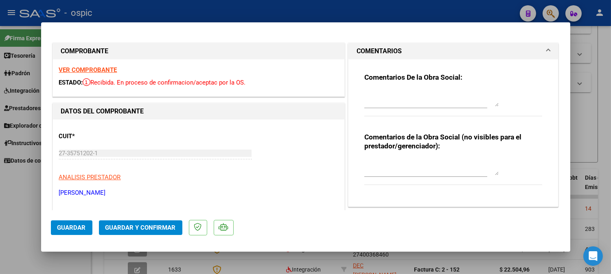
drag, startPoint x: 391, startPoint y: 97, endPoint x: 403, endPoint y: 96, distance: 12.2
click at [392, 97] on textarea at bounding box center [432, 98] width 134 height 16
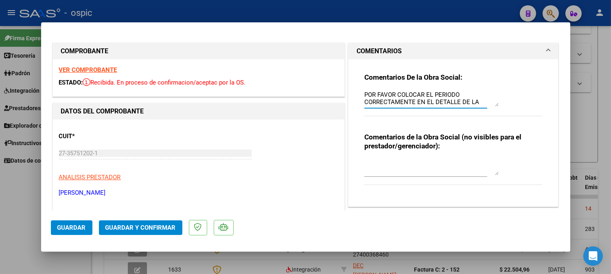
click at [463, 96] on textarea "POR FAVOR COLOCAR EL PERIODO CORRECTAMENTE EN EL DETALLE DE LA FACTURA." at bounding box center [432, 98] width 134 height 16
click at [448, 104] on textarea "POR FAVOR COLOCAR EL PERIODO DE LA PRESTACION CORRECTAMENTE EN EL DETALLE DE LA…" at bounding box center [432, 98] width 134 height 16
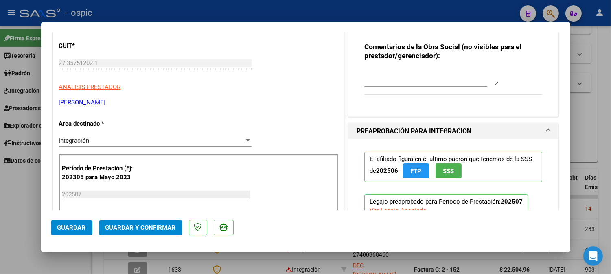
type textarea "POR FAVOR COLOCAR EL PERIODO DE LA PRESTACION CORRECTAMENTE EN EL DETALLE DE LA…"
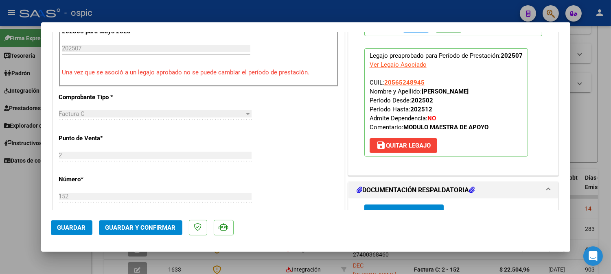
scroll to position [349, 0]
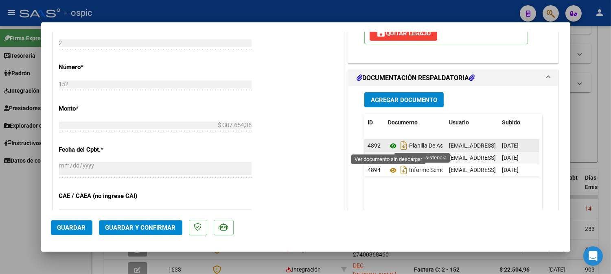
click at [391, 145] on icon at bounding box center [393, 146] width 11 height 10
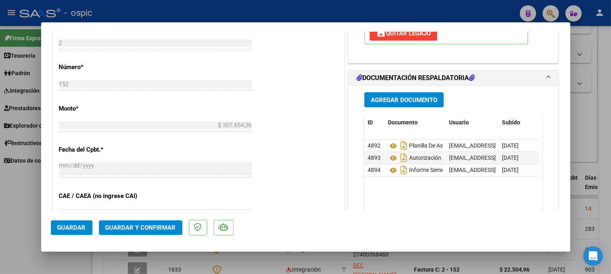
click at [160, 233] on button "Guardar y Confirmar" at bounding box center [140, 228] width 83 height 15
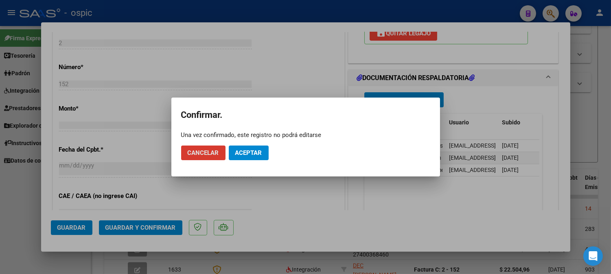
click at [249, 154] on span "Aceptar" at bounding box center [248, 152] width 27 height 7
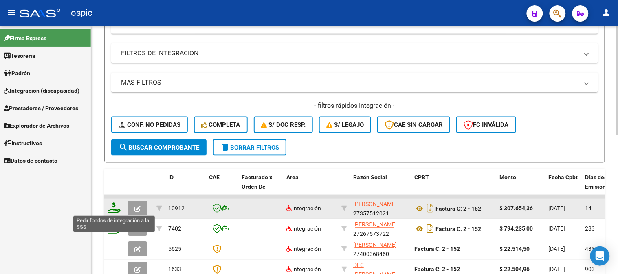
click at [114, 207] on icon at bounding box center [114, 208] width 13 height 11
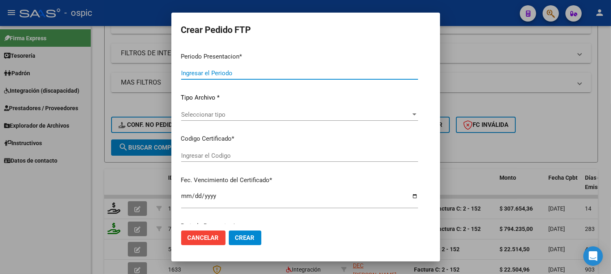
type input "202507"
type input "$ 307.654,36"
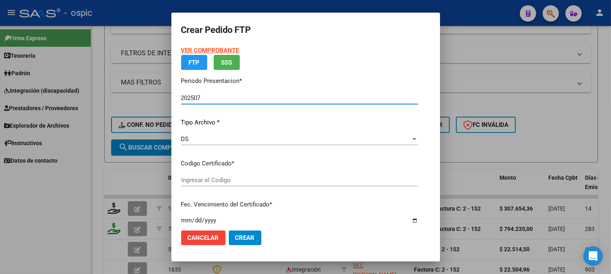
type input "0000000000000000000000000000005886763117"
type input "2027-11-02"
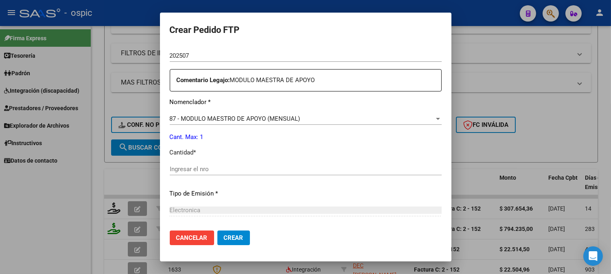
scroll to position [286, 0]
click at [244, 168] on input "Ingresar el nro" at bounding box center [306, 167] width 272 height 7
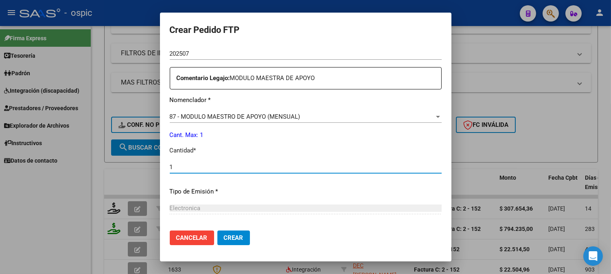
type input "1"
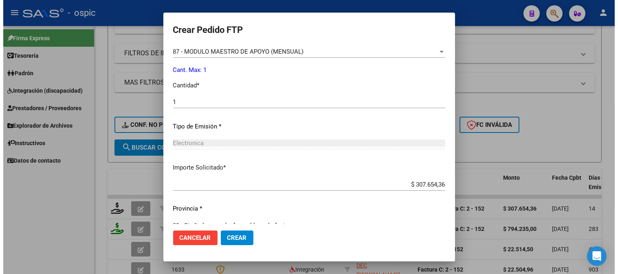
scroll to position [367, 0]
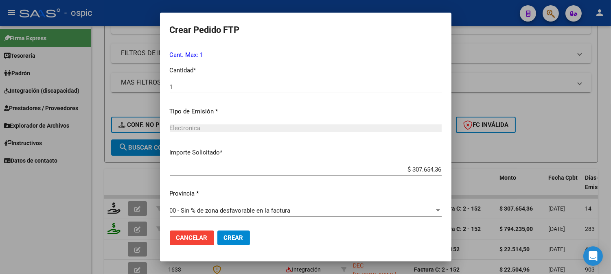
click at [224, 239] on span "Crear" at bounding box center [234, 238] width 20 height 7
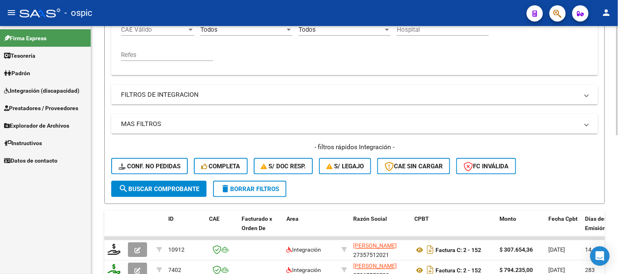
scroll to position [164, 0]
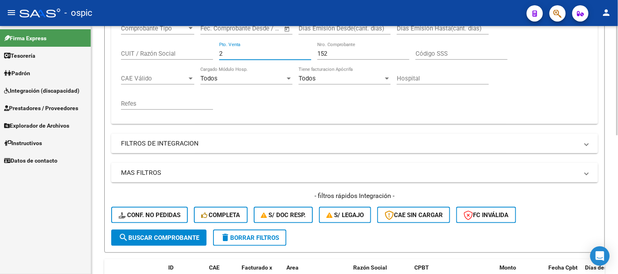
click at [151, 42] on div "Comprobante Tipo Comprobante Tipo Start date – End date Fec. Comprobante Desde …" at bounding box center [354, 67] width 467 height 101
type input "1"
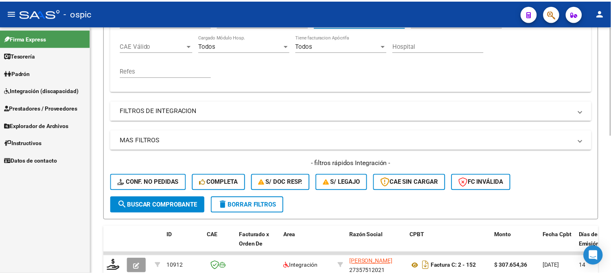
scroll to position [254, 0]
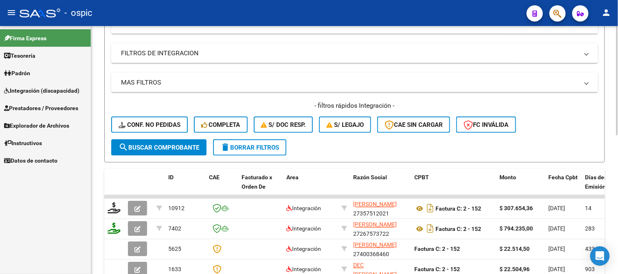
type input "639"
click at [159, 143] on button "search Buscar Comprobante" at bounding box center [158, 148] width 95 height 16
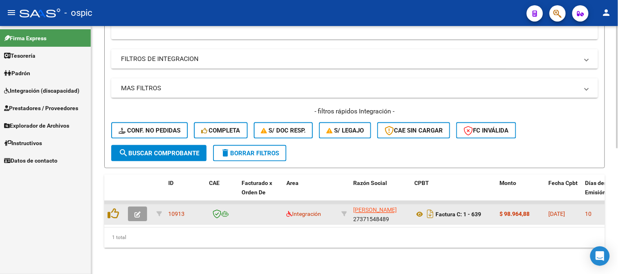
click at [136, 207] on button "button" at bounding box center [137, 214] width 19 height 15
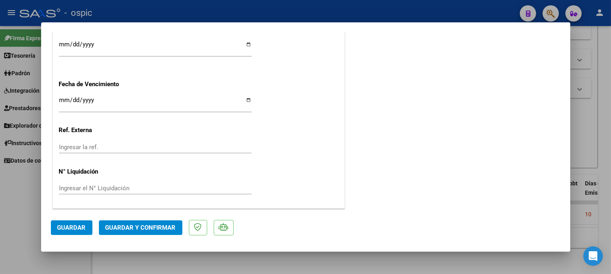
scroll to position [0, 0]
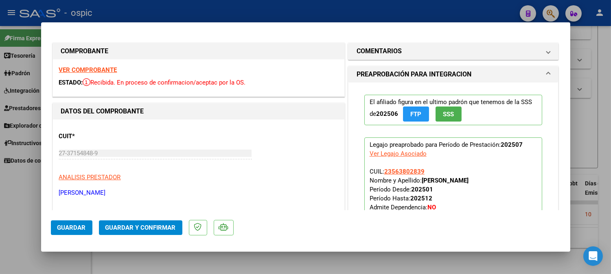
drag, startPoint x: 409, startPoint y: 46, endPoint x: 415, endPoint y: 81, distance: 35.2
click at [409, 46] on mat-expansion-panel-header "COMENTARIOS" at bounding box center [454, 51] width 210 height 16
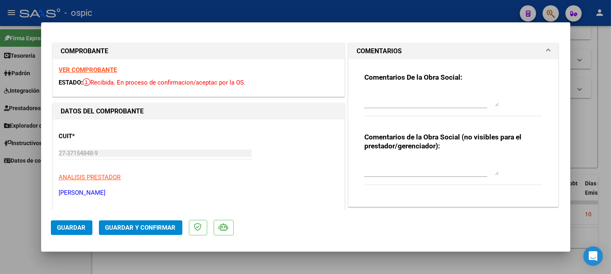
click at [422, 165] on textarea at bounding box center [432, 167] width 134 height 16
type textarea "T.O 8 SESIONES"
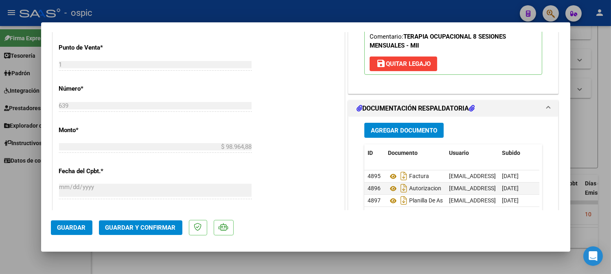
scroll to position [356, 0]
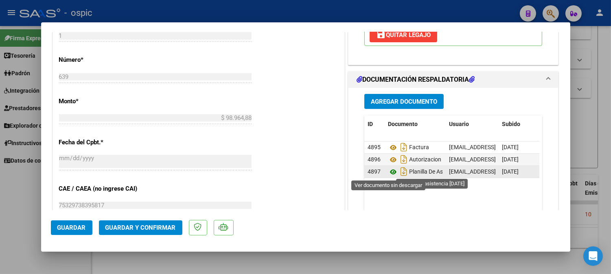
click at [390, 169] on icon at bounding box center [393, 172] width 11 height 10
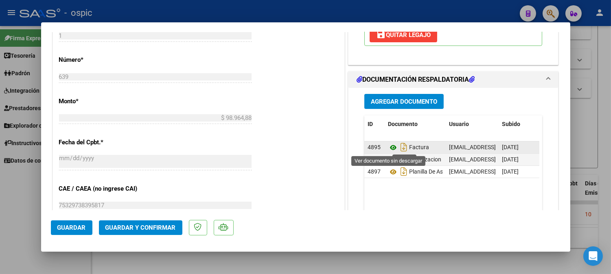
click at [388, 149] on icon at bounding box center [393, 148] width 11 height 10
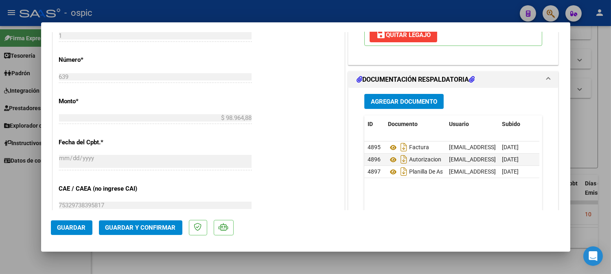
scroll to position [0, 0]
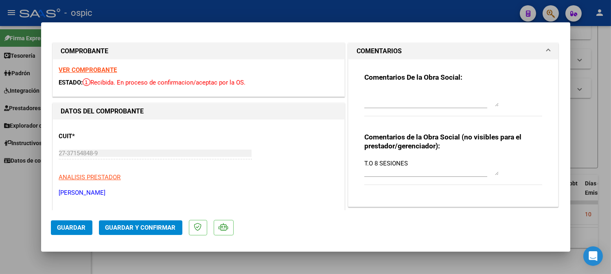
click at [379, 94] on textarea at bounding box center [432, 98] width 134 height 16
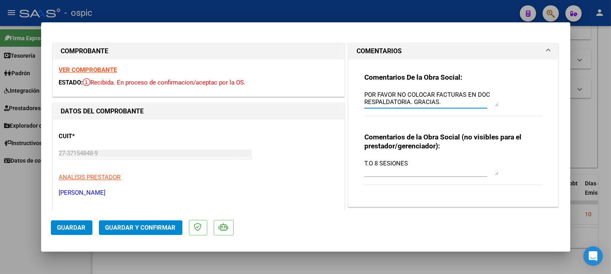
type textarea "POR FAVOR NO COLOCAR FACTURAS EN DOC RESPALDATORIA. GRACIAS."
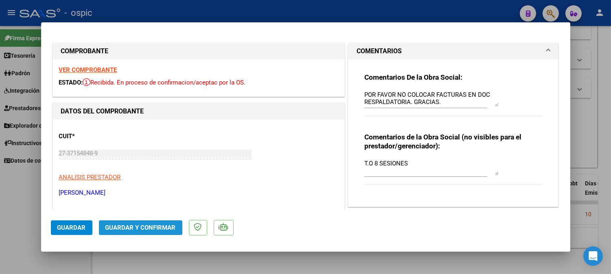
click at [135, 223] on button "Guardar y Confirmar" at bounding box center [140, 228] width 83 height 15
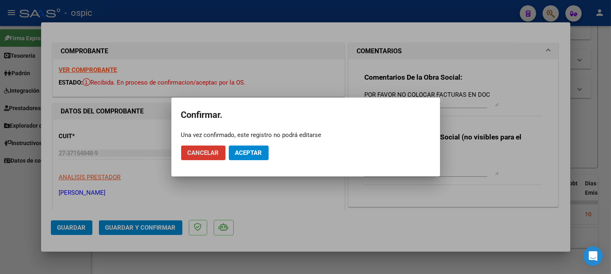
click at [250, 156] on span "Aceptar" at bounding box center [248, 152] width 27 height 7
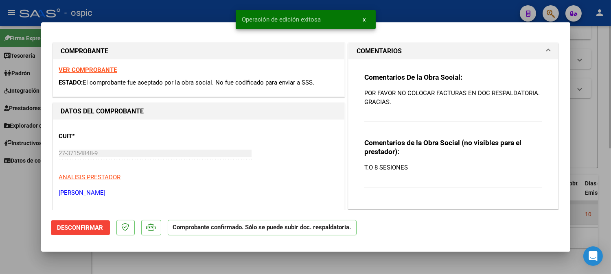
type input "$ 0,00"
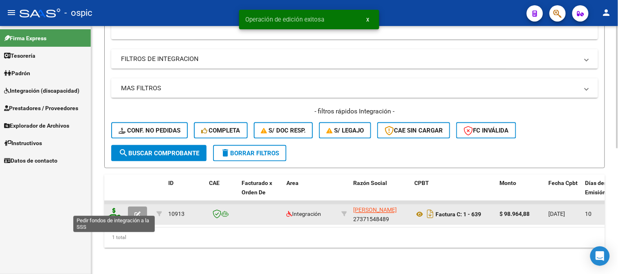
click at [113, 210] on icon at bounding box center [114, 214] width 13 height 11
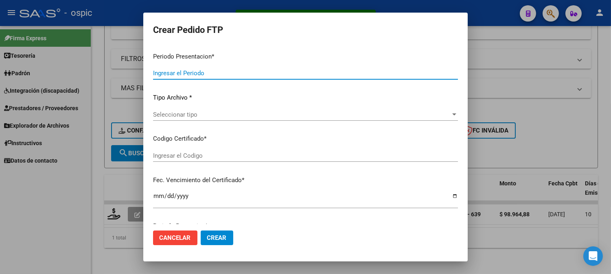
type input "202507"
type input "$ 98.964,88"
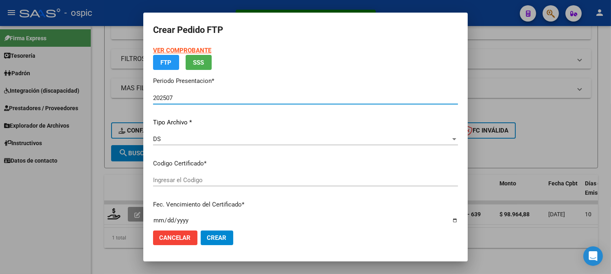
type input "0000000000000000000000000000007276680233"
type input "2029-11-21"
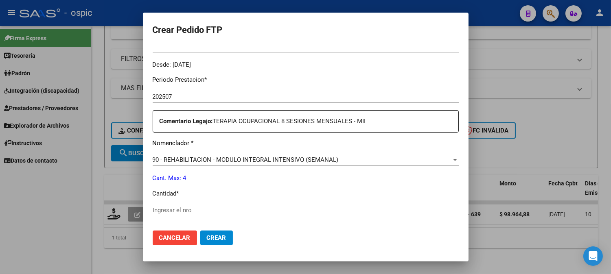
scroll to position [279, 0]
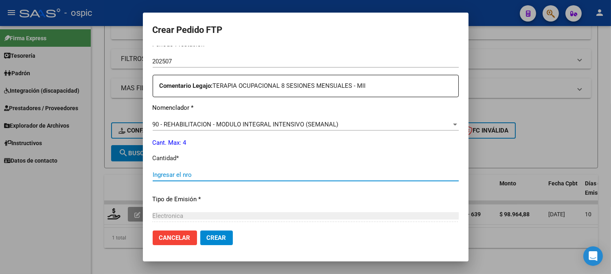
click at [299, 174] on input "Ingresar el nro" at bounding box center [306, 174] width 306 height 7
type input "4"
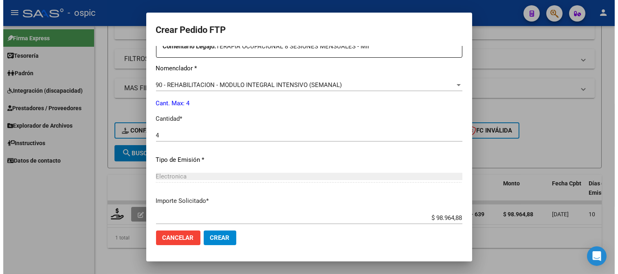
scroll to position [367, 0]
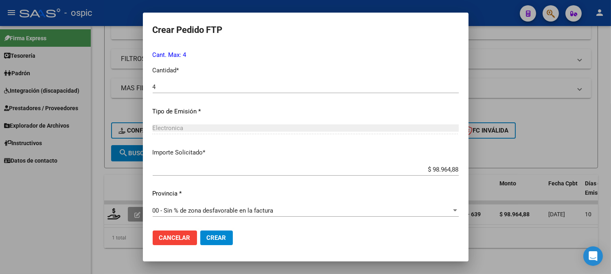
drag, startPoint x: 224, startPoint y: 235, endPoint x: 257, endPoint y: 229, distance: 34.0
click at [223, 235] on span "Crear" at bounding box center [217, 238] width 20 height 7
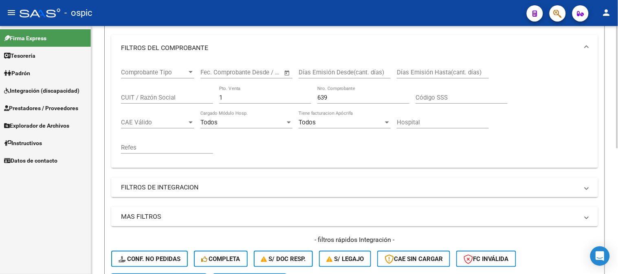
scroll to position [119, 0]
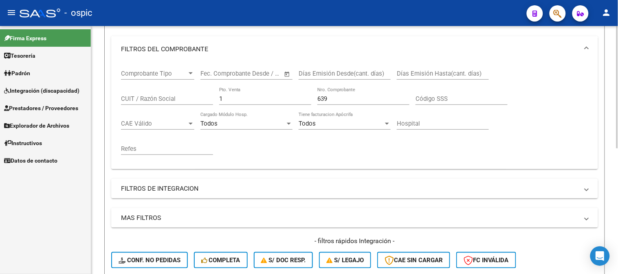
drag, startPoint x: 112, startPoint y: 99, endPoint x: 103, endPoint y: 97, distance: 8.3
click at [104, 98] on form "Filtros Id Area Area Seleccionar Gerenciador Seleccionar Gerenciador Todos Conf…" at bounding box center [354, 138] width 501 height 321
type input "5"
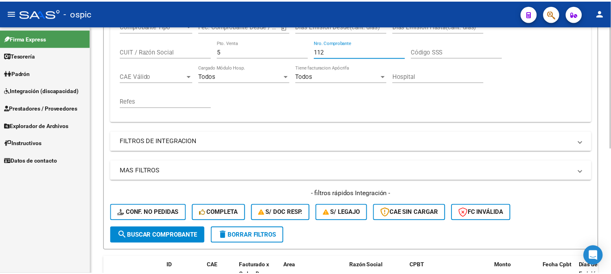
scroll to position [254, 0]
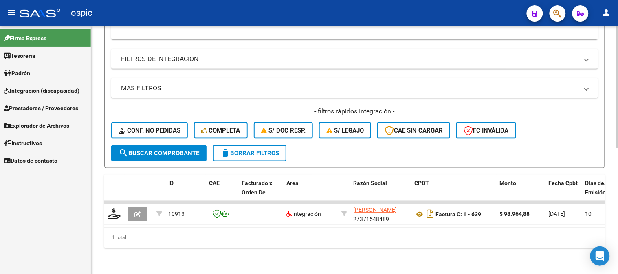
type input "112"
click at [185, 150] on span "search Buscar Comprobante" at bounding box center [159, 153] width 81 height 7
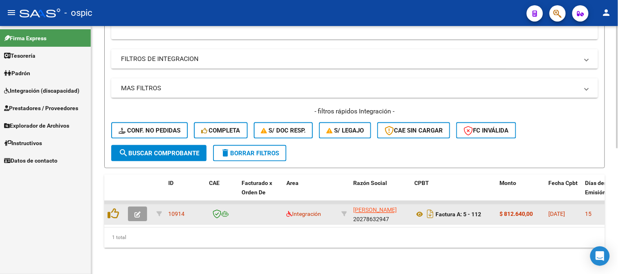
click at [143, 208] on button "button" at bounding box center [137, 214] width 19 height 15
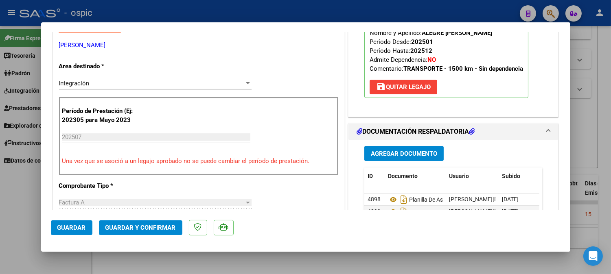
scroll to position [0, 0]
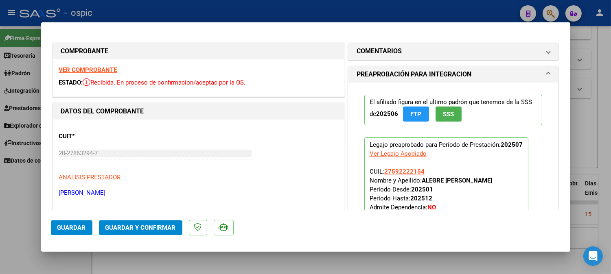
drag, startPoint x: 398, startPoint y: 51, endPoint x: 405, endPoint y: 96, distance: 46.2
click at [398, 52] on mat-panel-title "COMENTARIOS" at bounding box center [449, 51] width 184 height 10
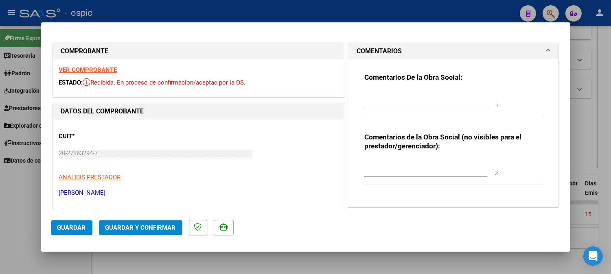
drag, startPoint x: 415, startPoint y: 163, endPoint x: 429, endPoint y: 141, distance: 25.6
click at [415, 163] on textarea at bounding box center [432, 167] width 134 height 16
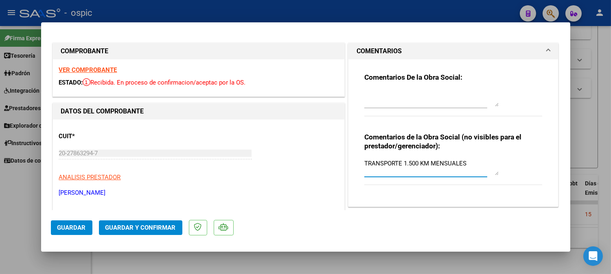
type textarea "TRANSPORTE 1.500 KM MENSUALES"
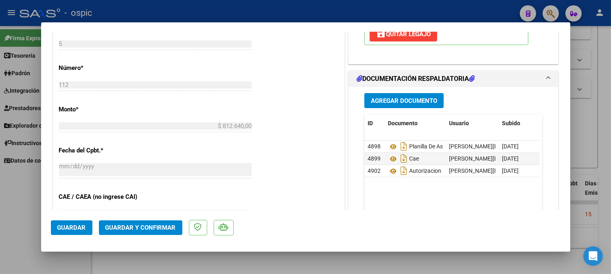
scroll to position [351, 0]
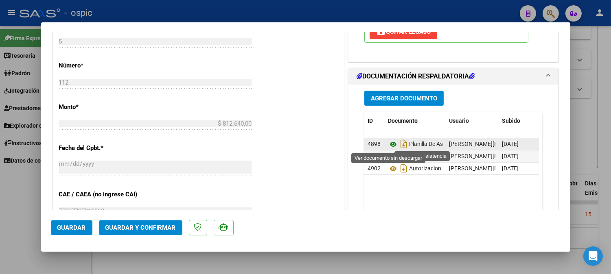
click at [390, 145] on icon at bounding box center [393, 145] width 11 height 10
click at [389, 144] on icon at bounding box center [393, 145] width 11 height 10
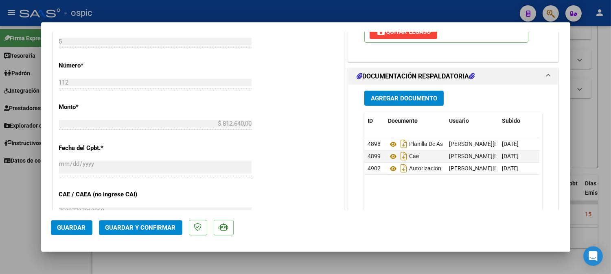
click at [150, 227] on span "Guardar y Confirmar" at bounding box center [140, 227] width 70 height 7
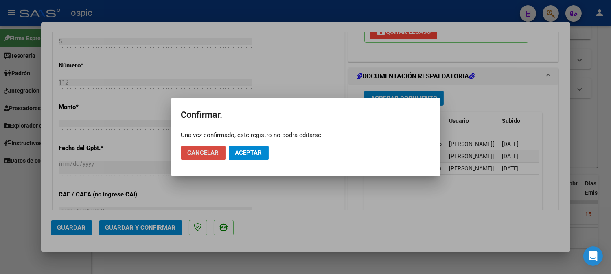
drag, startPoint x: 200, startPoint y: 155, endPoint x: 301, endPoint y: 159, distance: 101.5
click at [200, 155] on span "Cancelar" at bounding box center [203, 152] width 31 height 7
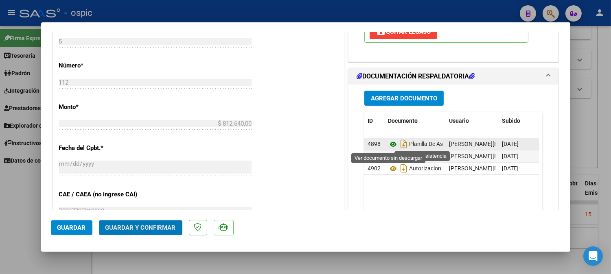
click at [390, 145] on icon at bounding box center [393, 145] width 11 height 10
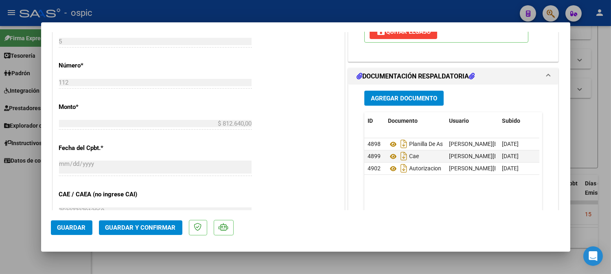
click at [151, 228] on span "Guardar y Confirmar" at bounding box center [140, 227] width 70 height 7
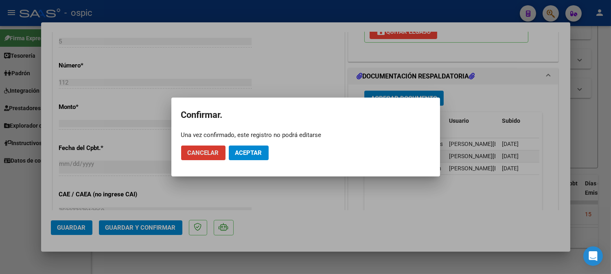
click at [252, 146] on button "Aceptar" at bounding box center [249, 153] width 40 height 15
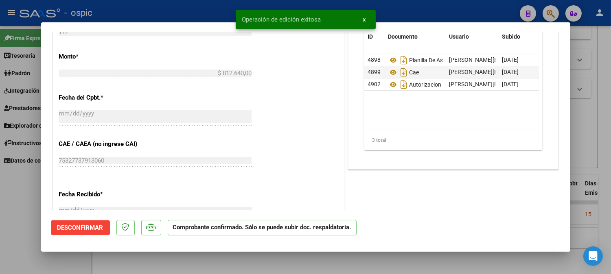
type input "$ 0,00"
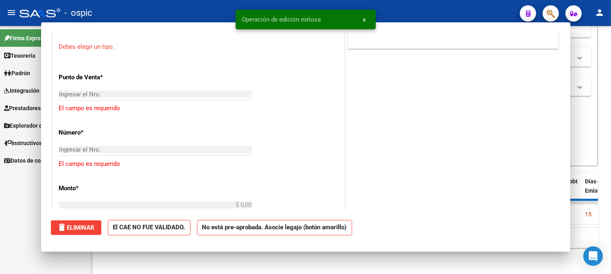
scroll to position [365, 0]
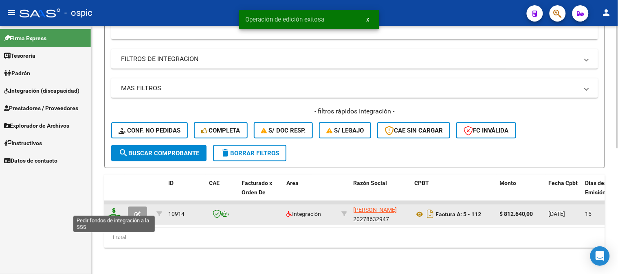
click at [113, 209] on icon at bounding box center [114, 214] width 13 height 11
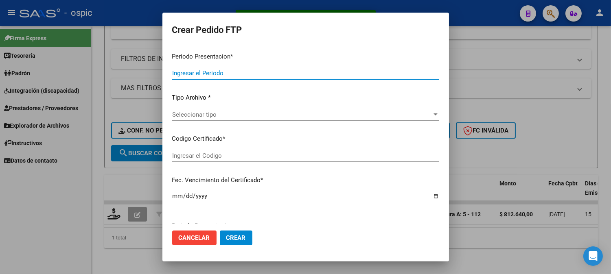
type input "202507"
type input "$ 812.640,00"
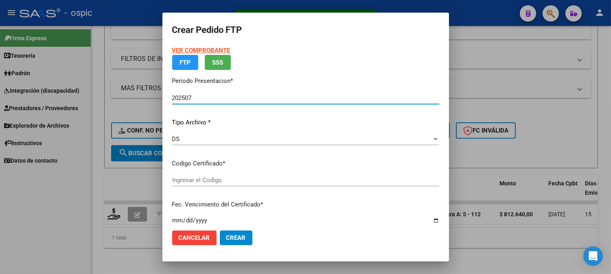
type input "0000000000000000000000000000008122829044"
type input "2029-04-30"
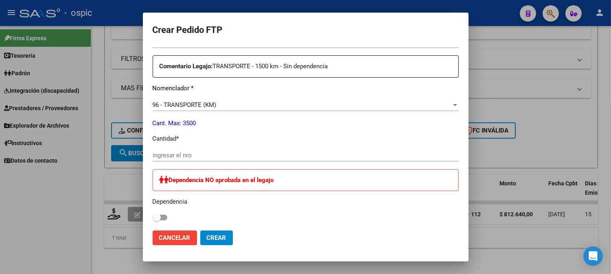
scroll to position [302, 0]
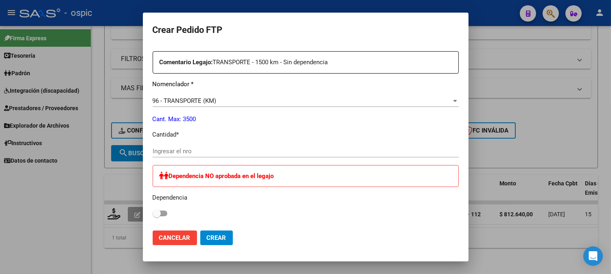
click at [266, 147] on div "Ingresar el nro" at bounding box center [306, 151] width 306 height 12
type input "1500"
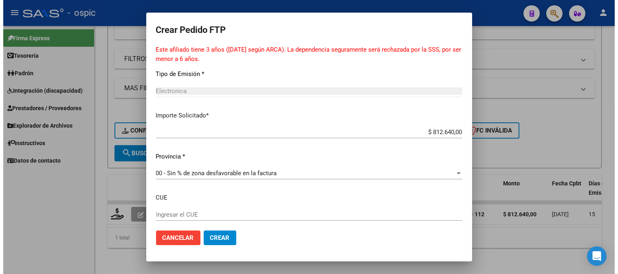
scroll to position [484, 0]
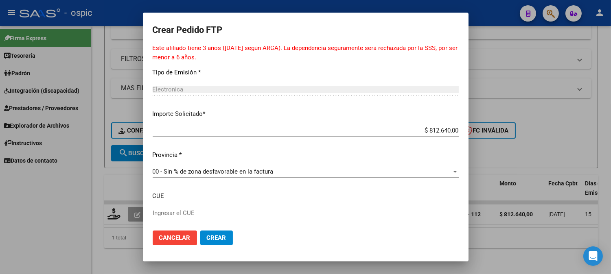
click at [224, 239] on span "Crear" at bounding box center [217, 238] width 20 height 7
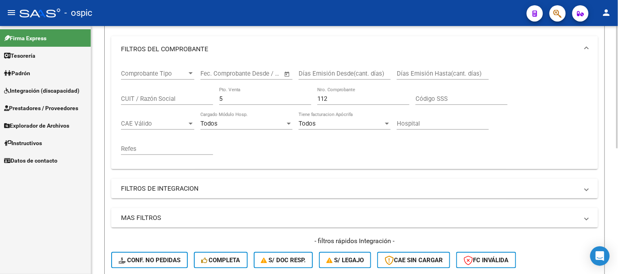
scroll to position [73, 0]
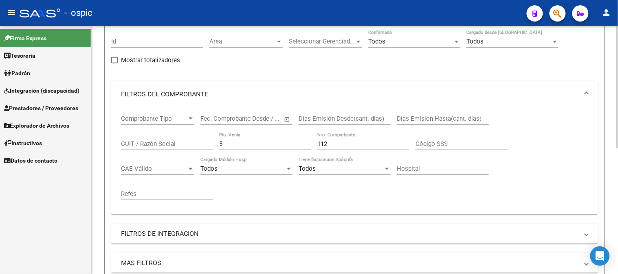
drag, startPoint x: 189, startPoint y: 134, endPoint x: 176, endPoint y: 131, distance: 13.4
click at [176, 131] on div "Comprobante Tipo Comprobante Tipo Start date – End date Fec. Comprobante Desde …" at bounding box center [354, 158] width 467 height 101
type input "1"
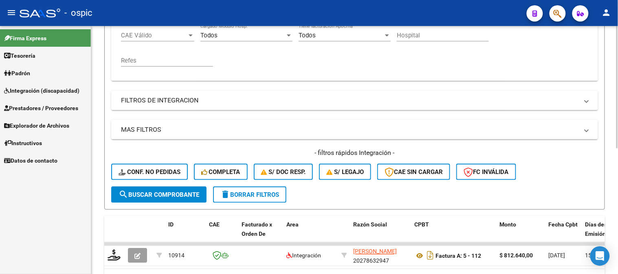
scroll to position [209, 0]
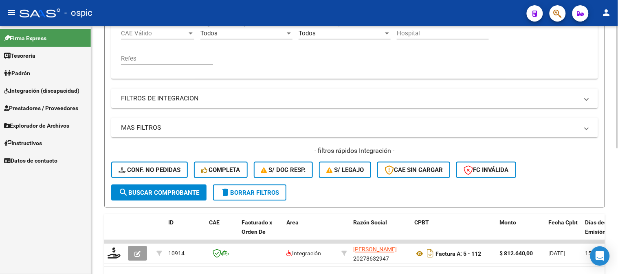
type input "150"
click at [158, 192] on span "search Buscar Comprobante" at bounding box center [159, 192] width 81 height 7
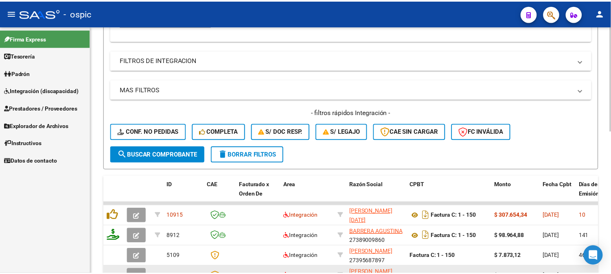
scroll to position [336, 0]
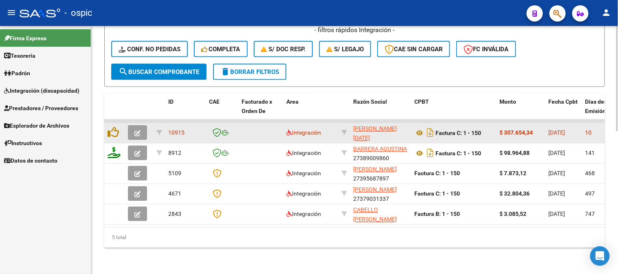
click at [140, 131] on icon "button" at bounding box center [137, 134] width 6 height 6
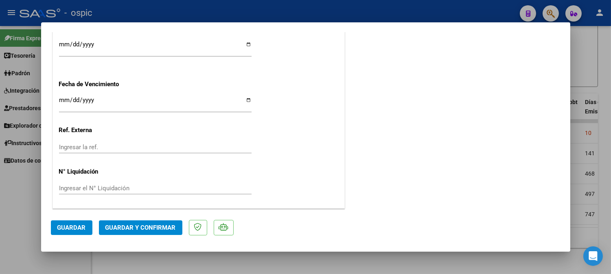
scroll to position [0, 0]
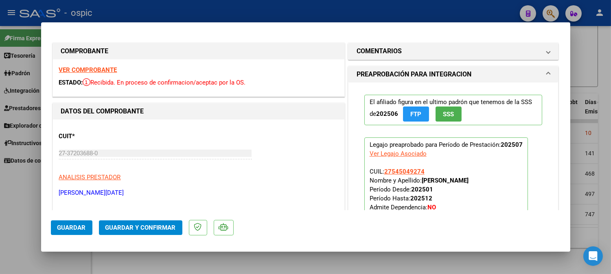
click at [389, 59] on mat-expansion-panel "COMENTARIOS Comentarios De la Obra Social: Comentarios de la Obra Social (no vi…" at bounding box center [453, 51] width 211 height 17
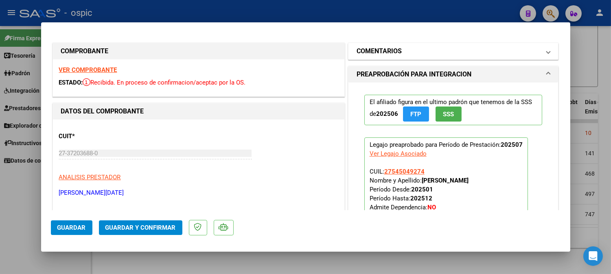
click at [395, 51] on h1 "COMENTARIOS" at bounding box center [379, 51] width 45 height 10
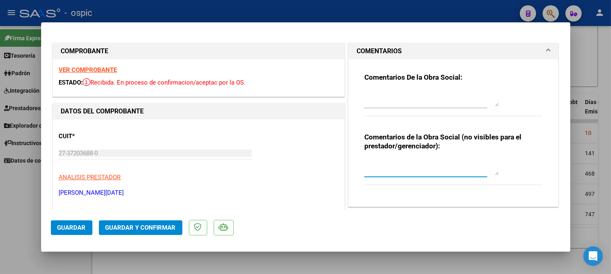
click at [400, 161] on textarea at bounding box center [432, 167] width 134 height 16
type textarea "MODULO MAESTRA DE APOYO"
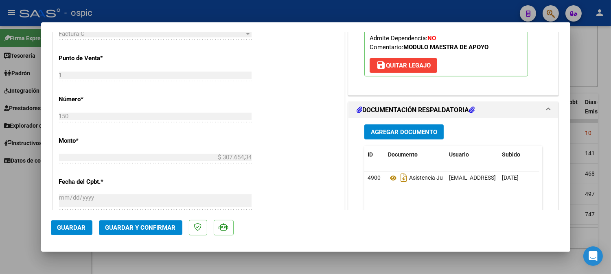
scroll to position [346, 0]
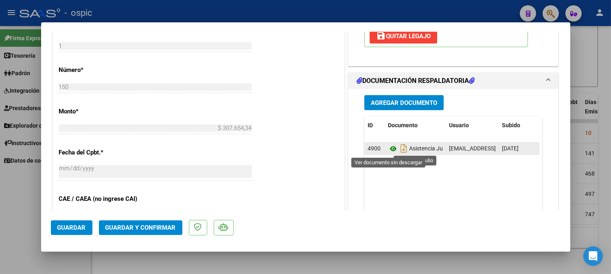
click at [388, 148] on icon at bounding box center [393, 149] width 11 height 10
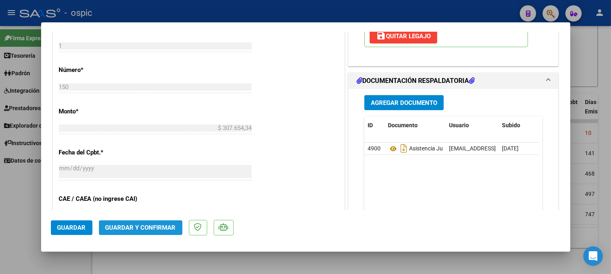
click at [152, 224] on button "Guardar y Confirmar" at bounding box center [140, 228] width 83 height 15
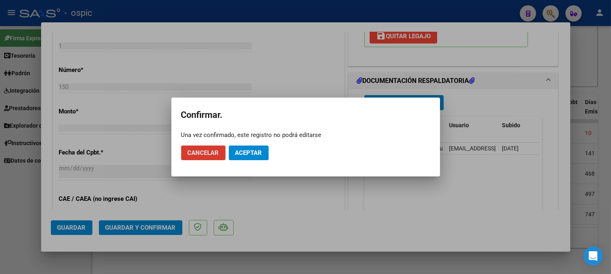
click at [244, 155] on span "Aceptar" at bounding box center [248, 152] width 27 height 7
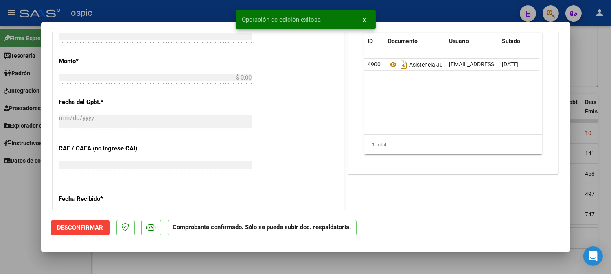
scroll to position [0, 0]
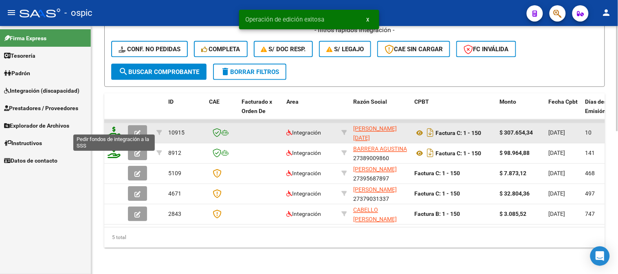
click at [114, 127] on icon at bounding box center [114, 132] width 13 height 11
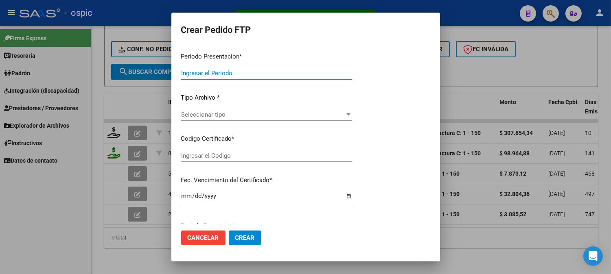
type input "202507"
type input "$ 307.654,34"
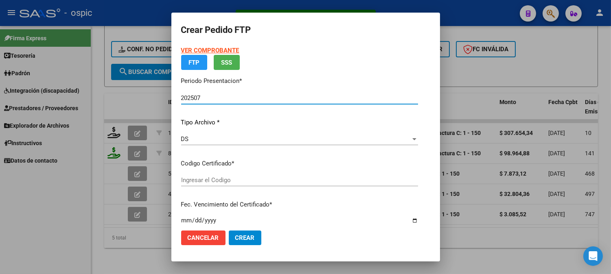
type input "0000000000000000000000000000005141069579"
type input "2027-08-01"
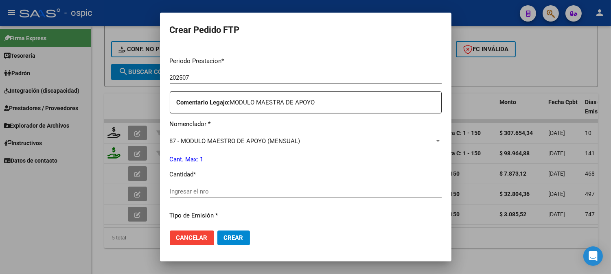
scroll to position [263, 0]
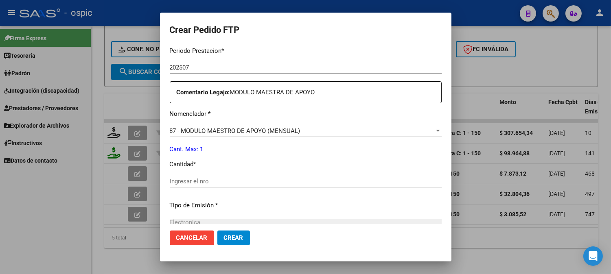
click at [253, 187] on div "Ingresar el nro" at bounding box center [306, 182] width 272 height 12
type input "1"
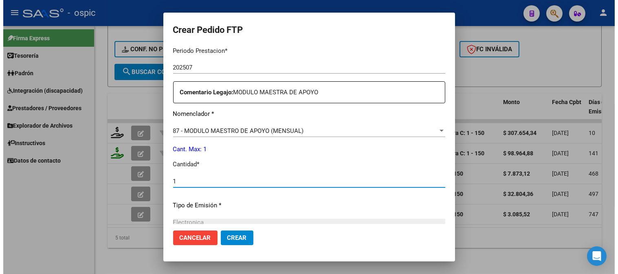
scroll to position [357, 0]
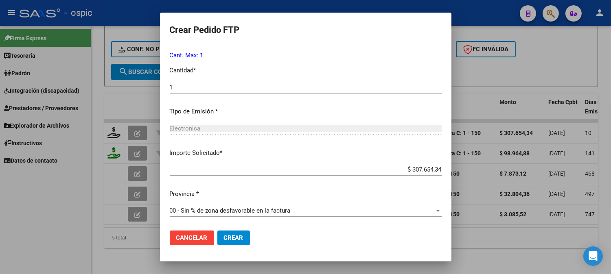
click at [217, 233] on button "Crear" at bounding box center [233, 238] width 33 height 15
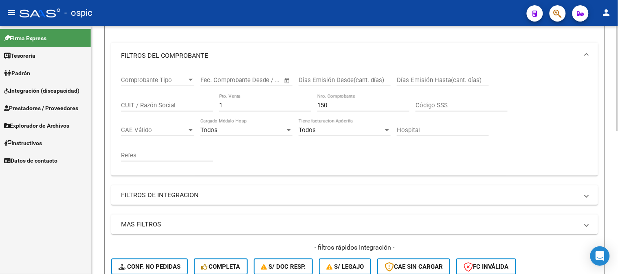
scroll to position [64, 0]
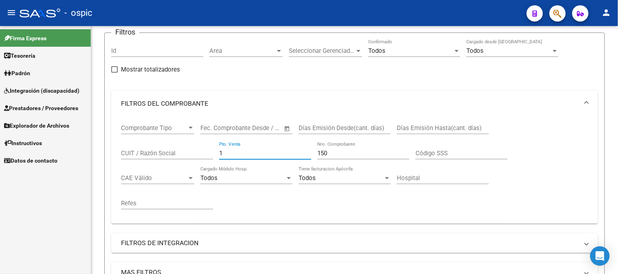
drag, startPoint x: 237, startPoint y: 151, endPoint x: 9, endPoint y: 141, distance: 228.3
click at [7, 141] on mat-sidenav-container "Firma Express Tesorería Extractos Procesados (csv) Extractos Originales (pdf) P…" at bounding box center [309, 150] width 618 height 248
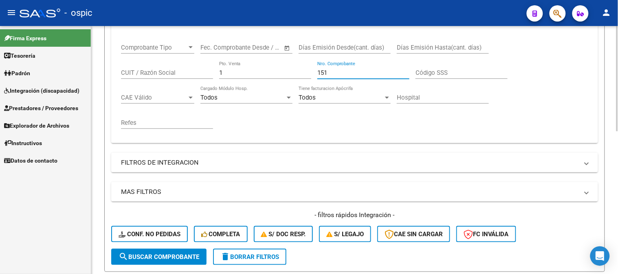
scroll to position [290, 0]
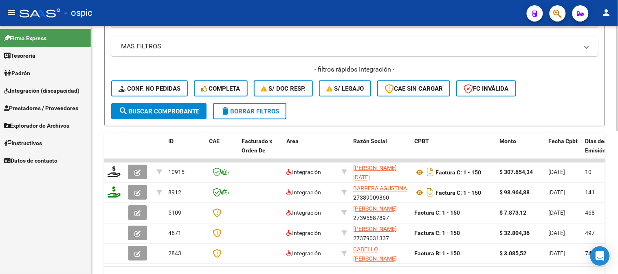
type input "151"
click at [169, 112] on span "search Buscar Comprobante" at bounding box center [159, 111] width 81 height 7
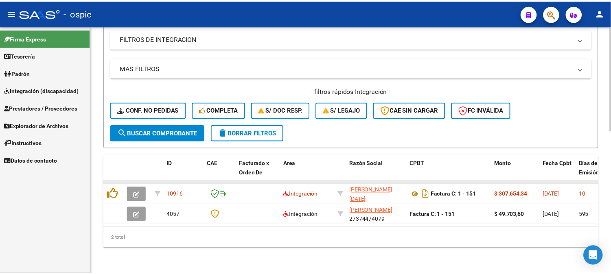
scroll to position [275, 0]
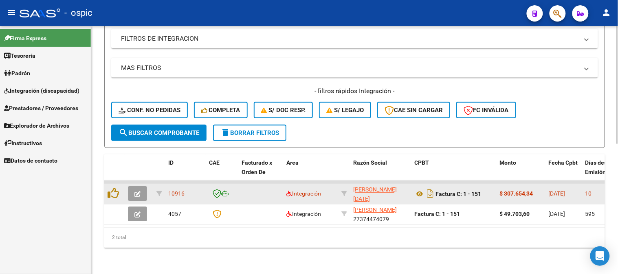
click at [141, 188] on button "button" at bounding box center [137, 194] width 19 height 15
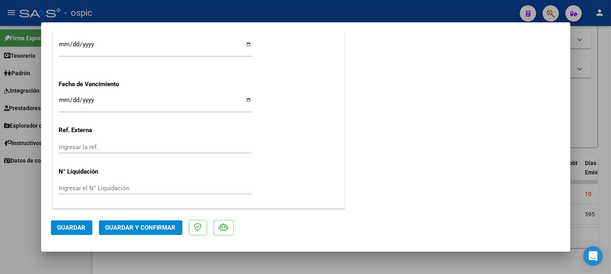
scroll to position [0, 0]
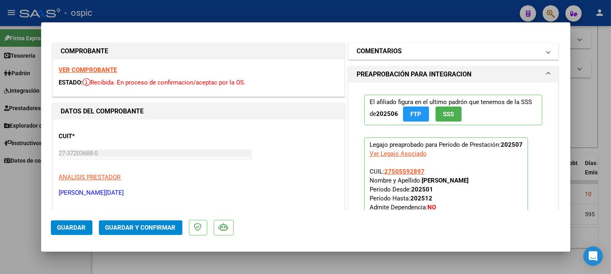
drag, startPoint x: 402, startPoint y: 54, endPoint x: 402, endPoint y: 58, distance: 4.1
click at [402, 58] on mat-expansion-panel-header "COMENTARIOS" at bounding box center [454, 51] width 210 height 16
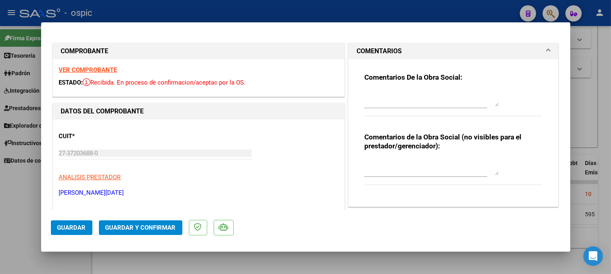
drag, startPoint x: 410, startPoint y: 164, endPoint x: 406, endPoint y: 161, distance: 4.9
click at [410, 164] on textarea at bounding box center [432, 167] width 134 height 16
type textarea "MODULO MAESTRA DE APOYO"
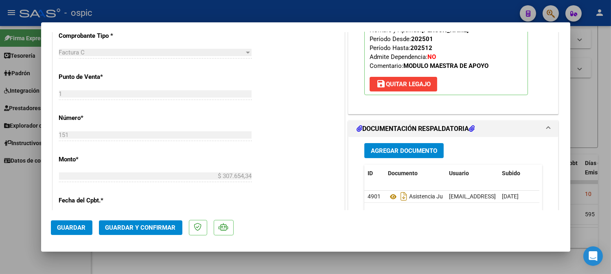
scroll to position [351, 0]
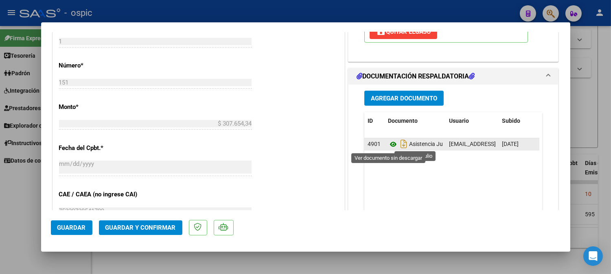
click at [388, 144] on icon at bounding box center [393, 145] width 11 height 10
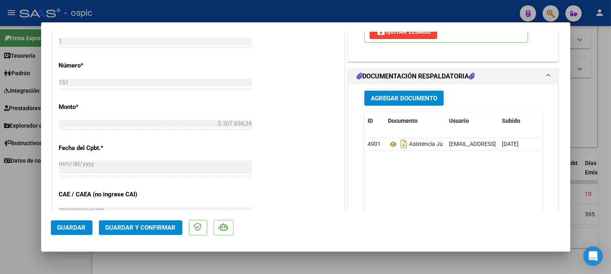
drag, startPoint x: 133, startPoint y: 230, endPoint x: 139, endPoint y: 228, distance: 6.8
click at [139, 228] on span "Guardar y Confirmar" at bounding box center [140, 227] width 70 height 7
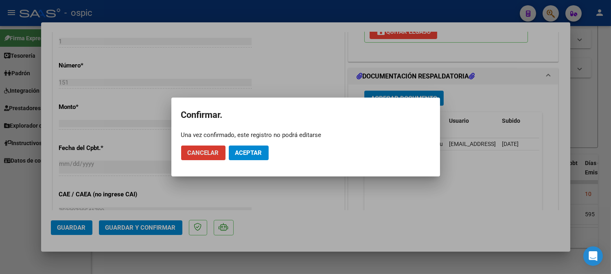
click at [265, 154] on button "Aceptar" at bounding box center [249, 153] width 40 height 15
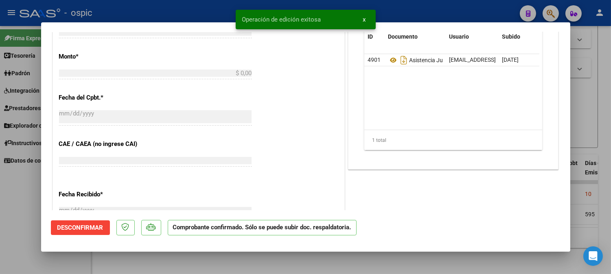
scroll to position [0, 0]
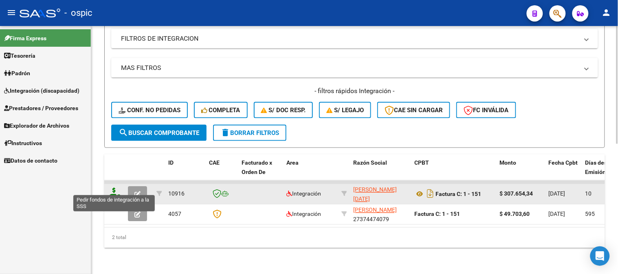
click at [113, 188] on icon at bounding box center [114, 193] width 13 height 11
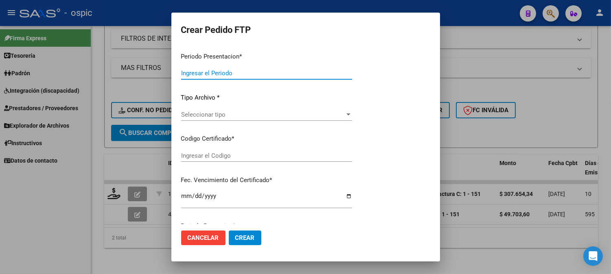
type input "202507"
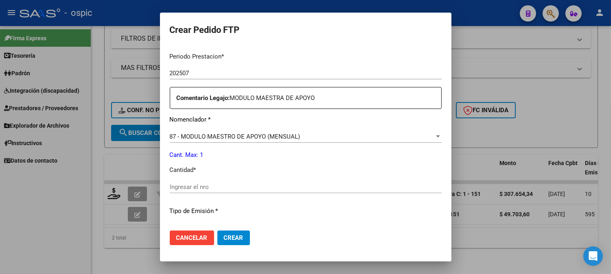
scroll to position [262, 0]
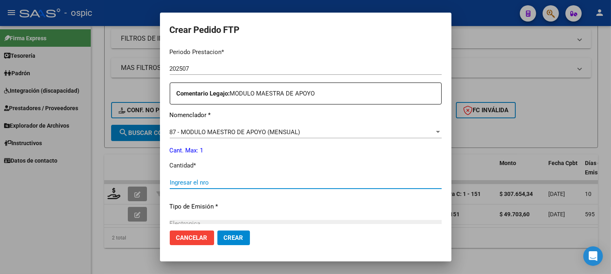
click at [255, 181] on input "Ingresar el nro" at bounding box center [306, 182] width 272 height 7
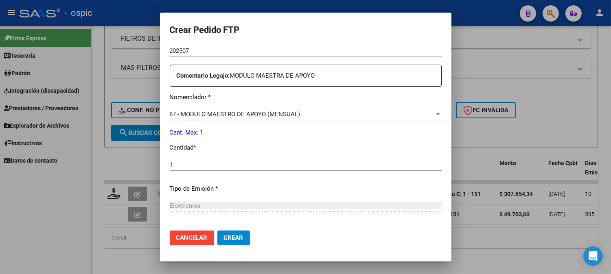
scroll to position [357, 0]
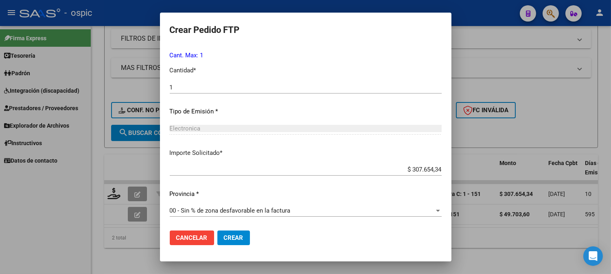
drag, startPoint x: 226, startPoint y: 237, endPoint x: 311, endPoint y: 202, distance: 92.4
click at [226, 237] on span "Crear" at bounding box center [234, 238] width 20 height 7
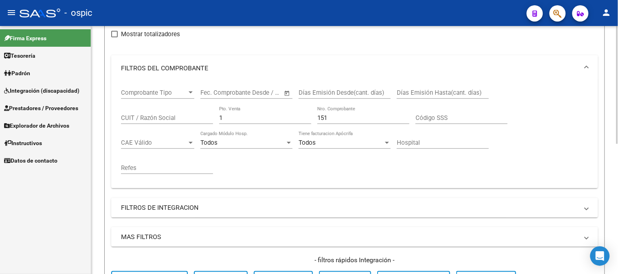
scroll to position [94, 0]
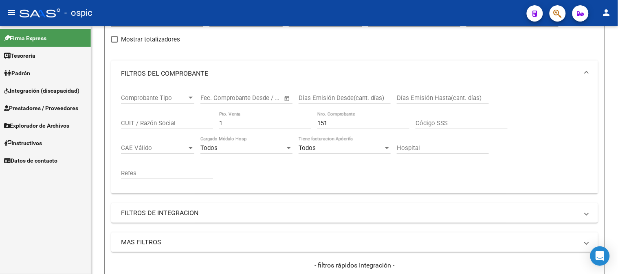
drag, startPoint x: 229, startPoint y: 124, endPoint x: 85, endPoint y: 123, distance: 144.6
click at [83, 124] on mat-sidenav-container "Firma Express Tesorería Extractos Procesados (csv) Extractos Originales (pdf) P…" at bounding box center [309, 150] width 618 height 248
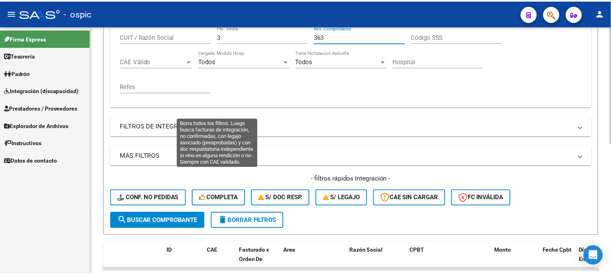
scroll to position [274, 0]
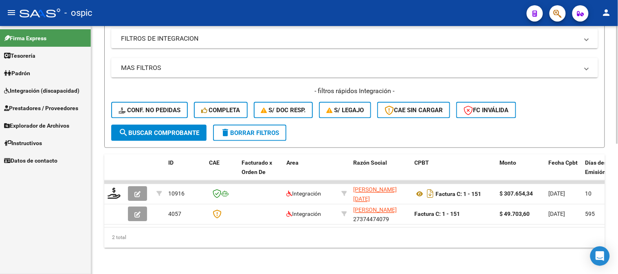
click at [169, 130] on span "search Buscar Comprobante" at bounding box center [159, 133] width 81 height 7
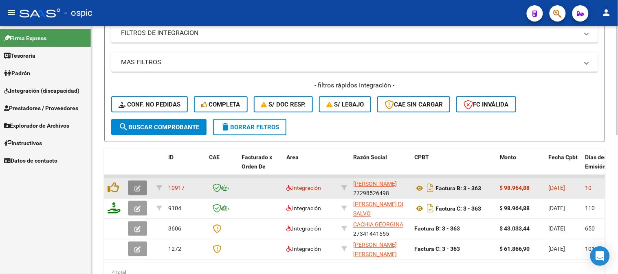
click at [136, 188] on icon "button" at bounding box center [137, 189] width 6 height 6
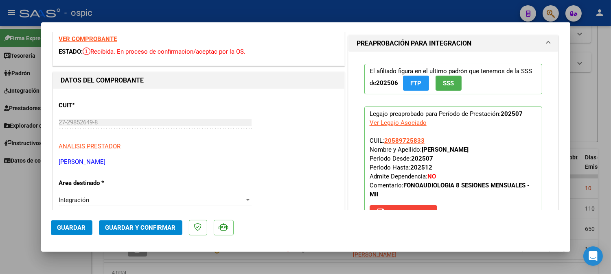
scroll to position [0, 0]
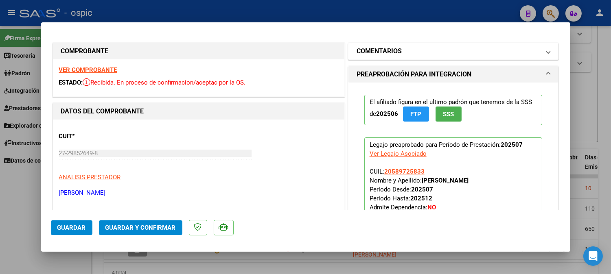
click at [432, 59] on mat-expansion-panel-header "COMENTARIOS" at bounding box center [454, 51] width 210 height 16
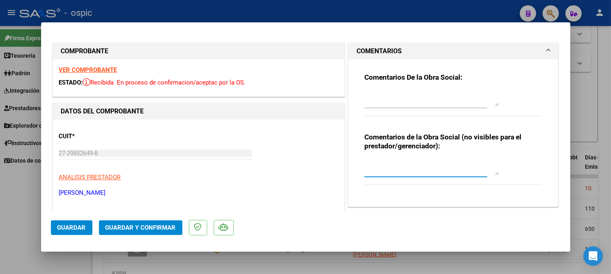
click at [414, 165] on textarea at bounding box center [432, 167] width 134 height 16
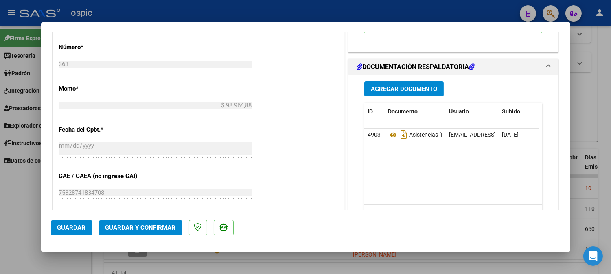
scroll to position [371, 0]
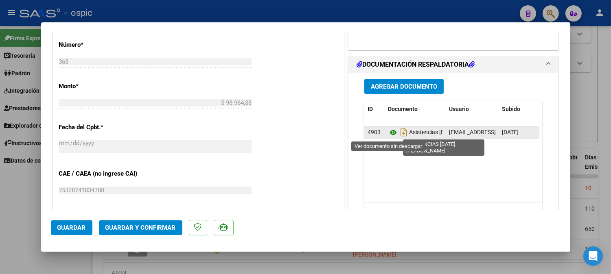
click at [390, 131] on icon at bounding box center [393, 133] width 11 height 10
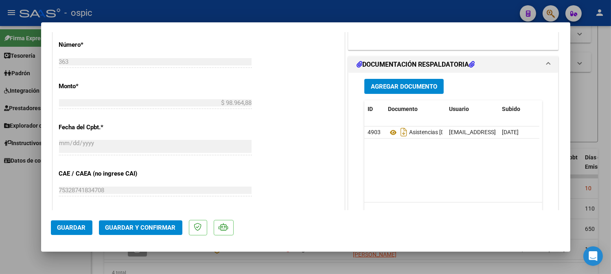
click at [151, 224] on button "Guardar y Confirmar" at bounding box center [140, 228] width 83 height 15
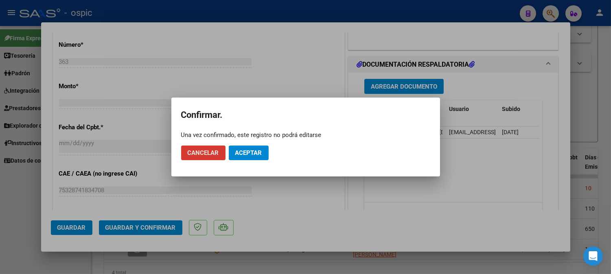
click at [235, 153] on span "Aceptar" at bounding box center [248, 152] width 27 height 7
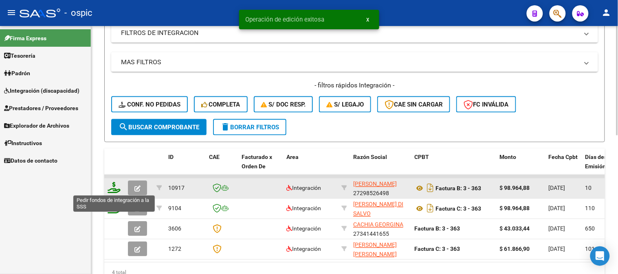
click at [113, 188] on icon at bounding box center [114, 187] width 13 height 11
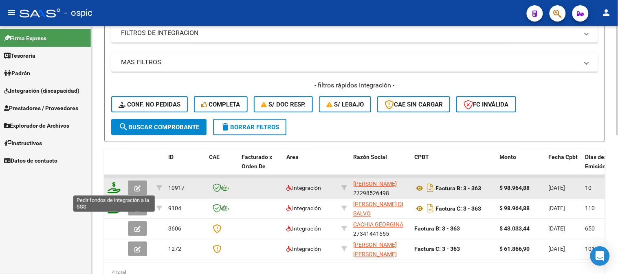
click at [113, 186] on icon at bounding box center [114, 187] width 13 height 11
click at [114, 187] on icon at bounding box center [114, 187] width 13 height 11
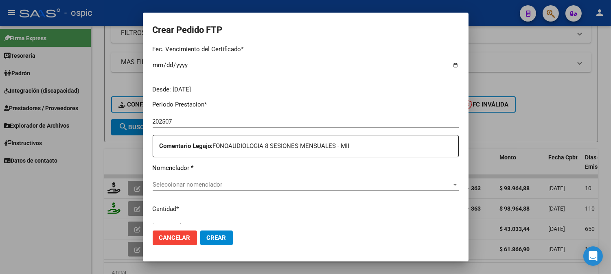
scroll to position [251, 0]
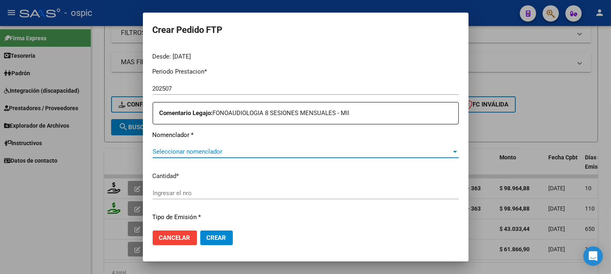
click at [282, 152] on span "Seleccionar nomenclador" at bounding box center [302, 151] width 299 height 7
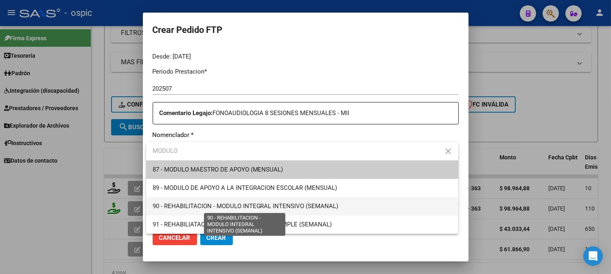
click at [294, 206] on span "90 - REHABILITACION - MODULO INTEGRAL INTENSIVO (SEMANAL)" at bounding box center [246, 206] width 186 height 7
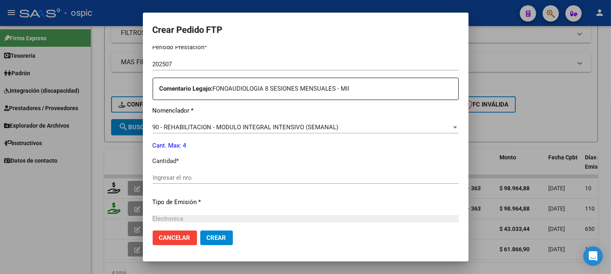
scroll to position [277, 0]
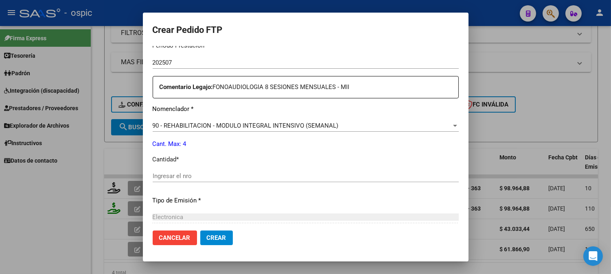
click at [296, 174] on input "Ingresar el nro" at bounding box center [306, 176] width 306 height 7
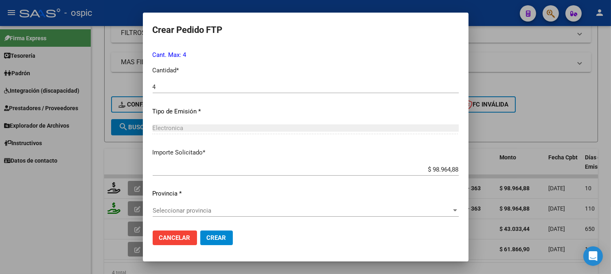
click at [198, 206] on div "Seleccionar provincia Seleccionar provincia" at bounding box center [306, 211] width 306 height 12
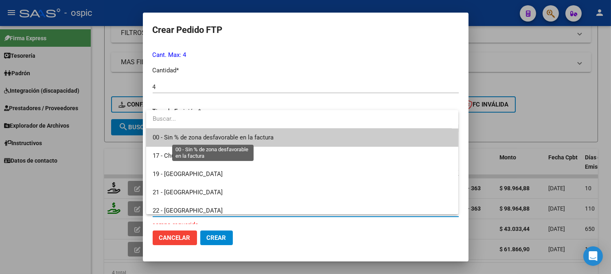
drag, startPoint x: 185, startPoint y: 140, endPoint x: 206, endPoint y: 228, distance: 91.3
click at [185, 142] on span "00 - Sin % de zona desfavorable en la factura" at bounding box center [302, 138] width 299 height 18
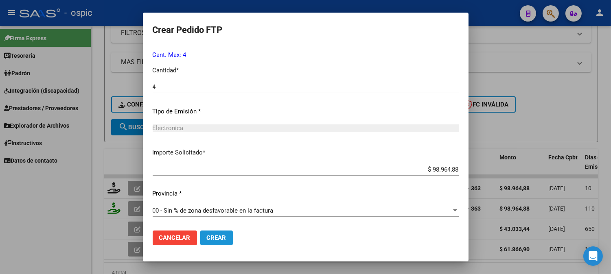
click at [215, 237] on span "Crear" at bounding box center [217, 238] width 20 height 7
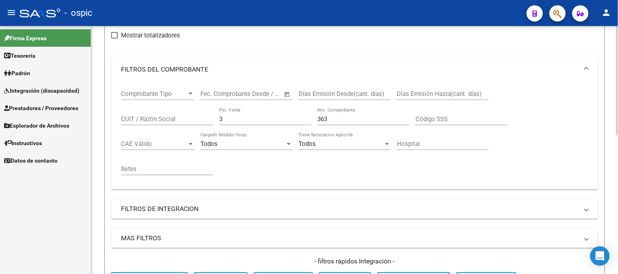
scroll to position [94, 0]
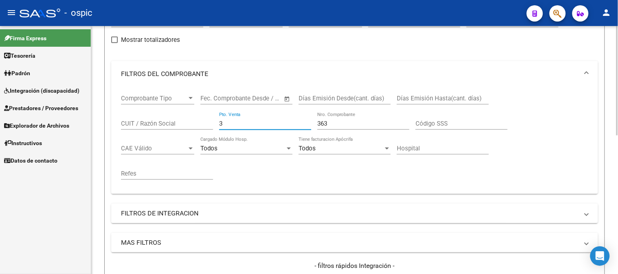
drag, startPoint x: 127, startPoint y: 122, endPoint x: 99, endPoint y: 122, distance: 27.3
click at [99, 122] on div "Video tutorial PRESTADORES -> Listado de CPBTs Emitidos por Prestadores / Prove…" at bounding box center [354, 211] width 527 height 558
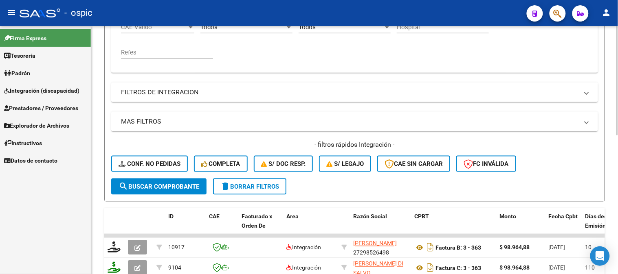
scroll to position [229, 0]
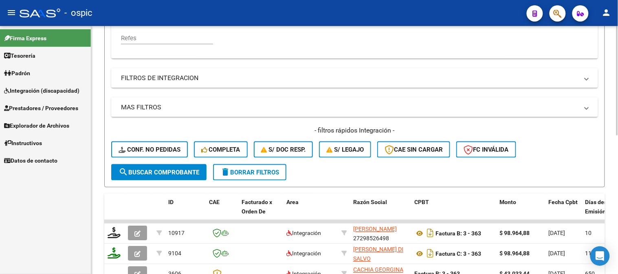
click at [159, 169] on span "search Buscar Comprobante" at bounding box center [159, 172] width 81 height 7
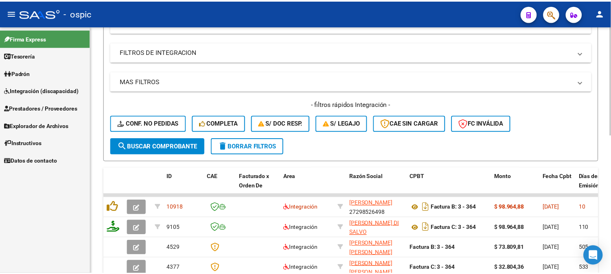
scroll to position [274, 0]
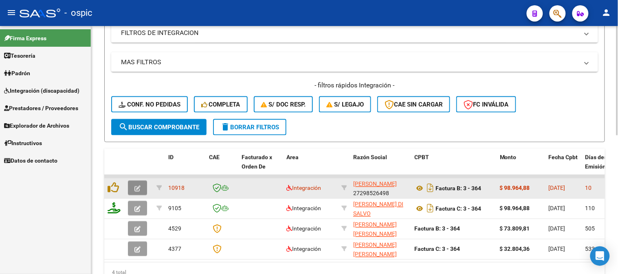
click at [136, 186] on icon "button" at bounding box center [137, 189] width 6 height 6
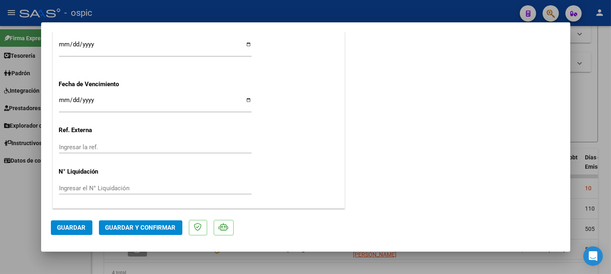
scroll to position [0, 0]
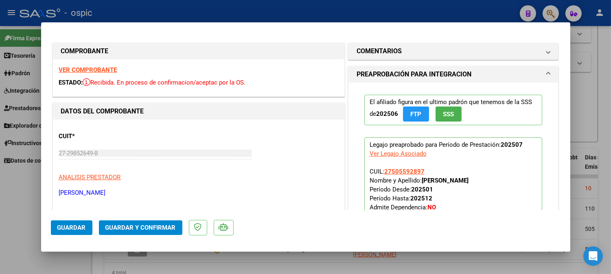
drag, startPoint x: 404, startPoint y: 53, endPoint x: 405, endPoint y: 73, distance: 20.4
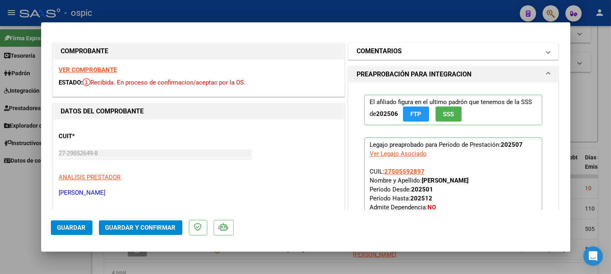
click at [459, 55] on mat-panel-title "COMENTARIOS" at bounding box center [449, 51] width 184 height 10
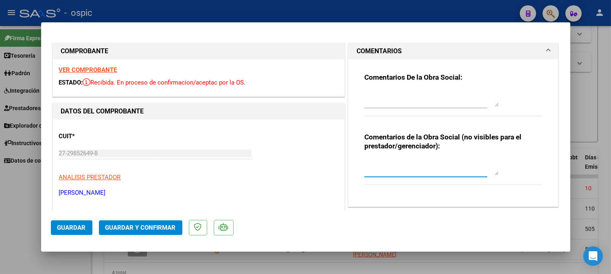
click at [435, 163] on textarea at bounding box center [432, 167] width 134 height 16
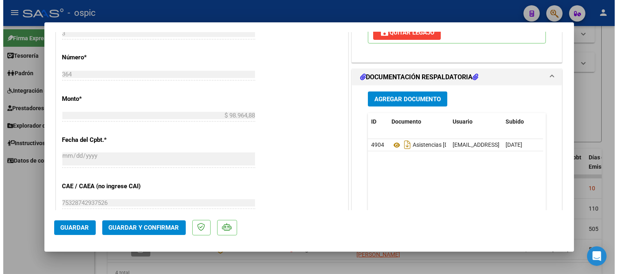
scroll to position [363, 0]
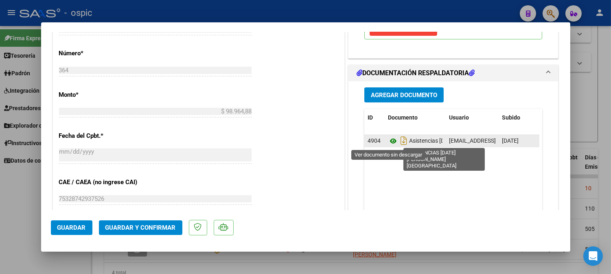
click at [389, 138] on icon at bounding box center [393, 141] width 11 height 10
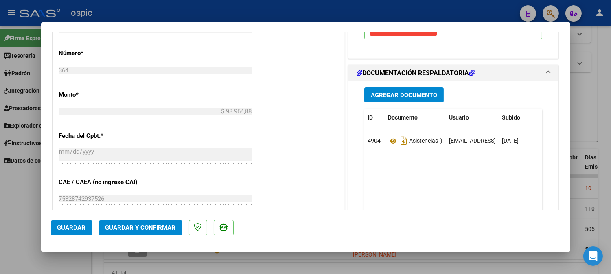
click at [164, 226] on span "Guardar y Confirmar" at bounding box center [140, 227] width 70 height 7
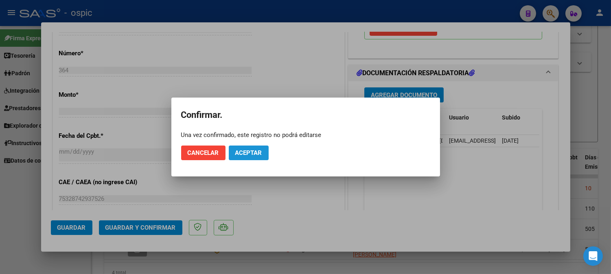
click at [249, 152] on span "Aceptar" at bounding box center [248, 152] width 27 height 7
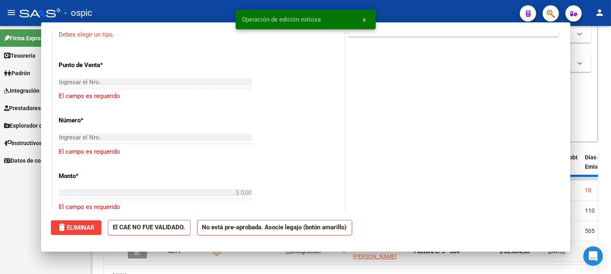
scroll to position [0, 0]
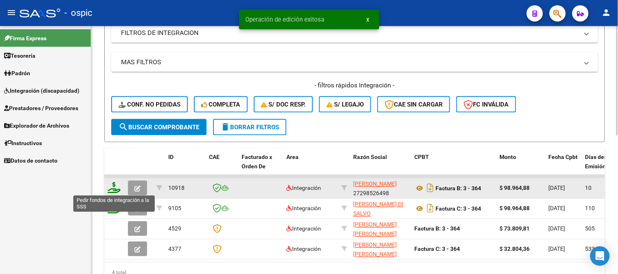
click at [114, 188] on icon at bounding box center [114, 187] width 13 height 11
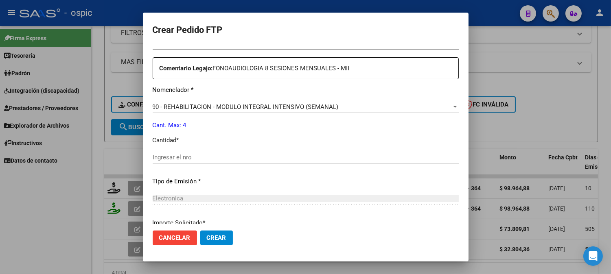
scroll to position [294, 0]
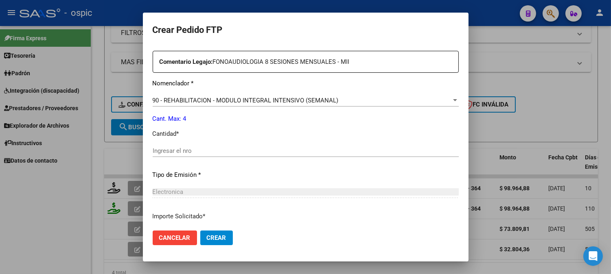
click at [271, 151] on input "Ingresar el nro" at bounding box center [306, 150] width 306 height 7
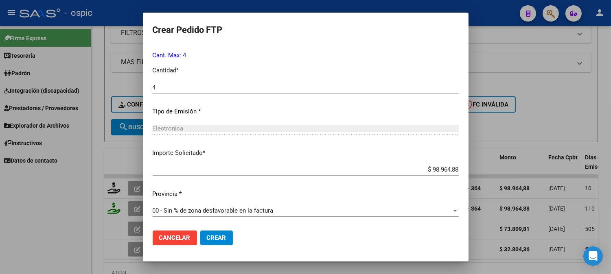
drag, startPoint x: 226, startPoint y: 239, endPoint x: 337, endPoint y: 177, distance: 127.3
click at [229, 236] on button "Crear" at bounding box center [216, 238] width 33 height 15
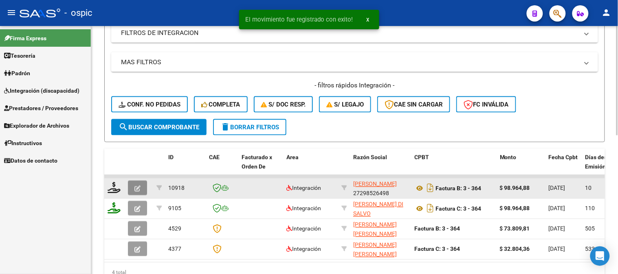
click at [136, 185] on span "button" at bounding box center [137, 188] width 6 height 7
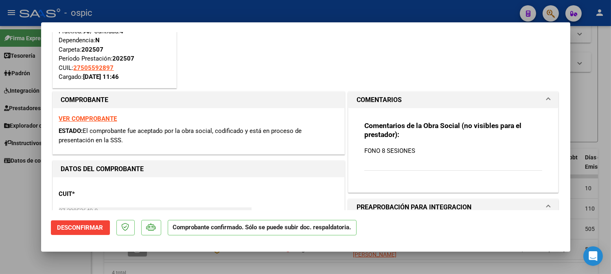
scroll to position [82, 0]
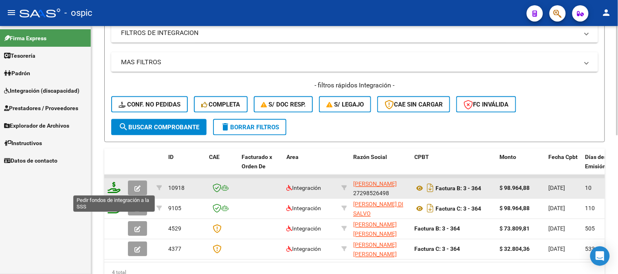
click at [109, 188] on icon at bounding box center [114, 187] width 13 height 11
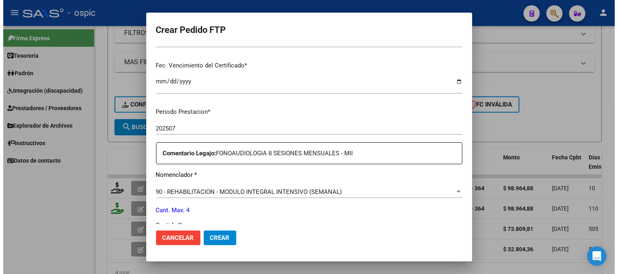
scroll to position [205, 0]
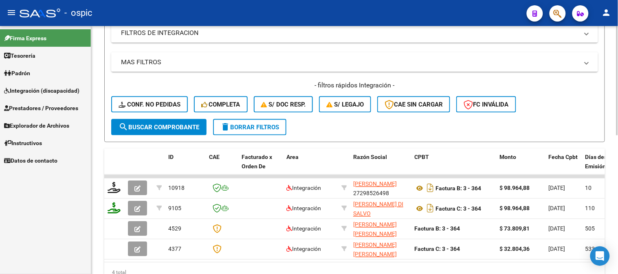
click at [258, 124] on span "delete Borrar Filtros" at bounding box center [249, 127] width 59 height 7
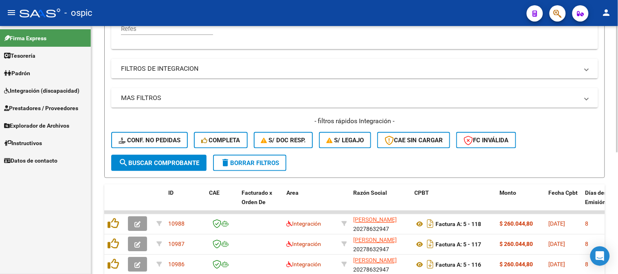
scroll to position [274, 0]
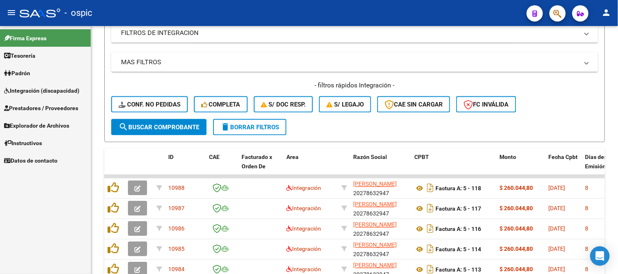
click at [35, 136] on link "Instructivos" at bounding box center [45, 143] width 91 height 18
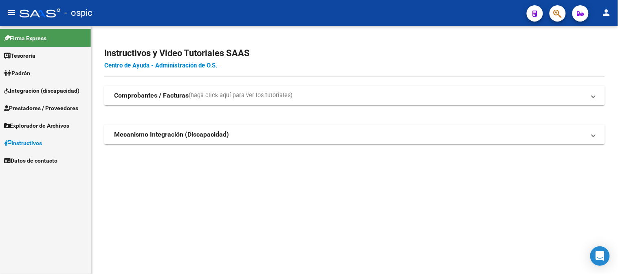
click at [577, 40] on app-root-component "Instructivos y Video Tutoriales SAAS Centro de Ayuda - Administración de O.S. C…" at bounding box center [354, 91] width 501 height 105
click at [572, 39] on app-root-component "Instructivos y Video Tutoriales SAAS Centro de Ayuda - Administración de O.S. C…" at bounding box center [354, 91] width 501 height 105
click at [69, 91] on span "Integración (discapacidad)" at bounding box center [41, 90] width 75 height 9
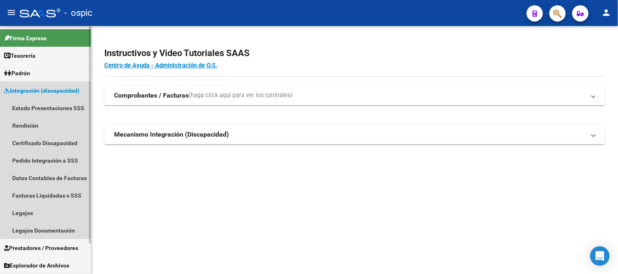
click at [53, 95] on link "Integración (discapacidad)" at bounding box center [45, 91] width 91 height 18
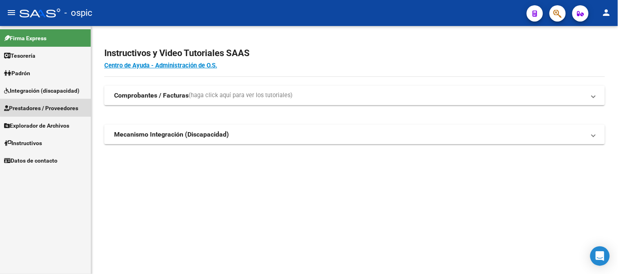
drag, startPoint x: 52, startPoint y: 108, endPoint x: 52, endPoint y: 119, distance: 11.0
click at [52, 108] on span "Prestadores / Proveedores" at bounding box center [41, 108] width 74 height 9
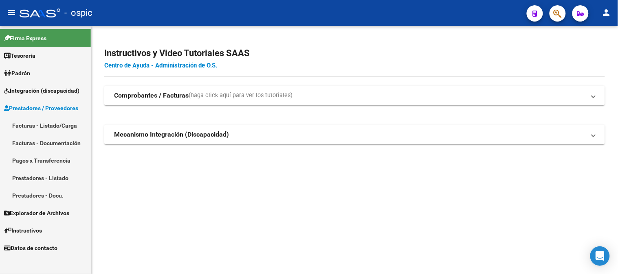
click at [51, 127] on link "Facturas - Listado/Carga" at bounding box center [45, 126] width 91 height 18
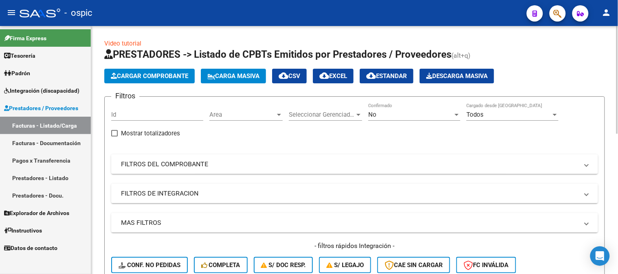
click at [381, 121] on div "No Confirmado" at bounding box center [414, 112] width 92 height 18
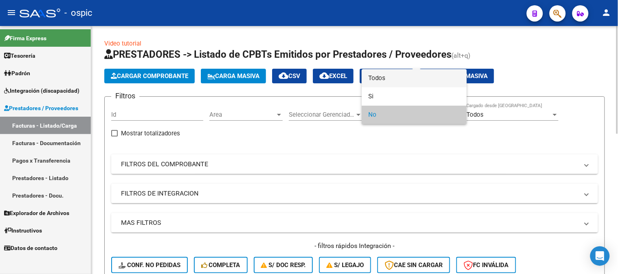
drag, startPoint x: 381, startPoint y: 78, endPoint x: 313, endPoint y: 128, distance: 84.8
click at [376, 83] on span "Todos" at bounding box center [414, 78] width 92 height 18
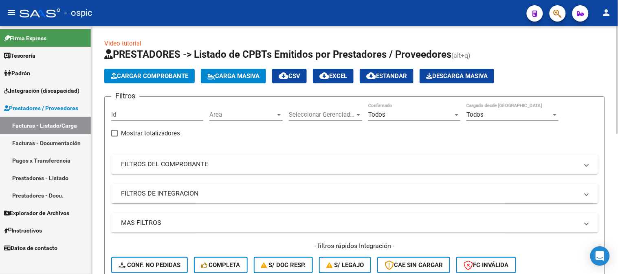
click at [191, 163] on mat-panel-title "FILTROS DEL COMPROBANTE" at bounding box center [349, 164] width 457 height 9
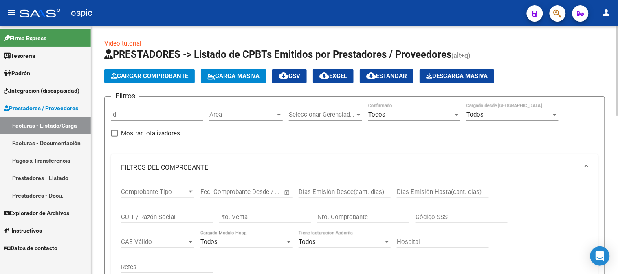
click at [273, 217] on input "Pto. Venta" at bounding box center [265, 217] width 92 height 7
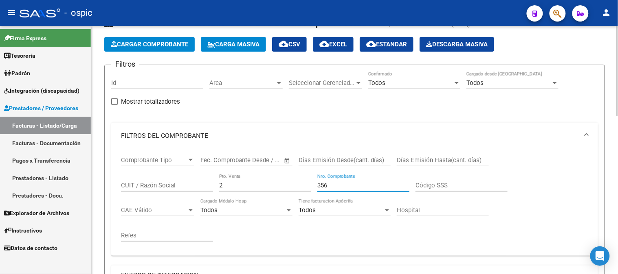
scroll to position [45, 0]
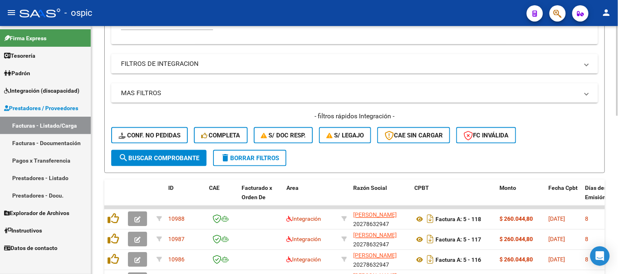
click at [611, 136] on div at bounding box center [617, 161] width 2 height 90
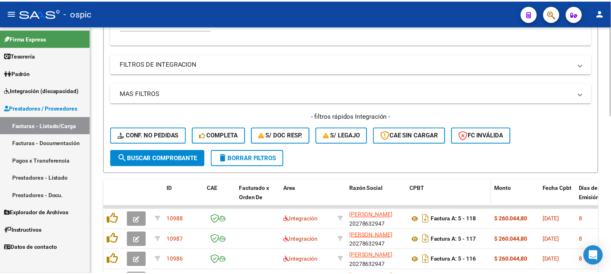
scroll to position [247, 0]
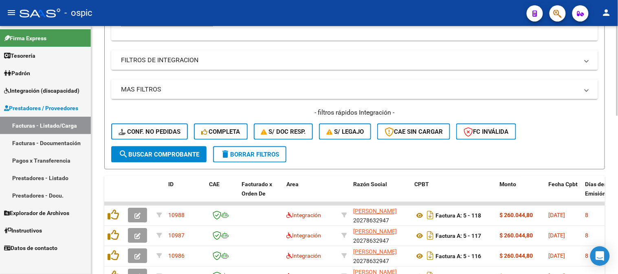
click at [193, 158] on button "search Buscar Comprobante" at bounding box center [158, 155] width 95 height 16
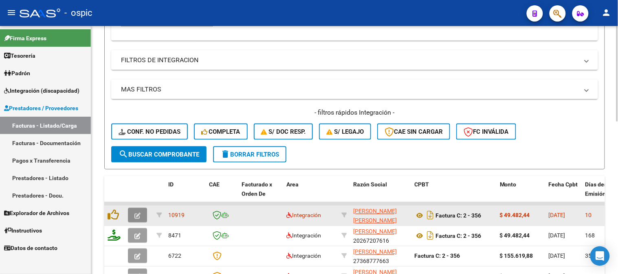
click at [137, 213] on icon "button" at bounding box center [137, 216] width 6 height 6
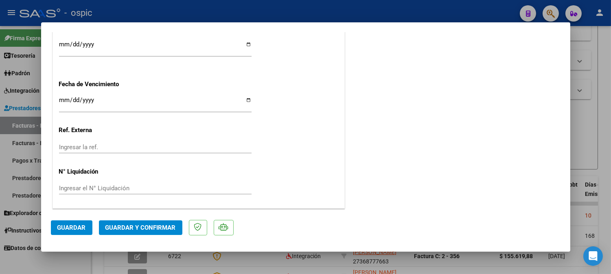
scroll to position [0, 0]
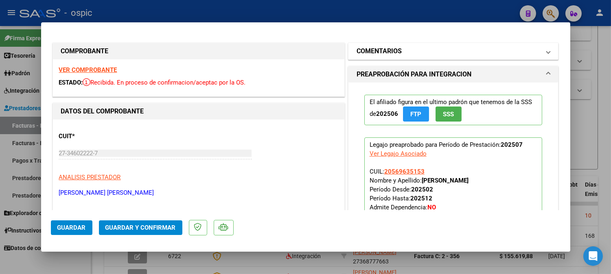
click at [433, 50] on mat-panel-title "COMENTARIOS" at bounding box center [449, 51] width 184 height 10
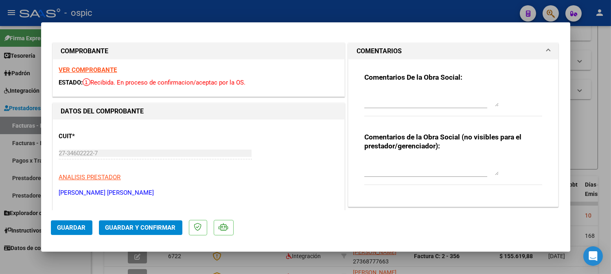
click at [402, 166] on textarea at bounding box center [432, 167] width 134 height 16
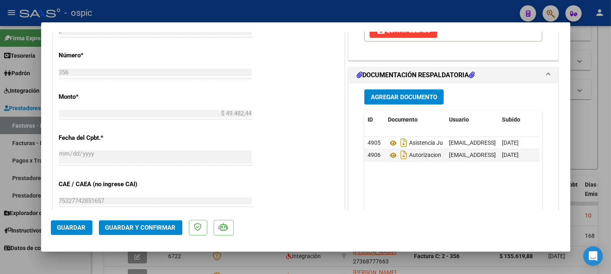
scroll to position [373, 0]
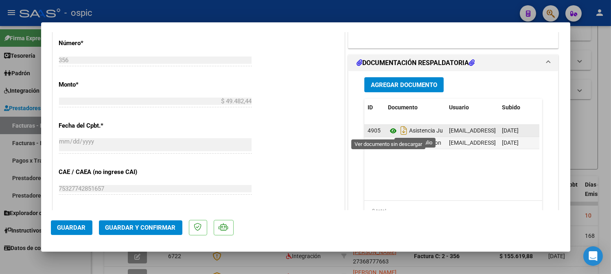
click at [389, 130] on icon at bounding box center [393, 131] width 11 height 10
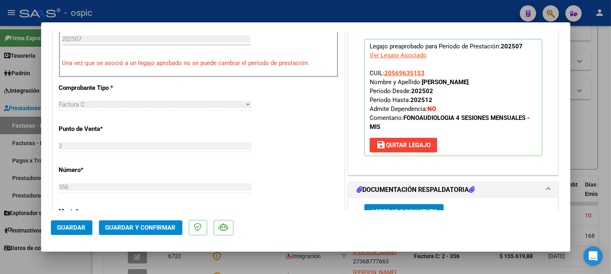
scroll to position [238, 0]
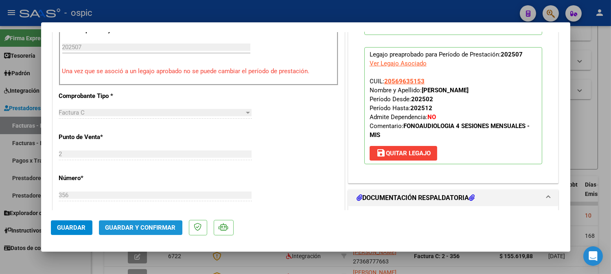
click at [123, 233] on button "Guardar y Confirmar" at bounding box center [140, 228] width 83 height 15
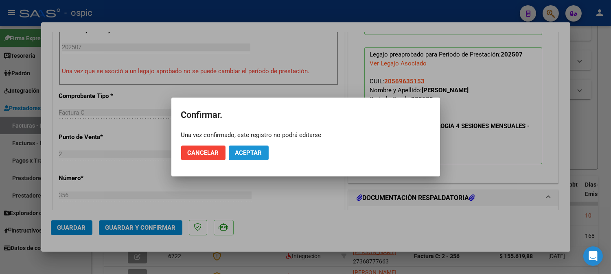
click at [253, 152] on span "Aceptar" at bounding box center [248, 152] width 27 height 7
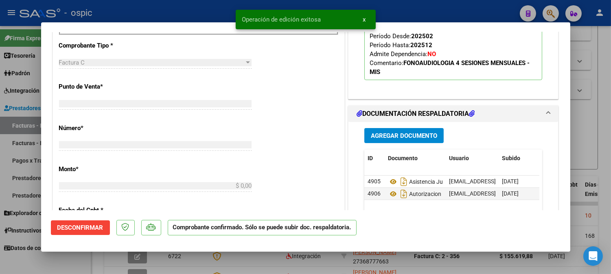
scroll to position [0, 0]
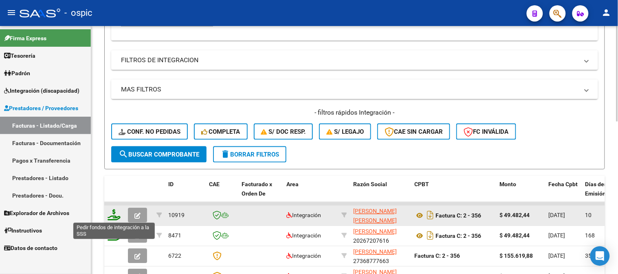
click at [116, 215] on icon at bounding box center [114, 215] width 13 height 11
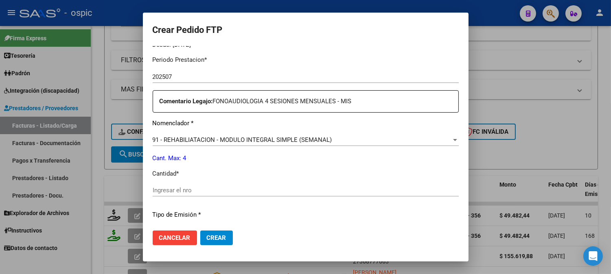
scroll to position [274, 0]
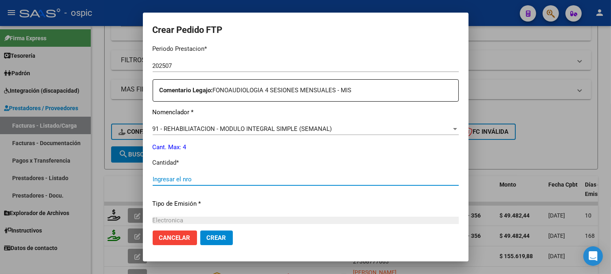
click at [291, 178] on input "Ingresar el nro" at bounding box center [306, 179] width 306 height 7
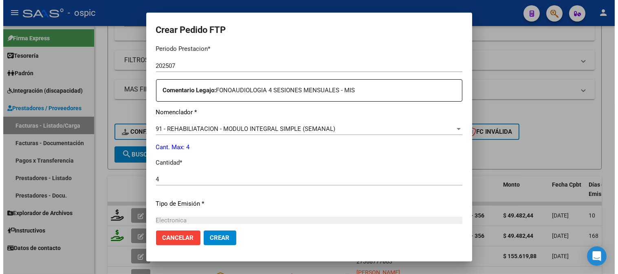
scroll to position [367, 0]
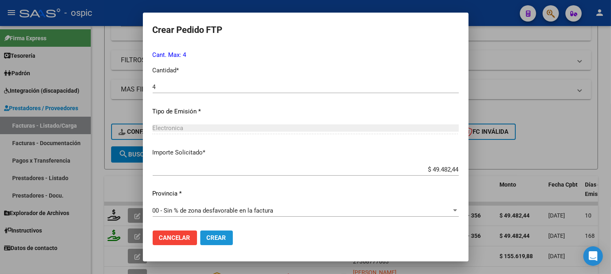
click at [222, 233] on button "Crear" at bounding box center [216, 238] width 33 height 15
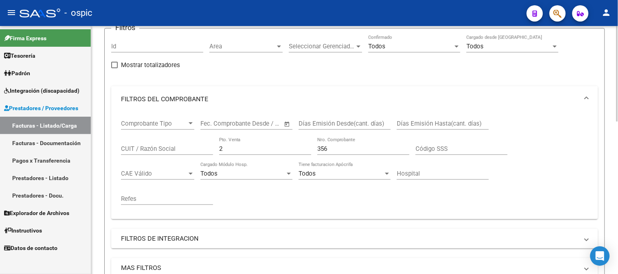
scroll to position [66, 0]
drag, startPoint x: 92, startPoint y: 130, endPoint x: 102, endPoint y: 130, distance: 10.2
click at [90, 130] on mat-sidenav-container "Firma Express Tesorería Extractos Procesados (csv) Extractos Originales (pdf) P…" at bounding box center [309, 150] width 618 height 248
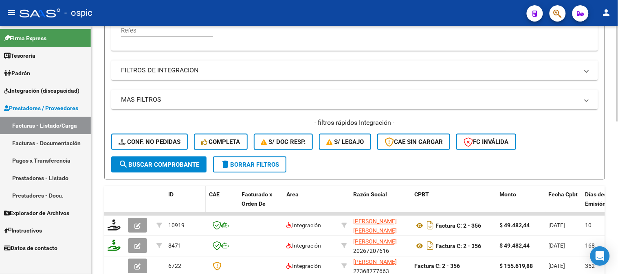
scroll to position [247, 0]
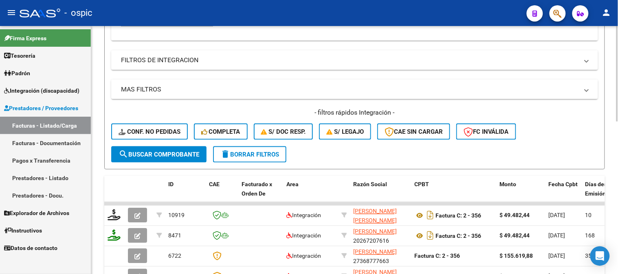
click at [156, 152] on span "search Buscar Comprobante" at bounding box center [159, 154] width 81 height 7
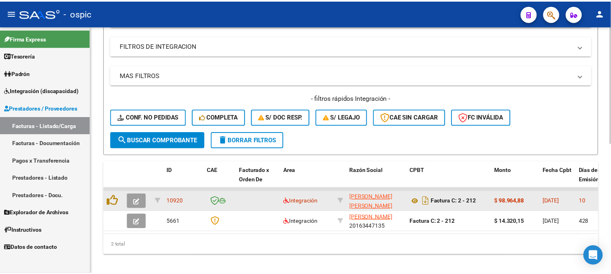
scroll to position [274, 0]
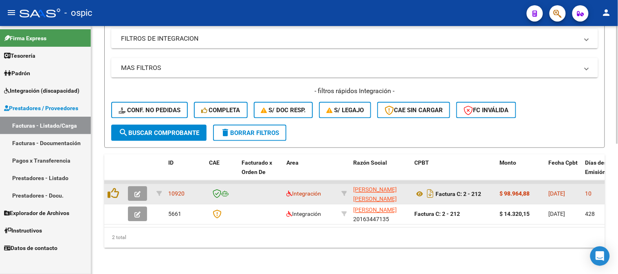
click at [138, 192] on icon "button" at bounding box center [137, 195] width 6 height 6
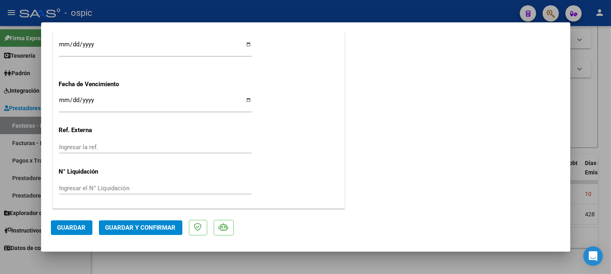
scroll to position [0, 0]
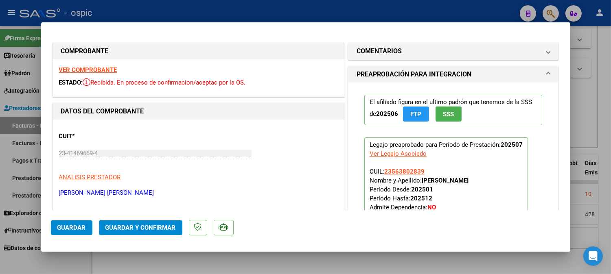
drag, startPoint x: 438, startPoint y: 46, endPoint x: 421, endPoint y: 114, distance: 70.2
click at [437, 47] on mat-panel-title "COMENTARIOS" at bounding box center [449, 51] width 184 height 10
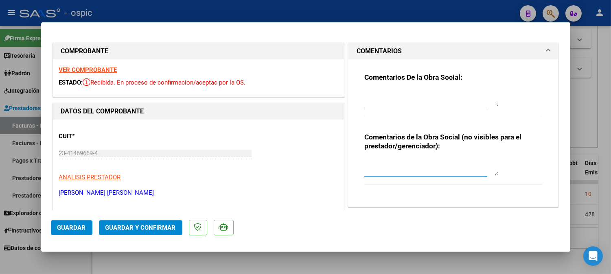
click at [394, 169] on textarea at bounding box center [432, 167] width 134 height 16
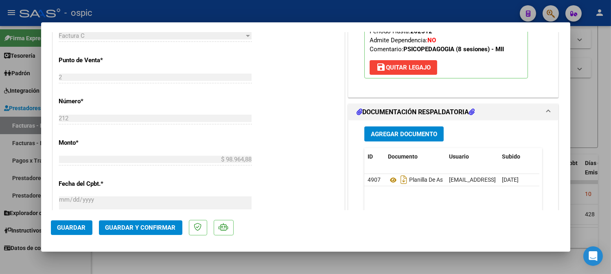
scroll to position [344, 0]
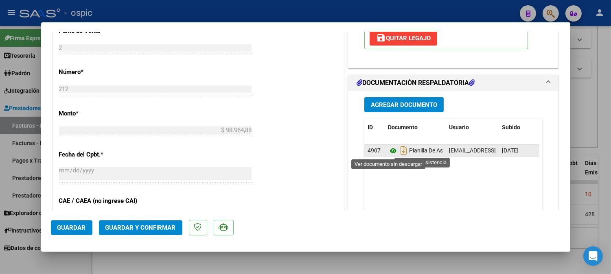
click at [391, 149] on icon at bounding box center [393, 151] width 11 height 10
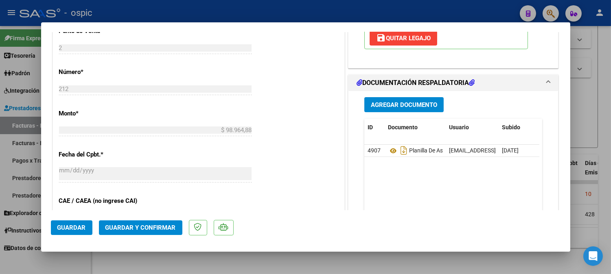
click at [145, 230] on span "Guardar y Confirmar" at bounding box center [140, 227] width 70 height 7
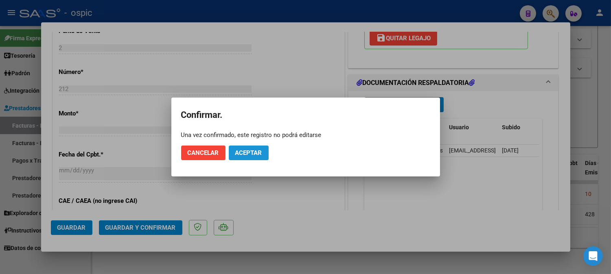
click at [258, 149] on span "Aceptar" at bounding box center [248, 152] width 27 height 7
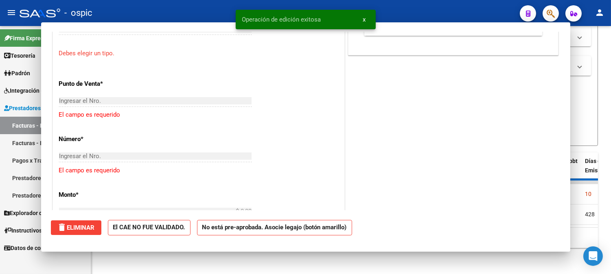
scroll to position [359, 0]
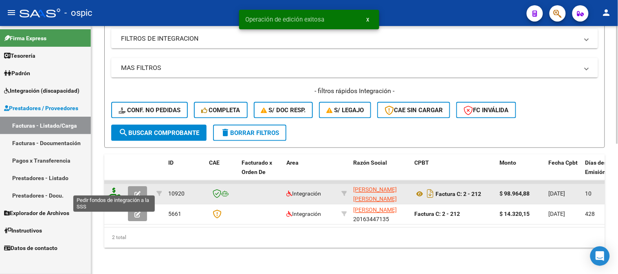
click at [113, 189] on icon at bounding box center [114, 193] width 13 height 11
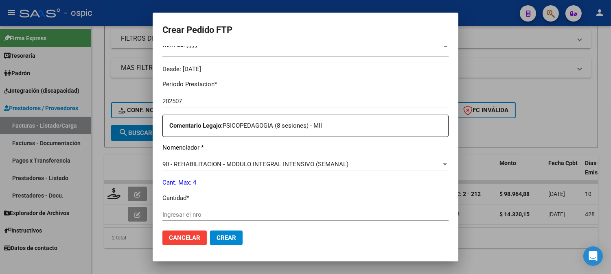
scroll to position [259, 0]
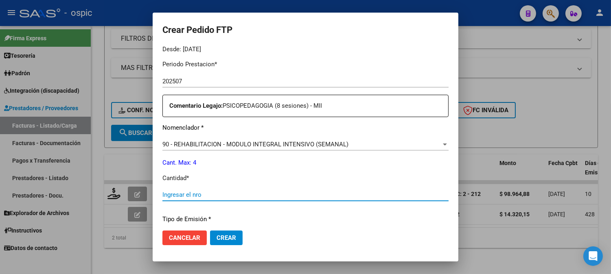
click at [295, 193] on input "Ingresar el nro" at bounding box center [305, 194] width 286 height 7
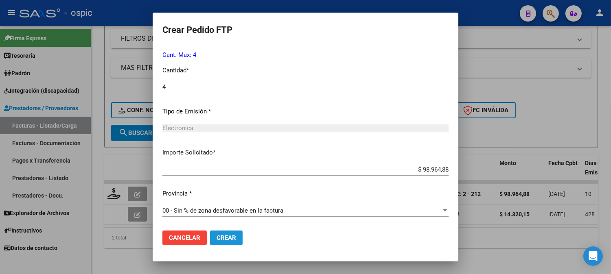
drag, startPoint x: 223, startPoint y: 233, endPoint x: 617, endPoint y: 114, distance: 411.8
click at [226, 233] on button "Crear" at bounding box center [226, 238] width 33 height 15
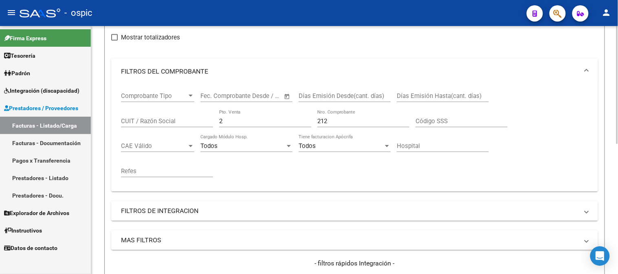
scroll to position [94, 0]
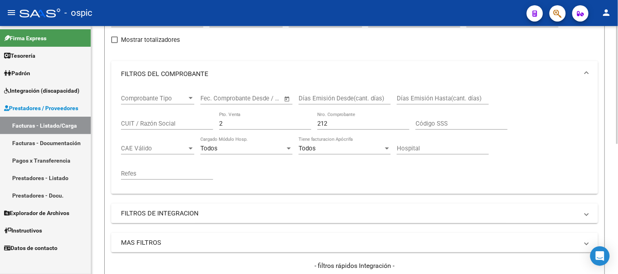
click at [239, 119] on div "2 Pto. Venta" at bounding box center [265, 121] width 92 height 18
click at [237, 125] on input "2" at bounding box center [265, 123] width 92 height 7
drag, startPoint x: 237, startPoint y: 123, endPoint x: 92, endPoint y: 119, distance: 144.3
click at [116, 120] on div "Comprobante Tipo Comprobante Tipo Start date – End date Fec. Comprobante Desde …" at bounding box center [354, 140] width 487 height 107
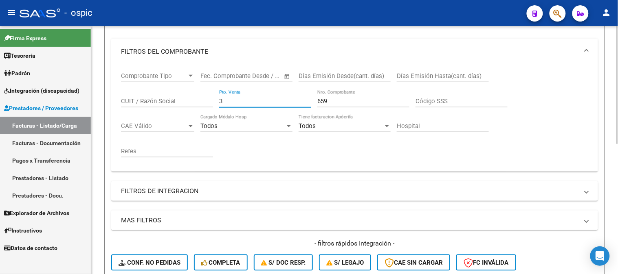
scroll to position [229, 0]
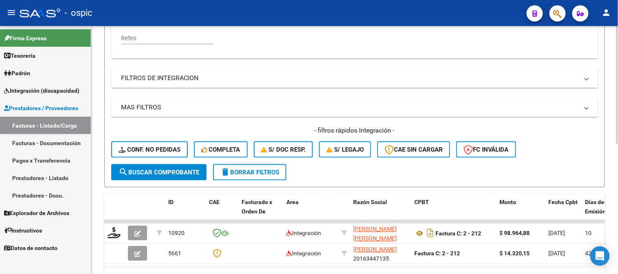
click at [152, 170] on span "search Buscar Comprobante" at bounding box center [159, 172] width 81 height 7
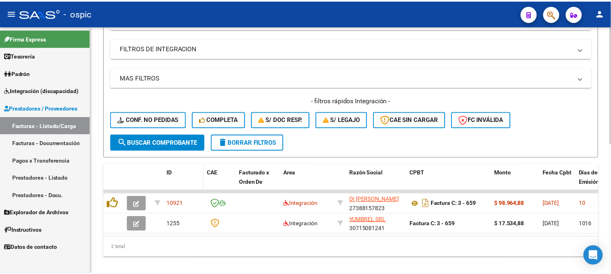
scroll to position [274, 0]
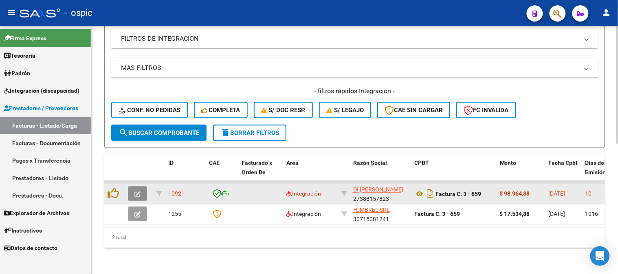
click at [138, 192] on icon "button" at bounding box center [137, 195] width 6 height 6
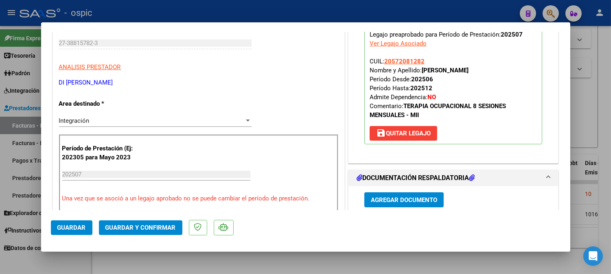
scroll to position [0, 0]
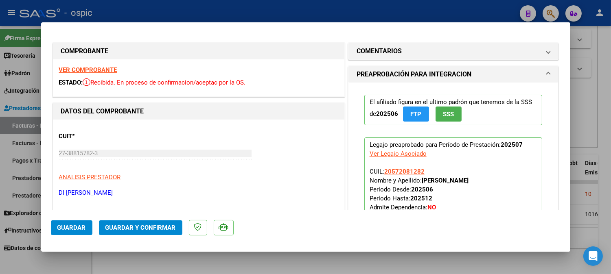
drag, startPoint x: 411, startPoint y: 51, endPoint x: 411, endPoint y: 96, distance: 44.8
click at [411, 52] on mat-panel-title "COMENTARIOS" at bounding box center [449, 51] width 184 height 10
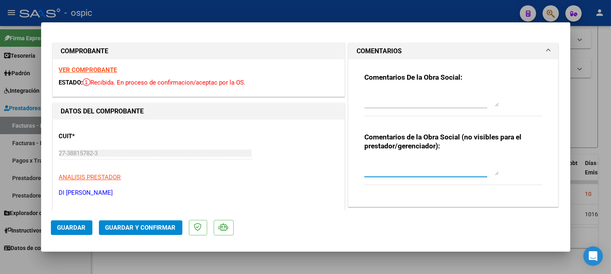
click at [389, 169] on textarea at bounding box center [432, 167] width 134 height 16
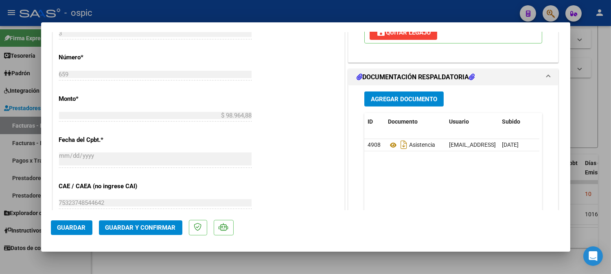
scroll to position [363, 0]
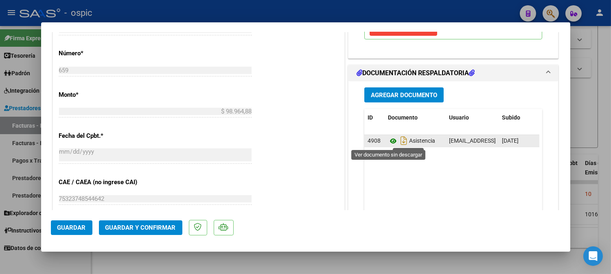
click at [391, 140] on icon at bounding box center [393, 141] width 11 height 10
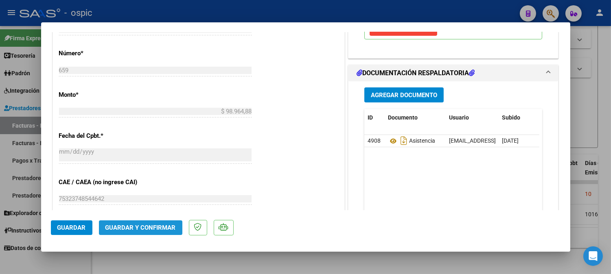
click at [144, 226] on span "Guardar y Confirmar" at bounding box center [140, 227] width 70 height 7
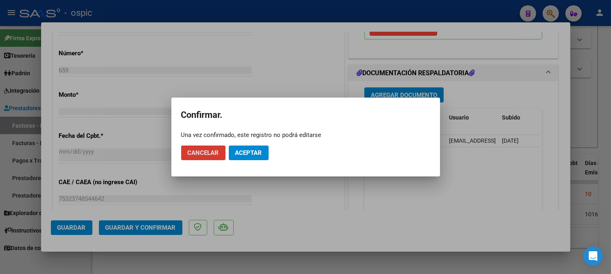
click at [248, 149] on span "Aceptar" at bounding box center [248, 152] width 27 height 7
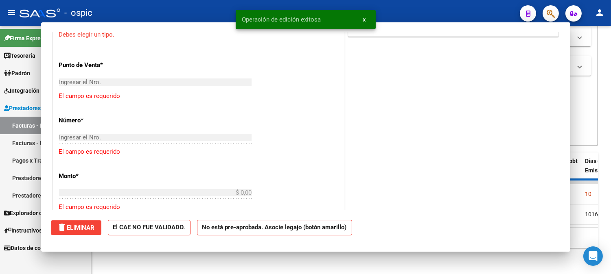
scroll to position [377, 0]
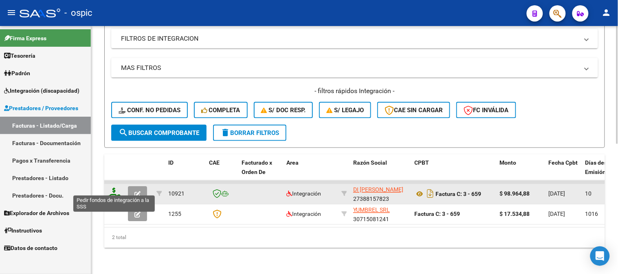
click at [112, 188] on icon at bounding box center [114, 193] width 13 height 11
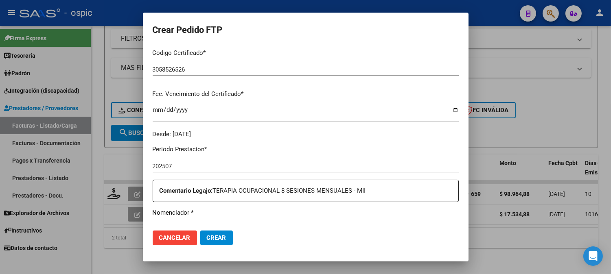
scroll to position [187, 0]
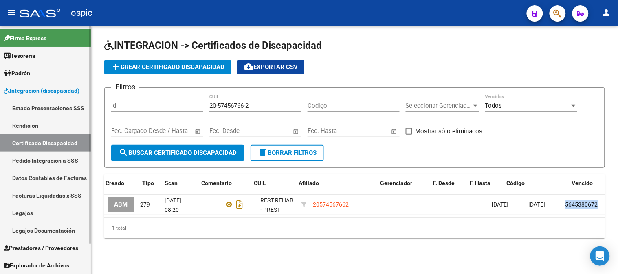
scroll to position [0, 59]
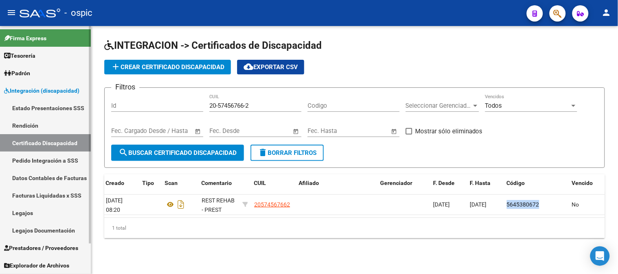
click at [68, 155] on link "Pedido Integración a SSS" at bounding box center [45, 161] width 91 height 18
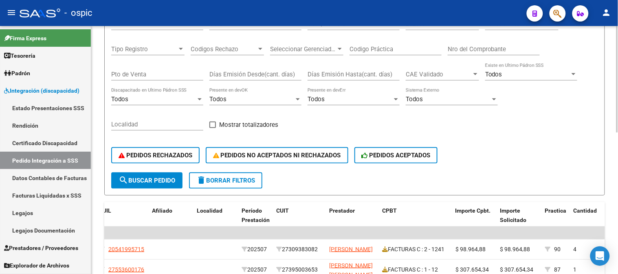
scroll to position [45, 0]
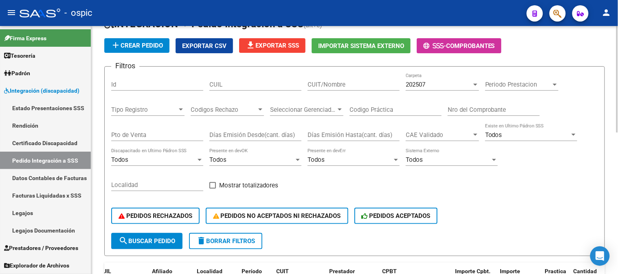
click at [409, 83] on span "202507" at bounding box center [416, 84] width 20 height 7
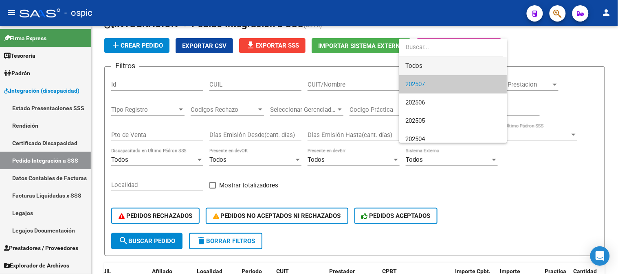
click at [413, 63] on span "Todos" at bounding box center [453, 66] width 95 height 18
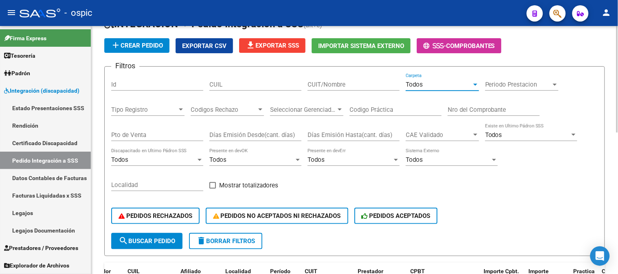
click at [334, 85] on input "CUIT/Nombre" at bounding box center [353, 84] width 92 height 7
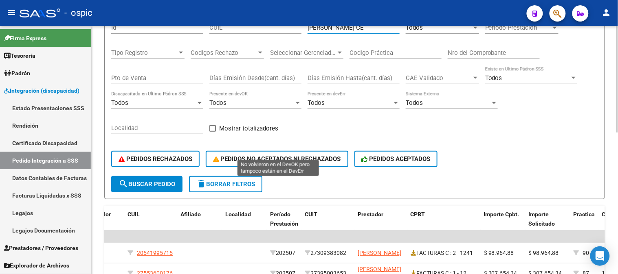
scroll to position [136, 0]
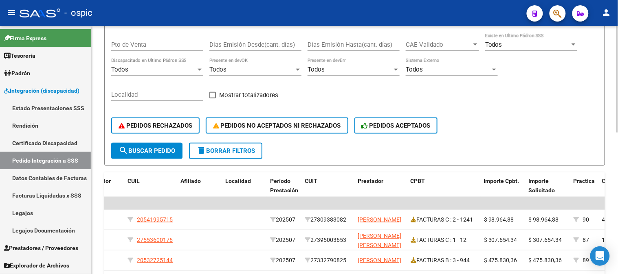
type input "ZUCCO CE"
click at [151, 153] on span "search Buscar Pedido" at bounding box center [147, 150] width 57 height 7
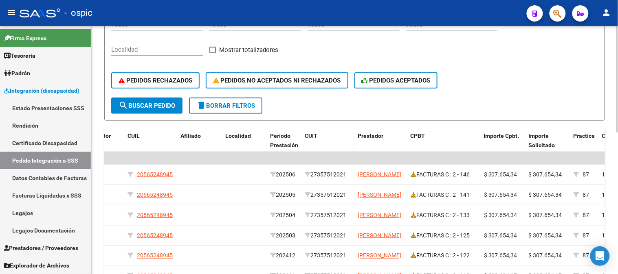
scroll to position [226, 0]
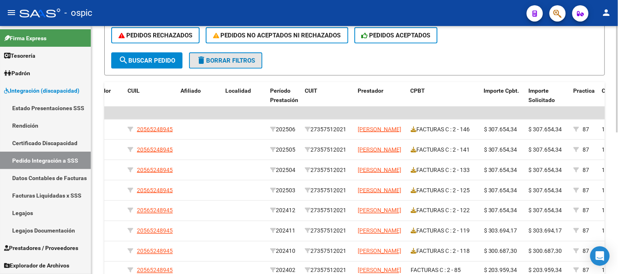
click at [253, 57] on span "delete Borrar Filtros" at bounding box center [225, 60] width 59 height 7
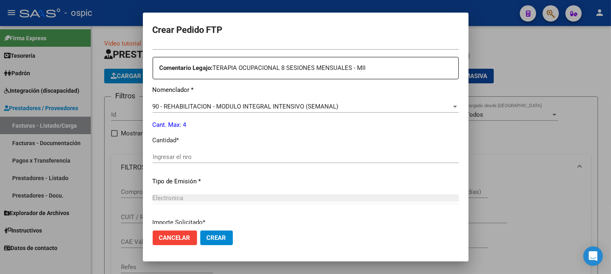
scroll to position [274, 0]
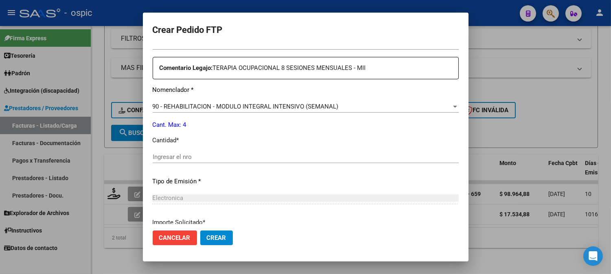
click at [259, 160] on input "Ingresar el nro" at bounding box center [306, 157] width 306 height 7
type input "4"
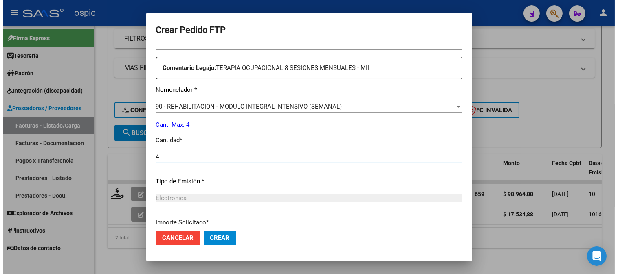
scroll to position [367, 0]
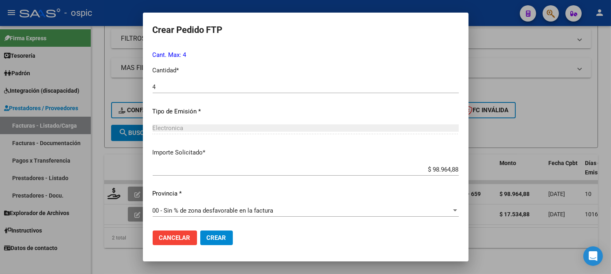
drag, startPoint x: 222, startPoint y: 233, endPoint x: 257, endPoint y: 220, distance: 37.4
click at [223, 233] on button "Crear" at bounding box center [216, 238] width 33 height 15
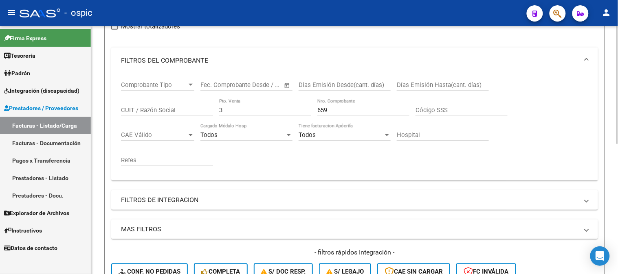
scroll to position [94, 0]
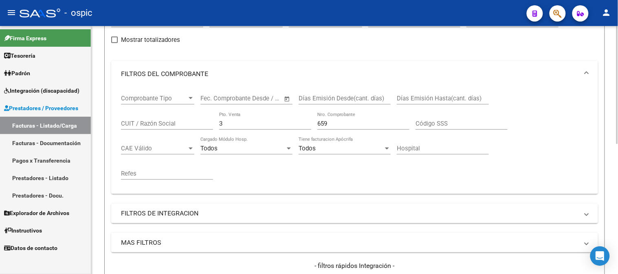
drag, startPoint x: 234, startPoint y: 125, endPoint x: 167, endPoint y: 120, distance: 67.4
click at [169, 121] on div "Comprobante Tipo Comprobante Tipo Start date – End date Fec. Comprobante Desde …" at bounding box center [354, 137] width 467 height 101
type input "1"
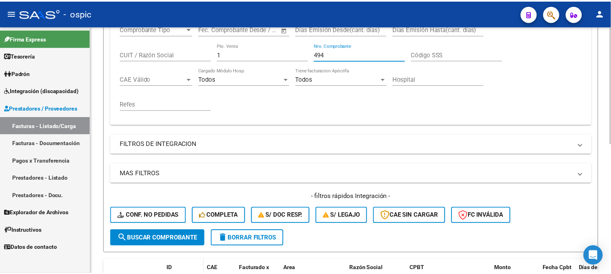
scroll to position [274, 0]
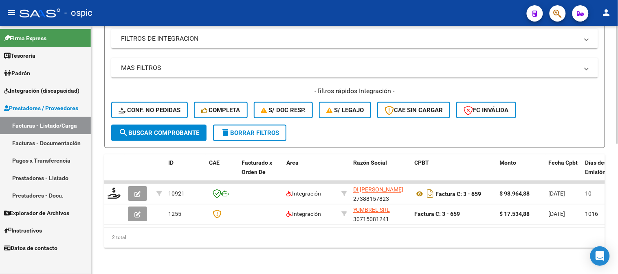
type input "494"
click at [167, 130] on span "search Buscar Comprobante" at bounding box center [159, 133] width 81 height 7
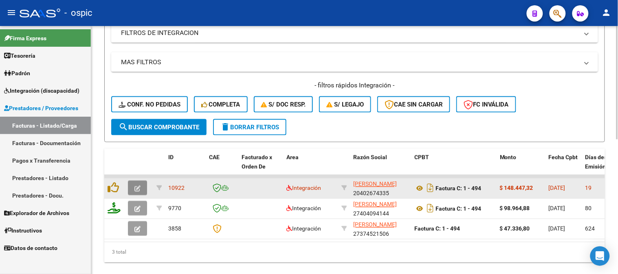
click at [137, 186] on icon "button" at bounding box center [137, 189] width 6 height 6
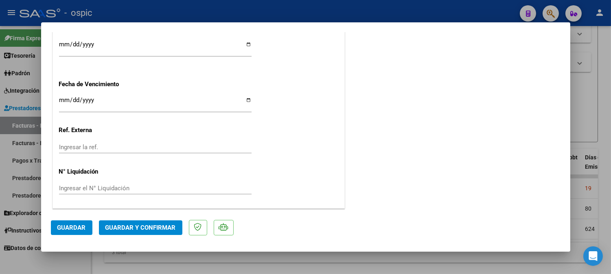
scroll to position [0, 0]
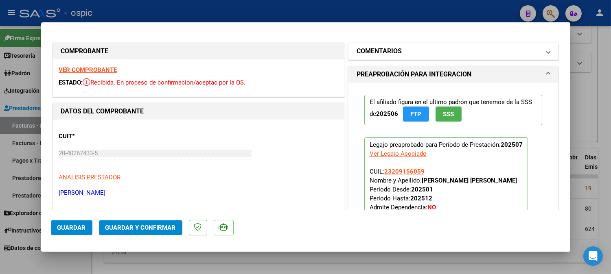
click at [373, 45] on mat-expansion-panel-header "COMENTARIOS" at bounding box center [454, 51] width 210 height 16
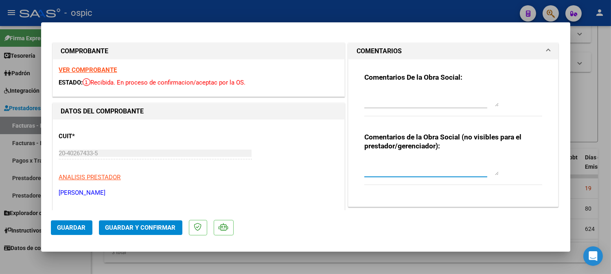
click at [404, 162] on textarea at bounding box center [432, 167] width 134 height 16
type textarea "KINESIO 12 SESIONES"
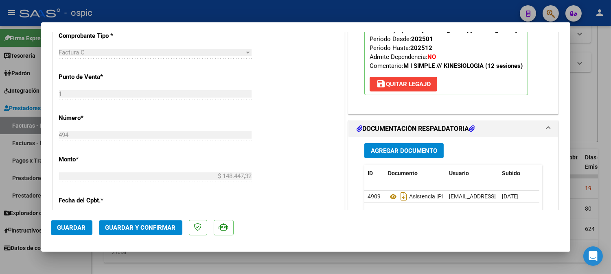
scroll to position [302, 0]
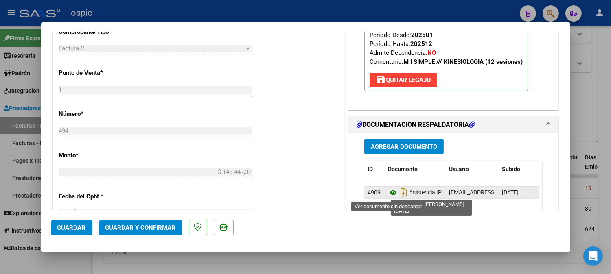
click at [388, 193] on icon at bounding box center [393, 193] width 11 height 10
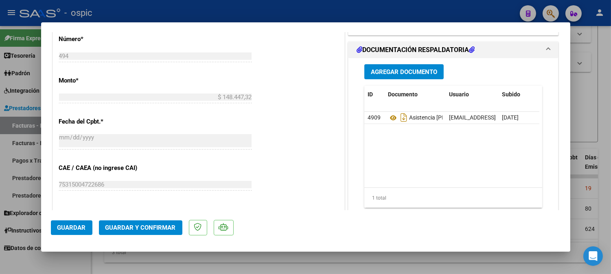
scroll to position [386, 0]
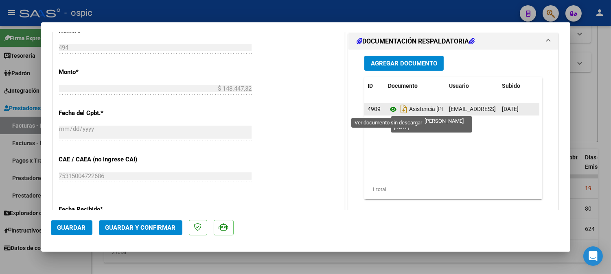
click at [388, 108] on icon at bounding box center [393, 110] width 11 height 10
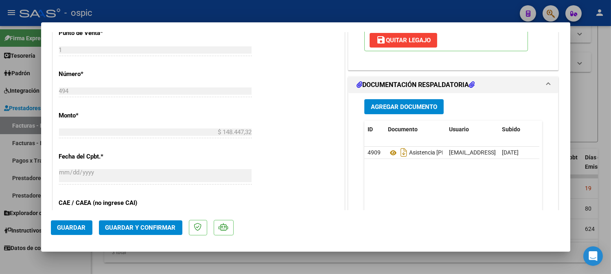
scroll to position [346, 0]
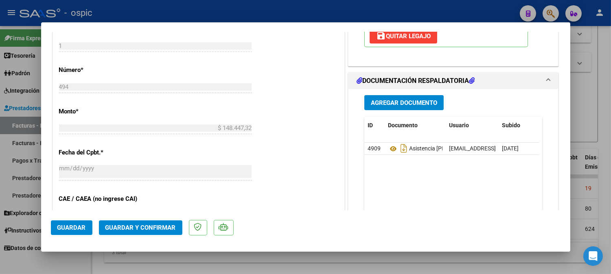
click at [152, 233] on button "Guardar y Confirmar" at bounding box center [140, 228] width 83 height 15
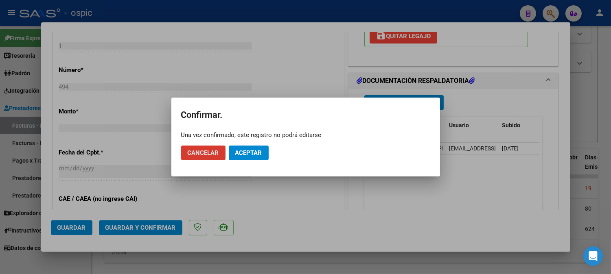
click at [252, 152] on span "Aceptar" at bounding box center [248, 152] width 27 height 7
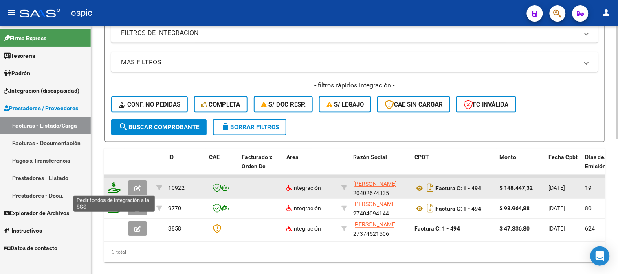
click at [114, 188] on icon at bounding box center [114, 187] width 13 height 11
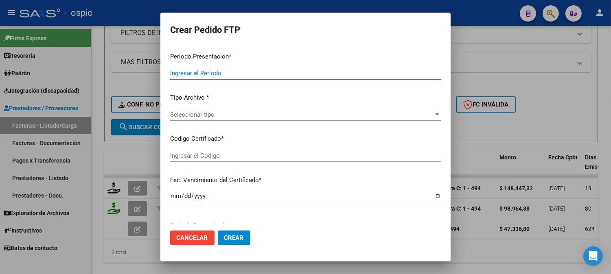
type input "202507"
type input "$ 148.447,32"
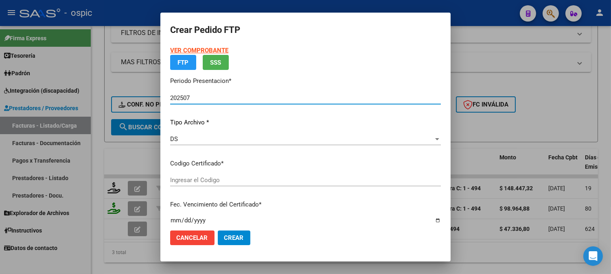
type input "0000000000000000000000000000009095009497"
type input "2031-04-13"
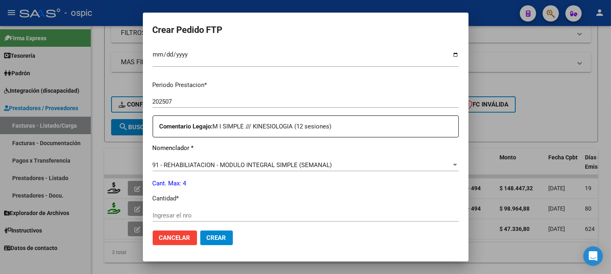
scroll to position [248, 0]
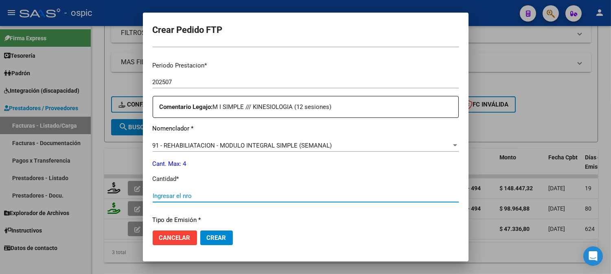
click at [290, 195] on input "Ingresar el nro" at bounding box center [306, 196] width 306 height 7
type input "4"
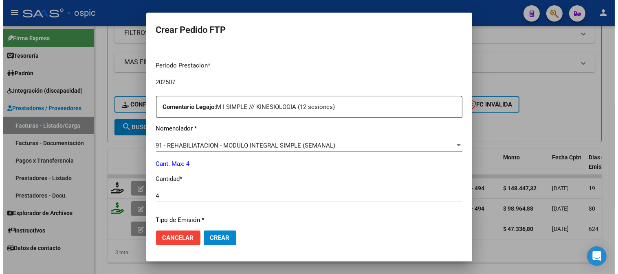
scroll to position [357, 0]
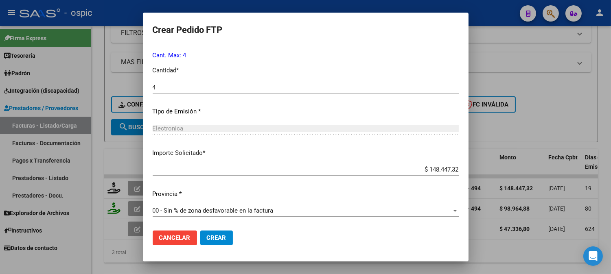
click at [213, 239] on span "Crear" at bounding box center [217, 238] width 20 height 7
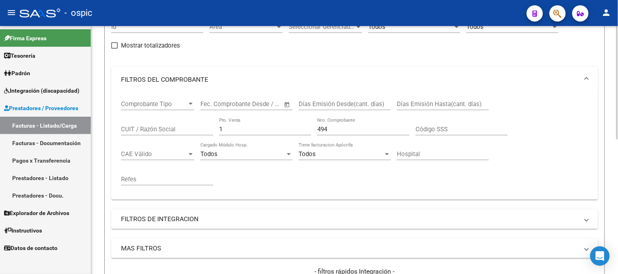
scroll to position [48, 0]
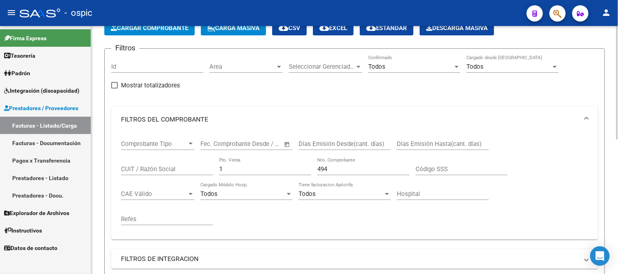
click at [136, 163] on div "Comprobante Tipo Comprobante Tipo Start date – End date Fec. Comprobante Desde …" at bounding box center [354, 183] width 467 height 101
type input "2"
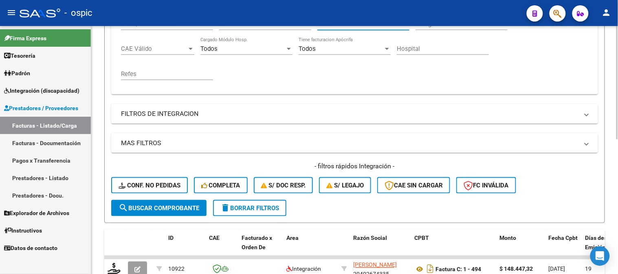
scroll to position [295, 0]
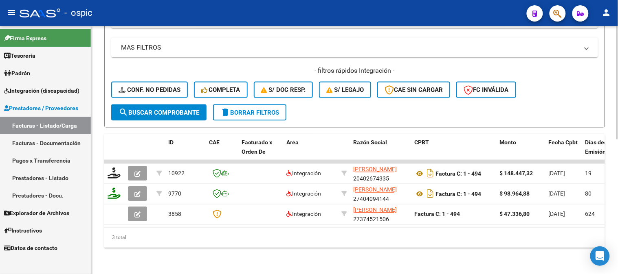
type input "1012"
click at [170, 109] on span "search Buscar Comprobante" at bounding box center [159, 112] width 81 height 7
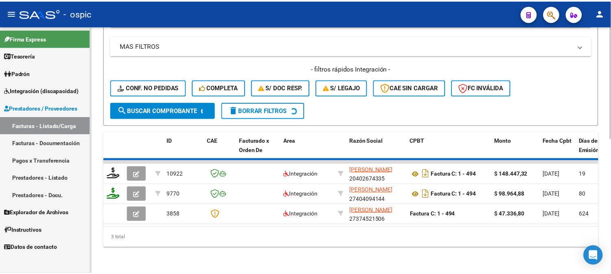
scroll to position [275, 0]
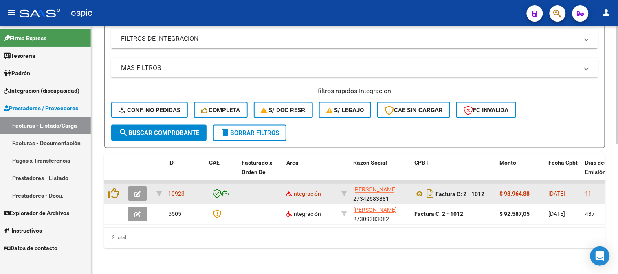
click at [138, 191] on span "button" at bounding box center [137, 194] width 6 height 7
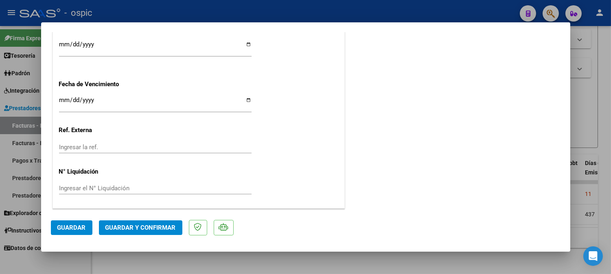
scroll to position [0, 0]
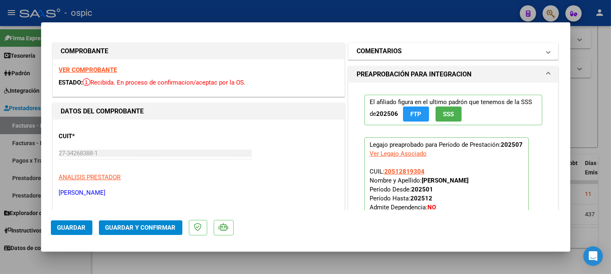
click at [409, 49] on mat-panel-title "COMENTARIOS" at bounding box center [449, 51] width 184 height 10
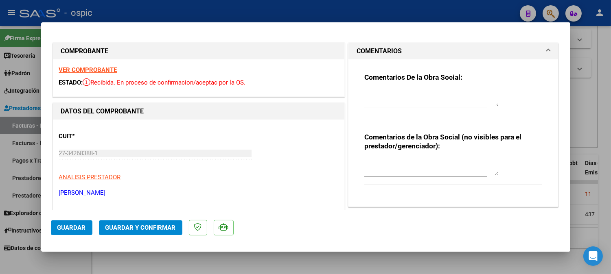
click at [391, 159] on div at bounding box center [432, 168] width 134 height 20
type textarea "PSICO 8 SESIONES"
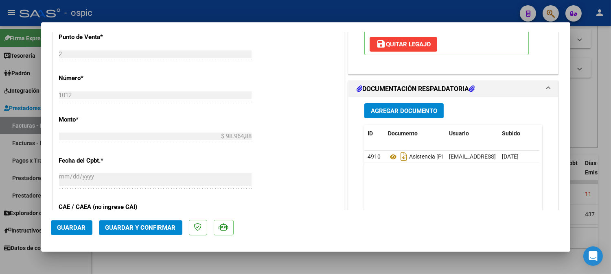
scroll to position [342, 0]
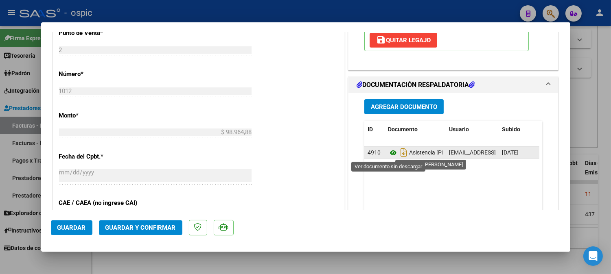
click at [389, 154] on icon at bounding box center [393, 153] width 11 height 10
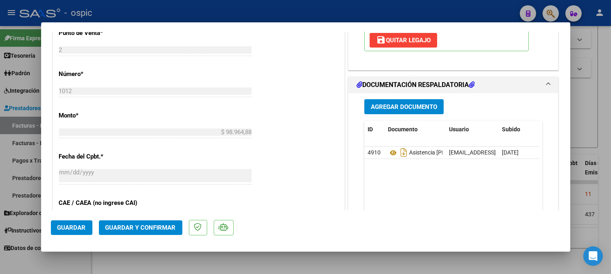
click at [152, 226] on span "Guardar y Confirmar" at bounding box center [140, 227] width 70 height 7
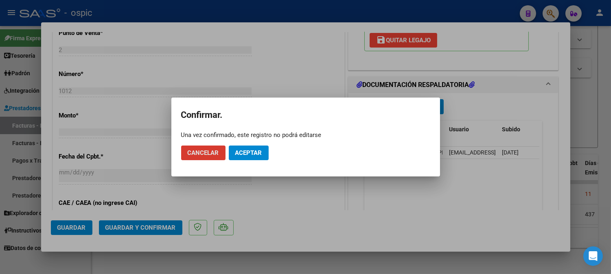
click at [241, 148] on button "Aceptar" at bounding box center [249, 153] width 40 height 15
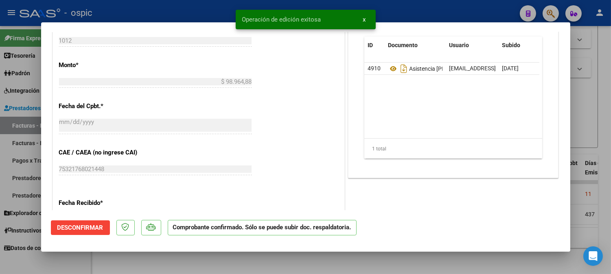
type input "$ 0,00"
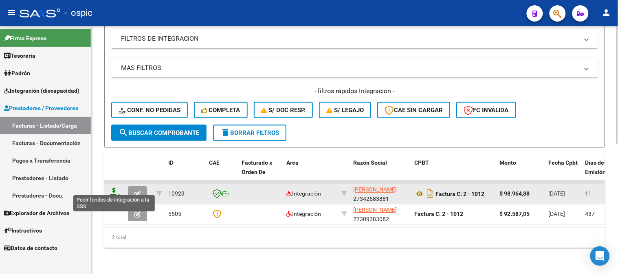
click at [115, 188] on icon at bounding box center [114, 193] width 13 height 11
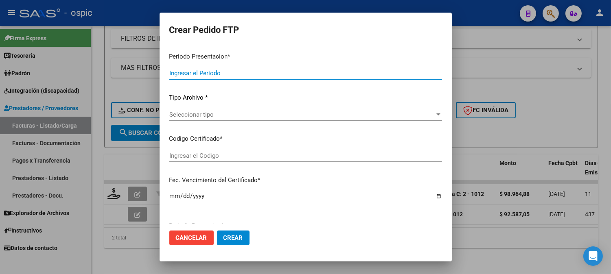
type input "202507"
type input "$ 98.964,88"
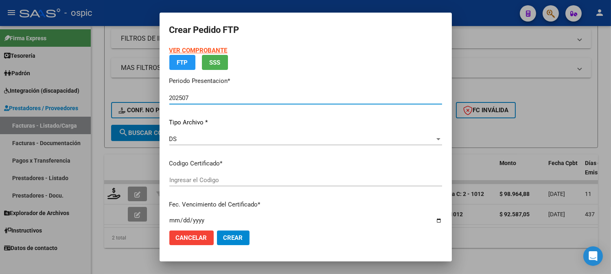
type input "8476593969"
type input "2029-10-31"
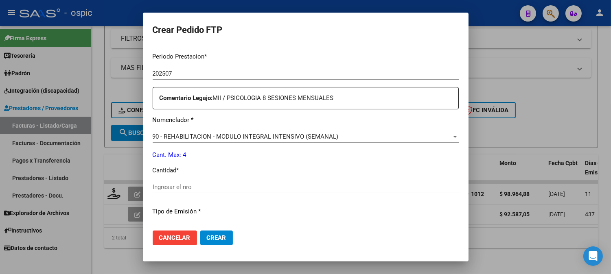
scroll to position [279, 0]
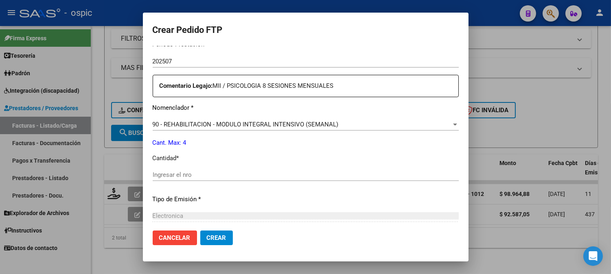
click at [286, 172] on input "Ingresar el nro" at bounding box center [306, 174] width 306 height 7
type input "4"
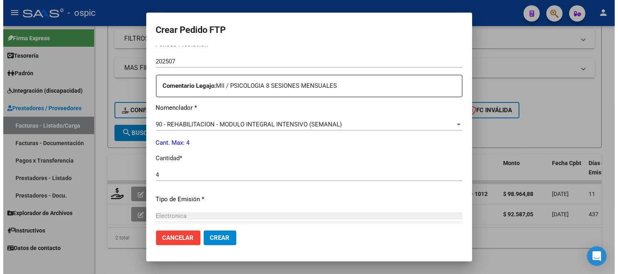
scroll to position [367, 0]
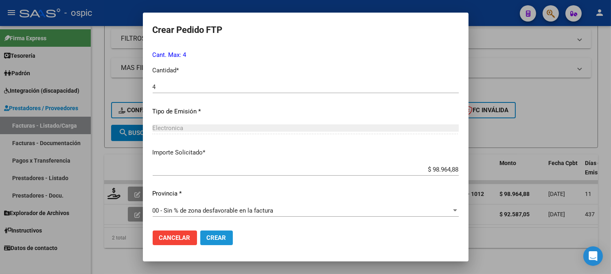
drag, startPoint x: 217, startPoint y: 235, endPoint x: 330, endPoint y: 192, distance: 121.2
click at [217, 235] on span "Crear" at bounding box center [217, 238] width 20 height 7
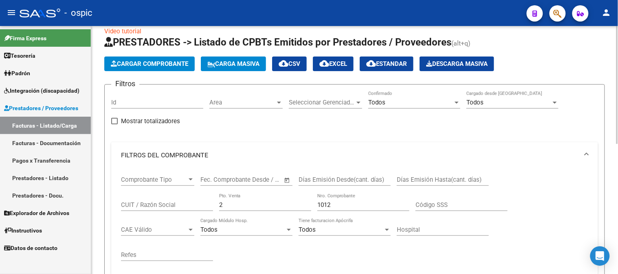
scroll to position [0, 0]
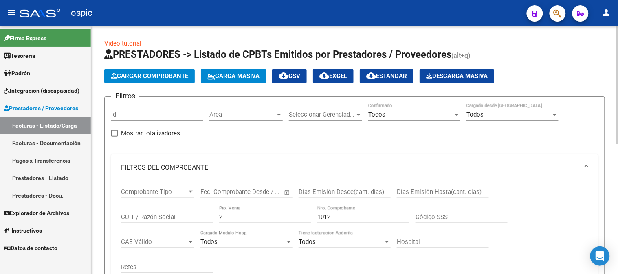
click at [226, 119] on div "Area Area" at bounding box center [245, 112] width 73 height 18
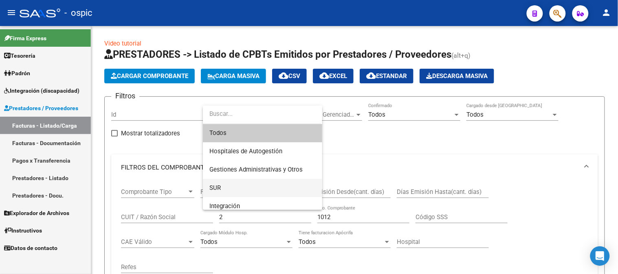
scroll to position [90, 0]
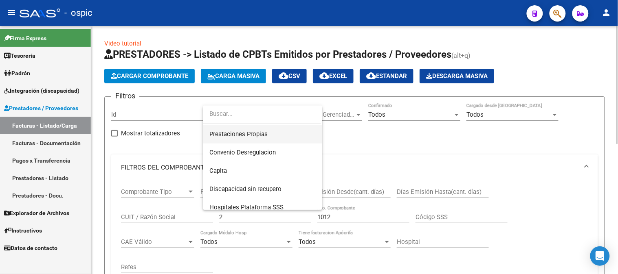
click at [244, 136] on span "Prestaciones Propias" at bounding box center [238, 134] width 58 height 7
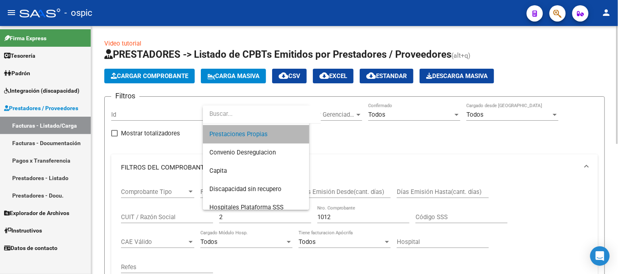
scroll to position [92, 0]
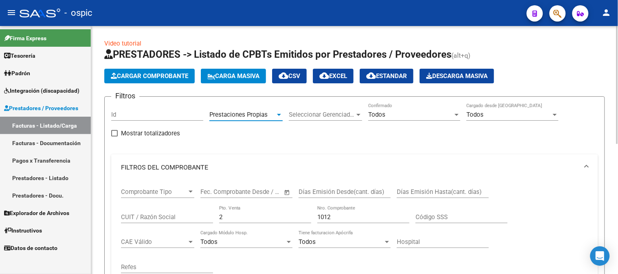
click at [381, 112] on span "Todos" at bounding box center [376, 114] width 17 height 7
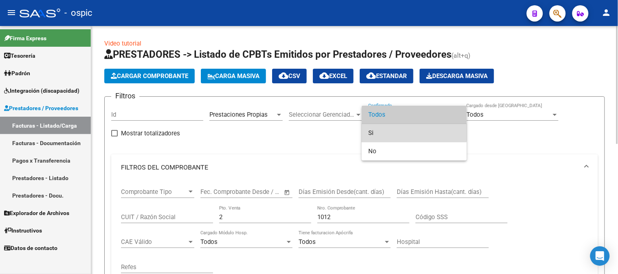
drag, startPoint x: 373, startPoint y: 129, endPoint x: 337, endPoint y: 139, distance: 37.3
click at [373, 129] on span "Si" at bounding box center [414, 133] width 92 height 18
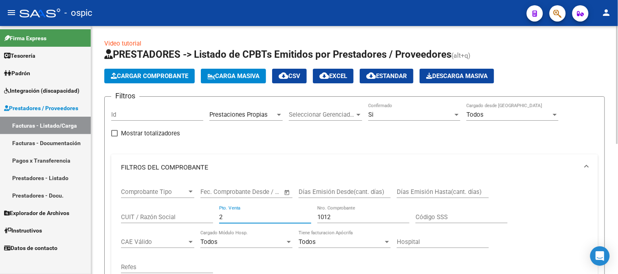
drag, startPoint x: 233, startPoint y: 216, endPoint x: 155, endPoint y: 216, distance: 78.2
click at [155, 216] on div "Comprobante Tipo Comprobante Tipo Start date – End date Fec. Comprobante Desde …" at bounding box center [354, 231] width 467 height 101
type input "4"
drag, startPoint x: 310, startPoint y: 222, endPoint x: 250, endPoint y: 222, distance: 60.3
click at [250, 222] on div "Comprobante Tipo Comprobante Tipo Start date – End date Fec. Comprobante Desde …" at bounding box center [354, 231] width 467 height 101
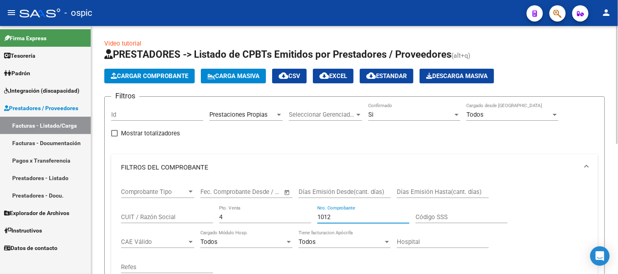
click at [335, 215] on input "1012" at bounding box center [363, 217] width 92 height 7
drag, startPoint x: 338, startPoint y: 217, endPoint x: 299, endPoint y: 216, distance: 39.1
click at [299, 216] on div "Comprobante Tipo Comprobante Tipo Start date – End date Fec. Comprobante Desde …" at bounding box center [354, 231] width 467 height 101
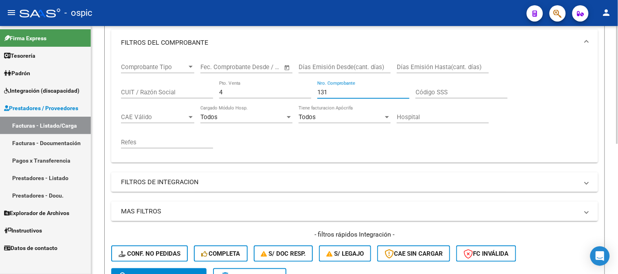
scroll to position [181, 0]
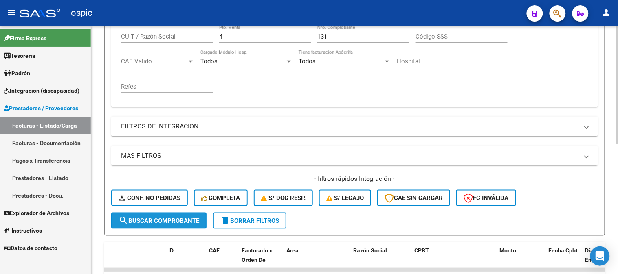
click at [163, 217] on span "search Buscar Comprobante" at bounding box center [159, 220] width 81 height 7
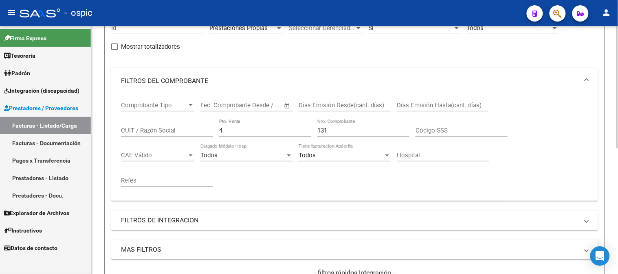
scroll to position [74, 0]
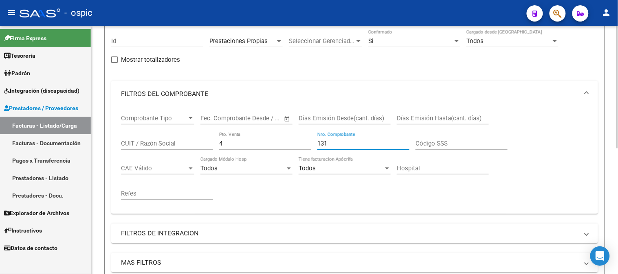
drag, startPoint x: 272, startPoint y: 143, endPoint x: 176, endPoint y: 144, distance: 96.1
click at [176, 144] on div "Comprobante Tipo Comprobante Tipo Start date – End date Fec. Comprobante Desde …" at bounding box center [354, 157] width 467 height 101
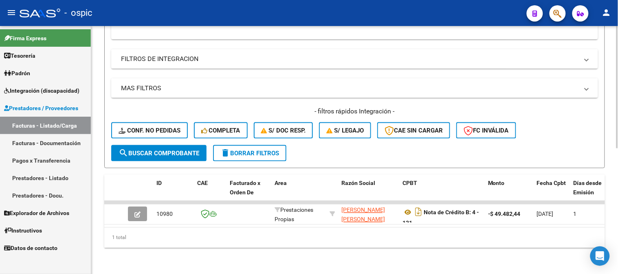
scroll to position [254, 0]
type input "130"
click at [188, 150] on span "search Buscar Comprobante" at bounding box center [159, 153] width 81 height 7
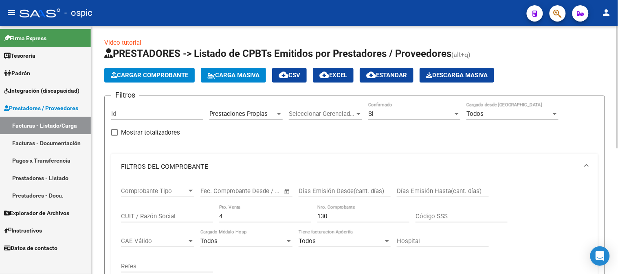
scroll to position [0, 0]
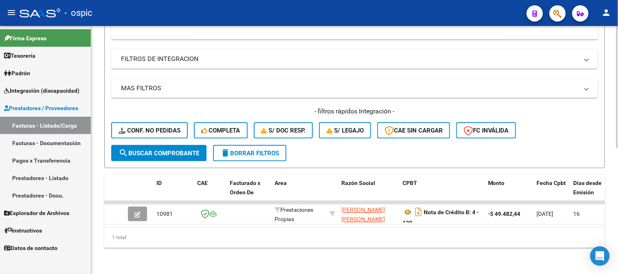
click at [250, 150] on span "delete Borrar Filtros" at bounding box center [249, 153] width 59 height 7
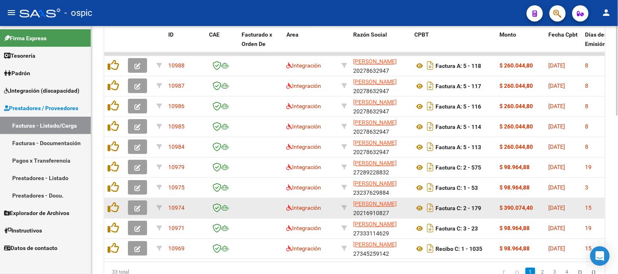
scroll to position [345, 0]
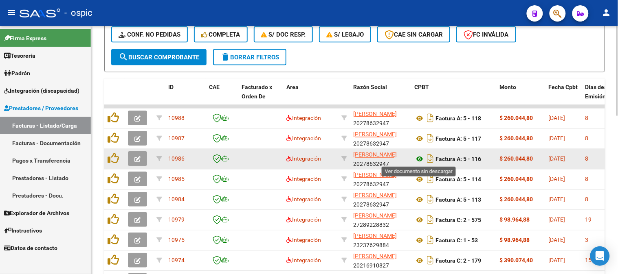
click at [420, 158] on icon at bounding box center [419, 160] width 11 height 10
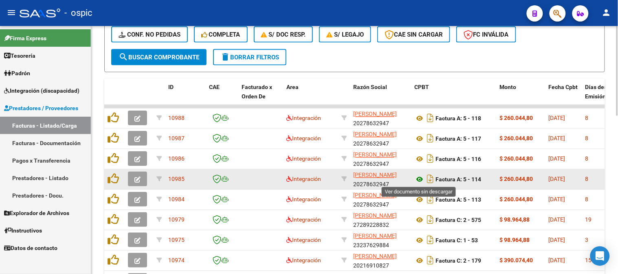
click at [417, 180] on icon at bounding box center [419, 180] width 11 height 10
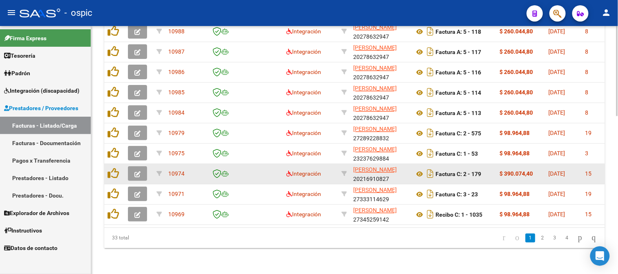
scroll to position [437, 0]
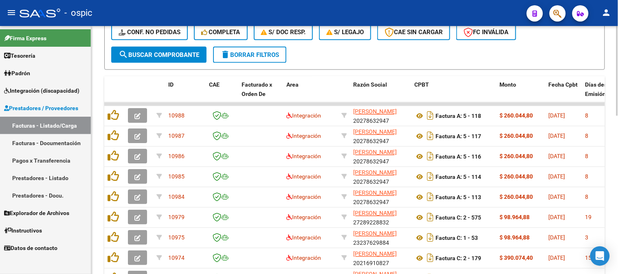
click at [253, 53] on span "delete Borrar Filtros" at bounding box center [249, 54] width 59 height 7
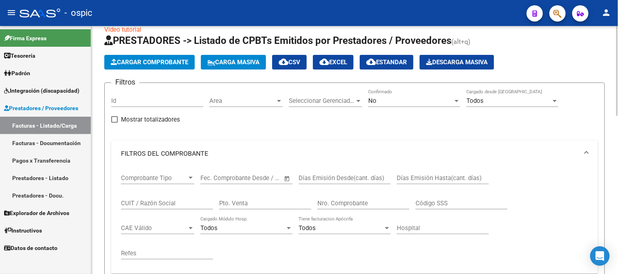
scroll to position [0, 0]
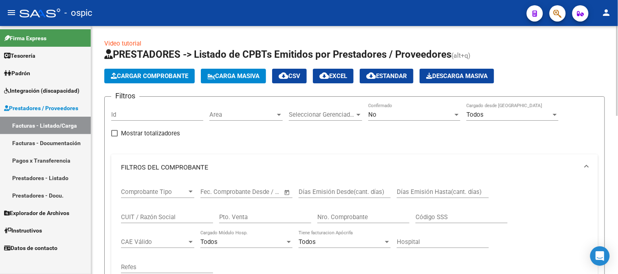
click at [380, 117] on div "No" at bounding box center [410, 114] width 85 height 7
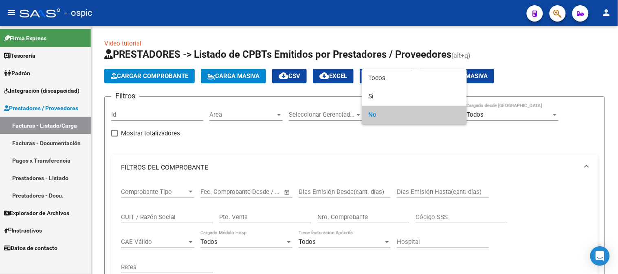
click at [368, 143] on div at bounding box center [309, 137] width 618 height 274
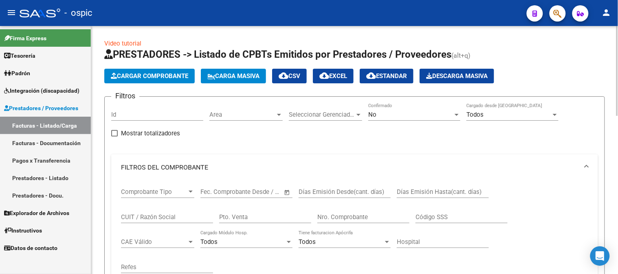
click at [138, 218] on input "CUIT / Razón Social" at bounding box center [167, 217] width 92 height 7
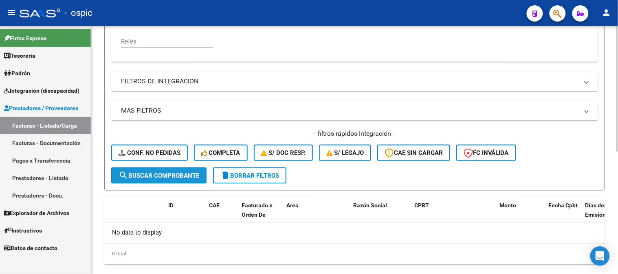
click at [182, 177] on span "search Buscar Comprobante" at bounding box center [159, 175] width 81 height 7
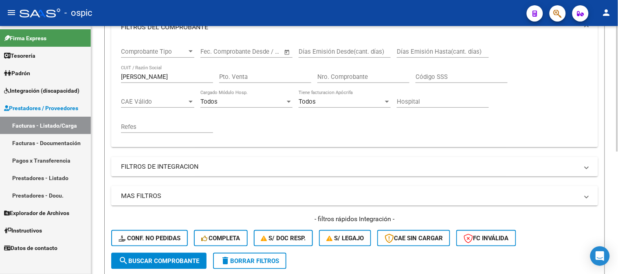
scroll to position [136, 0]
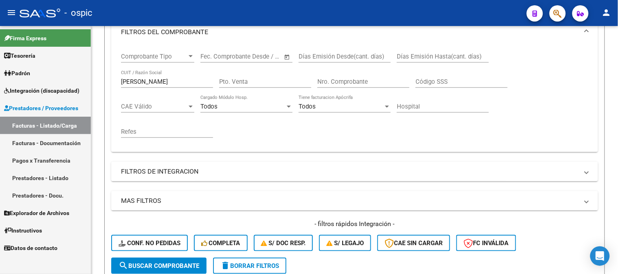
drag, startPoint x: 144, startPoint y: 81, endPoint x: 75, endPoint y: 78, distance: 68.5
click at [77, 78] on mat-sidenav-container "Firma Express Tesorería Extractos Procesados (csv) Extractos Originales (pdf) P…" at bounding box center [309, 150] width 618 height 248
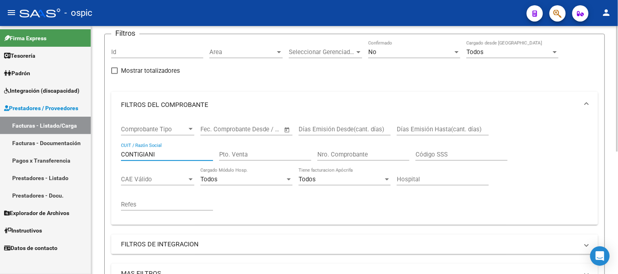
scroll to position [181, 0]
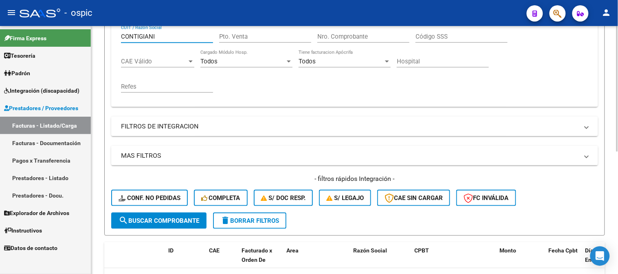
type input "CONTIGIANI"
click at [174, 214] on button "search Buscar Comprobante" at bounding box center [158, 221] width 95 height 16
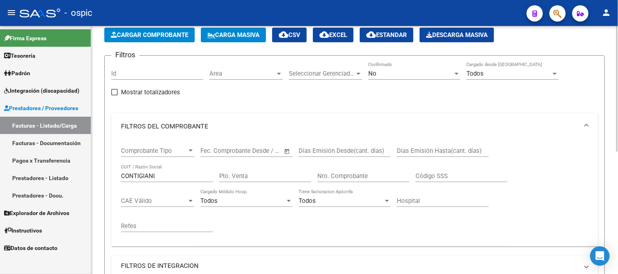
scroll to position [15, 0]
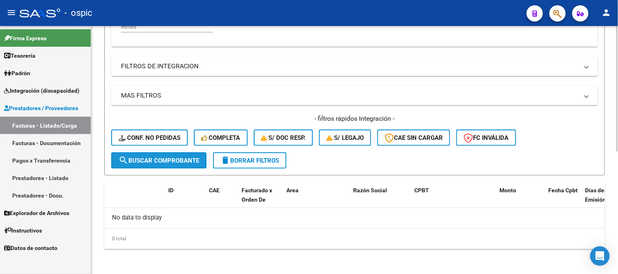
click at [182, 168] on button "search Buscar Comprobante" at bounding box center [158, 161] width 95 height 16
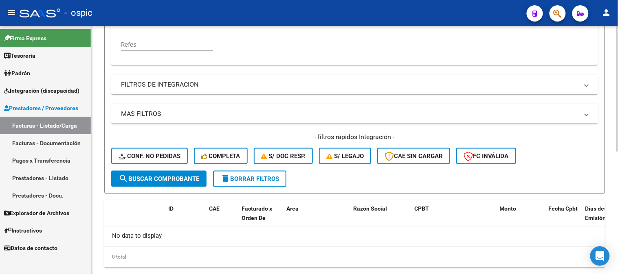
scroll to position [241, 0]
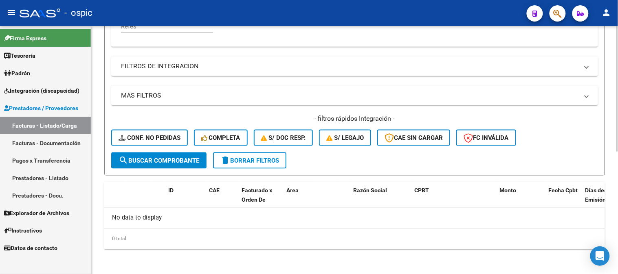
click at [268, 153] on button "delete Borrar Filtros" at bounding box center [249, 161] width 73 height 16
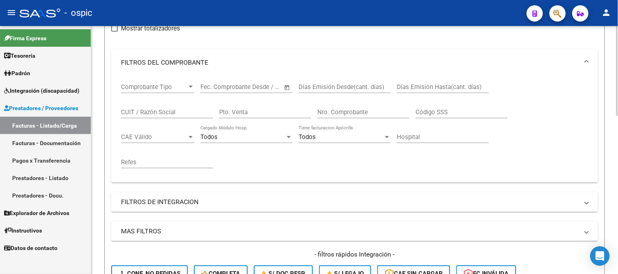
scroll to position [60, 0]
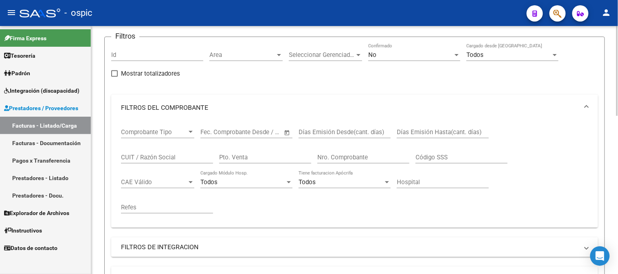
click at [167, 157] on input "CUIT / Razón Social" at bounding box center [167, 157] width 92 height 7
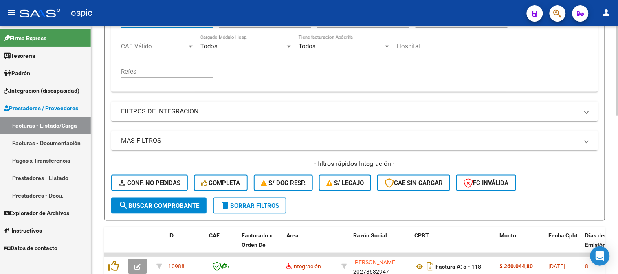
type input "LOPEZ MARIEL"
click at [162, 204] on span "search Buscar Comprobante" at bounding box center [159, 205] width 81 height 7
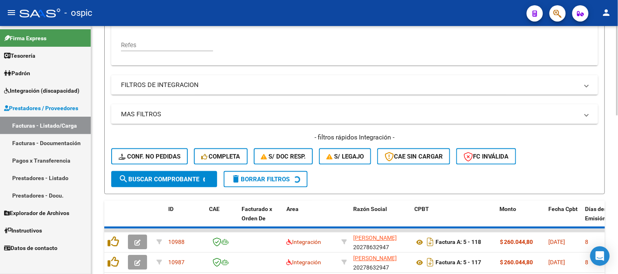
scroll to position [274, 0]
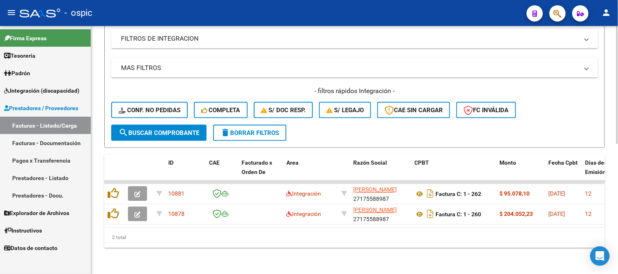
click at [264, 130] on span "delete Borrar Filtros" at bounding box center [249, 133] width 59 height 7
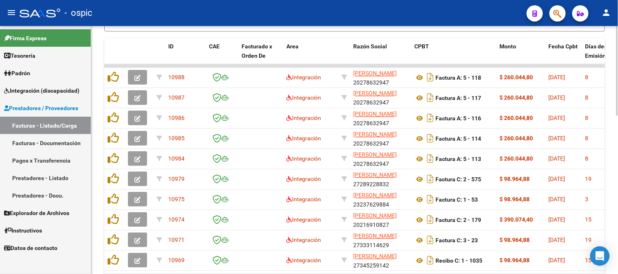
scroll to position [402, 0]
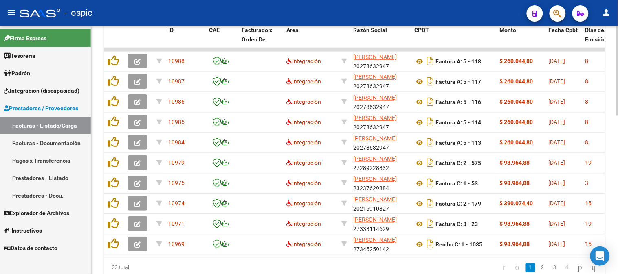
click at [611, 181] on div at bounding box center [617, 218] width 2 height 90
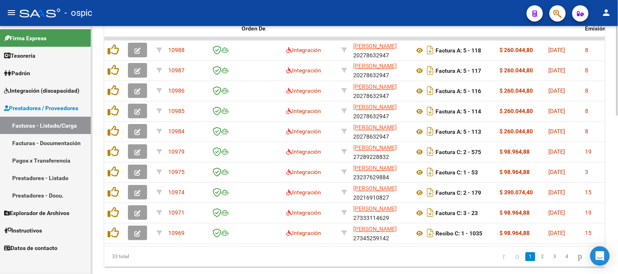
click at [611, 190] on div at bounding box center [617, 223] width 2 height 90
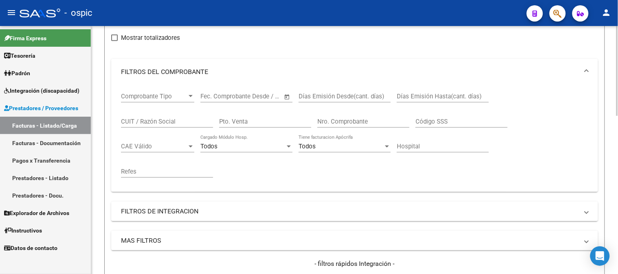
scroll to position [51, 0]
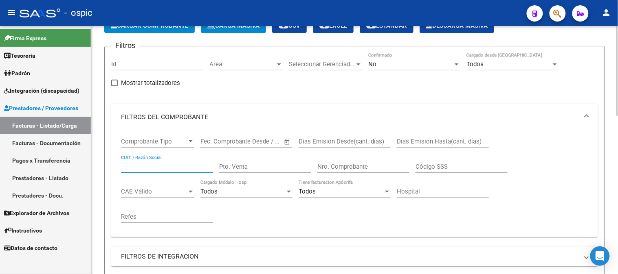
click at [168, 166] on input "CUIT / Razón Social" at bounding box center [167, 166] width 92 height 7
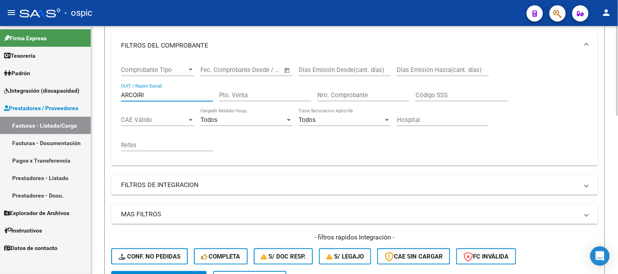
scroll to position [277, 0]
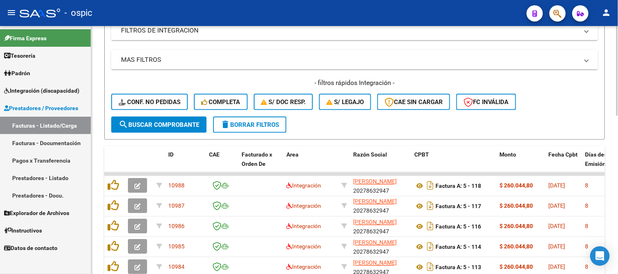
type input "ARCOIRI"
click at [164, 123] on span "search Buscar Comprobante" at bounding box center [159, 124] width 81 height 7
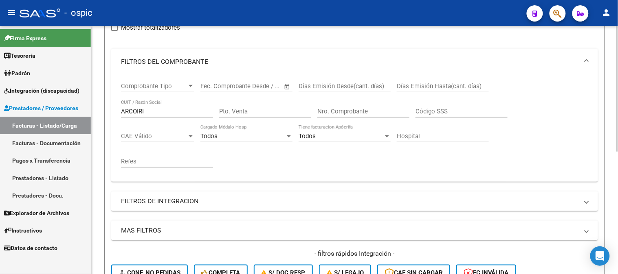
scroll to position [60, 0]
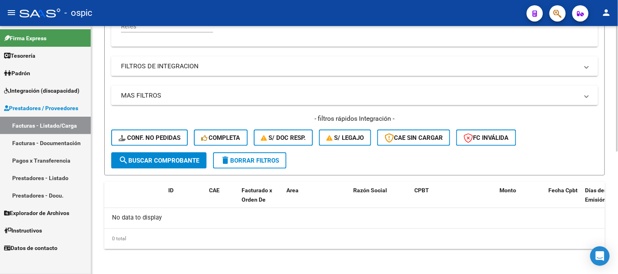
click at [255, 163] on span "delete Borrar Filtros" at bounding box center [249, 160] width 59 height 7
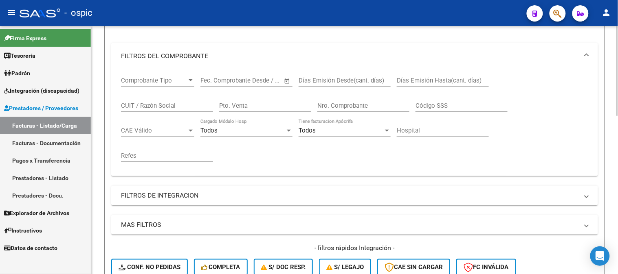
scroll to position [60, 0]
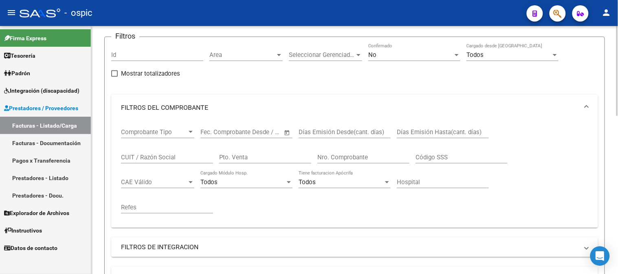
click at [175, 159] on input "CUIT / Razón Social" at bounding box center [167, 157] width 92 height 7
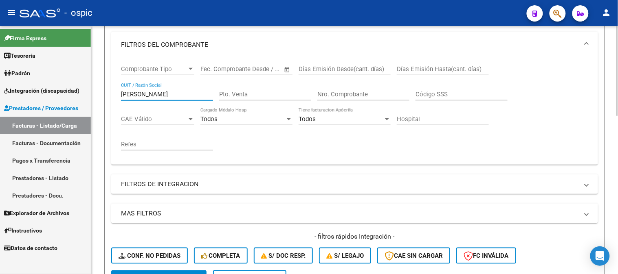
scroll to position [286, 0]
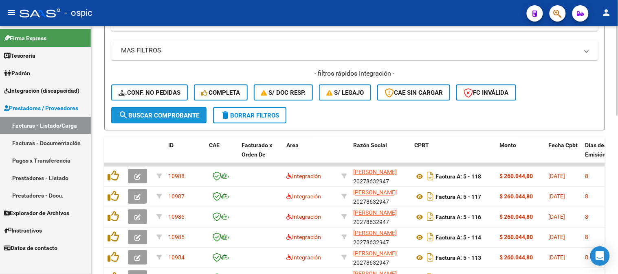
click at [178, 113] on span "search Buscar Comprobante" at bounding box center [159, 115] width 81 height 7
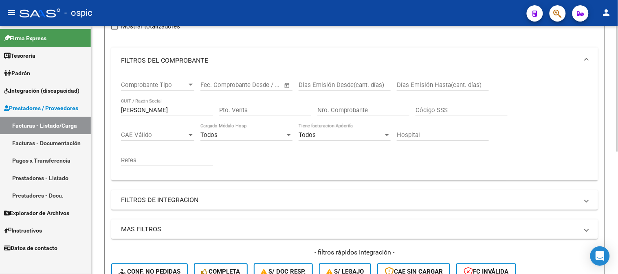
scroll to position [106, 0]
drag, startPoint x: 161, startPoint y: 110, endPoint x: 0, endPoint y: 97, distance: 161.8
click at [0, 98] on mat-sidenav-container "Firma Express Tesorería Extractos Procesados (csv) Extractos Originales (pdf) P…" at bounding box center [309, 150] width 618 height 248
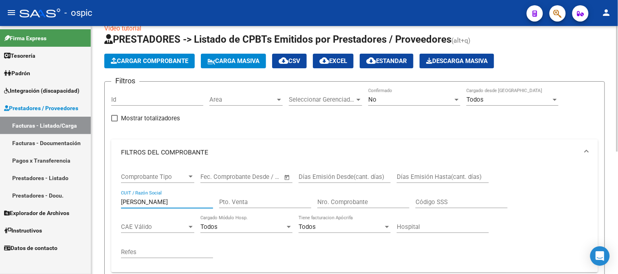
scroll to position [196, 0]
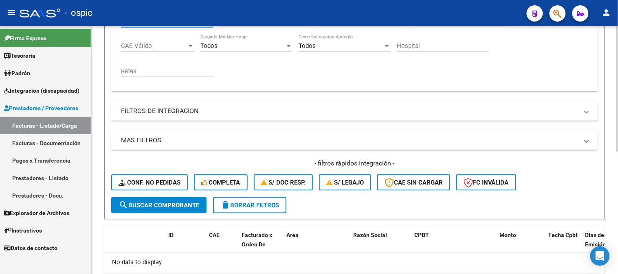
type input "MUIÑOS"
drag, startPoint x: 163, startPoint y: 205, endPoint x: 177, endPoint y: 141, distance: 65.9
click at [163, 204] on span "search Buscar Comprobante" at bounding box center [159, 205] width 81 height 7
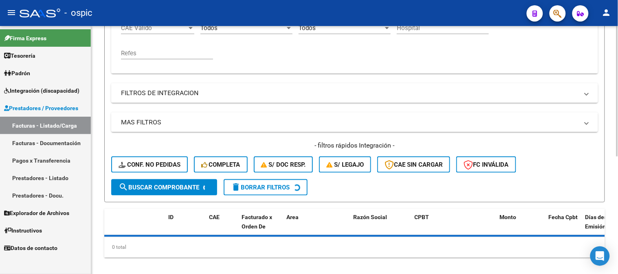
scroll to position [223, 0]
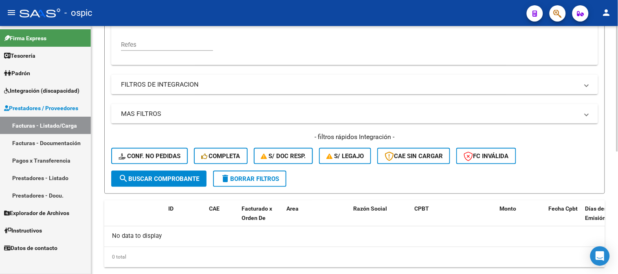
click at [268, 174] on button "delete Borrar Filtros" at bounding box center [249, 179] width 73 height 16
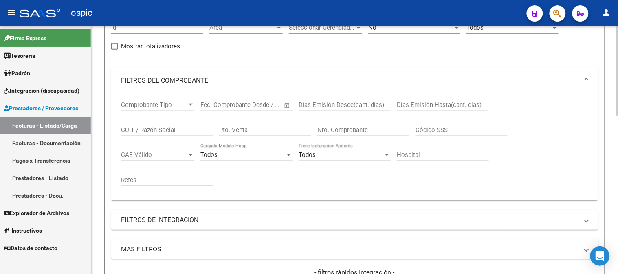
scroll to position [42, 0]
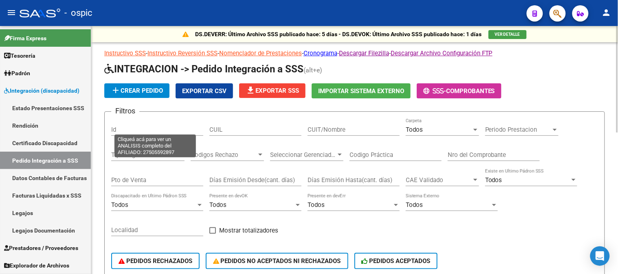
scroll to position [0, 192]
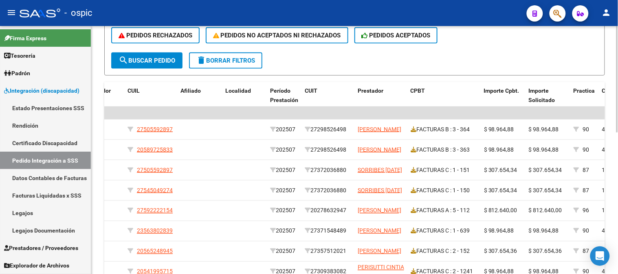
click at [233, 57] on span "delete Borrar Filtros" at bounding box center [225, 60] width 59 height 7
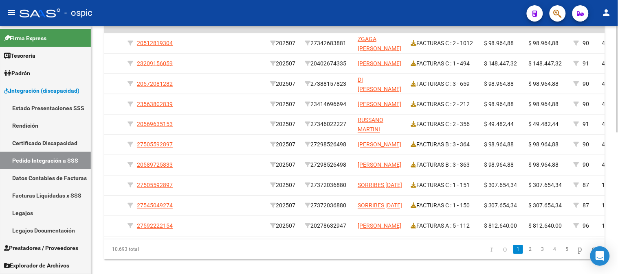
scroll to position [316, 0]
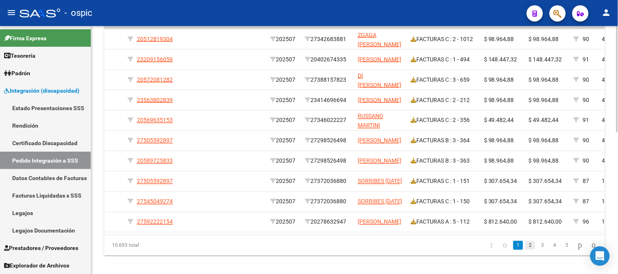
click at [525, 250] on link "2" at bounding box center [530, 246] width 10 height 9
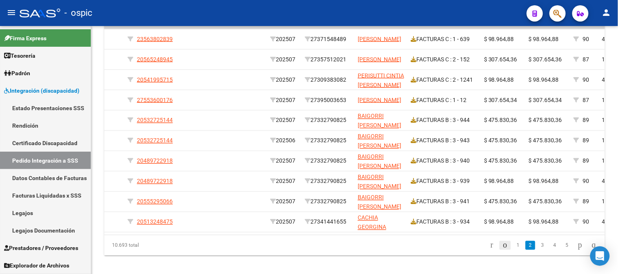
click at [502, 250] on icon "go to previous page" at bounding box center [505, 246] width 7 height 10
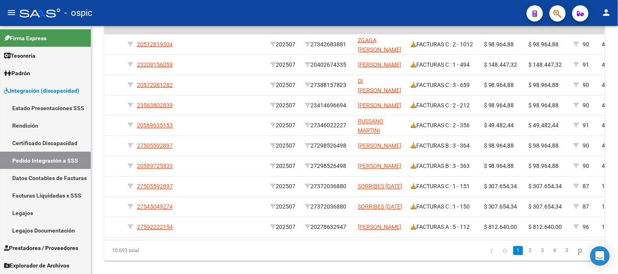
scroll to position [310, 0]
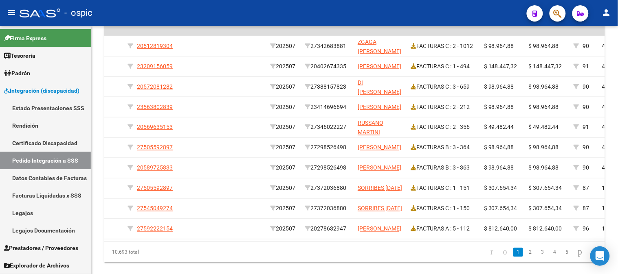
click at [617, 171] on div at bounding box center [617, 214] width 2 height 107
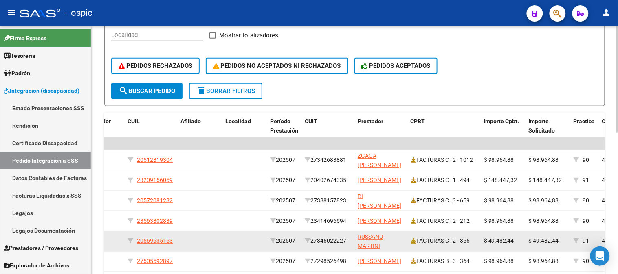
scroll to position [173, 0]
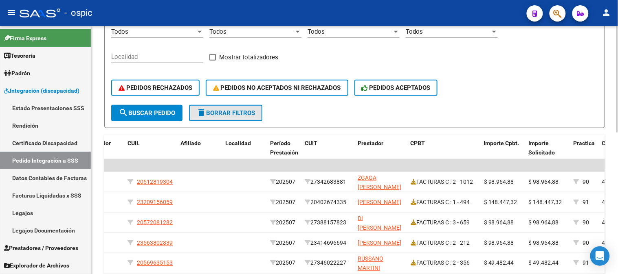
click at [244, 110] on span "delete Borrar Filtros" at bounding box center [225, 113] width 59 height 7
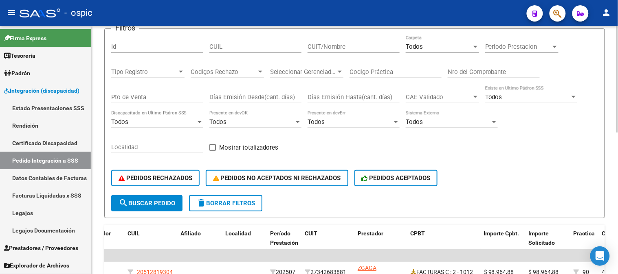
scroll to position [38, 0]
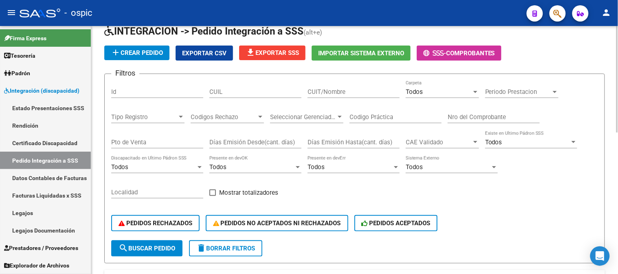
click at [424, 92] on div "Todos" at bounding box center [439, 91] width 66 height 7
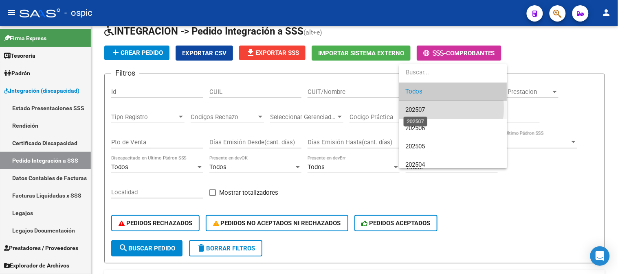
click at [423, 108] on span "202507" at bounding box center [416, 109] width 20 height 7
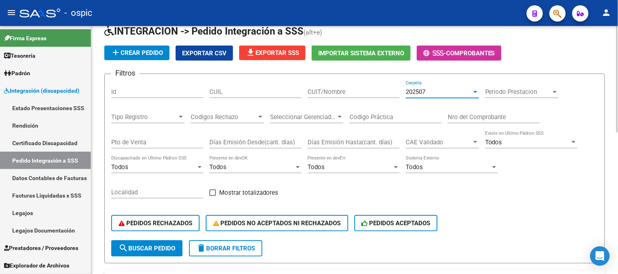
click at [170, 250] on span "search Buscar Pedido" at bounding box center [147, 248] width 57 height 7
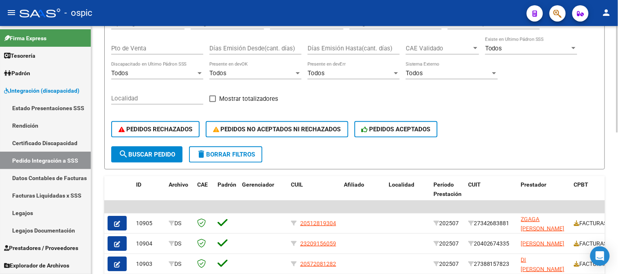
scroll to position [128, 0]
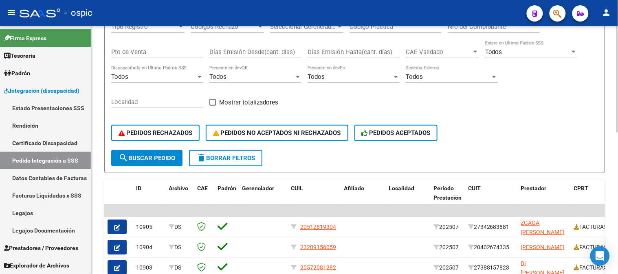
click at [233, 149] on div "PEDIDOS RECHAZADOS PEDIDOS NO ACEPTADOS NI RECHAZADOS PEDIDOS ACEPTADOS" at bounding box center [354, 133] width 487 height 34
click at [233, 153] on button "delete Borrar Filtros" at bounding box center [225, 158] width 73 height 16
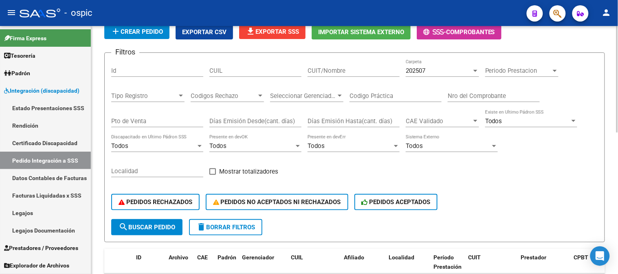
scroll to position [38, 0]
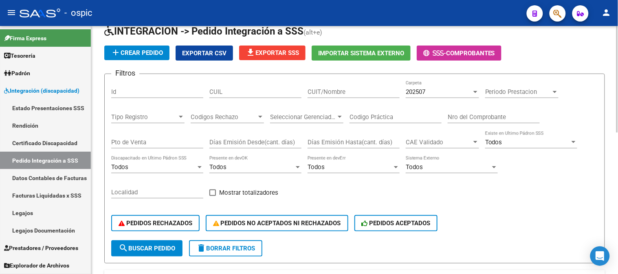
click at [226, 250] on span "delete Borrar Filtros" at bounding box center [225, 248] width 59 height 7
click at [334, 92] on input "CUIT/Nombre" at bounding box center [353, 91] width 92 height 7
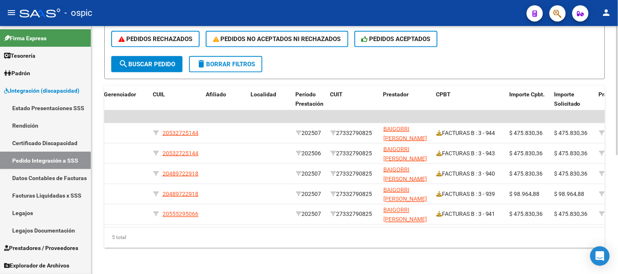
scroll to position [100, 0]
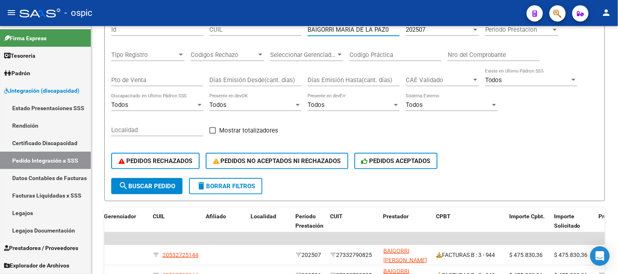
type input "BAIGORRI MARIA DE LA PAZ0"
